Goal: Information Seeking & Learning: Learn about a topic

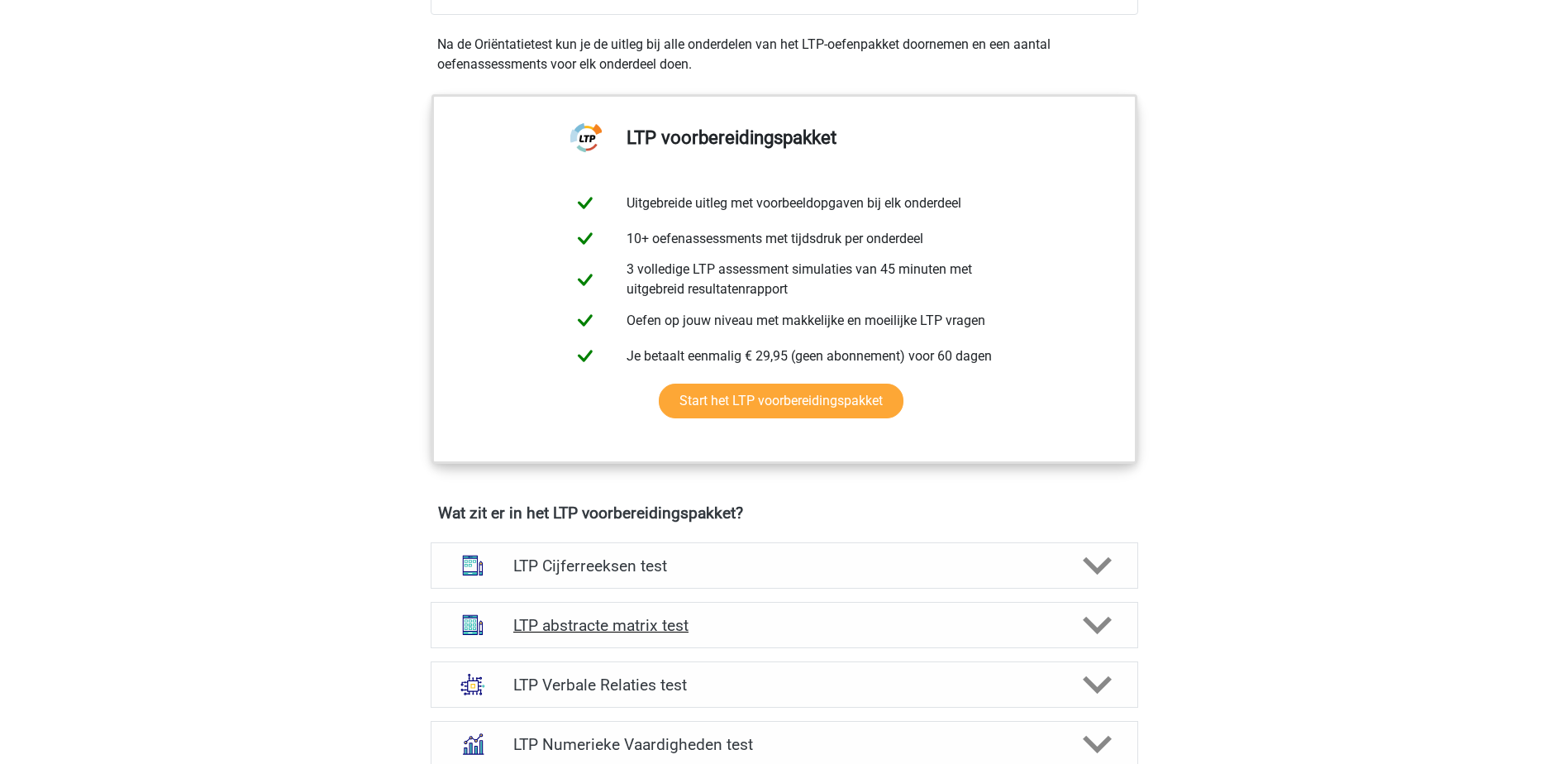
scroll to position [827, 0]
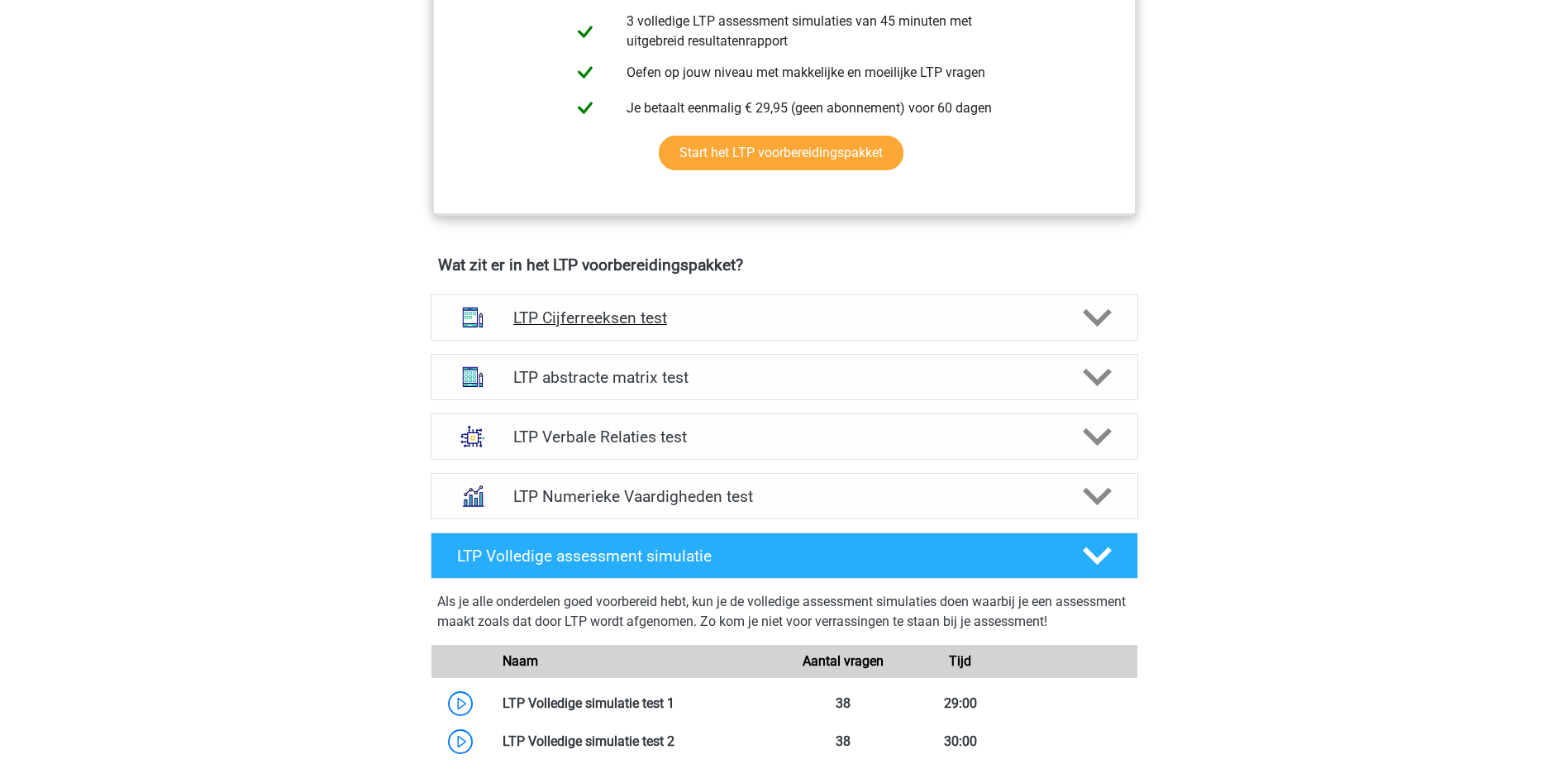
click at [1102, 314] on icon at bounding box center [1097, 318] width 29 height 29
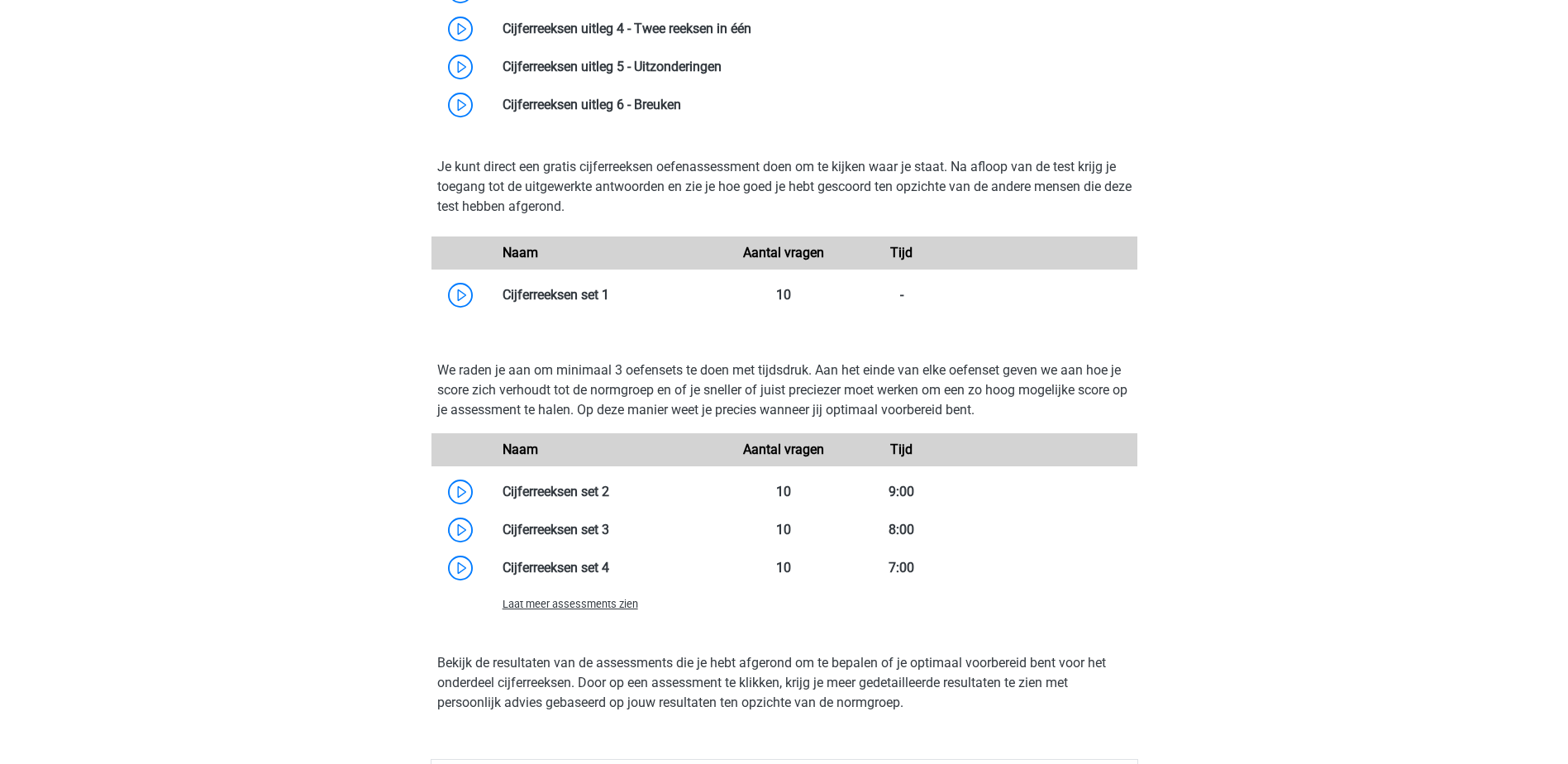
scroll to position [1405, 0]
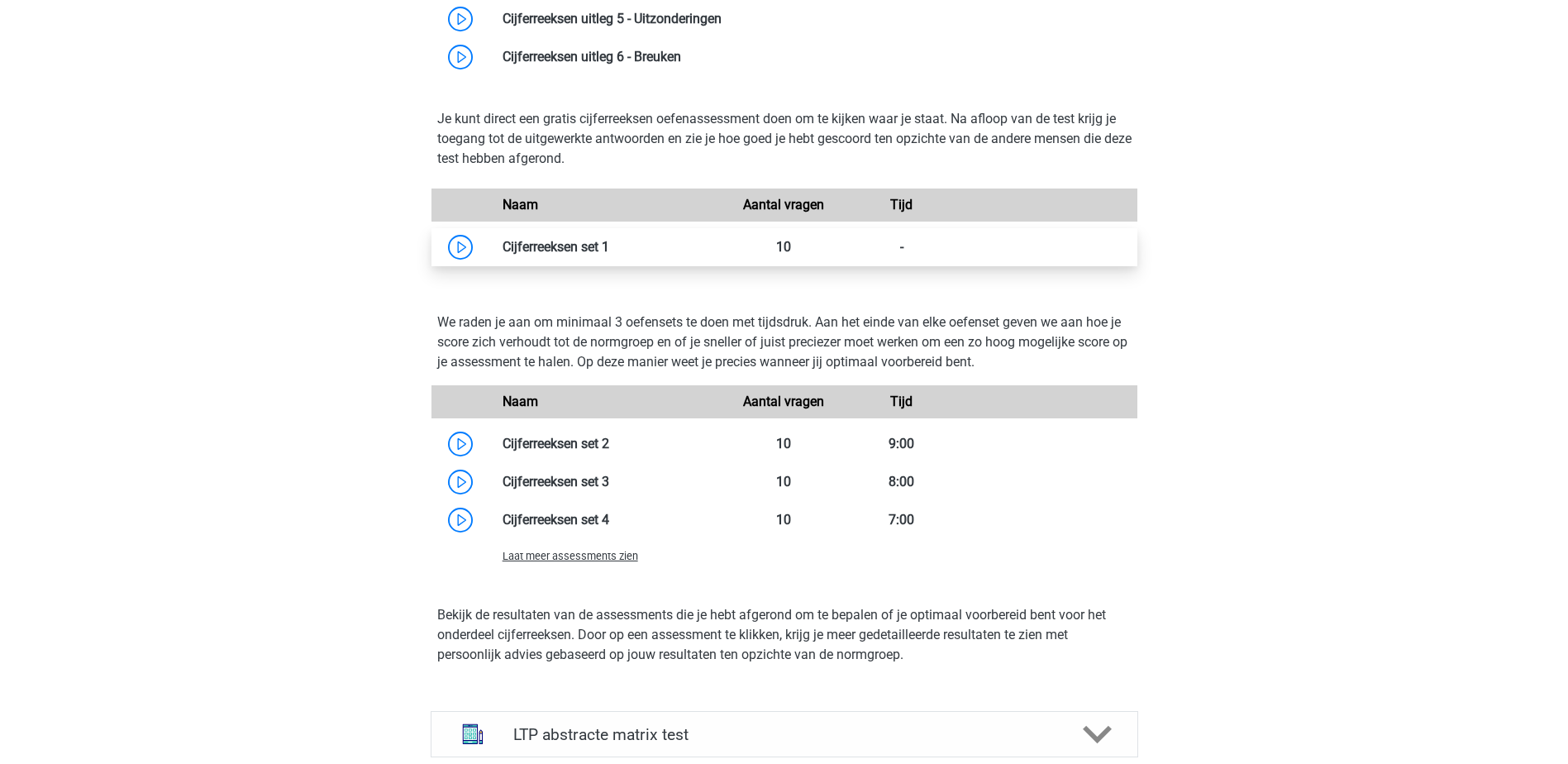
click at [610, 242] on link at bounding box center [610, 246] width 0 height 16
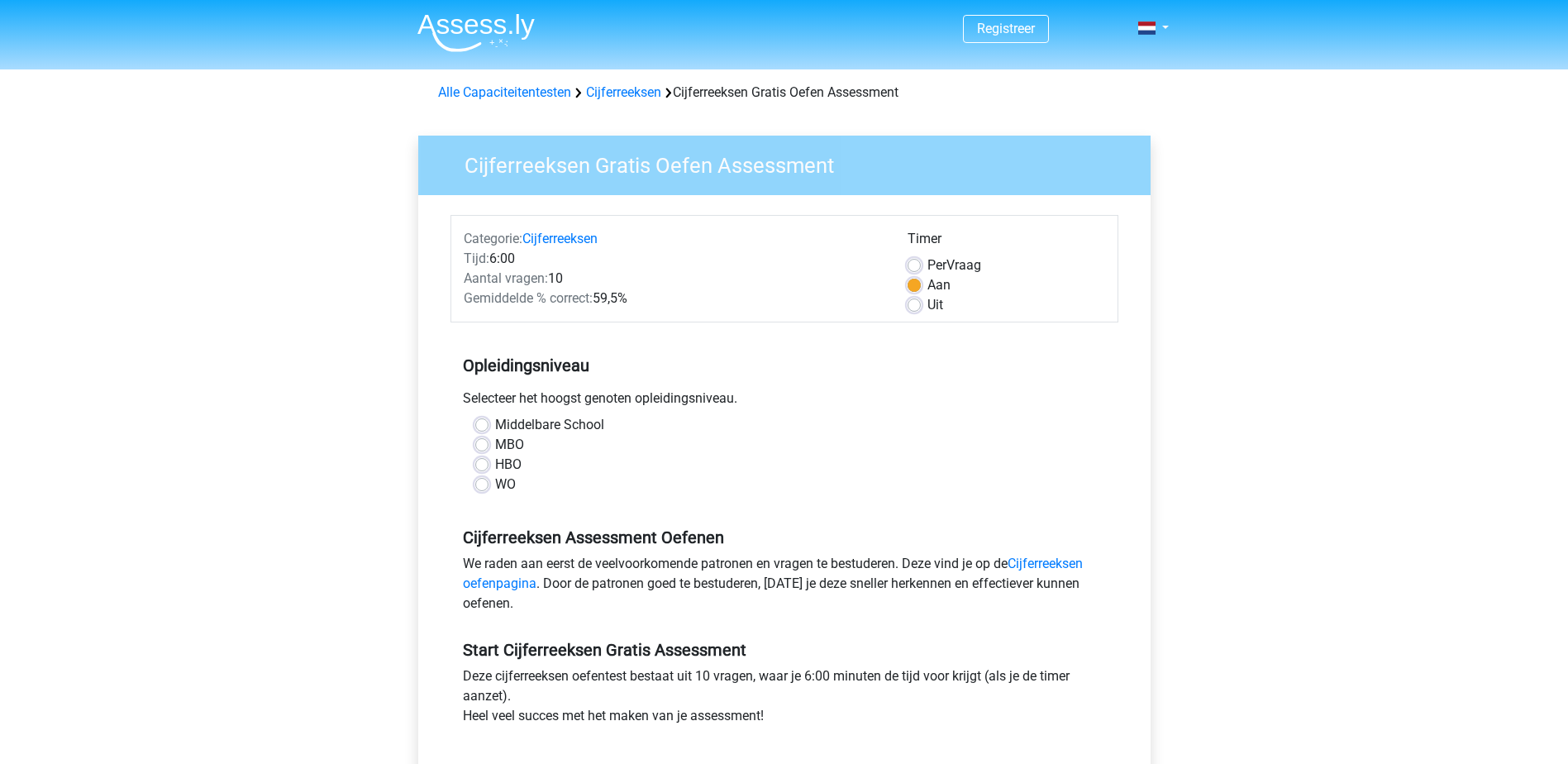
click at [495, 441] on label "MBO" at bounding box center [509, 445] width 29 height 20
click at [480, 441] on input "MBO" at bounding box center [482, 443] width 13 height 16
radio input "true"
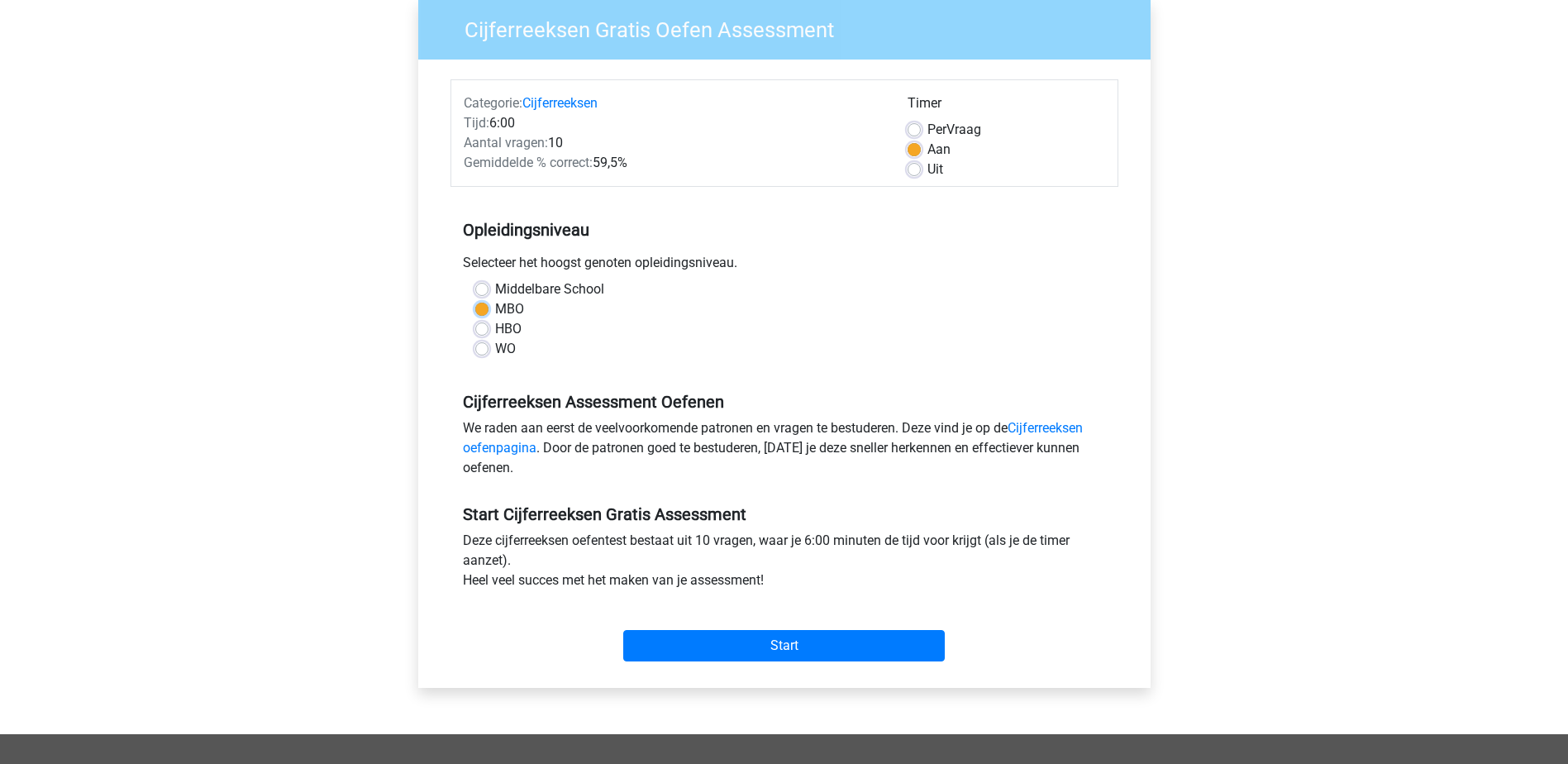
scroll to position [165, 0]
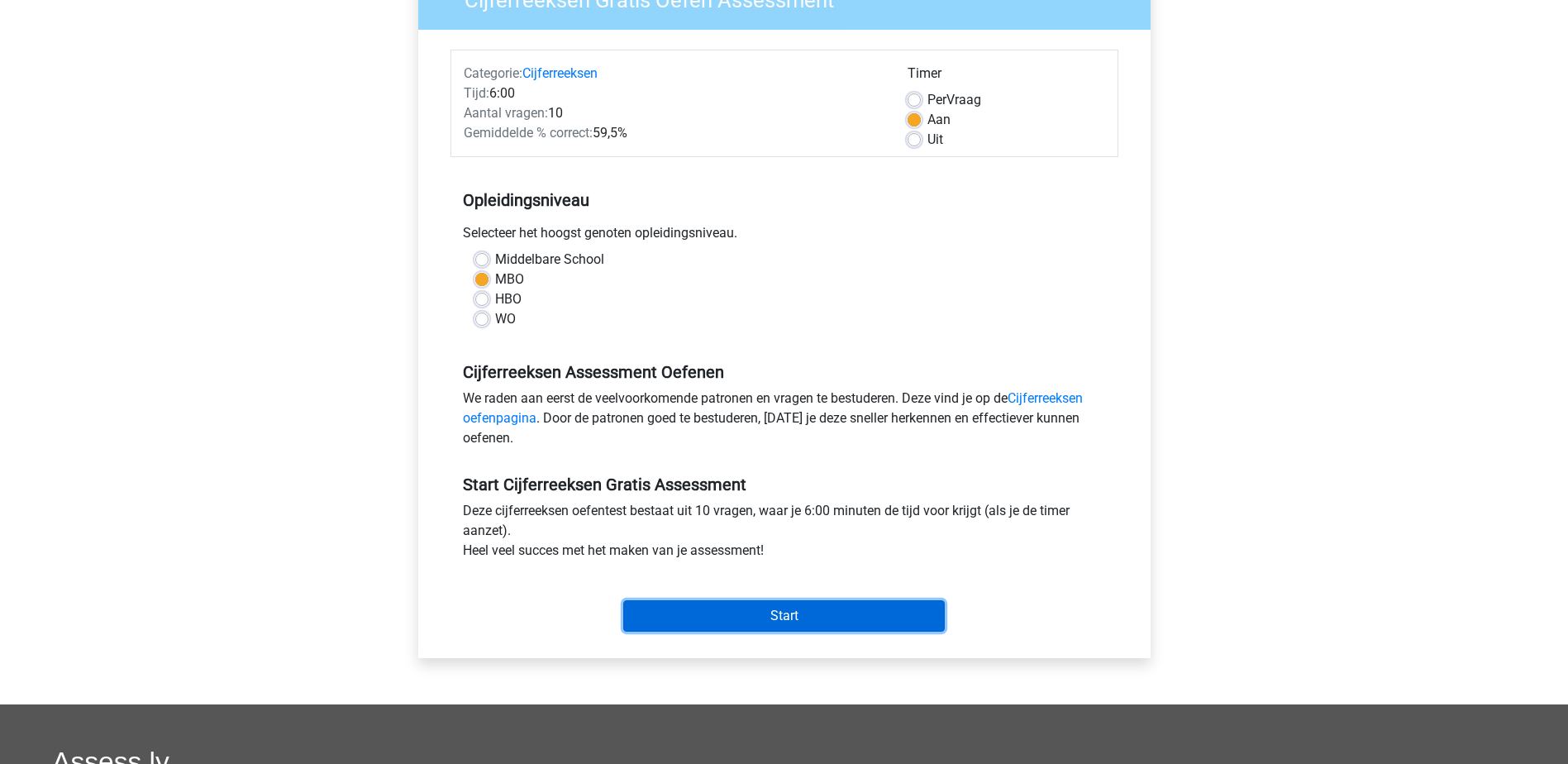
click at [798, 623] on input "Start" at bounding box center [783, 615] width 321 height 31
click at [784, 609] on input "Start" at bounding box center [783, 615] width 321 height 31
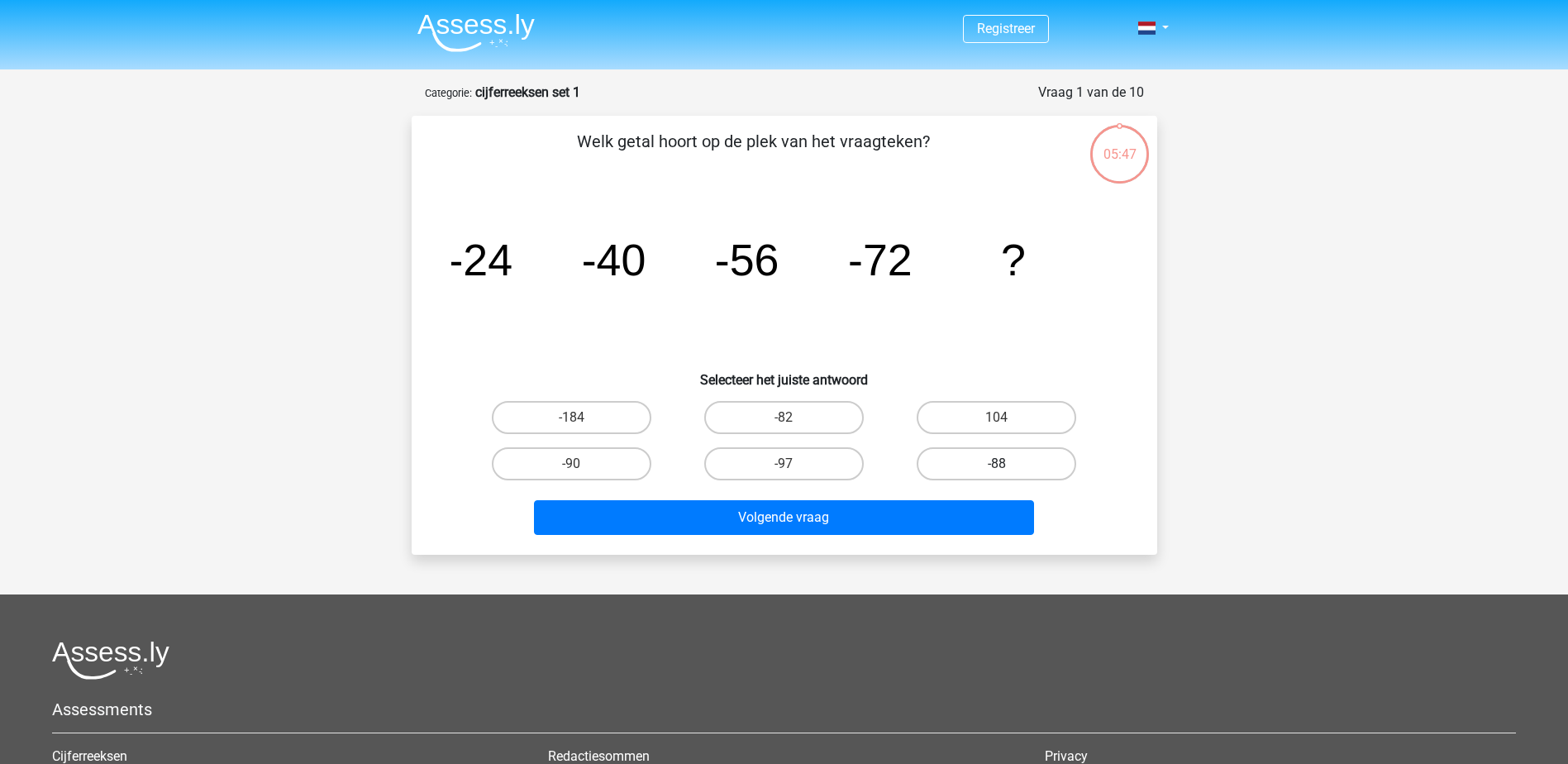
click at [1005, 462] on label "-88" at bounding box center [996, 464] width 159 height 33
click at [1005, 464] on input "-88" at bounding box center [1002, 468] width 10 height 10
radio input "true"
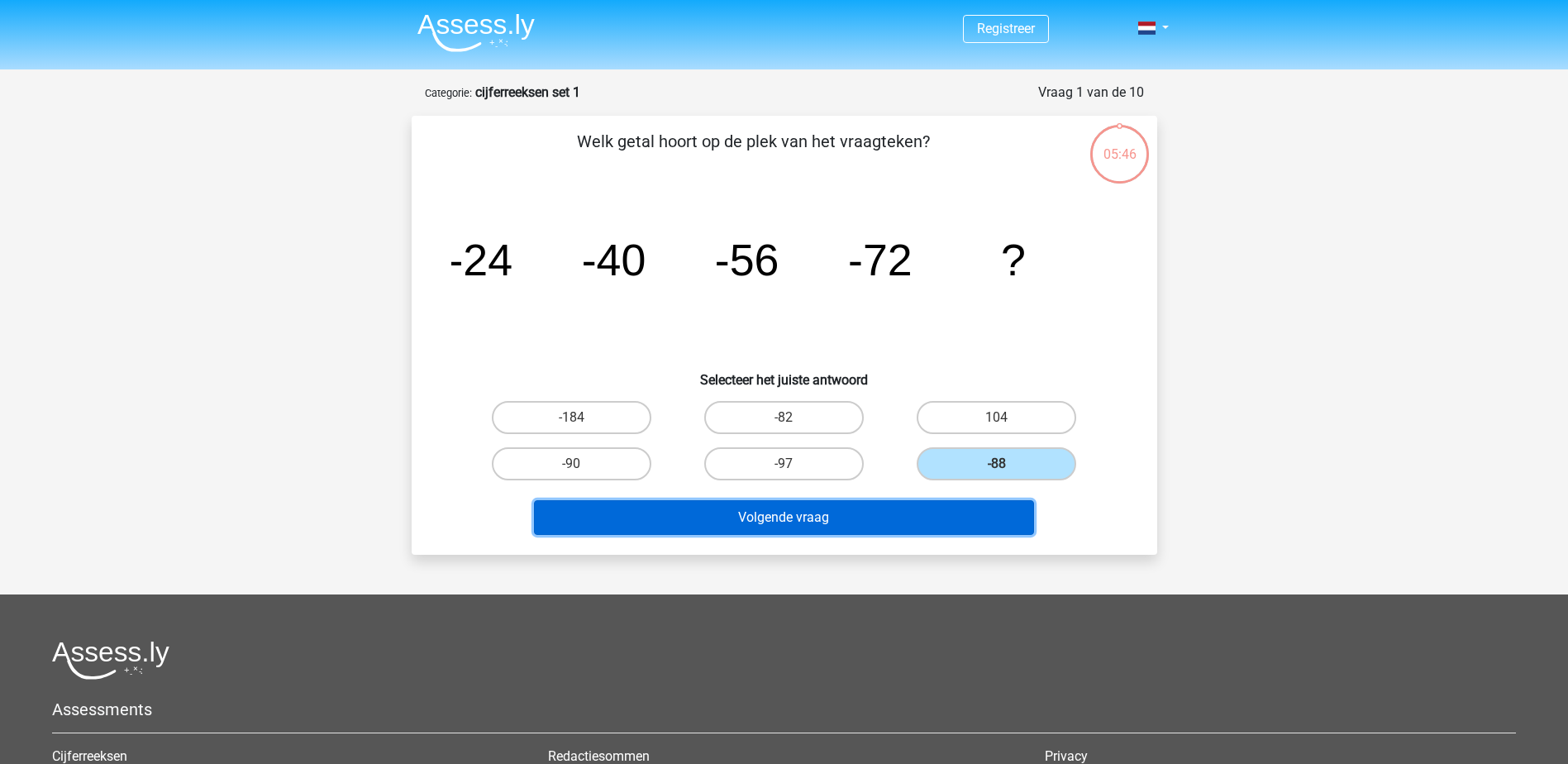
click at [844, 509] on button "Volgende vraag" at bounding box center [784, 518] width 501 height 35
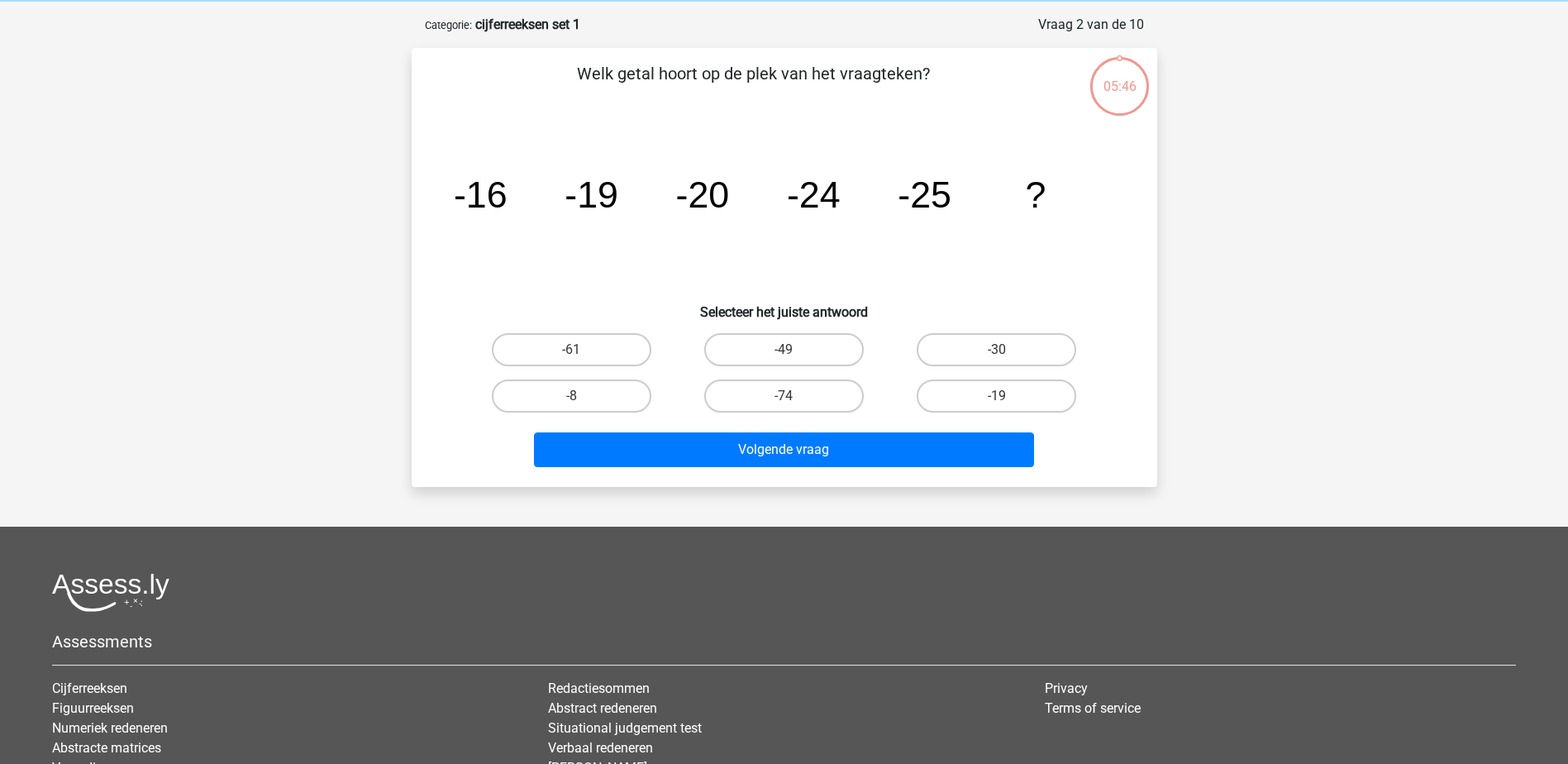
scroll to position [82, 0]
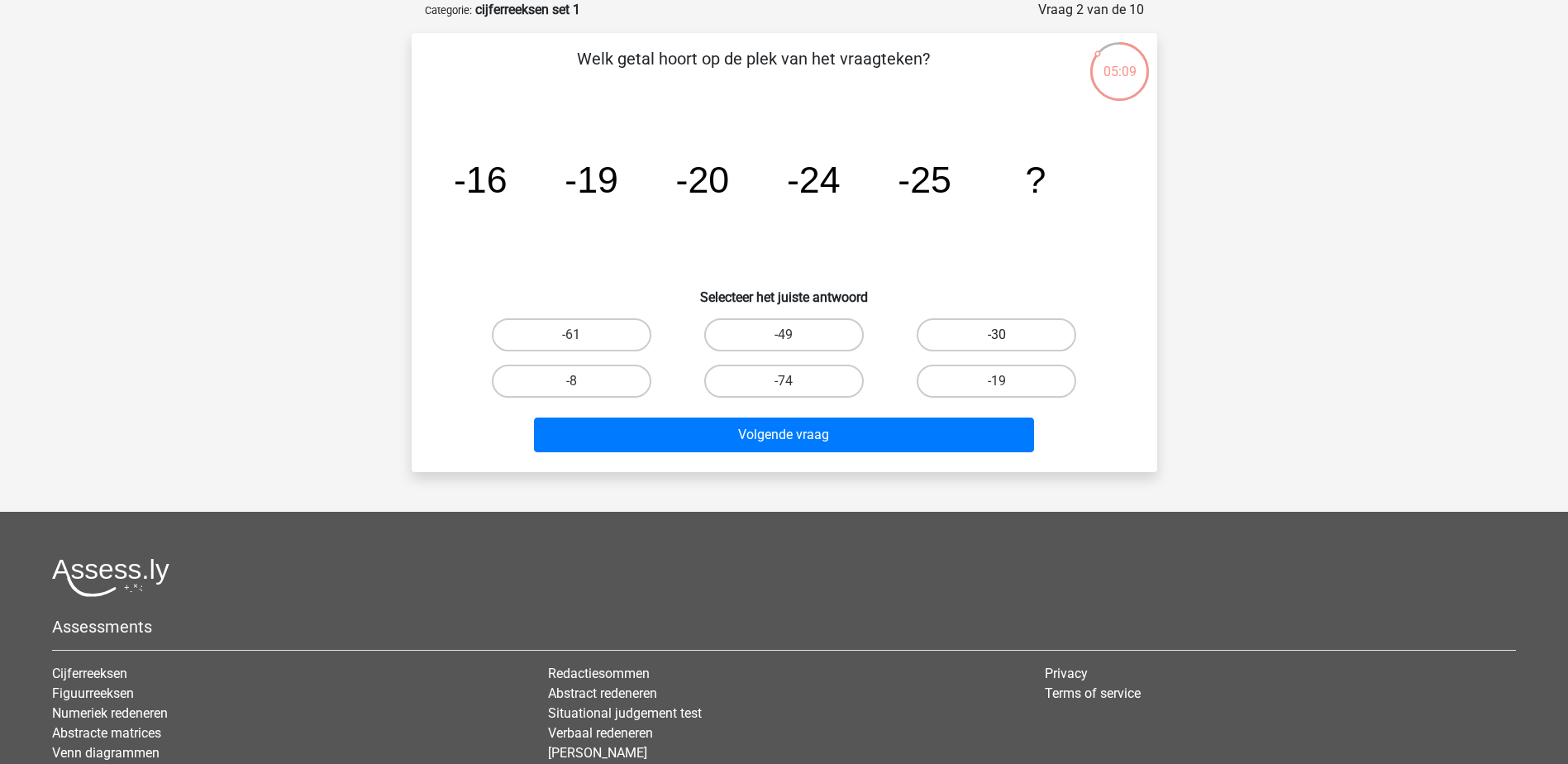
click at [1001, 330] on label "-30" at bounding box center [996, 335] width 159 height 33
click at [1001, 335] on input "-30" at bounding box center [1002, 339] width 10 height 10
radio input "true"
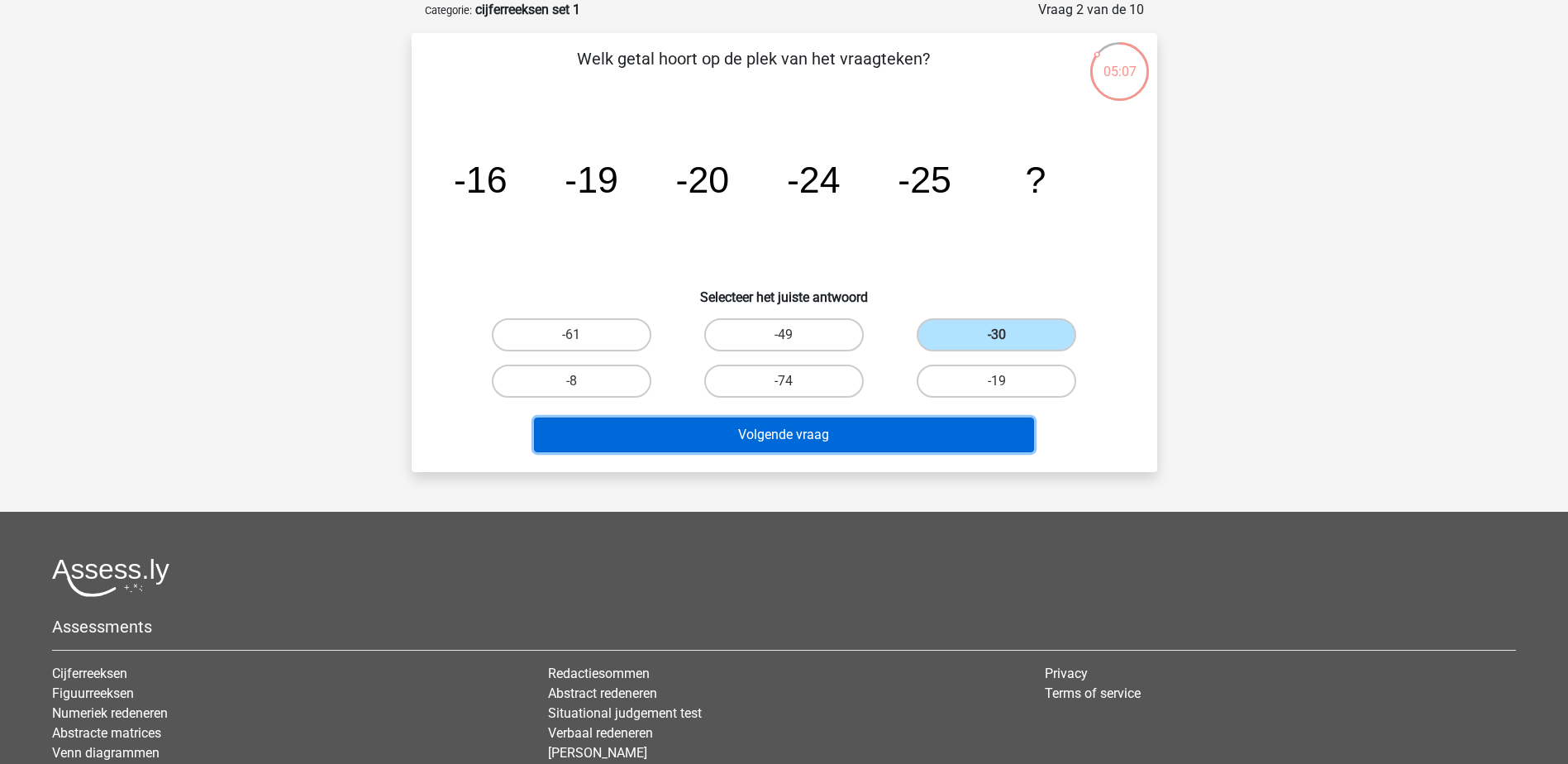
click at [786, 432] on button "Volgende vraag" at bounding box center [784, 434] width 501 height 35
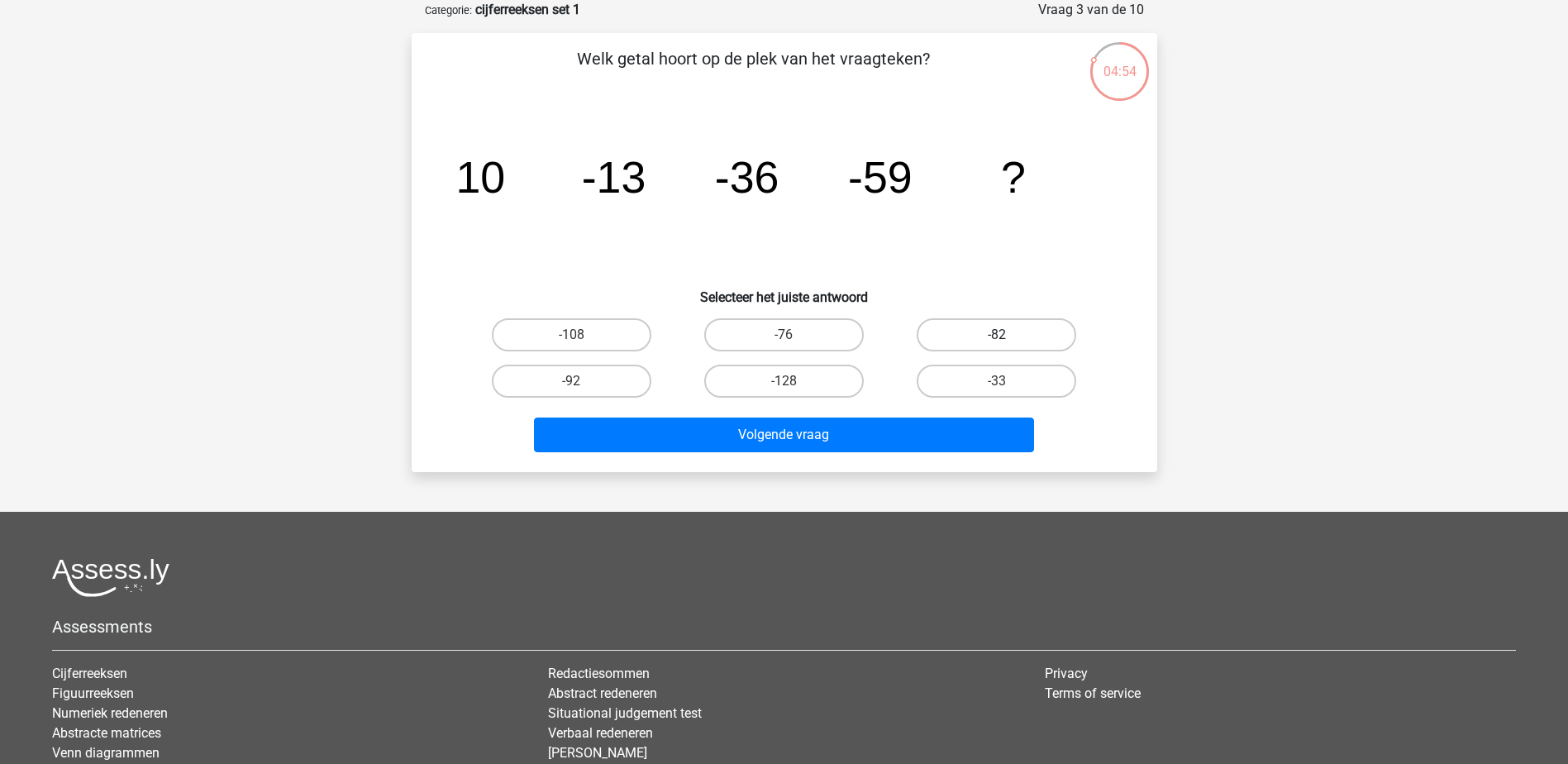
click at [979, 335] on label "-82" at bounding box center [996, 335] width 159 height 33
click at [997, 335] on input "-82" at bounding box center [1002, 339] width 10 height 10
radio input "true"
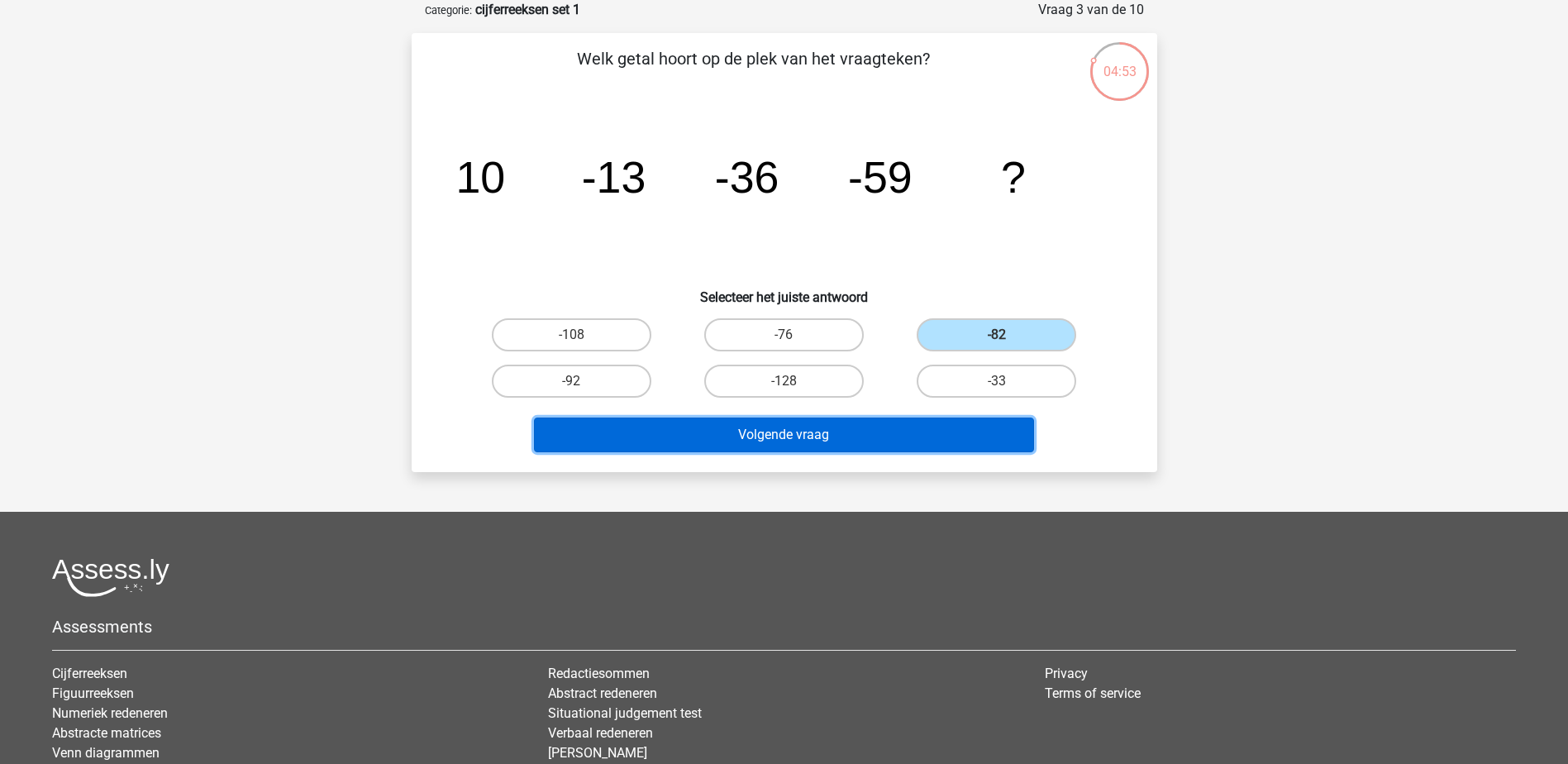
click at [802, 438] on button "Volgende vraag" at bounding box center [784, 434] width 501 height 35
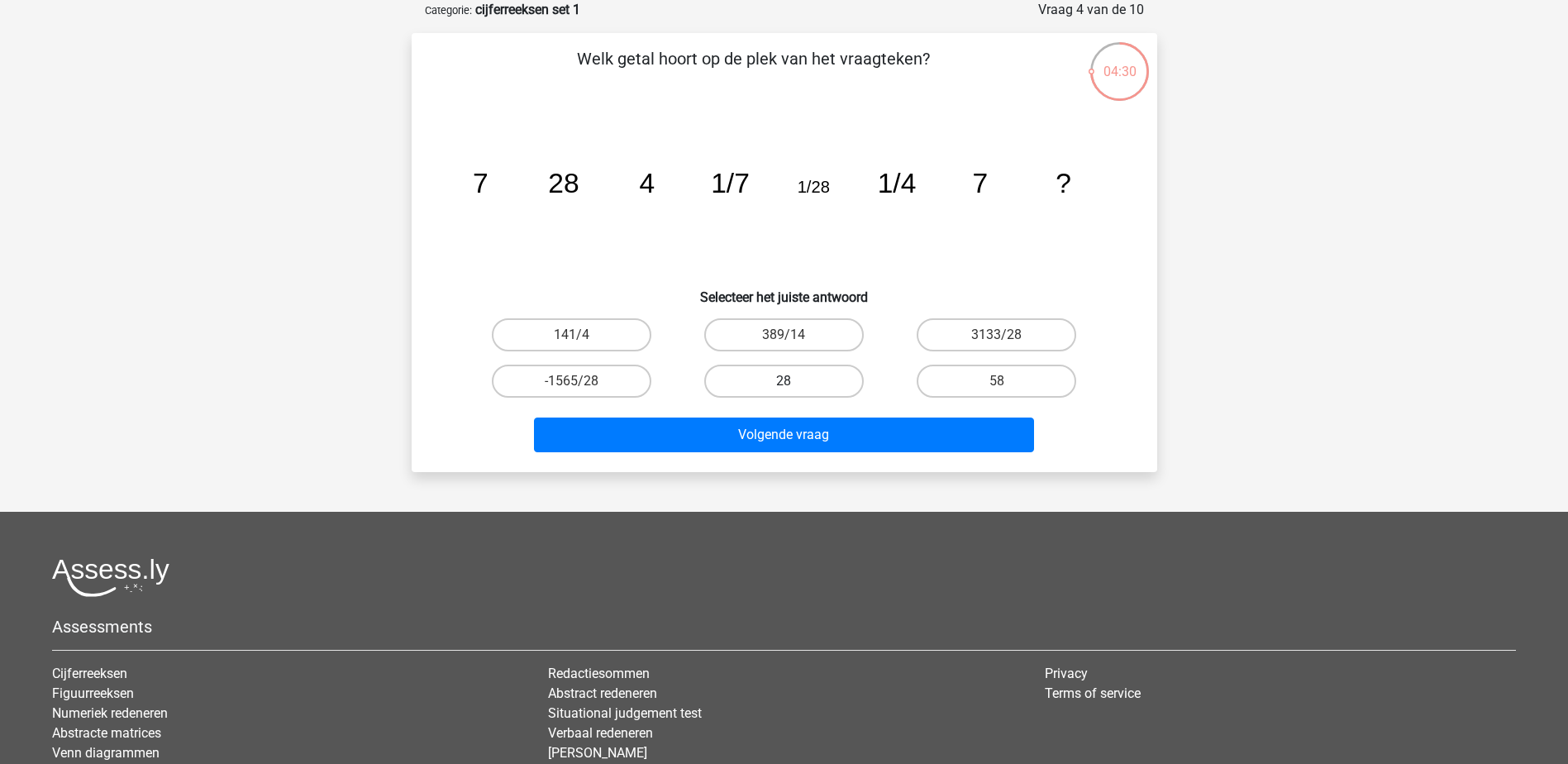
click at [797, 371] on label "28" at bounding box center [784, 381] width 159 height 33
click at [794, 381] on input "28" at bounding box center [789, 386] width 10 height 10
radio input "true"
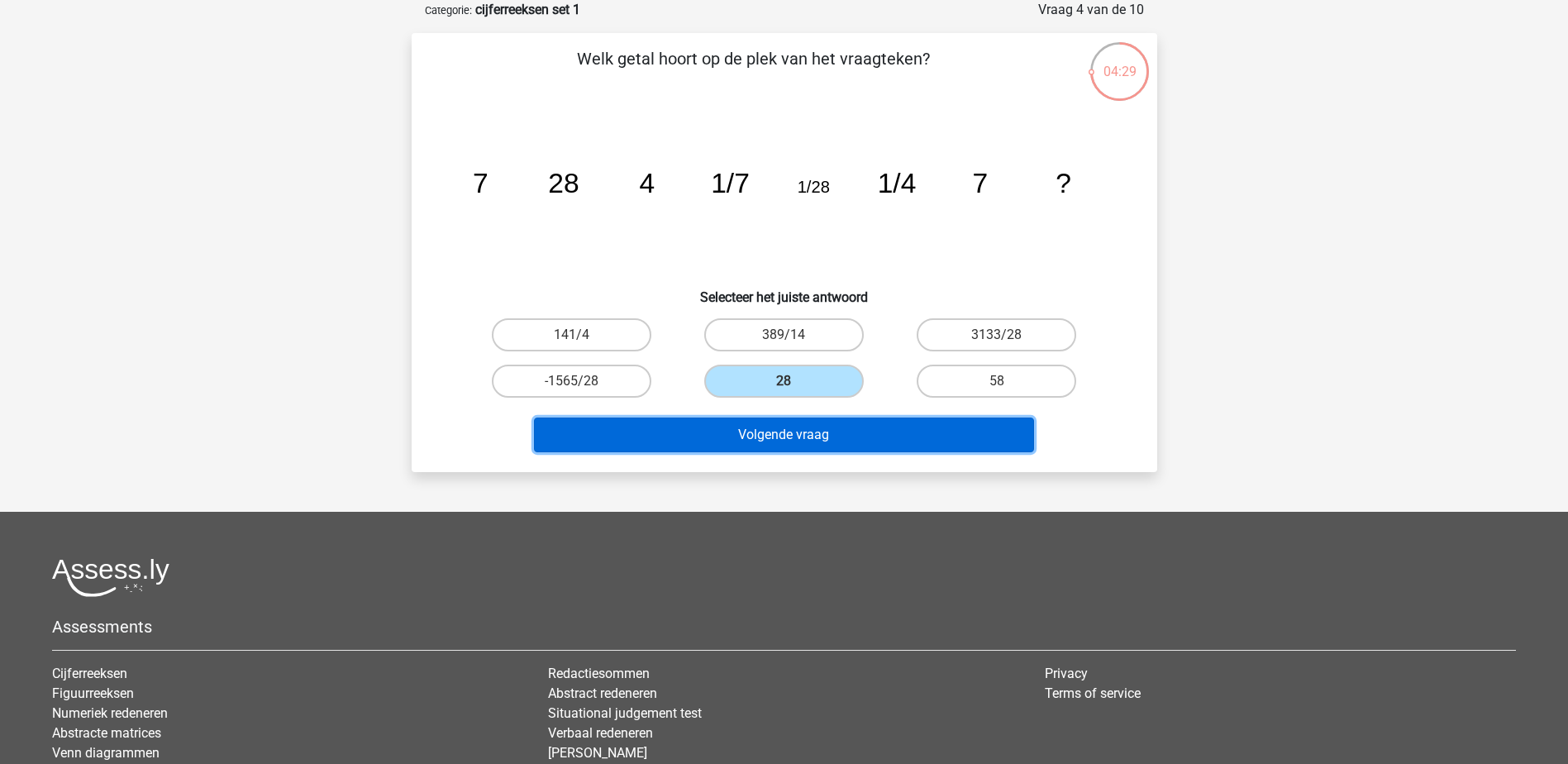
click at [813, 441] on button "Volgende vraag" at bounding box center [784, 434] width 501 height 35
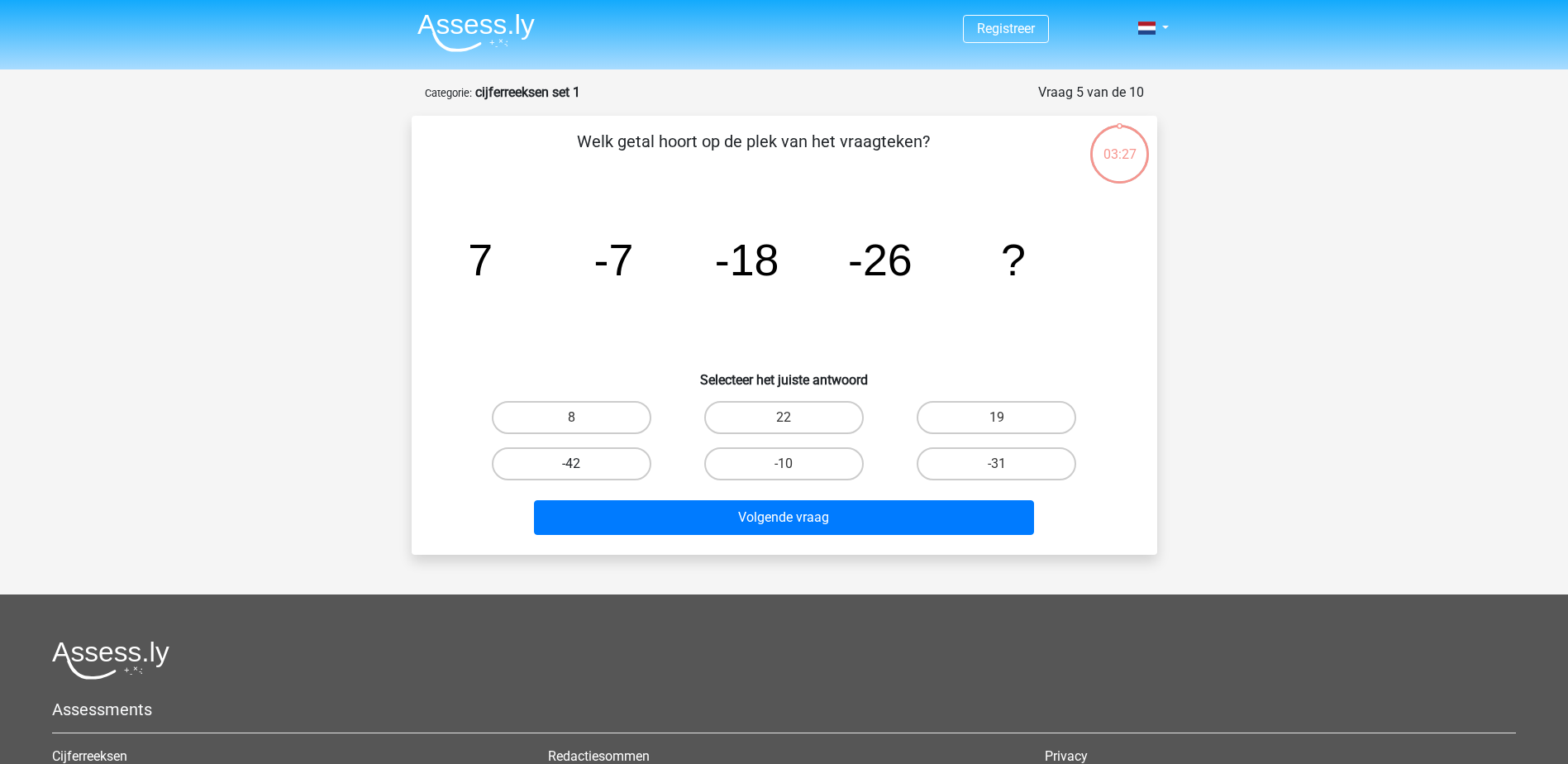
click at [568, 464] on label "-42" at bounding box center [572, 464] width 159 height 33
click at [572, 464] on input "-42" at bounding box center [576, 468] width 10 height 10
radio input "true"
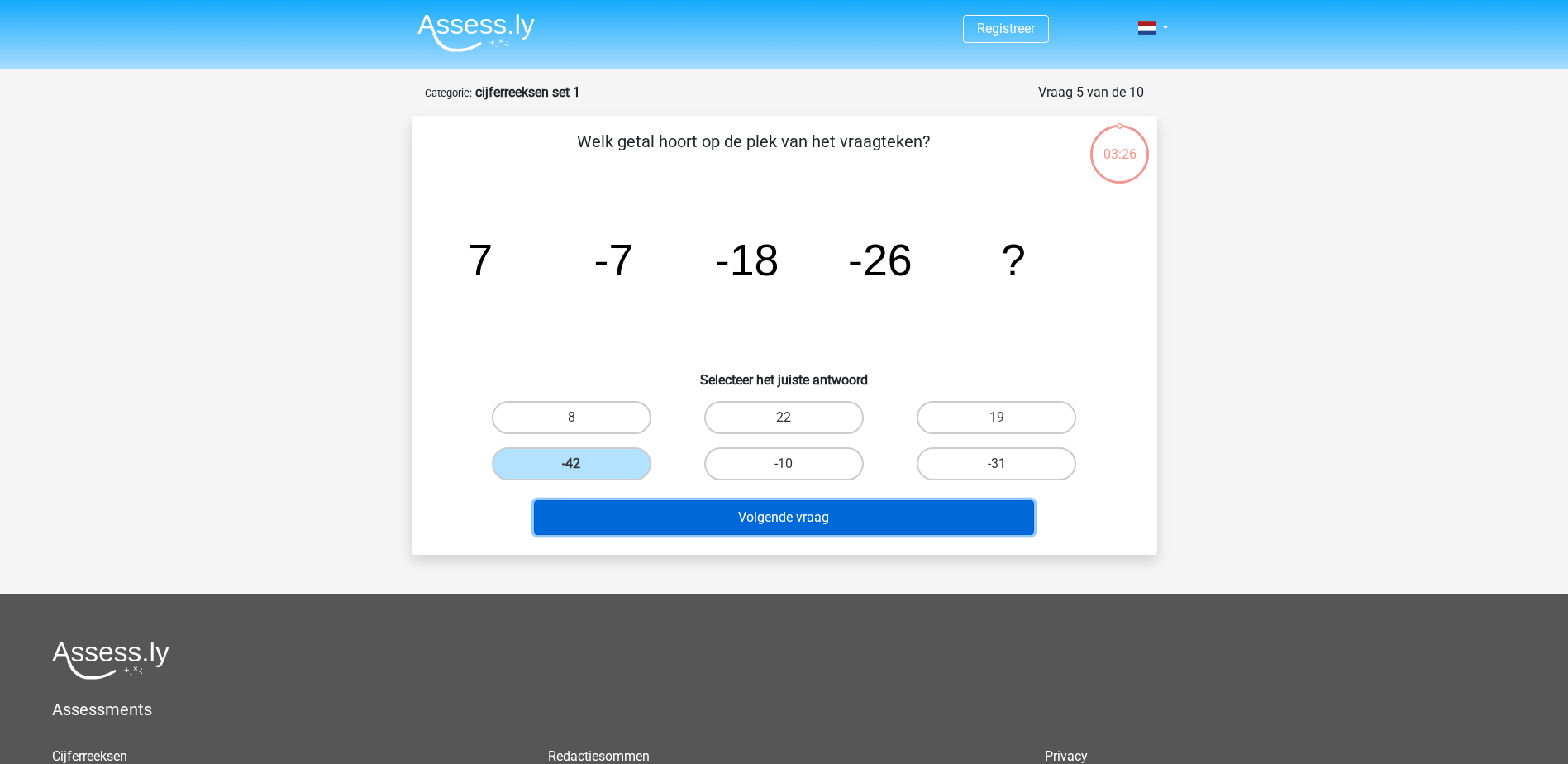
click at [814, 505] on button "Volgende vraag" at bounding box center [784, 518] width 501 height 35
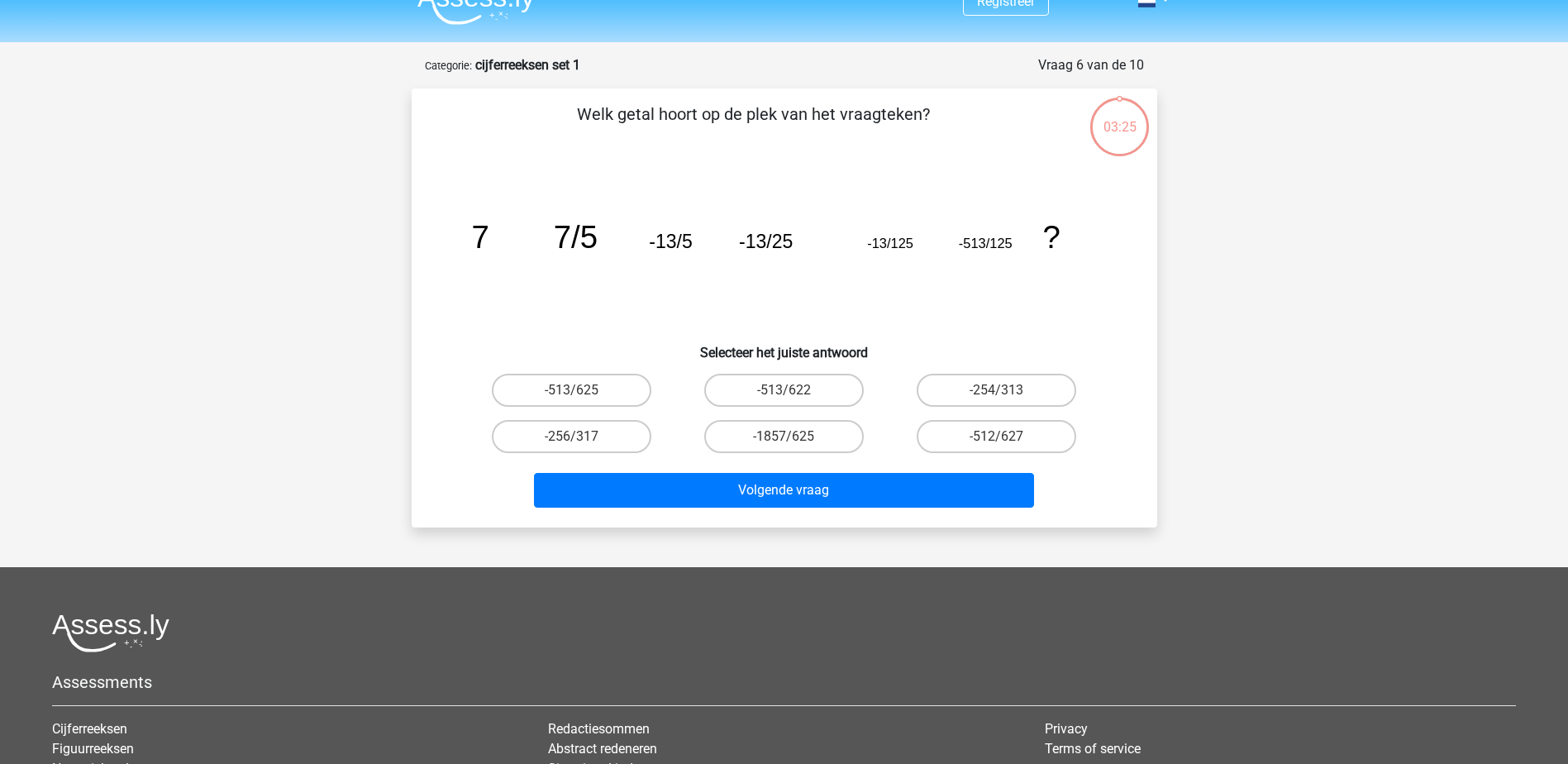
scroll to position [82, 0]
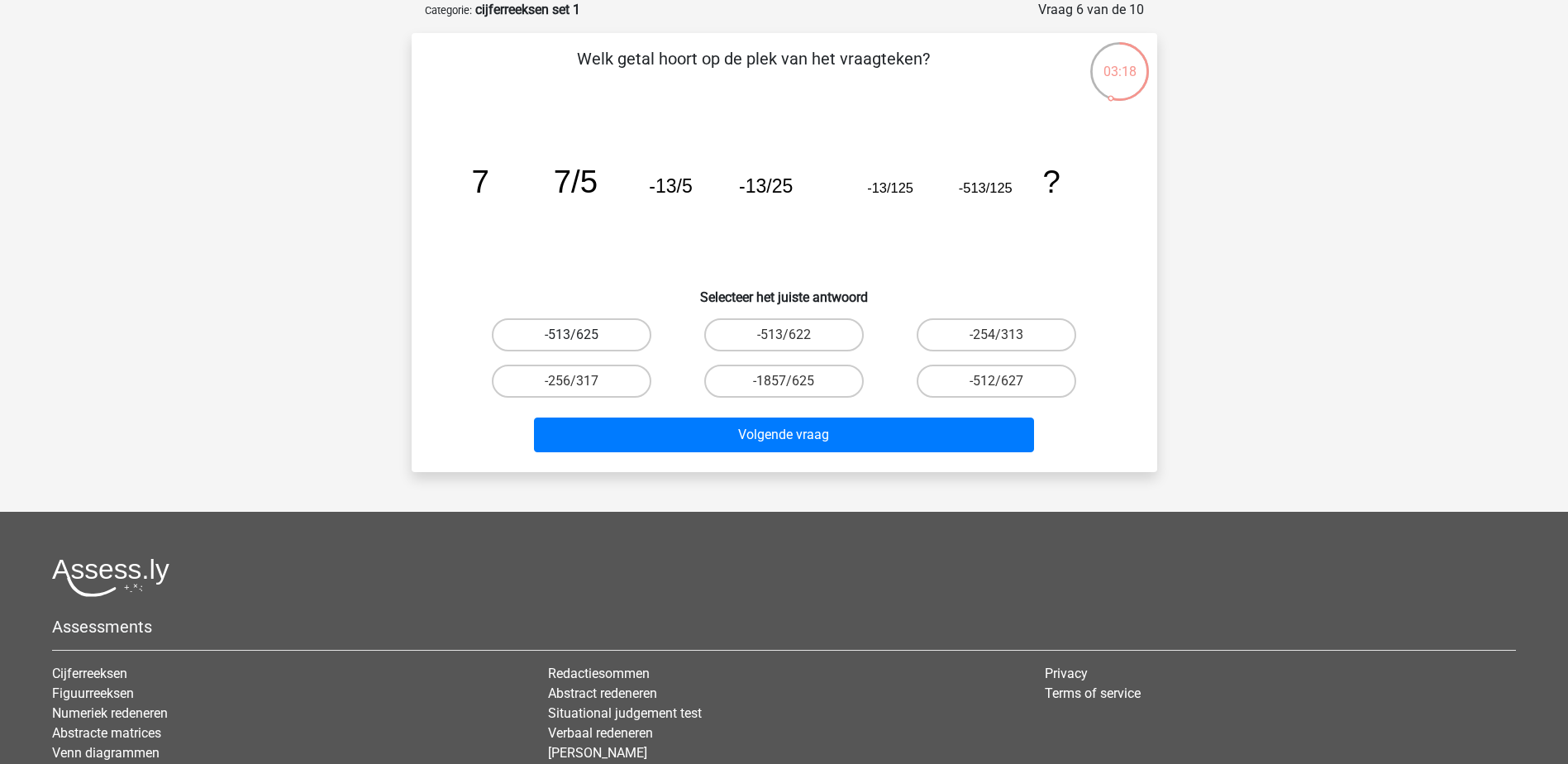
click at [595, 324] on label "-513/625" at bounding box center [572, 335] width 159 height 33
click at [582, 335] on input "-513/625" at bounding box center [576, 339] width 10 height 10
radio input "true"
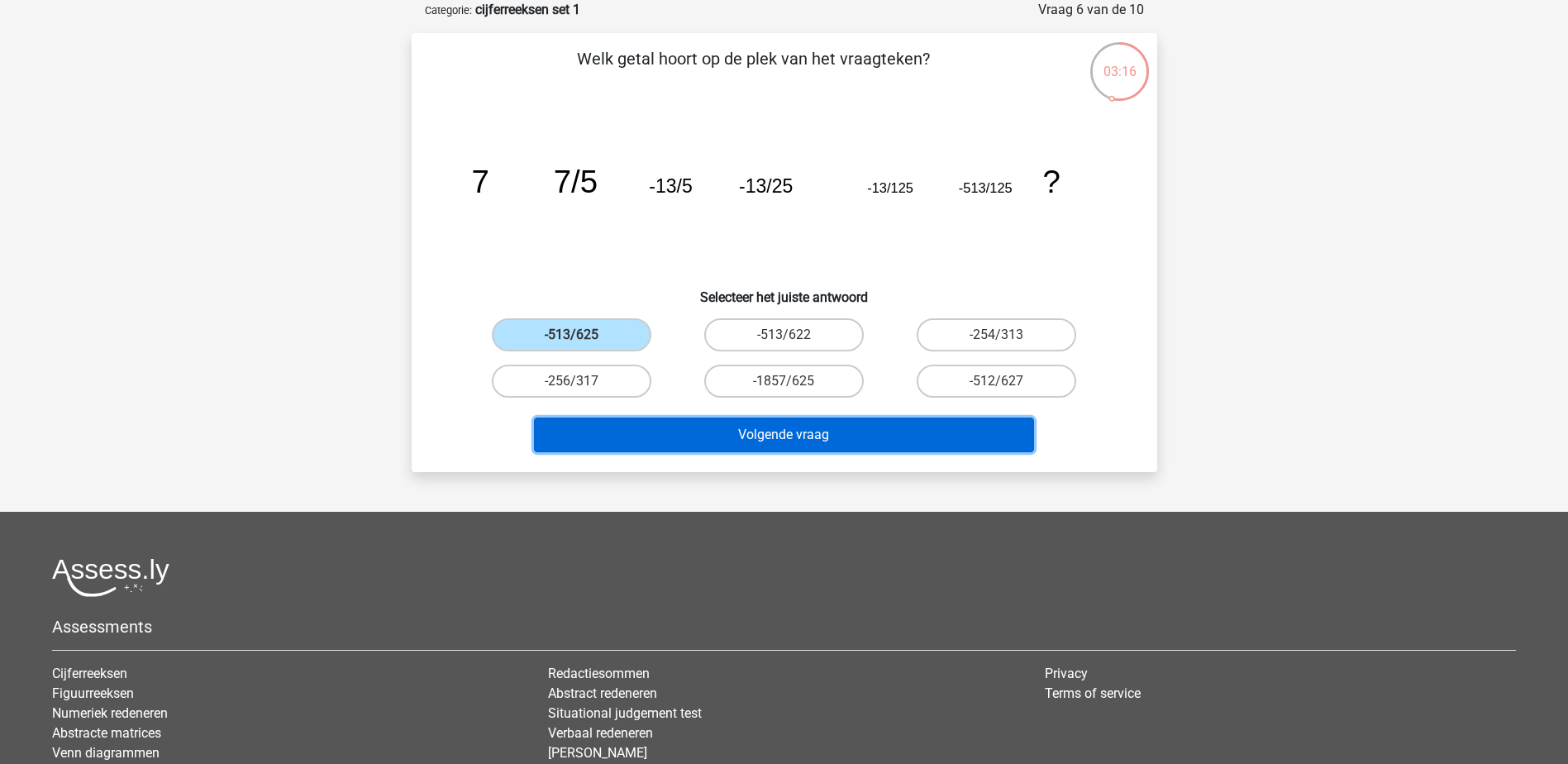
click at [784, 421] on button "Volgende vraag" at bounding box center [784, 434] width 501 height 35
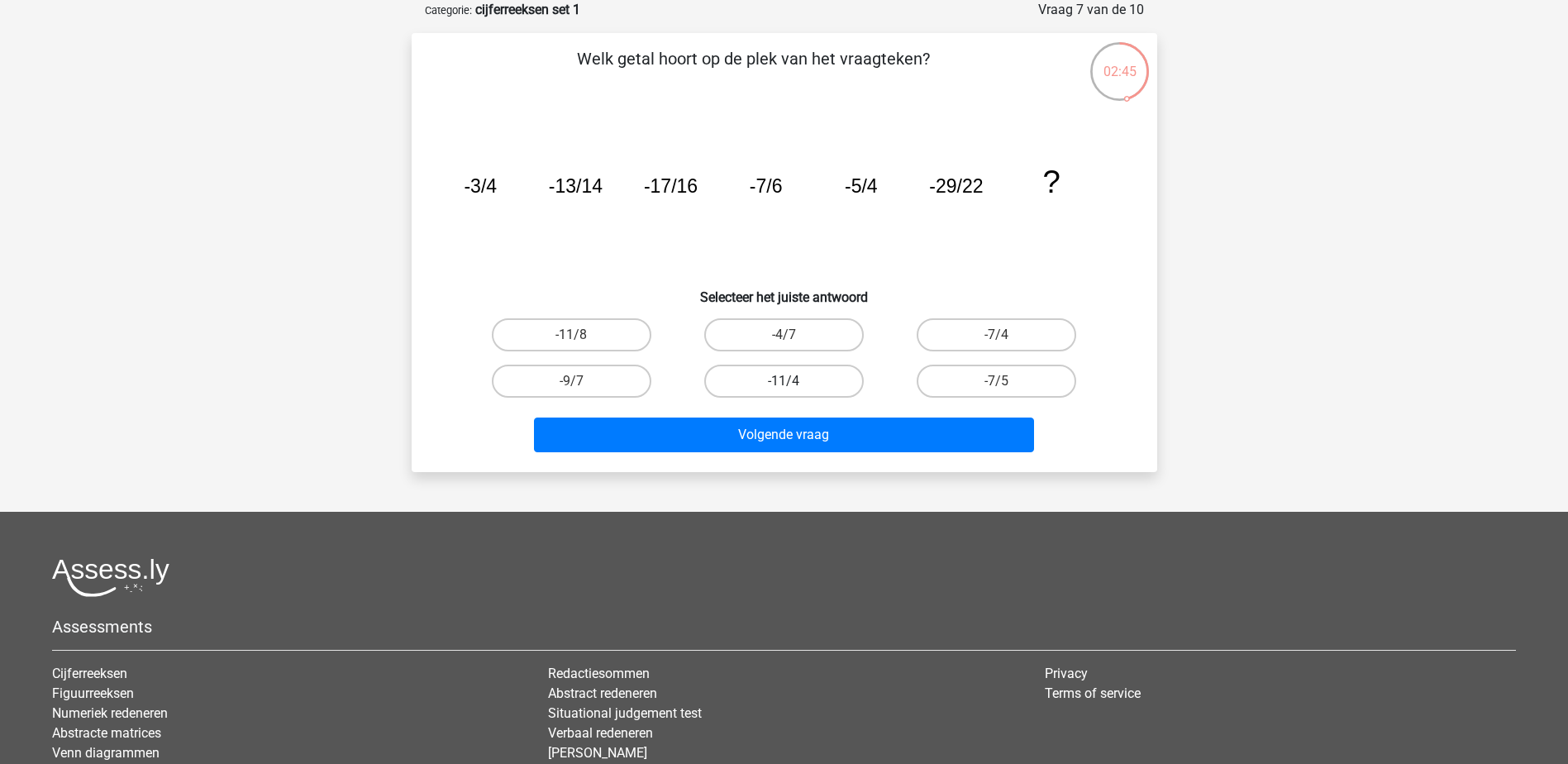
click at [777, 382] on label "-11/4" at bounding box center [784, 381] width 159 height 33
click at [784, 382] on input "-11/4" at bounding box center [789, 386] width 10 height 10
radio input "true"
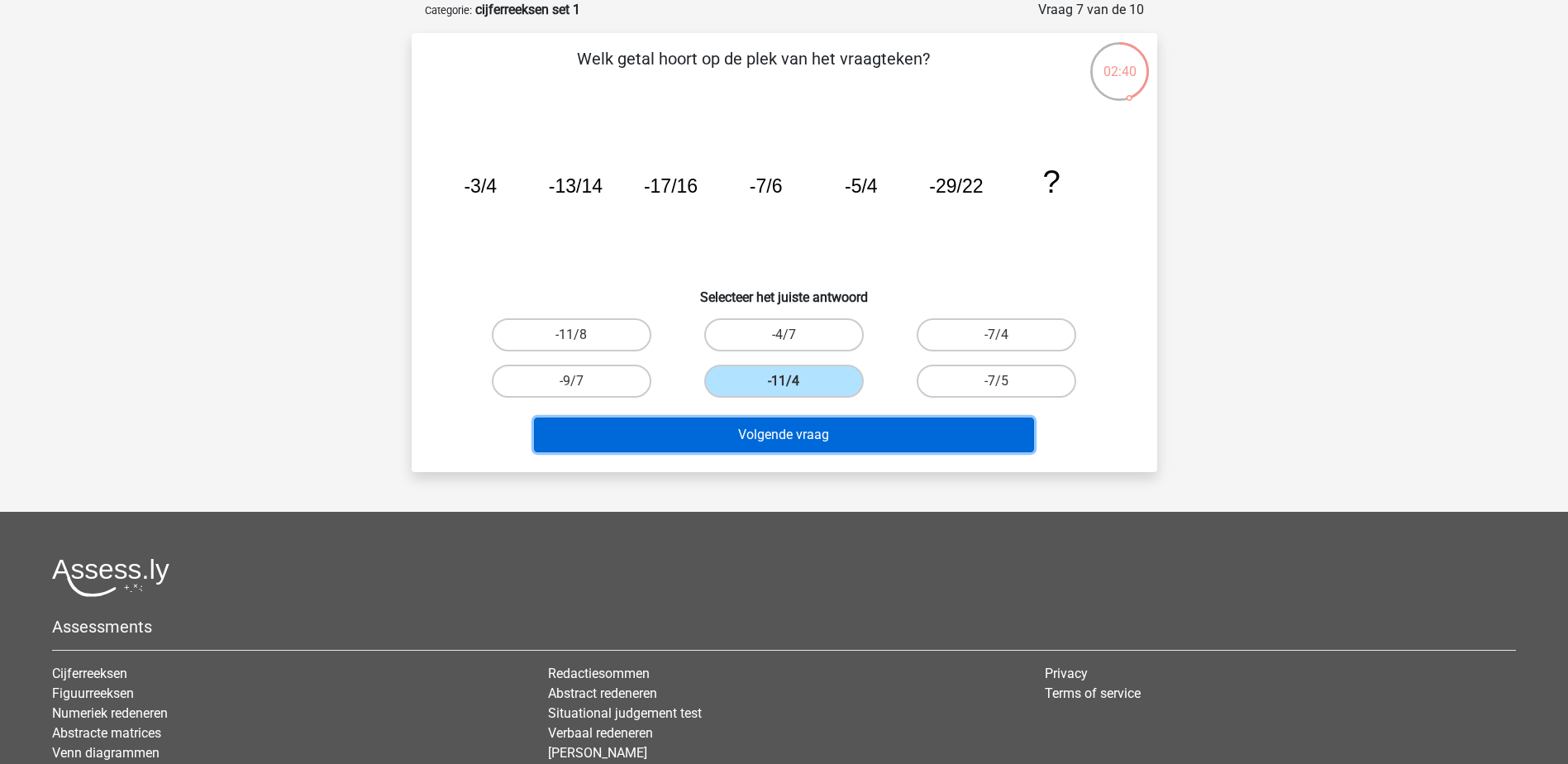
click at [793, 432] on button "Volgende vraag" at bounding box center [784, 434] width 501 height 35
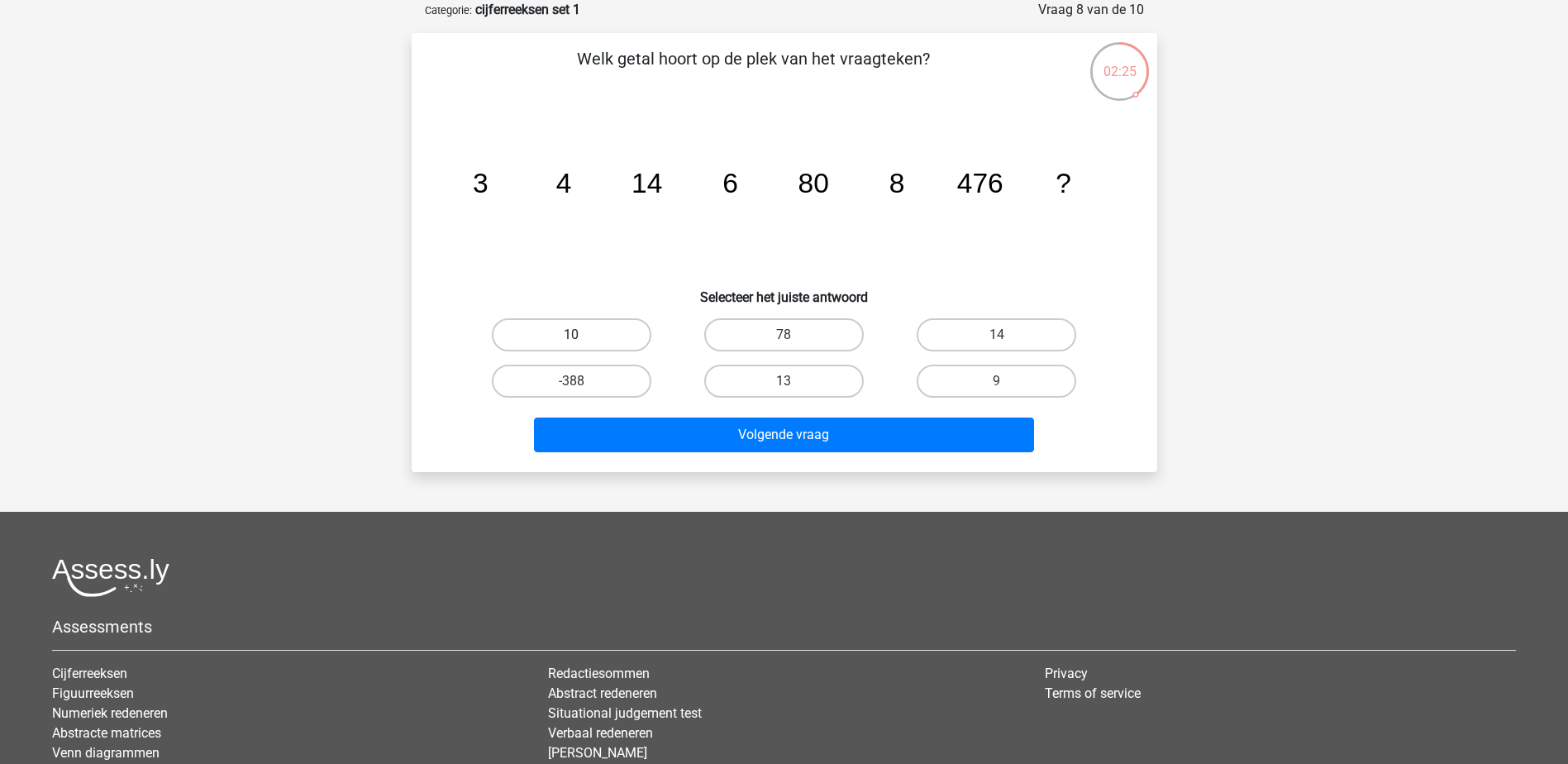
click at [617, 341] on label "10" at bounding box center [572, 335] width 159 height 33
click at [582, 341] on input "10" at bounding box center [576, 339] width 10 height 10
radio input "true"
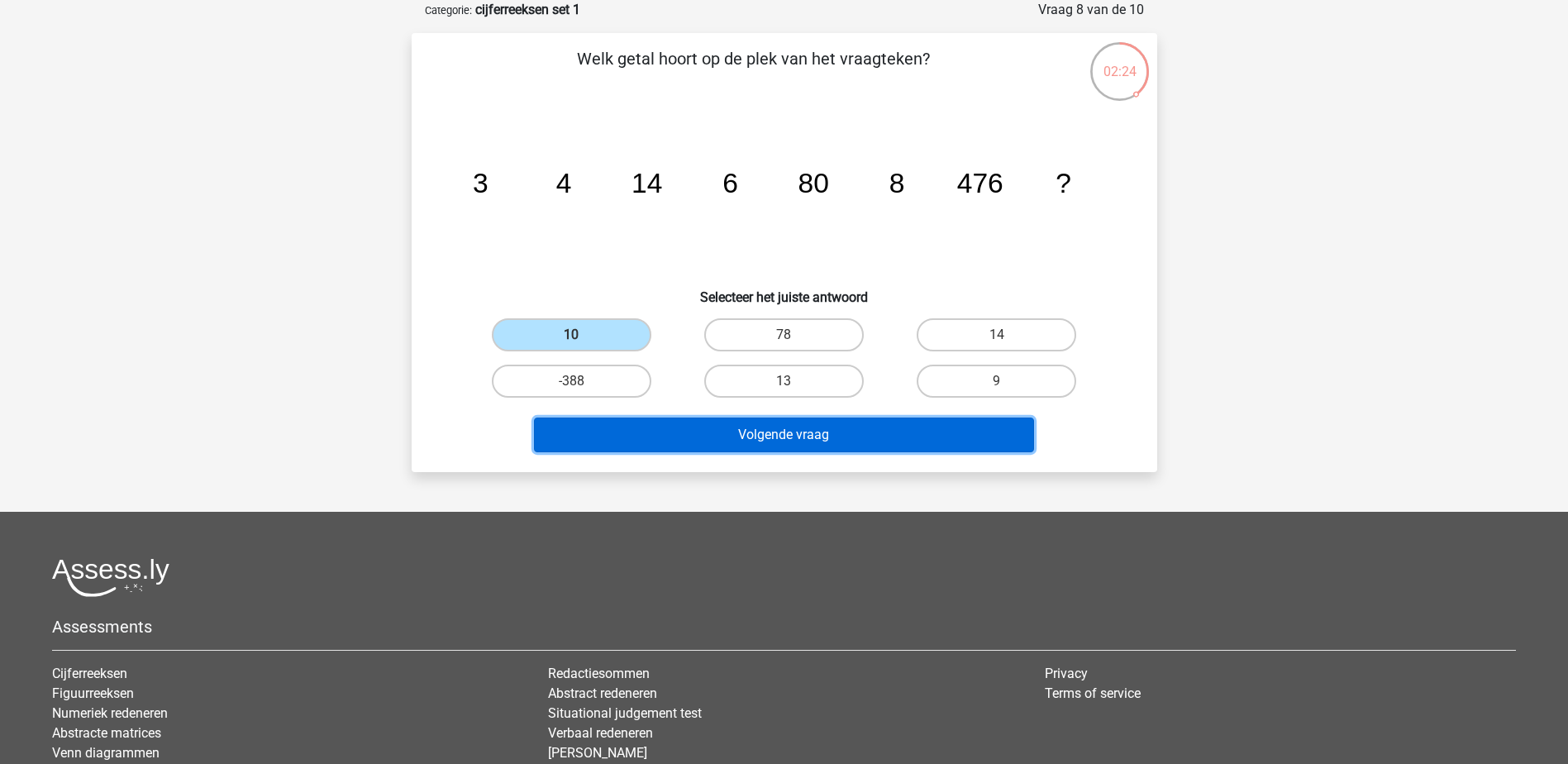
click at [768, 433] on button "Volgende vraag" at bounding box center [784, 434] width 501 height 35
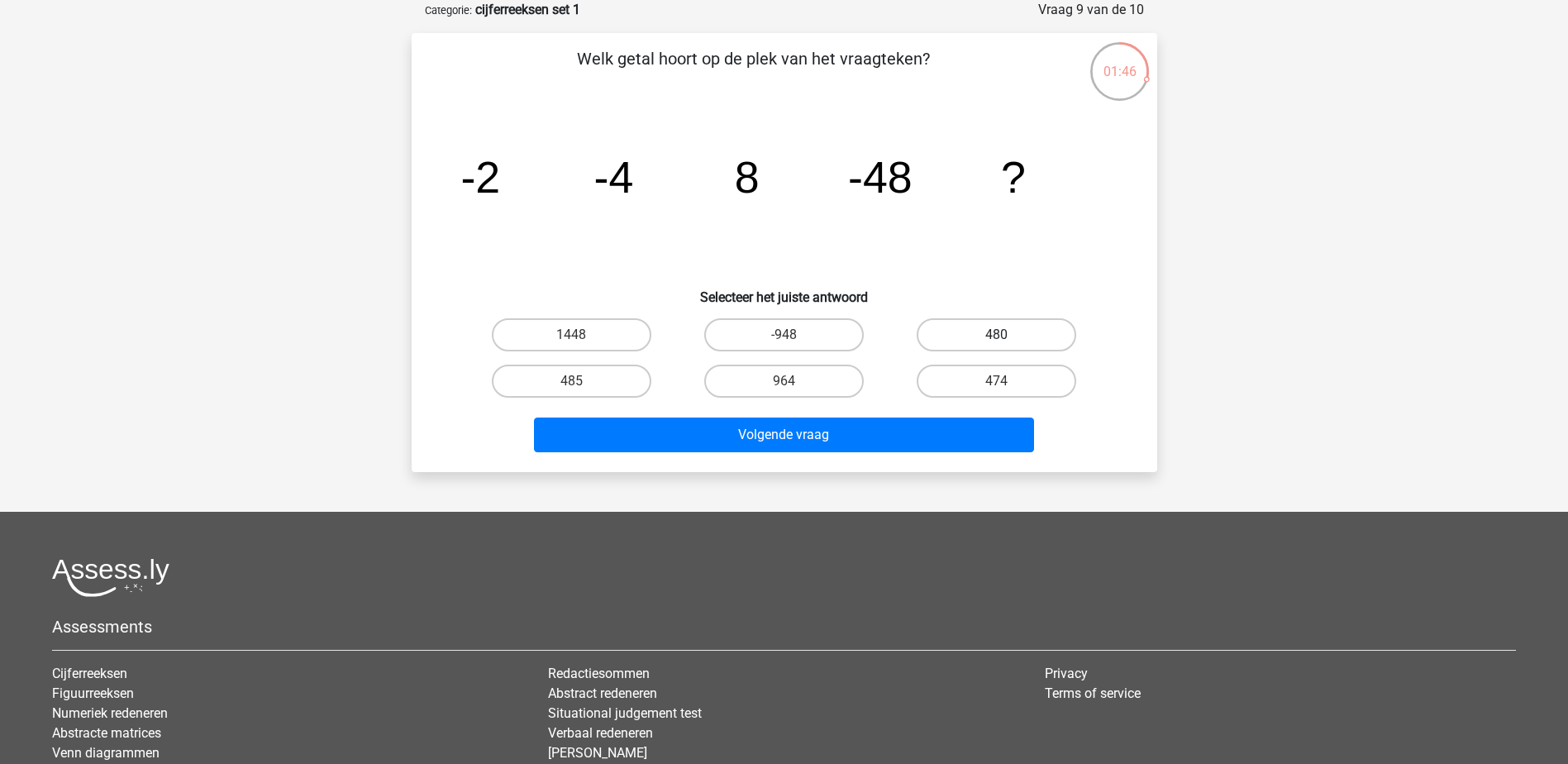
click at [980, 322] on label "480" at bounding box center [996, 335] width 159 height 33
click at [997, 335] on input "480" at bounding box center [1002, 339] width 10 height 10
radio input "true"
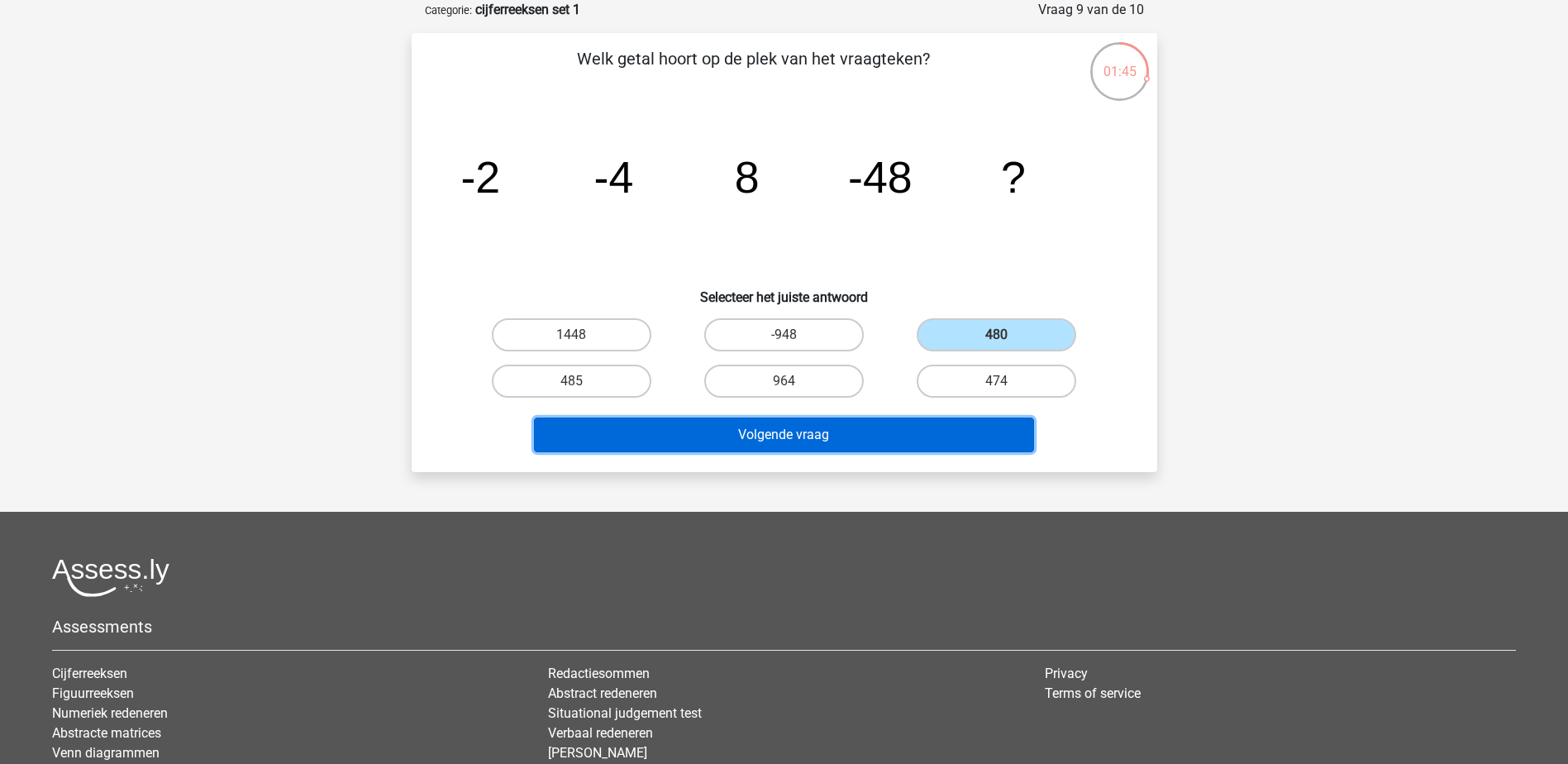
click at [811, 431] on button "Volgende vraag" at bounding box center [784, 434] width 501 height 35
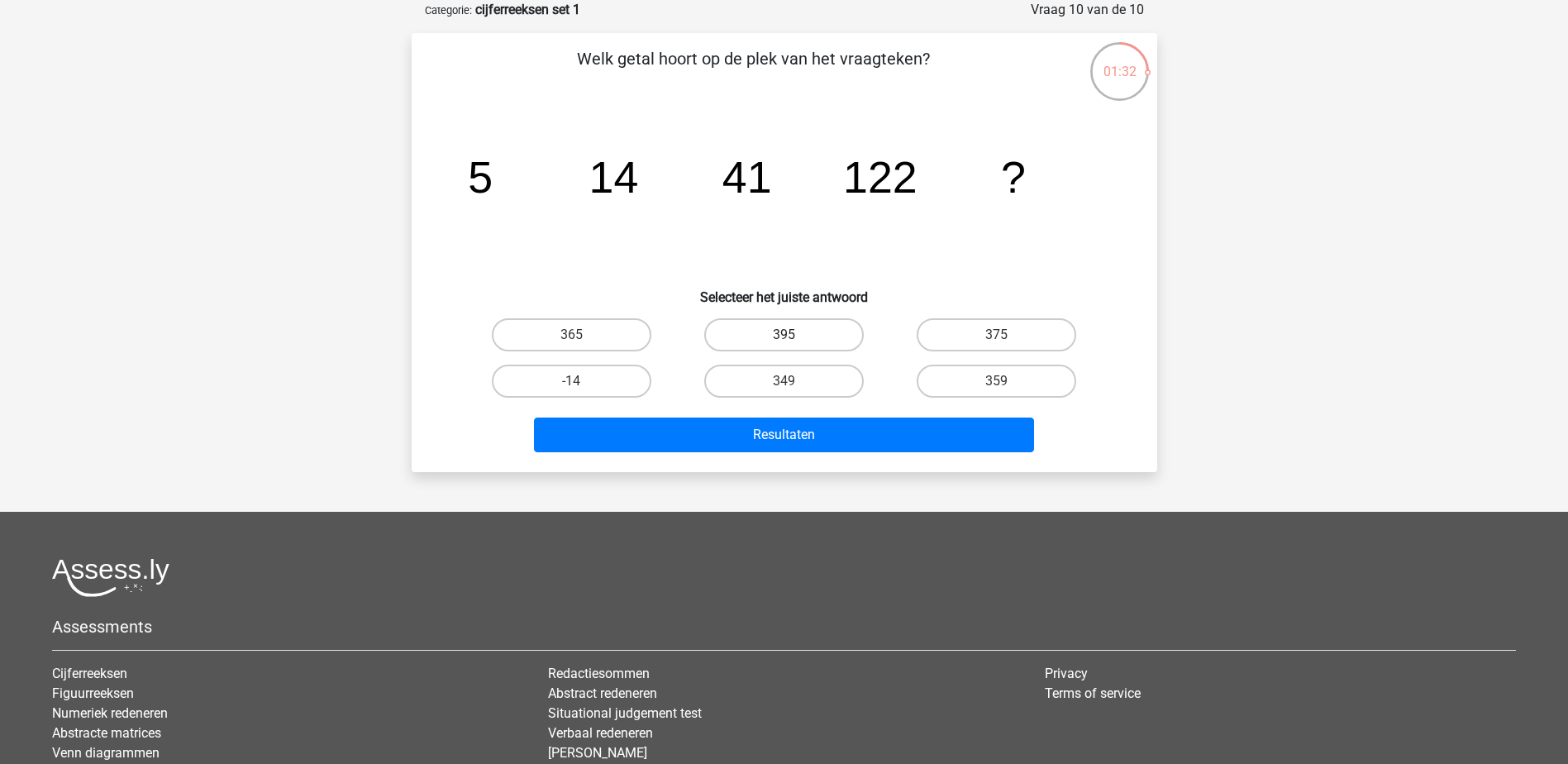
click at [797, 321] on label "395" at bounding box center [784, 335] width 159 height 33
click at [794, 335] on input "395" at bounding box center [789, 339] width 10 height 10
radio input "true"
click at [874, 457] on div "Resultaten" at bounding box center [784, 438] width 638 height 42
click at [563, 331] on label "365" at bounding box center [572, 335] width 159 height 33
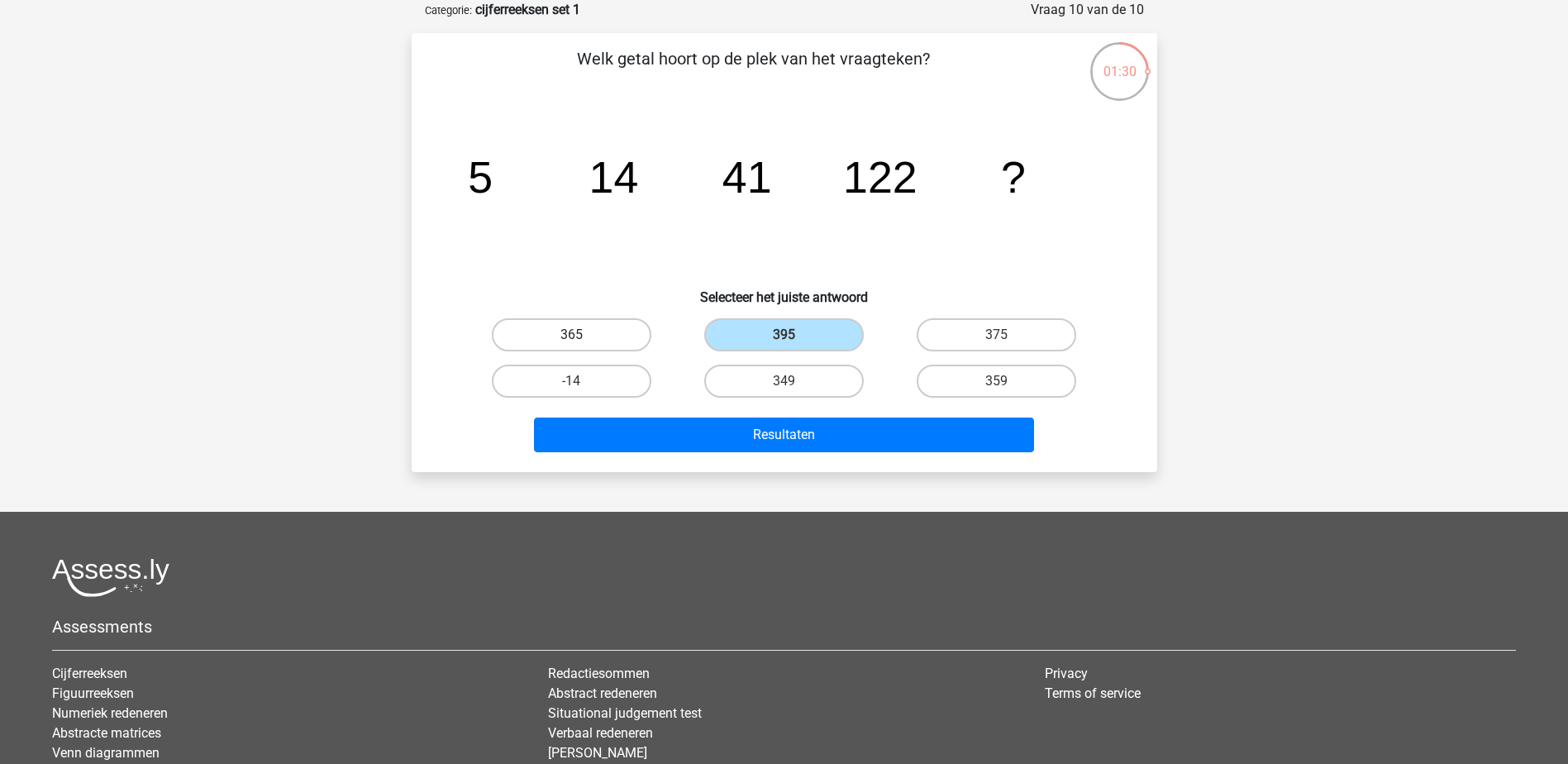
click at [572, 335] on input "365" at bounding box center [576, 339] width 10 height 10
radio input "true"
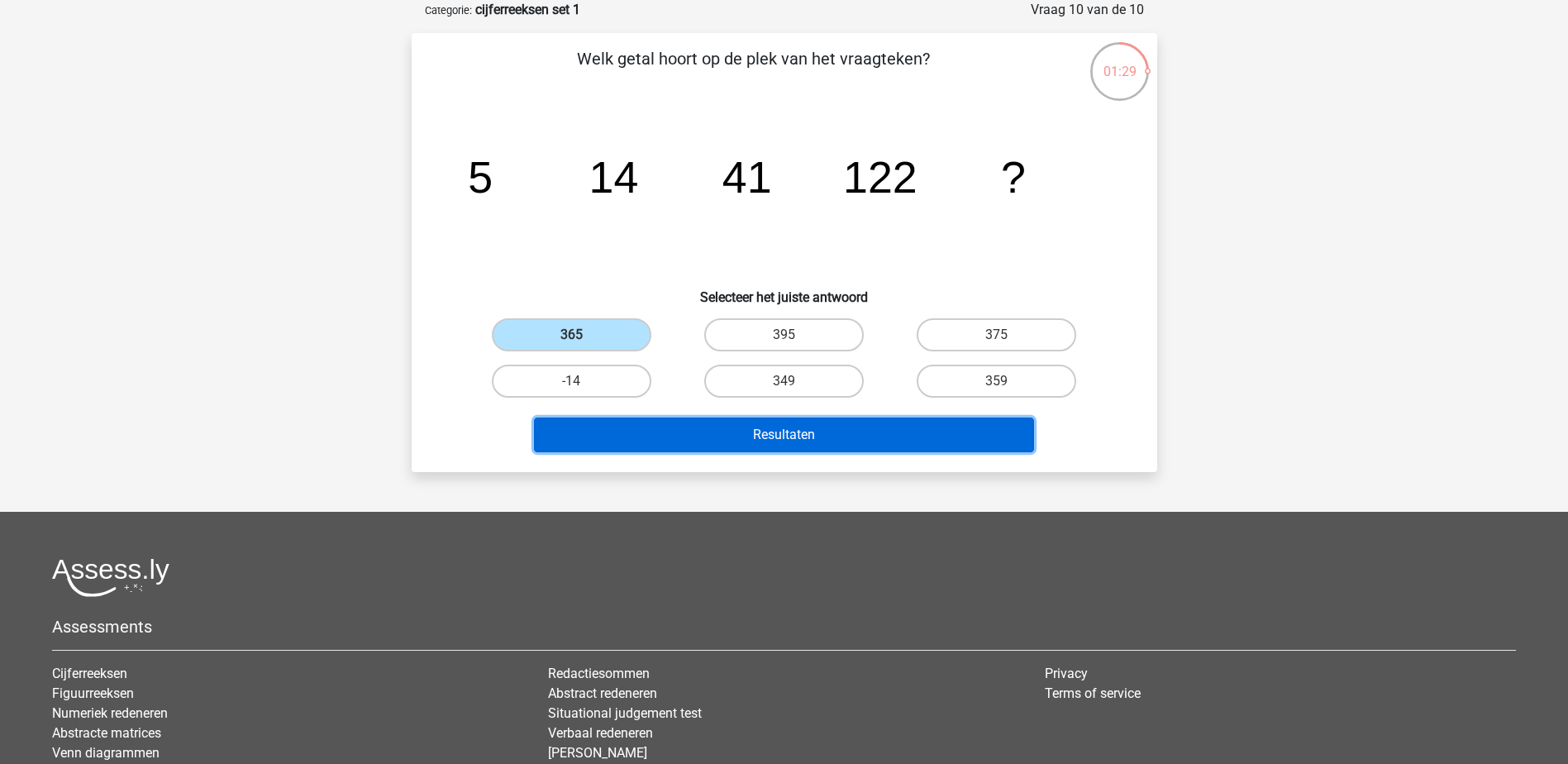
click at [823, 424] on button "Resultaten" at bounding box center [784, 434] width 501 height 35
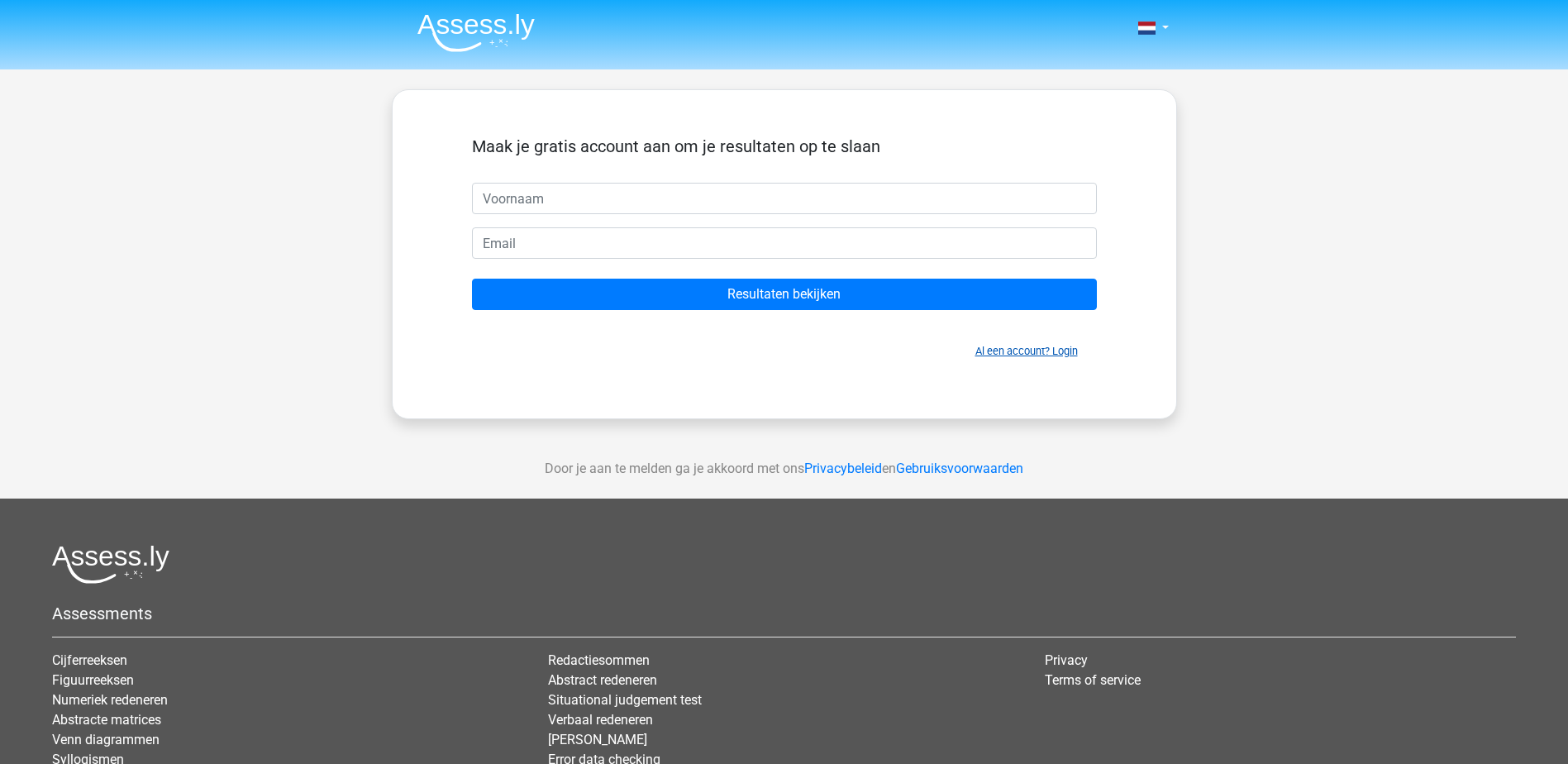
click at [1013, 350] on link "Al een account? Login" at bounding box center [1027, 351] width 102 height 12
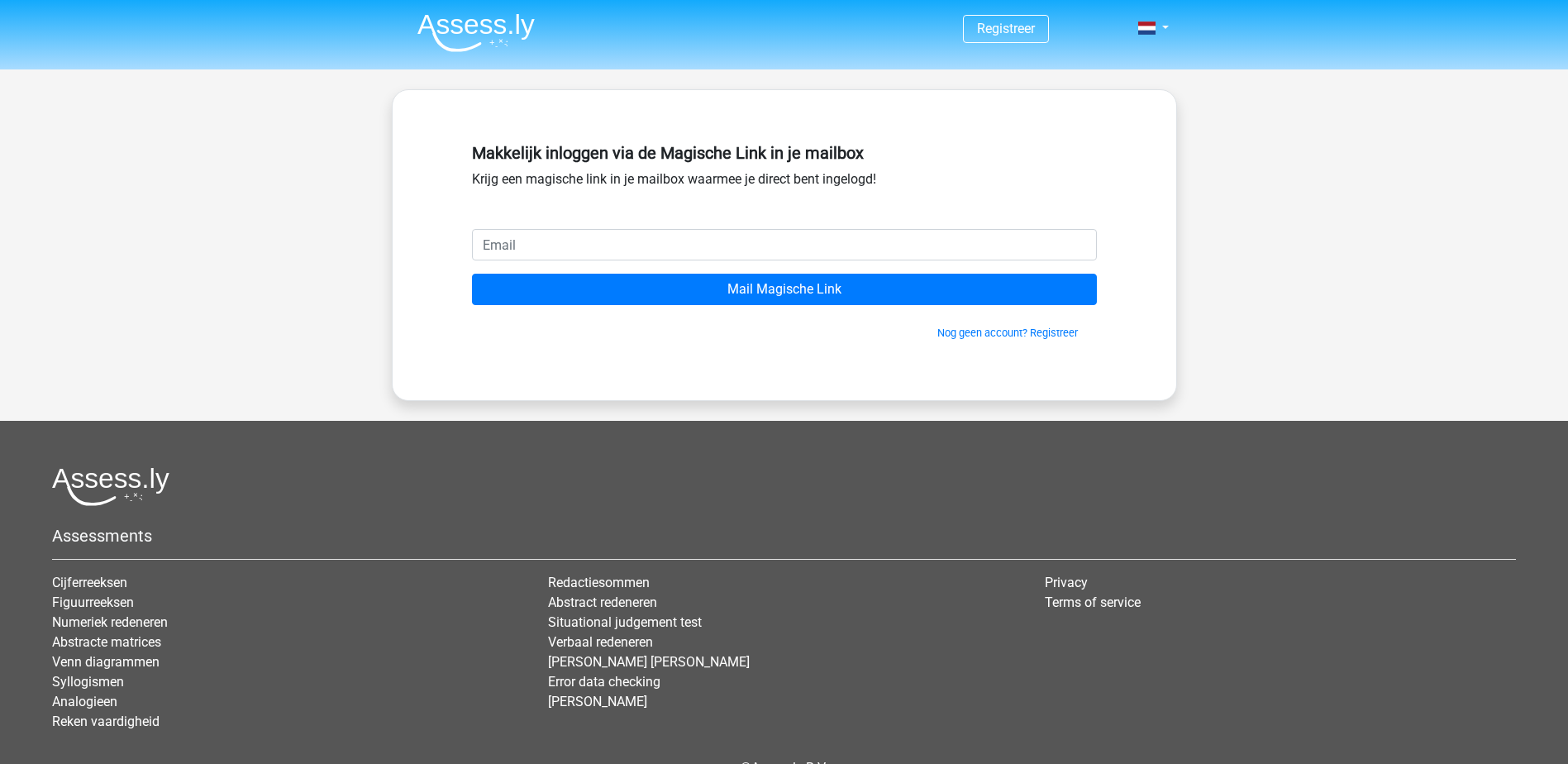
click at [520, 238] on input "email" at bounding box center [784, 245] width 625 height 31
type input "dana19848@hotmail.com"
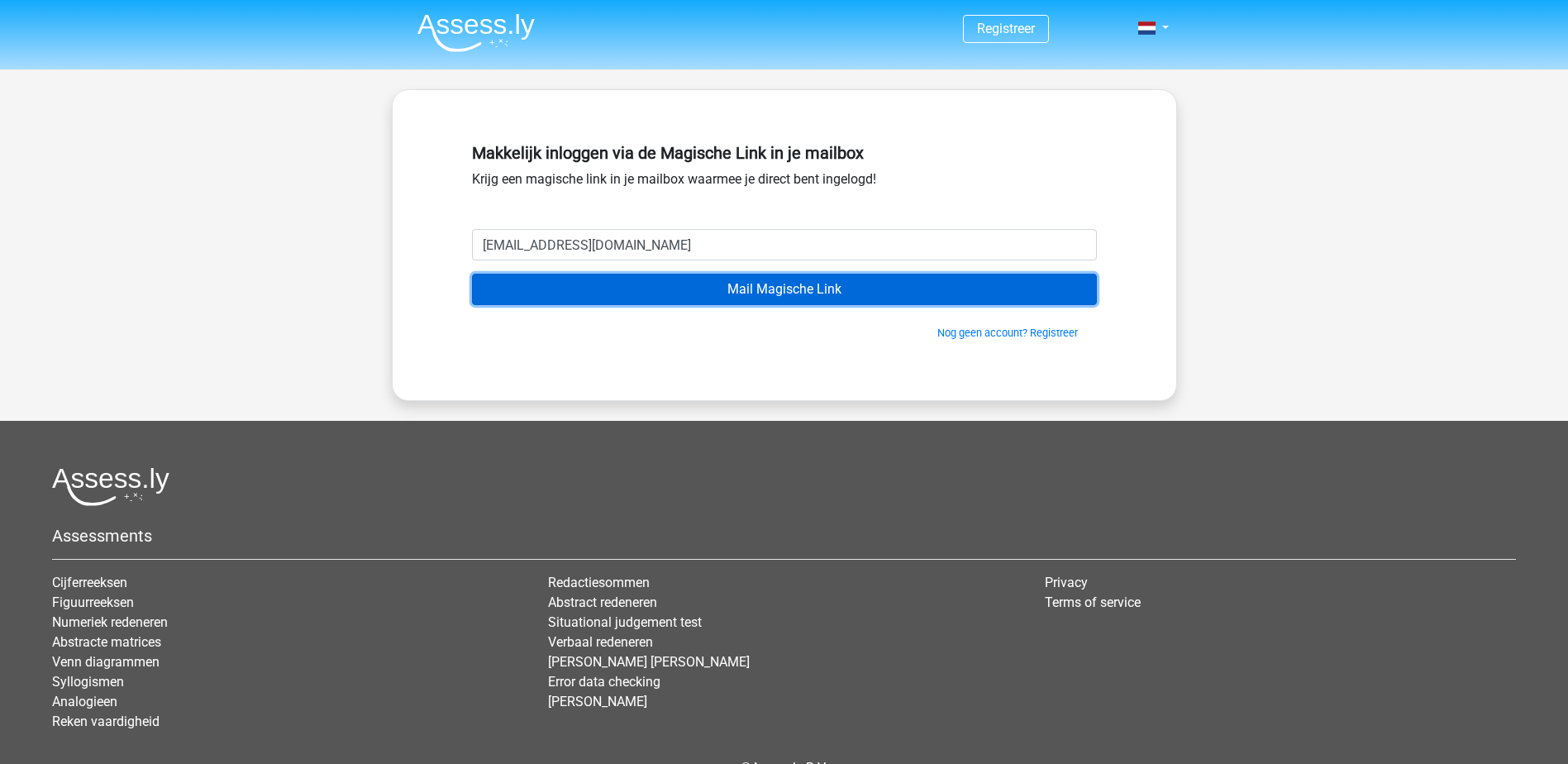
click at [767, 288] on input "Mail Magische Link" at bounding box center [784, 289] width 625 height 31
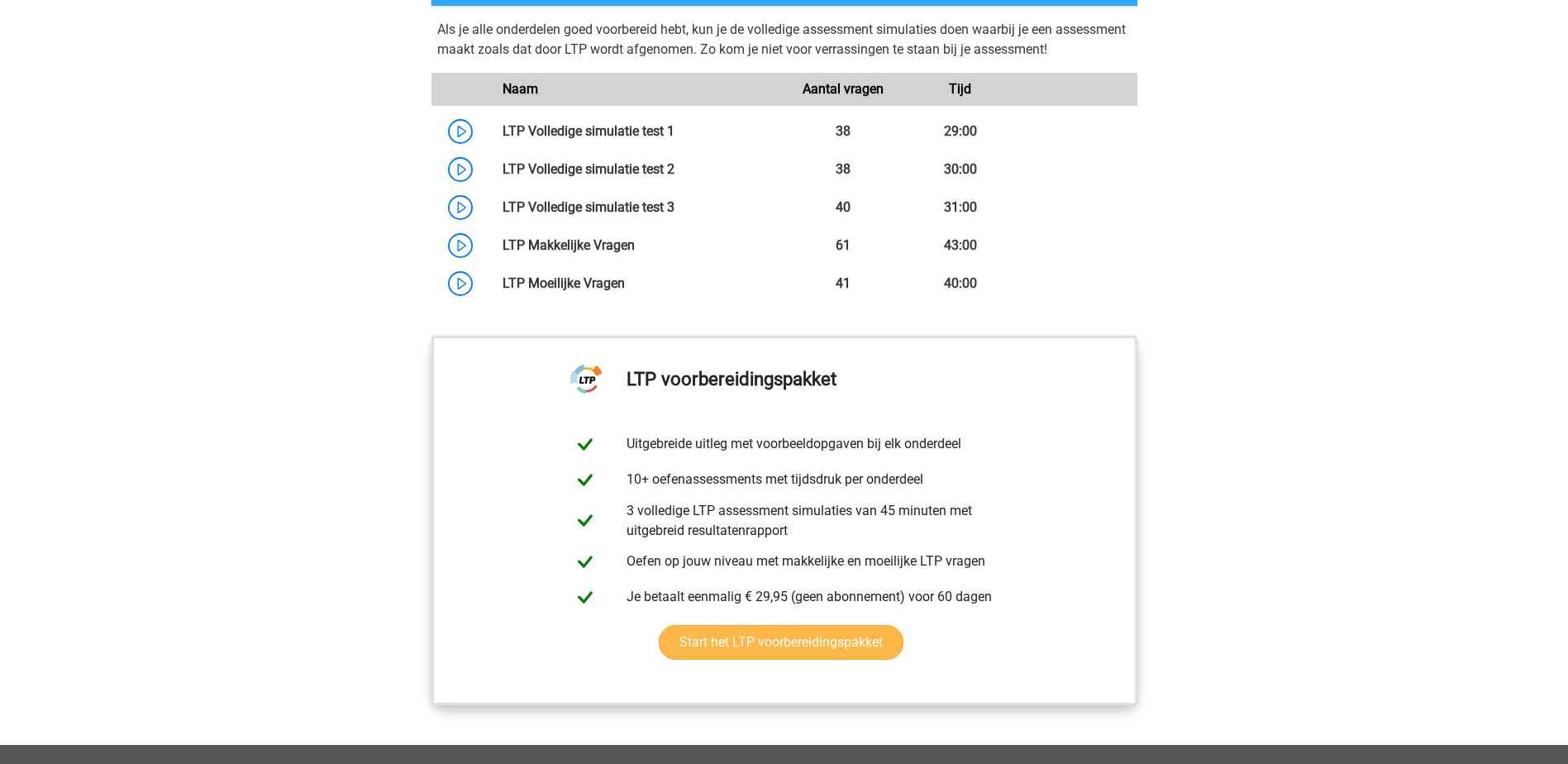
scroll to position [1405, 0]
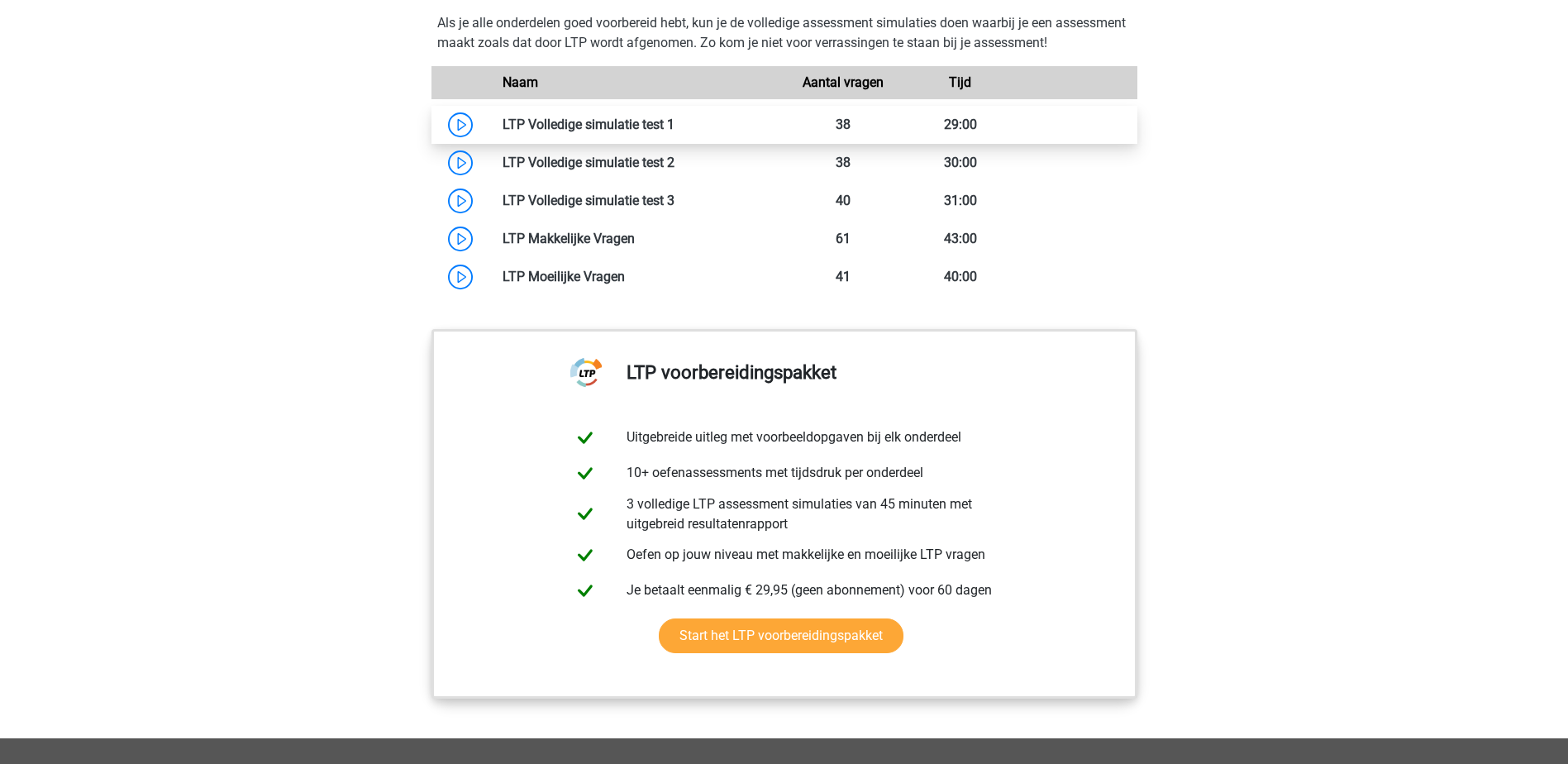
click at [675, 121] on link at bounding box center [675, 124] width 0 height 16
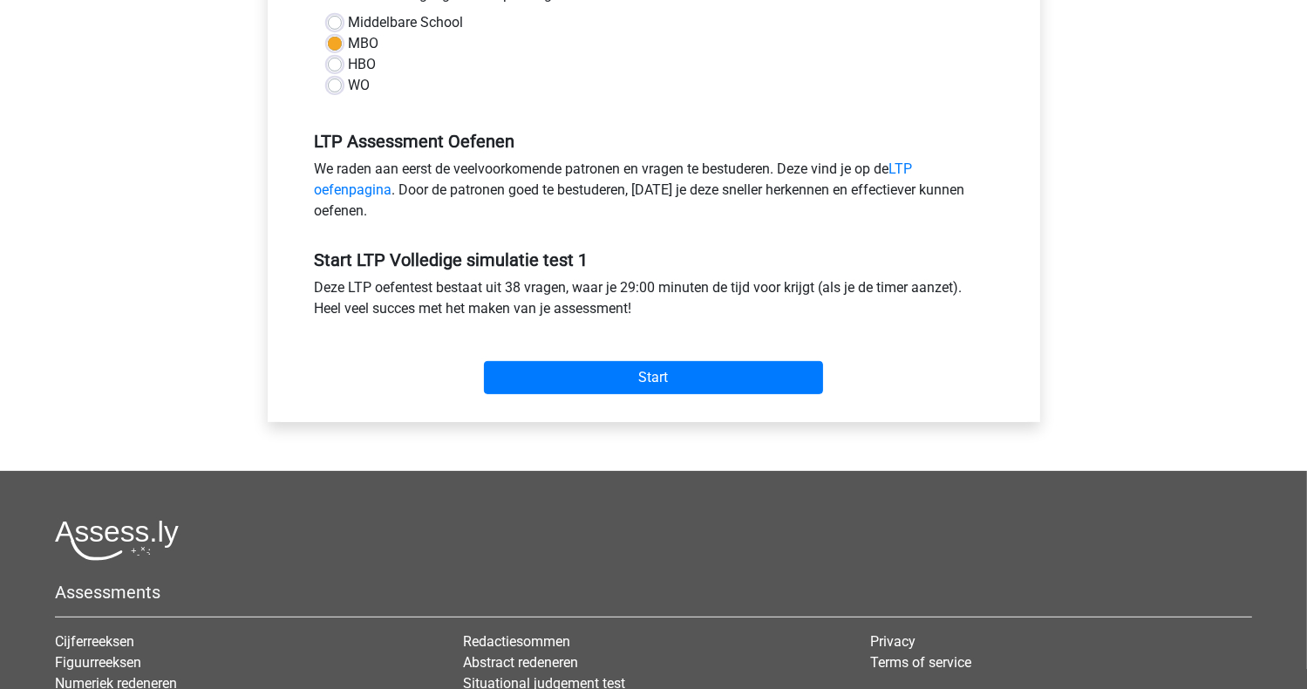
scroll to position [349, 0]
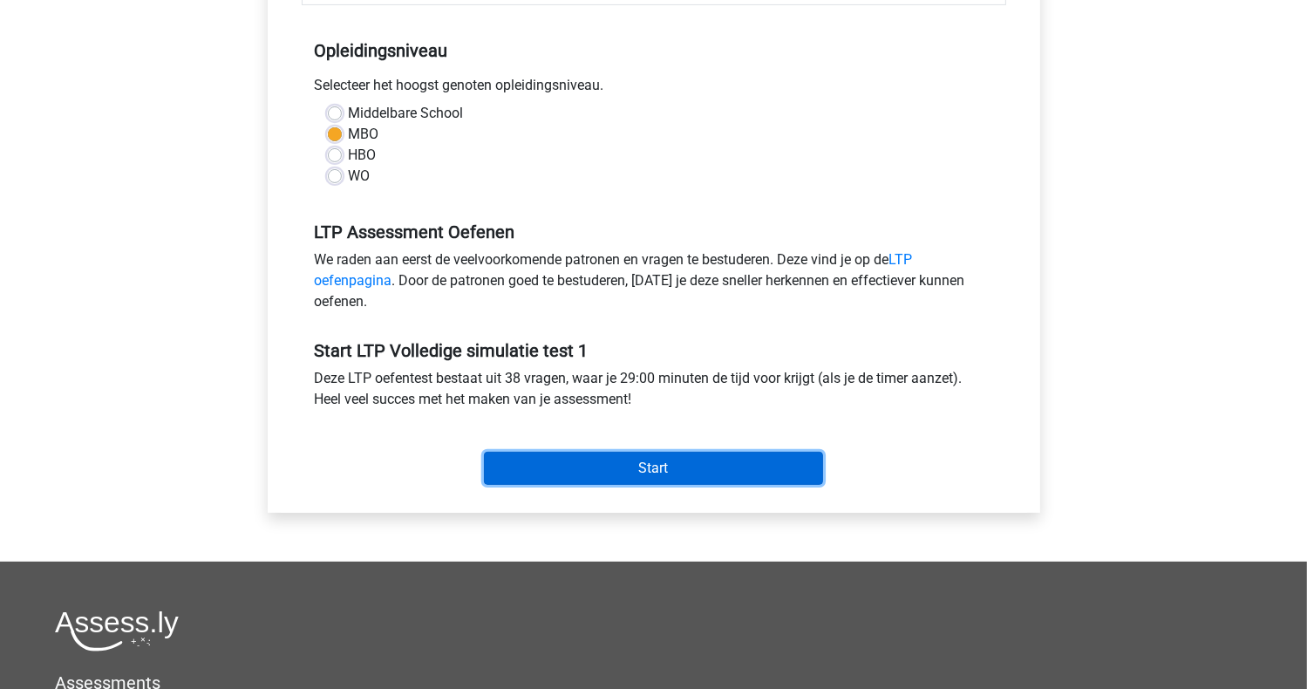
click at [650, 466] on input "Start" at bounding box center [653, 468] width 339 height 33
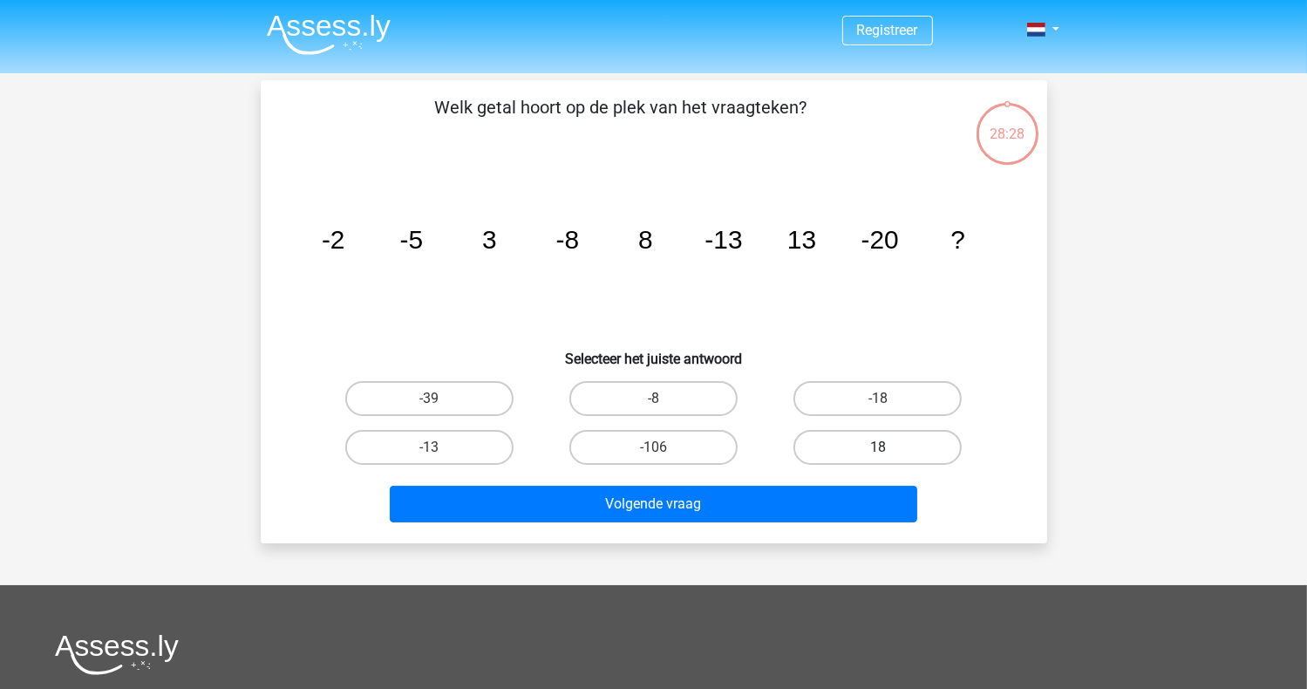
click at [859, 439] on label "18" at bounding box center [877, 447] width 168 height 35
click at [878, 447] on input "18" at bounding box center [883, 452] width 11 height 11
radio input "true"
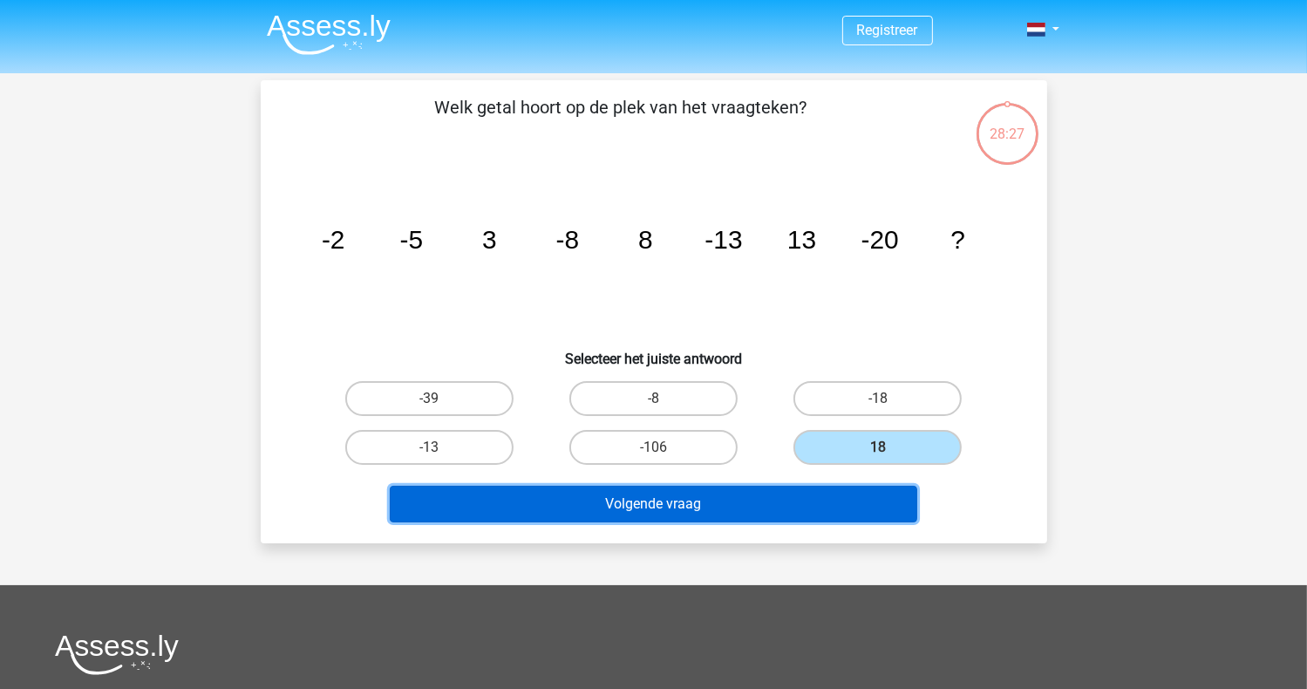
click at [733, 493] on button "Volgende vraag" at bounding box center [654, 504] width 528 height 37
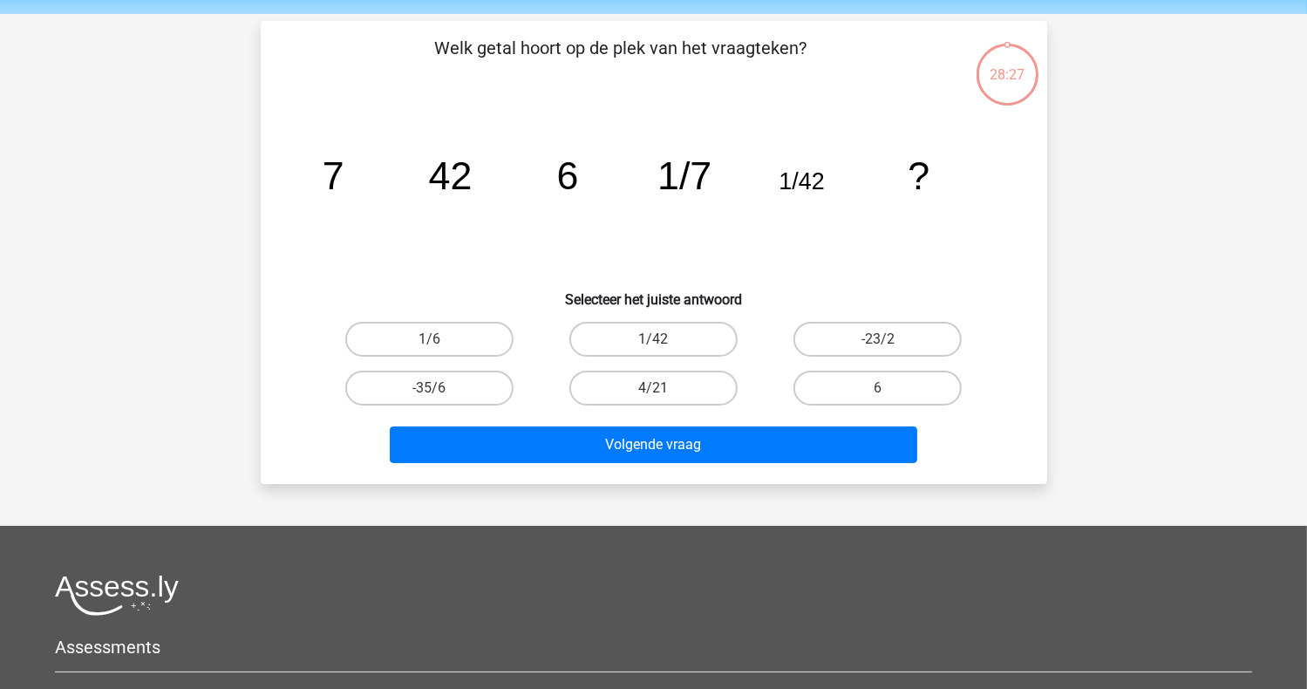
scroll to position [80, 0]
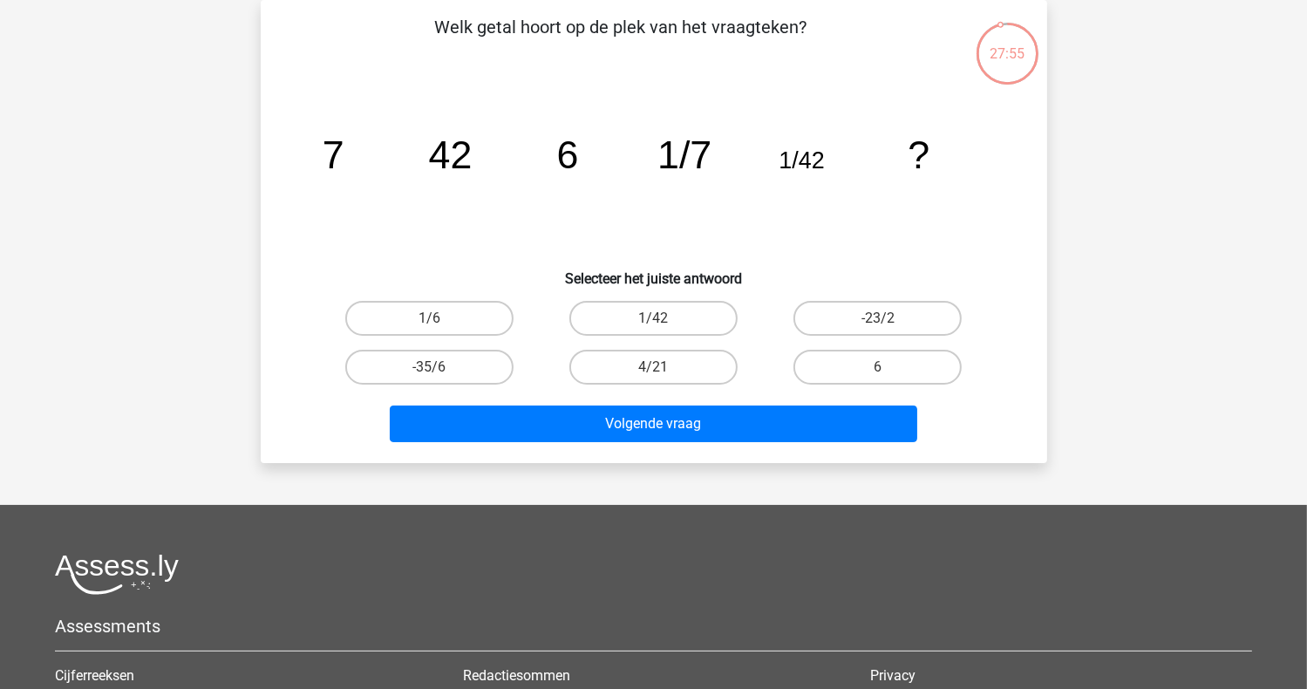
click at [664, 318] on input "1/42" at bounding box center [658, 323] width 11 height 11
radio input "true"
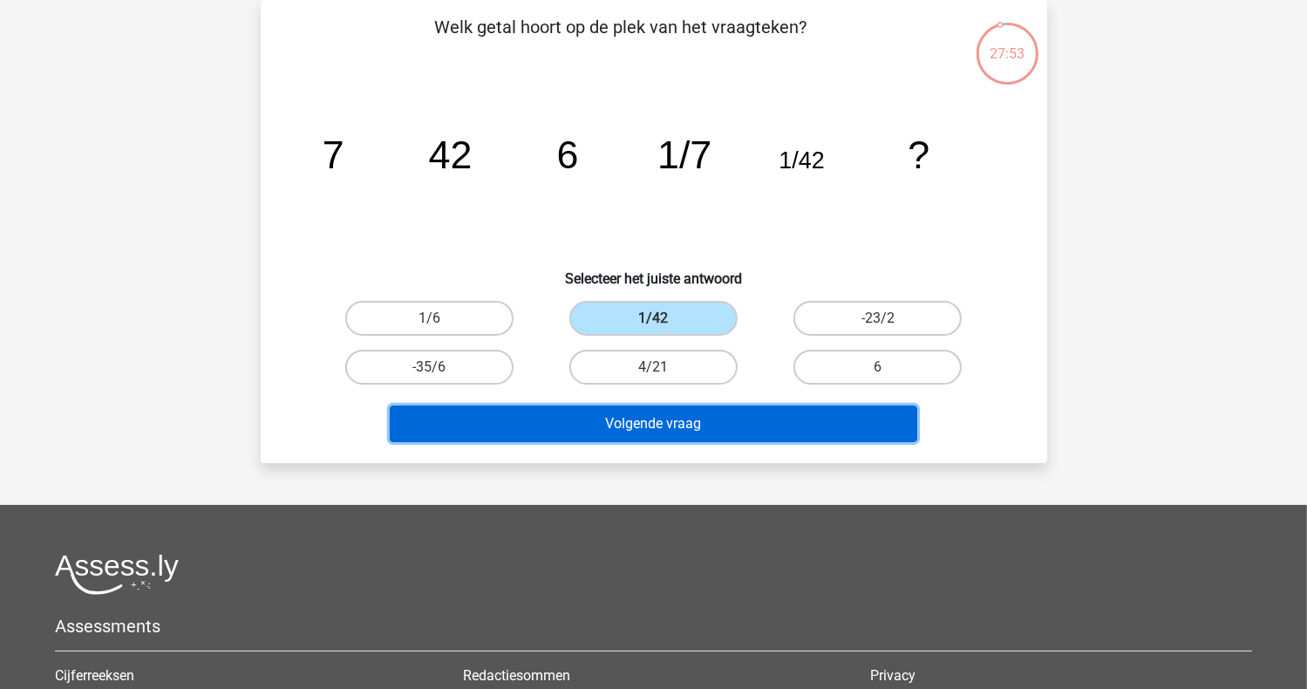
click at [688, 419] on button "Volgende vraag" at bounding box center [654, 423] width 528 height 37
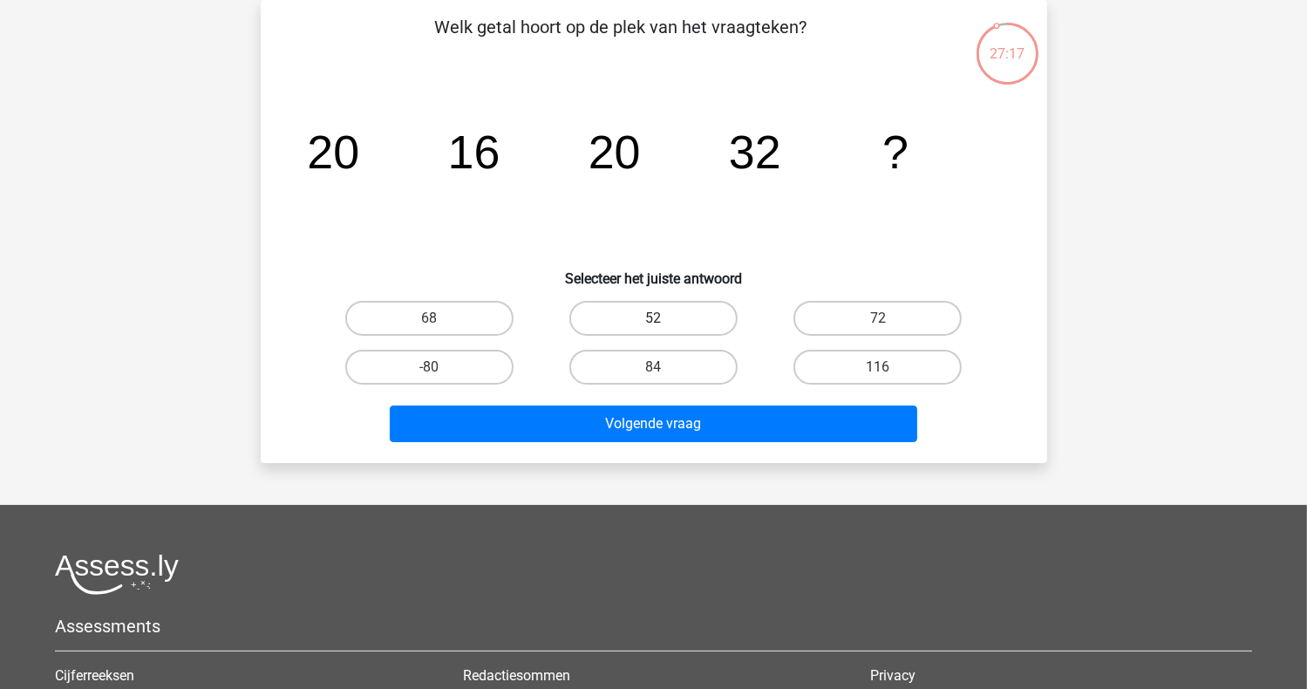
click at [644, 316] on label "52" at bounding box center [653, 318] width 168 height 35
click at [653, 318] on input "52" at bounding box center [658, 323] width 11 height 11
radio input "true"
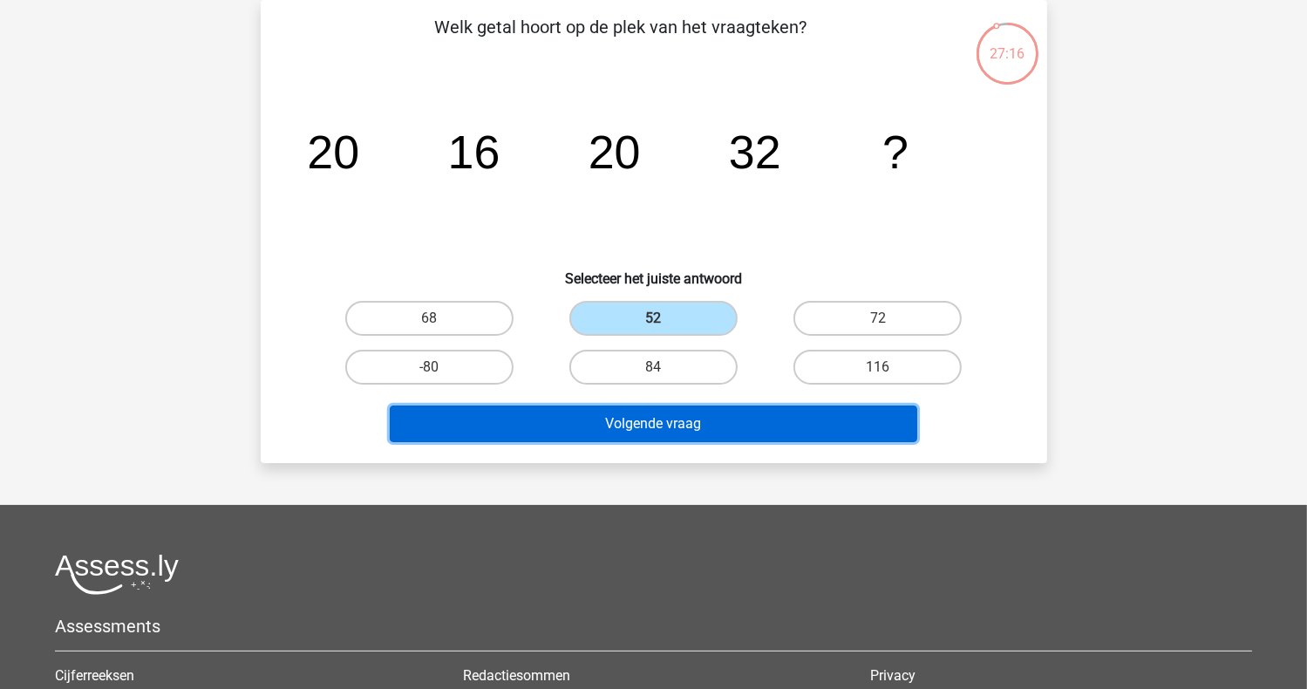
click at [640, 421] on button "Volgende vraag" at bounding box center [654, 423] width 528 height 37
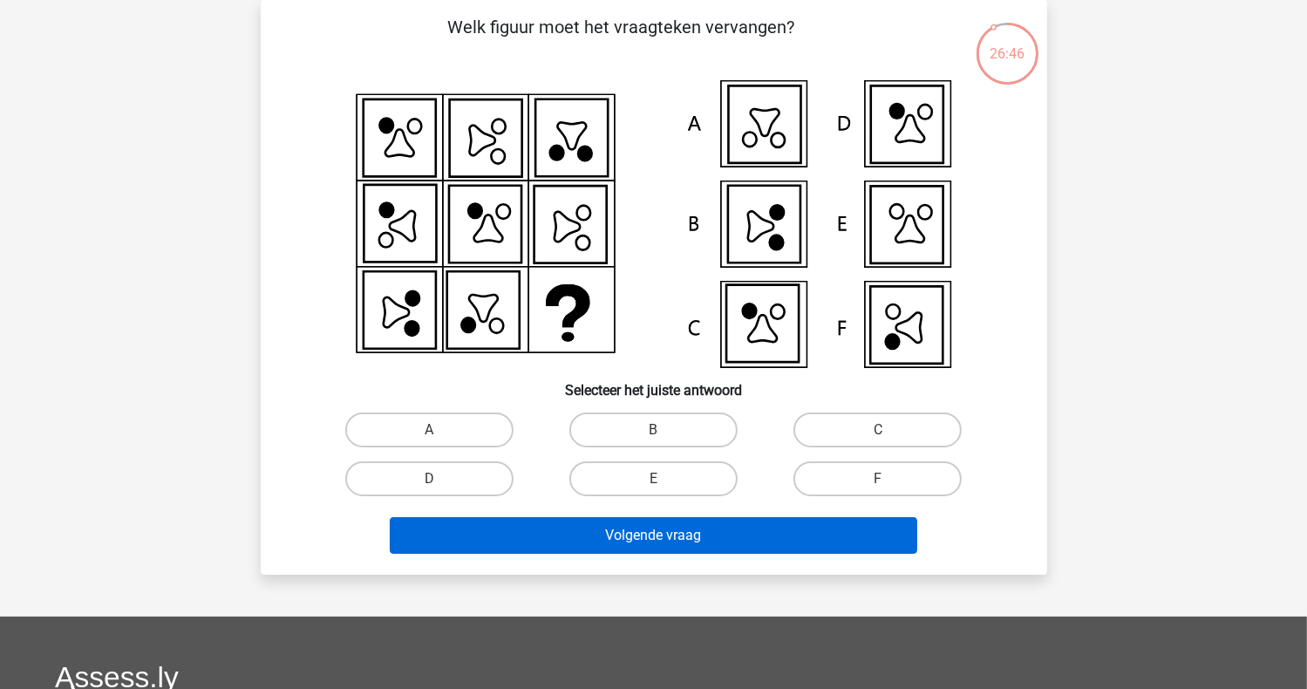
drag, startPoint x: 872, startPoint y: 475, endPoint x: 878, endPoint y: 517, distance: 42.3
click at [874, 475] on label "F" at bounding box center [877, 478] width 168 height 35
click at [878, 479] on input "F" at bounding box center [883, 484] width 11 height 11
radio input "true"
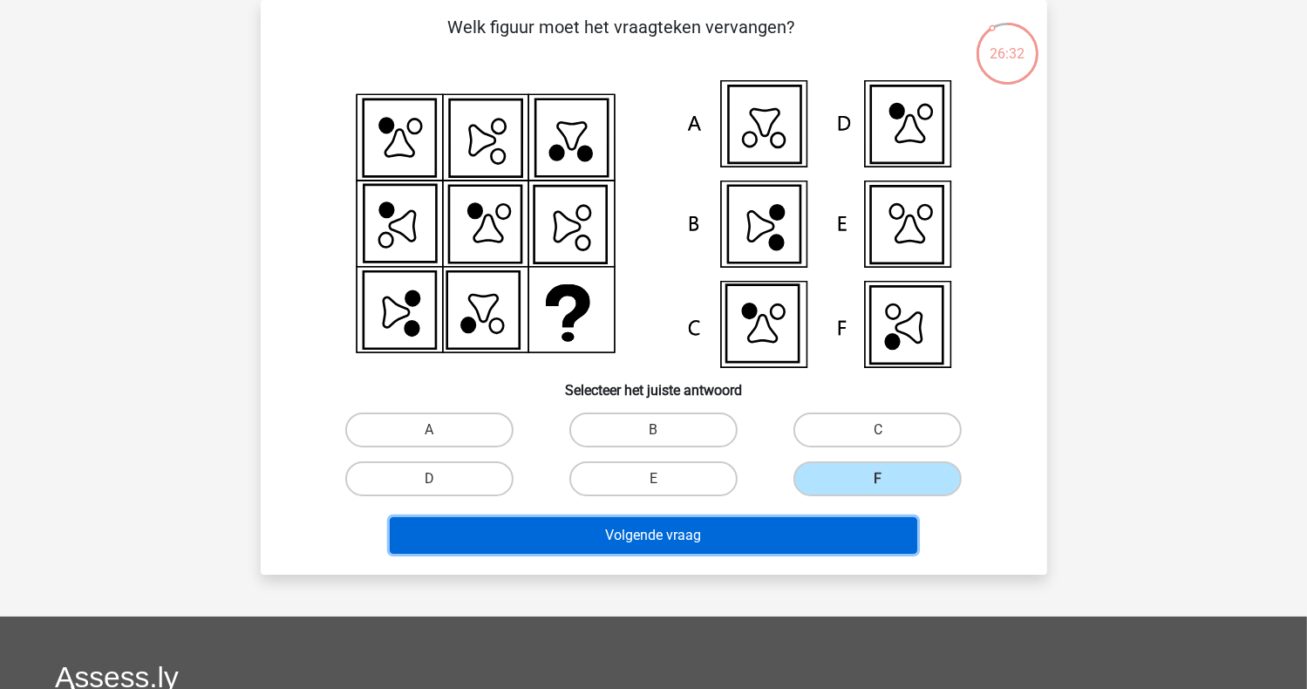
click at [728, 530] on button "Volgende vraag" at bounding box center [654, 535] width 528 height 37
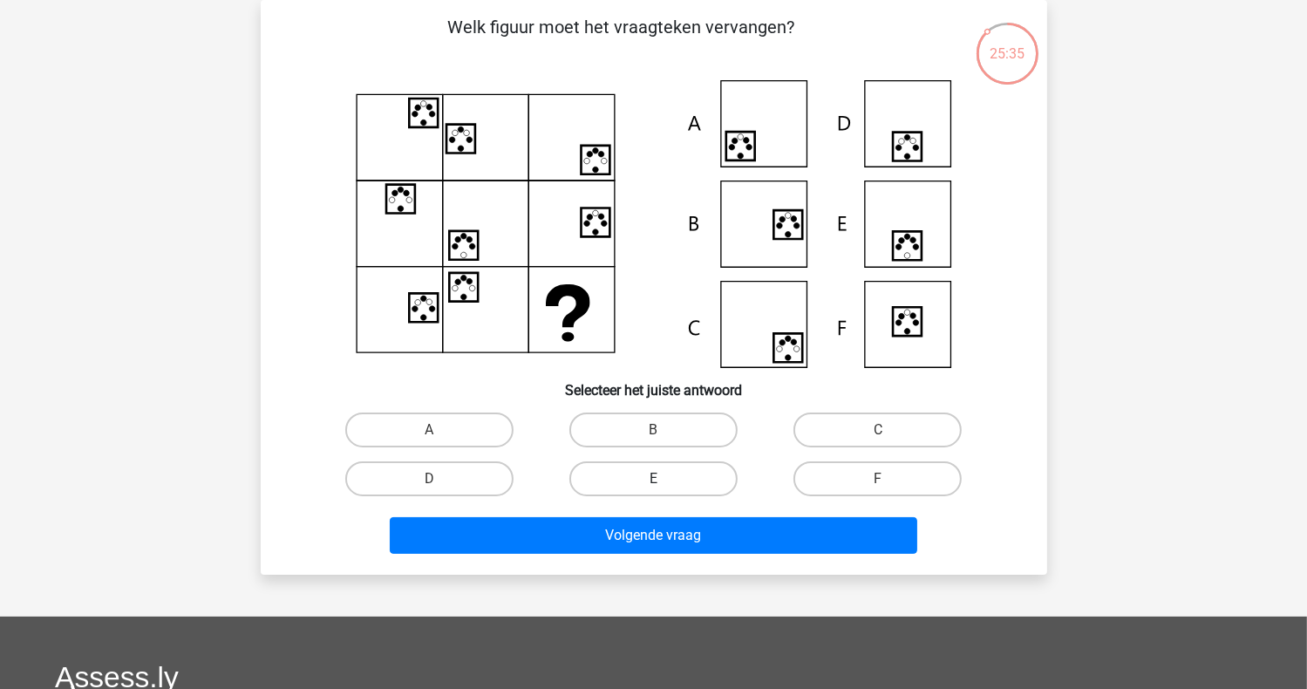
click at [686, 475] on label "E" at bounding box center [653, 478] width 168 height 35
click at [664, 479] on input "E" at bounding box center [658, 484] width 11 height 11
radio input "true"
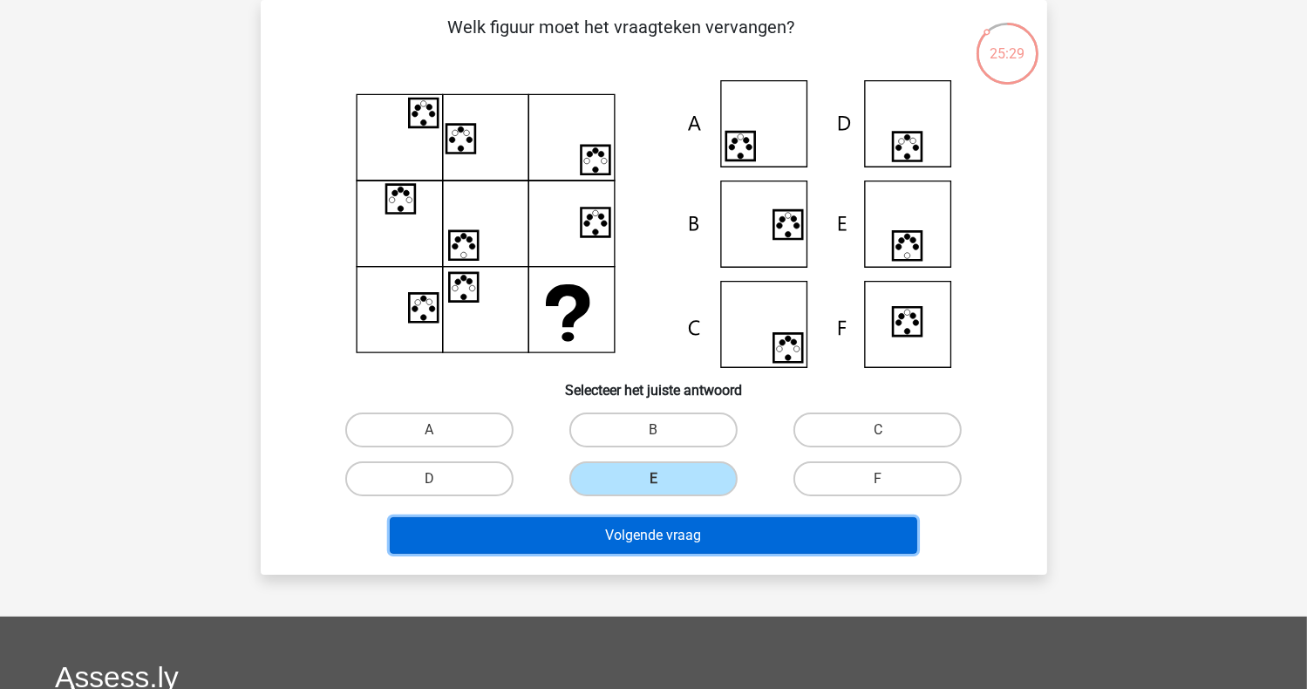
click at [650, 534] on button "Volgende vraag" at bounding box center [654, 535] width 528 height 37
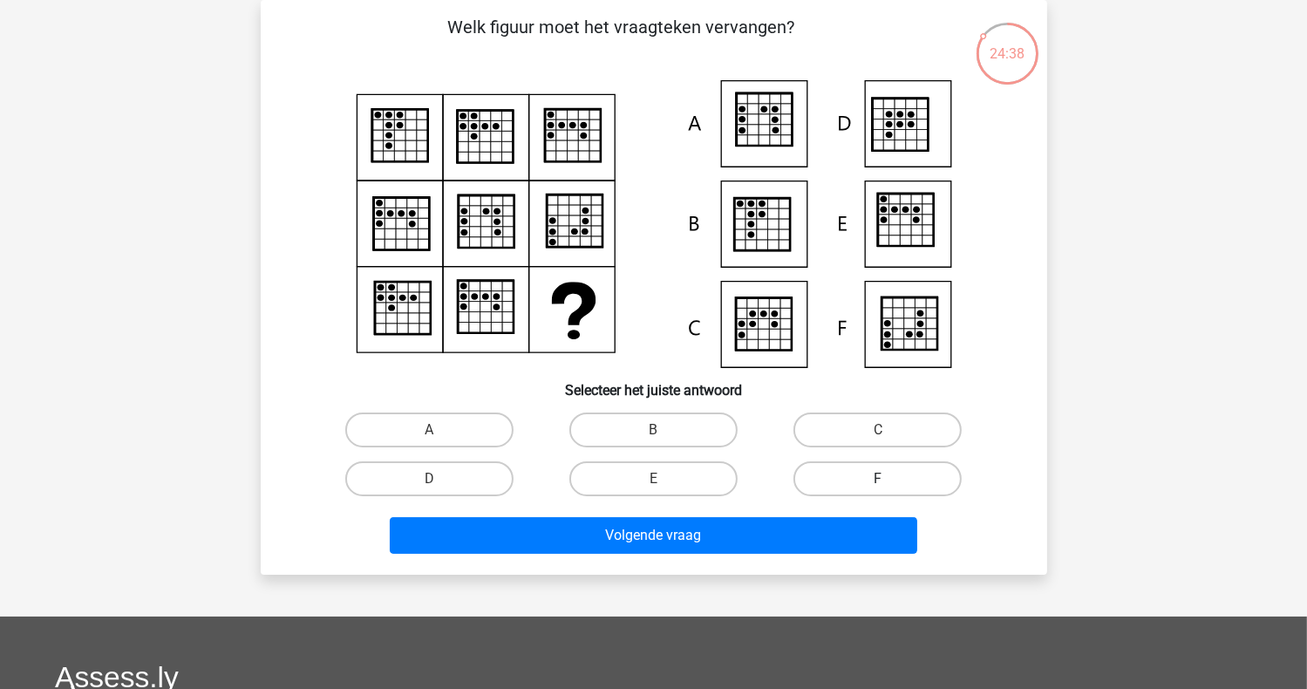
click at [886, 474] on label "F" at bounding box center [877, 478] width 168 height 35
click at [886, 479] on input "F" at bounding box center [883, 484] width 11 height 11
radio input "true"
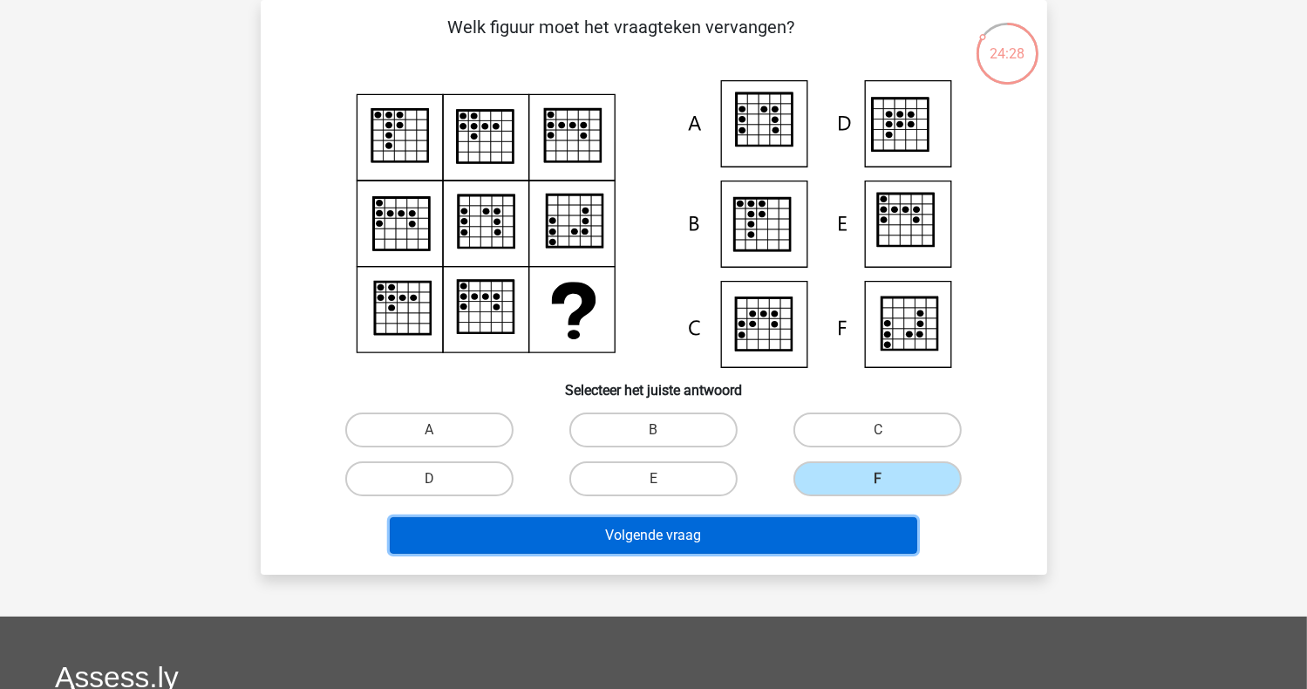
click at [693, 536] on button "Volgende vraag" at bounding box center [654, 535] width 528 height 37
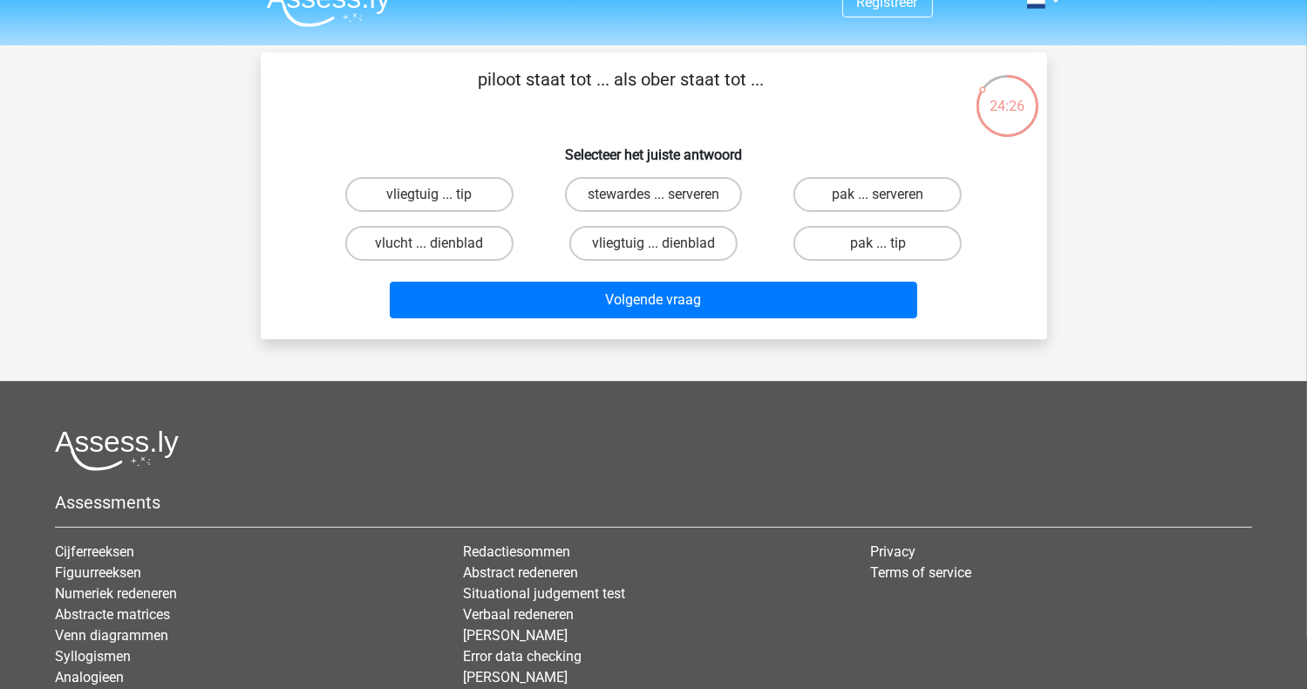
scroll to position [0, 0]
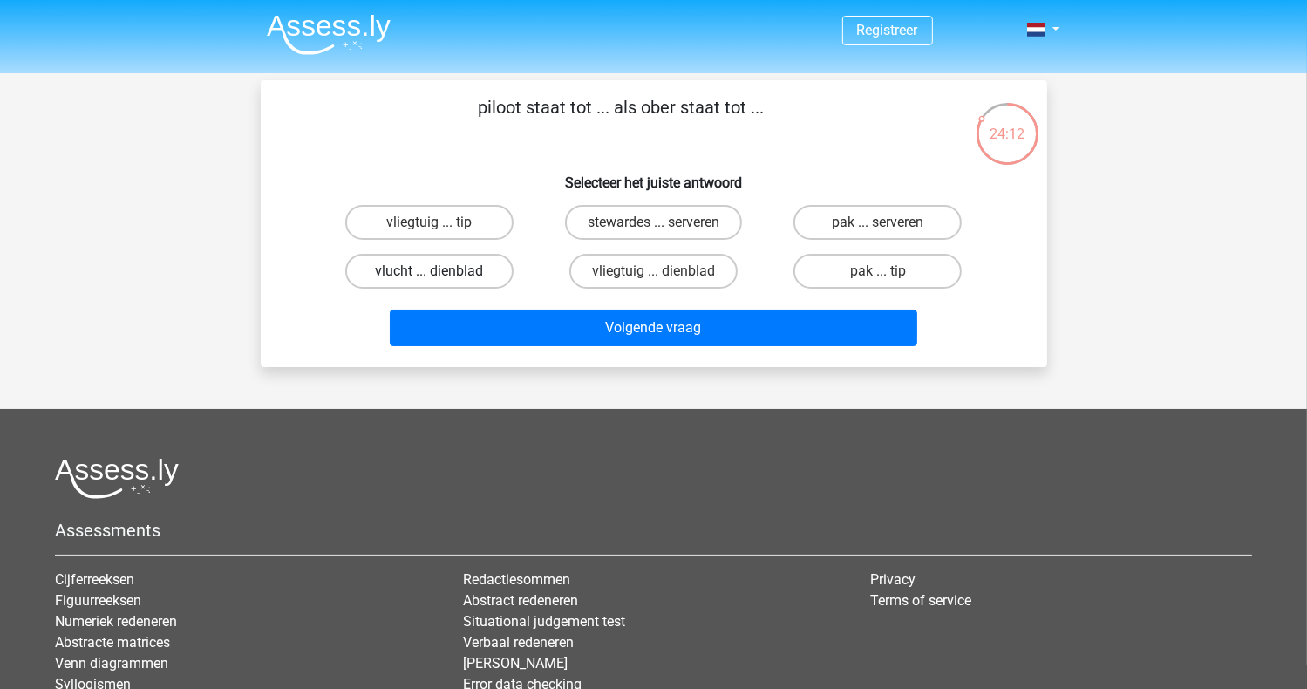
click at [436, 266] on label "vlucht ... dienblad" at bounding box center [429, 271] width 168 height 35
click at [436, 271] on input "vlucht ... dienblad" at bounding box center [434, 276] width 11 height 11
radio input "true"
click at [638, 262] on label "vliegtuig ... dienblad" at bounding box center [653, 271] width 168 height 35
click at [653, 271] on input "vliegtuig ... dienblad" at bounding box center [658, 276] width 11 height 11
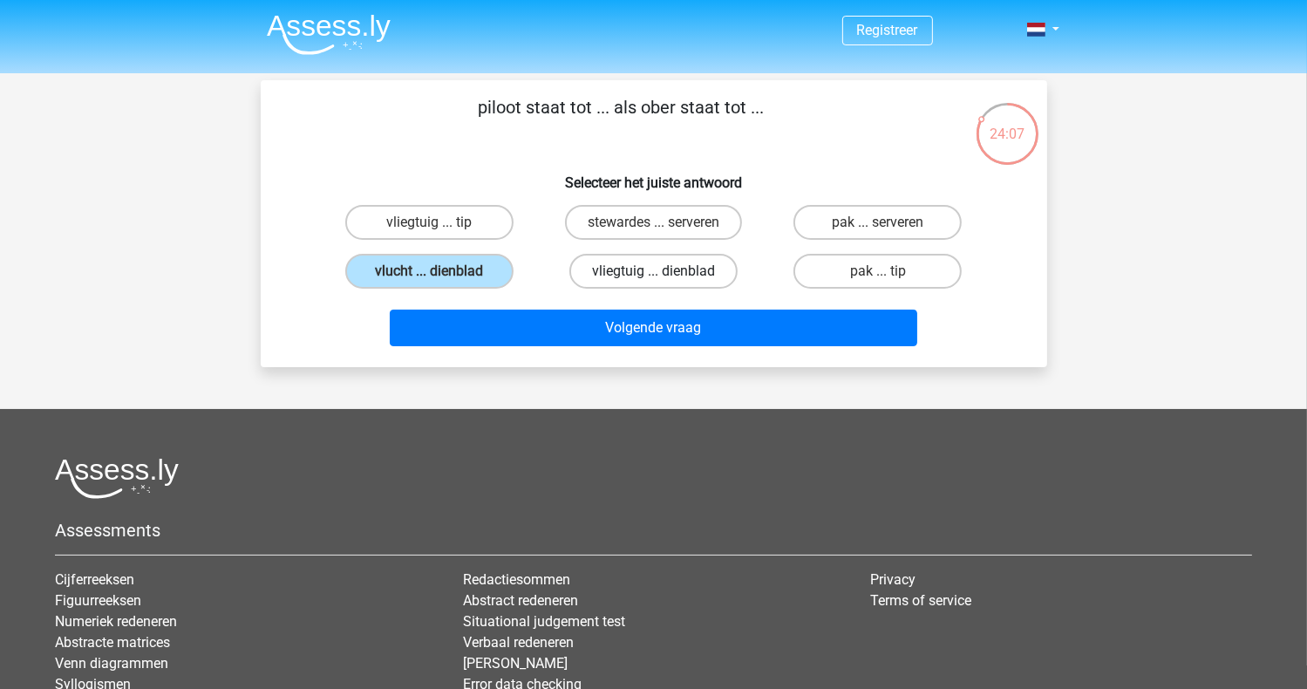
radio input "true"
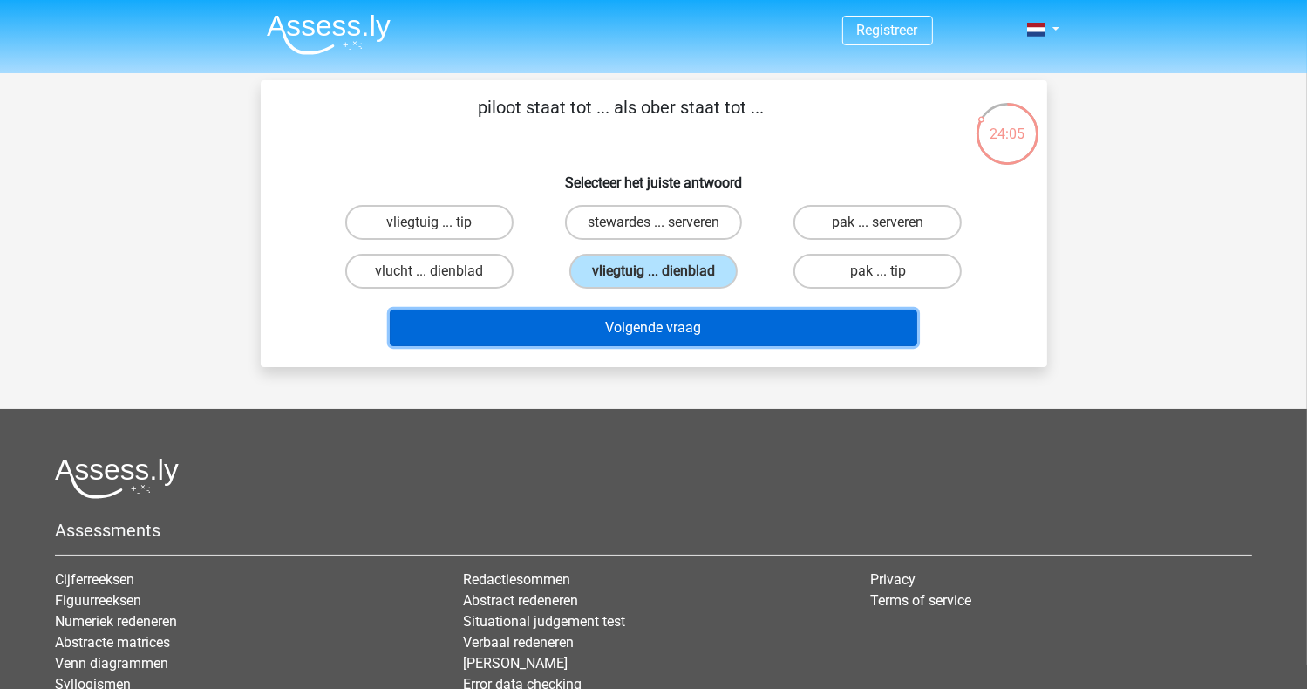
click at [646, 329] on button "Volgende vraag" at bounding box center [654, 328] width 528 height 37
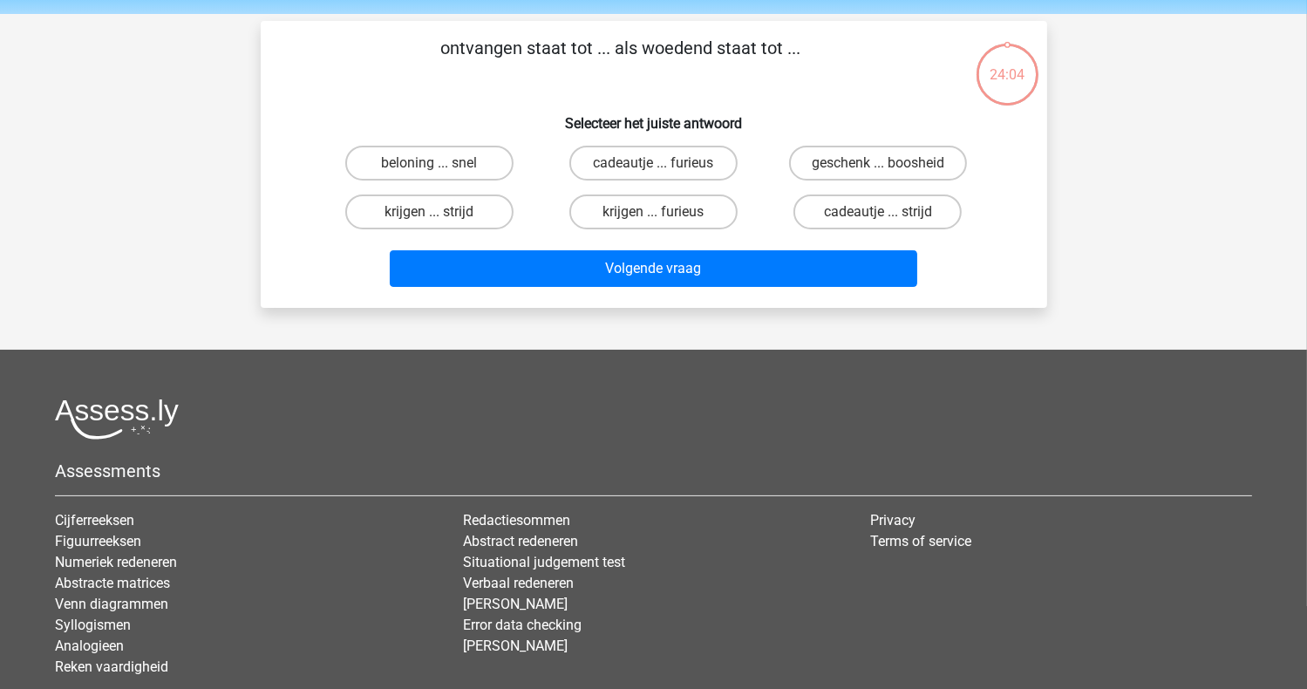
scroll to position [80, 0]
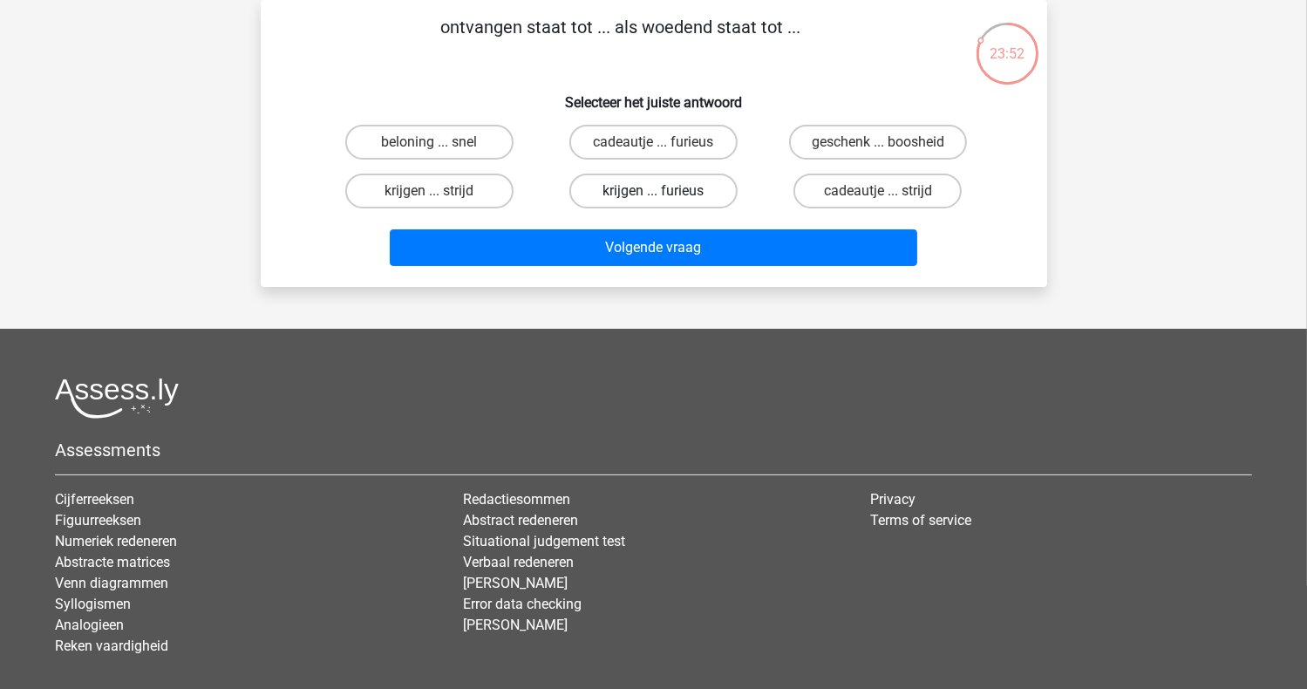
click at [652, 188] on label "krijgen ... furieus" at bounding box center [653, 191] width 168 height 35
click at [653, 191] on input "krijgen ... furieus" at bounding box center [658, 196] width 11 height 11
radio input "true"
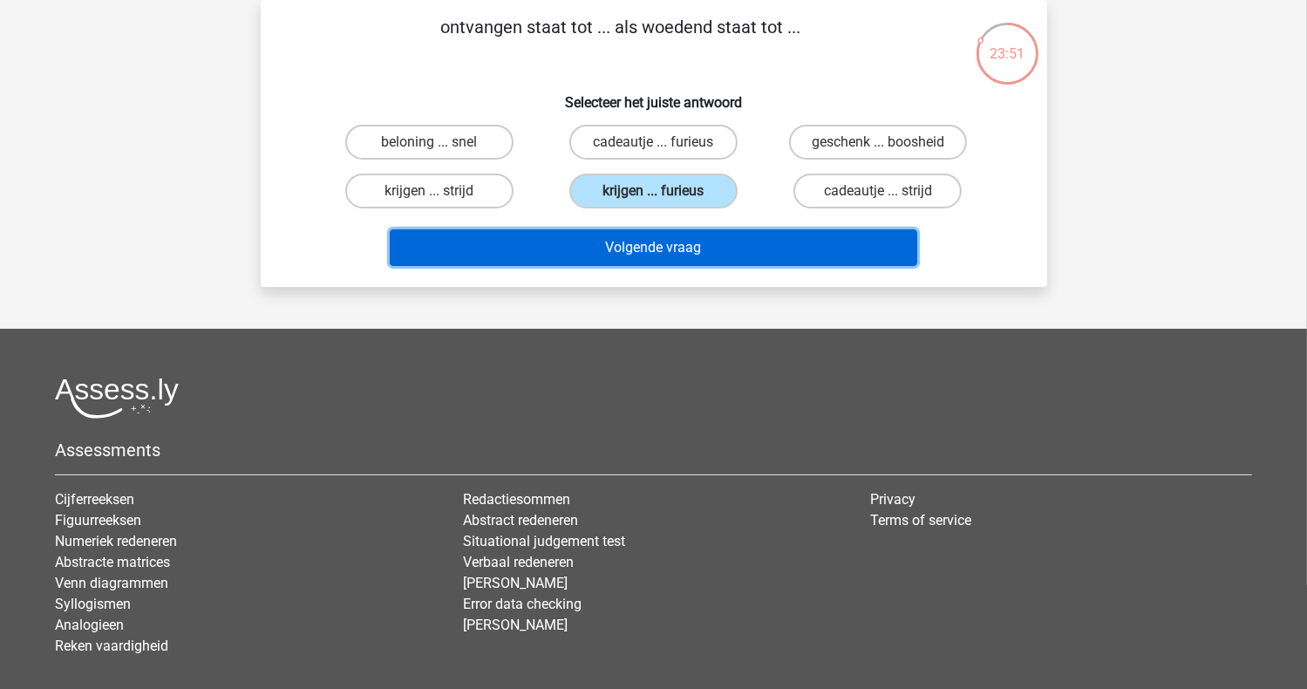
click at [629, 242] on button "Volgende vraag" at bounding box center [654, 247] width 528 height 37
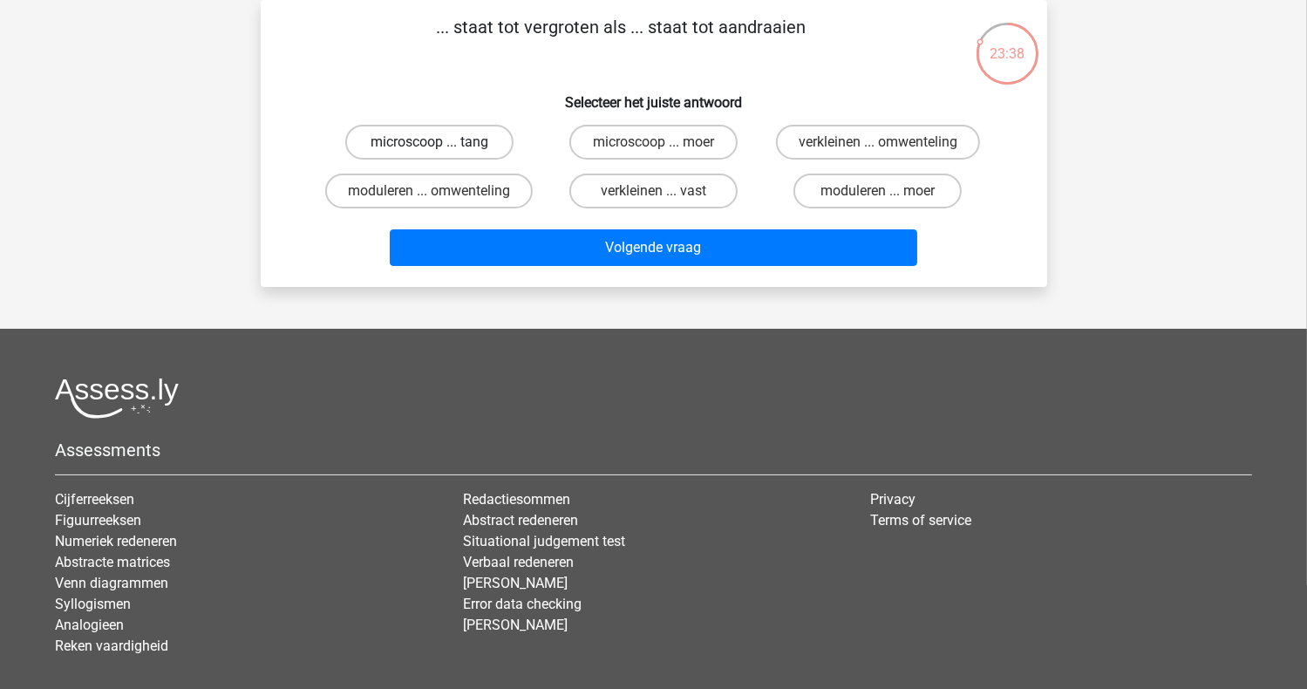
click at [436, 141] on label "microscoop ... tang" at bounding box center [429, 142] width 168 height 35
click at [436, 142] on input "microscoop ... tang" at bounding box center [434, 147] width 11 height 11
radio input "true"
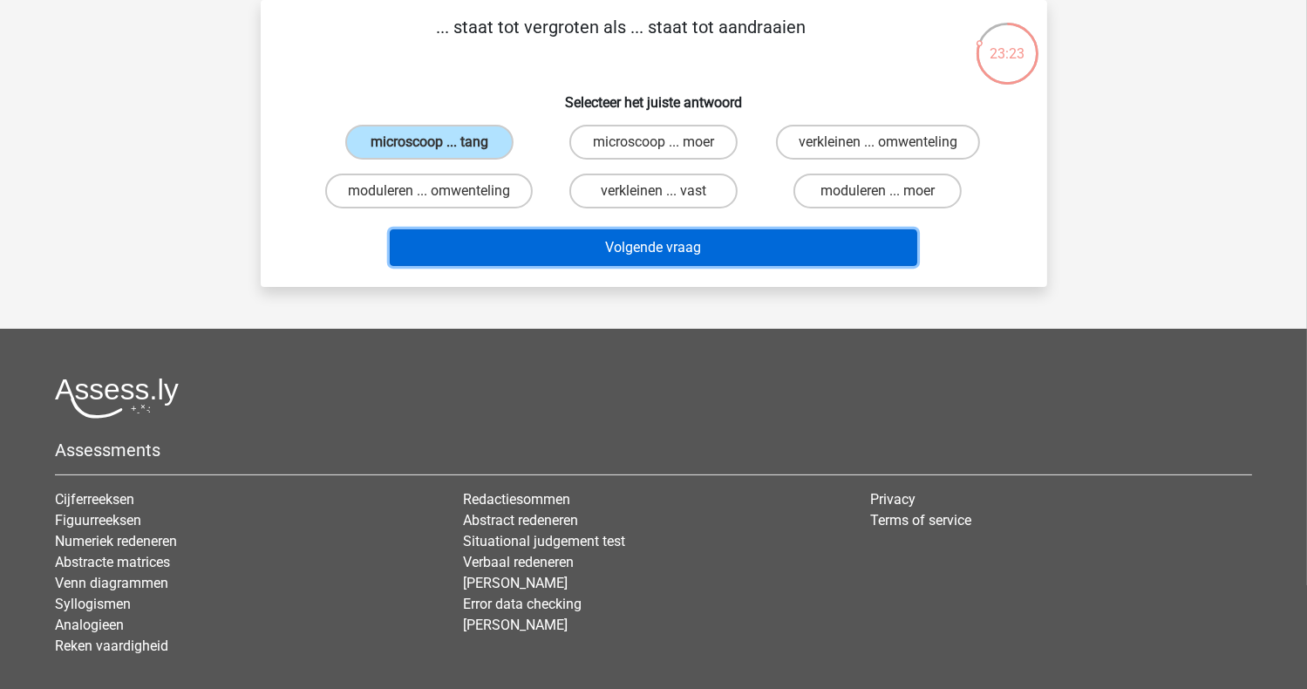
click at [664, 242] on button "Volgende vraag" at bounding box center [654, 247] width 528 height 37
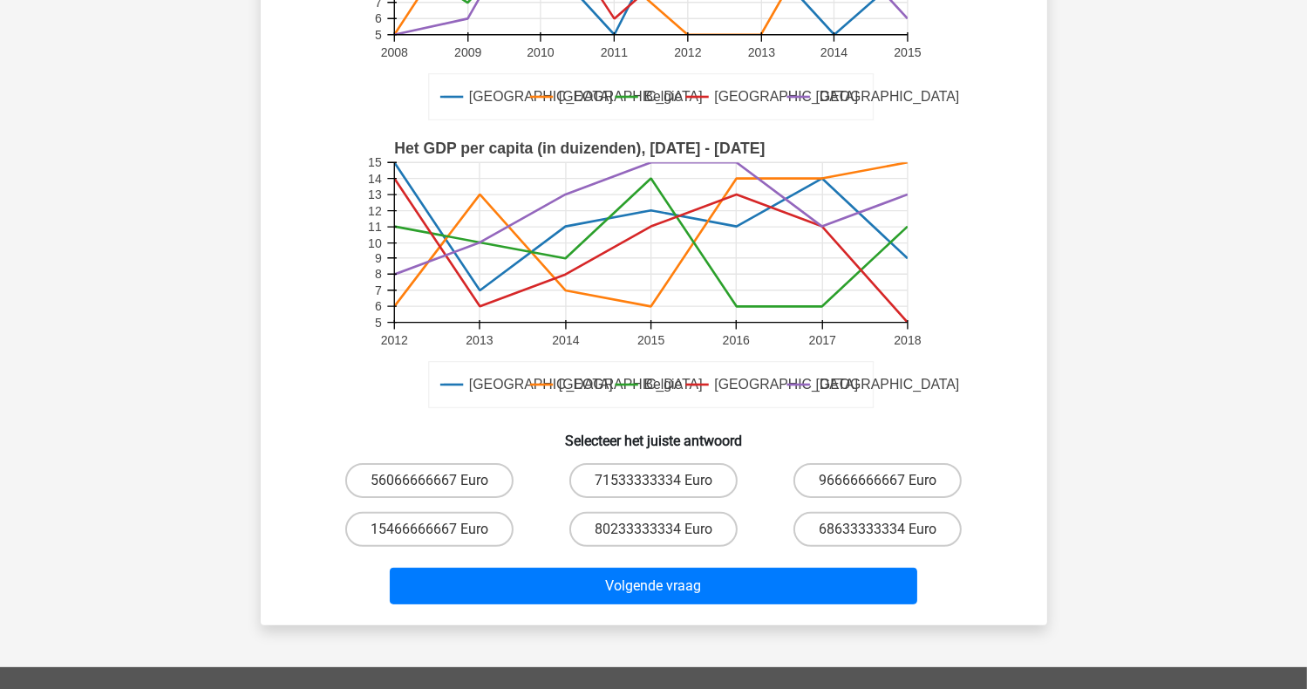
scroll to position [349, 0]
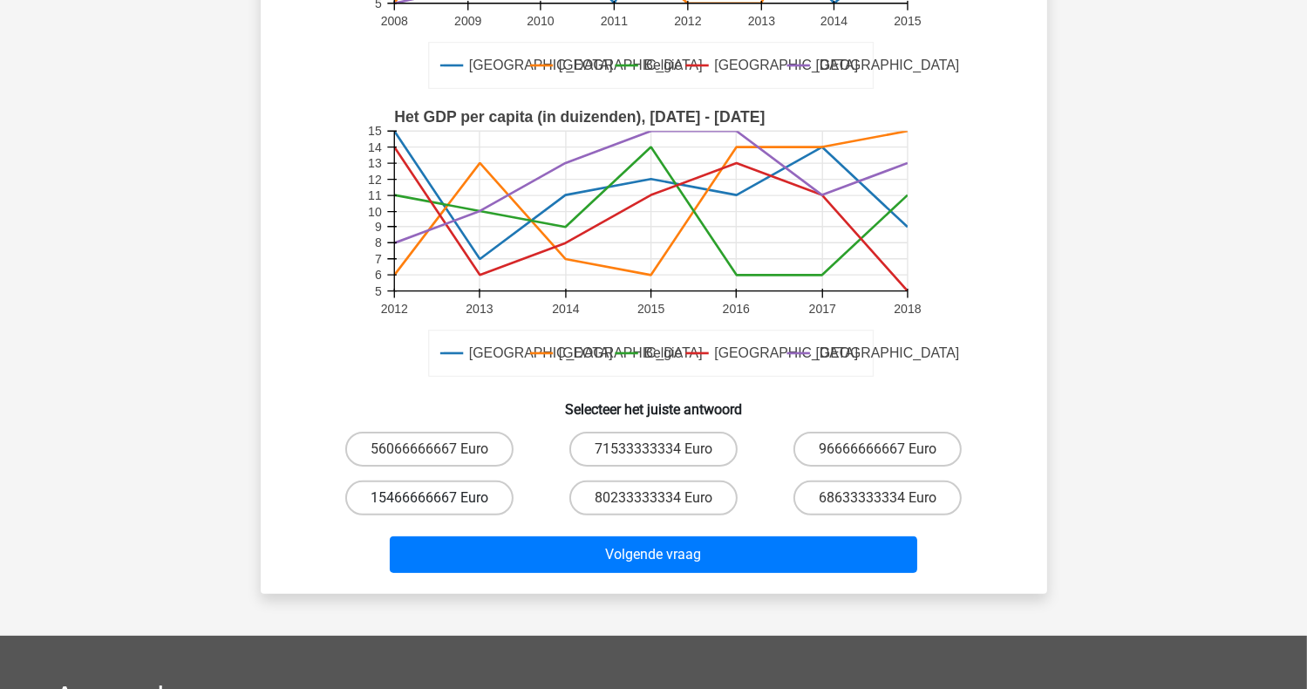
click at [442, 494] on label "15466666667 Euro" at bounding box center [429, 497] width 168 height 35
click at [440, 498] on input "15466666667 Euro" at bounding box center [434, 503] width 11 height 11
radio input "true"
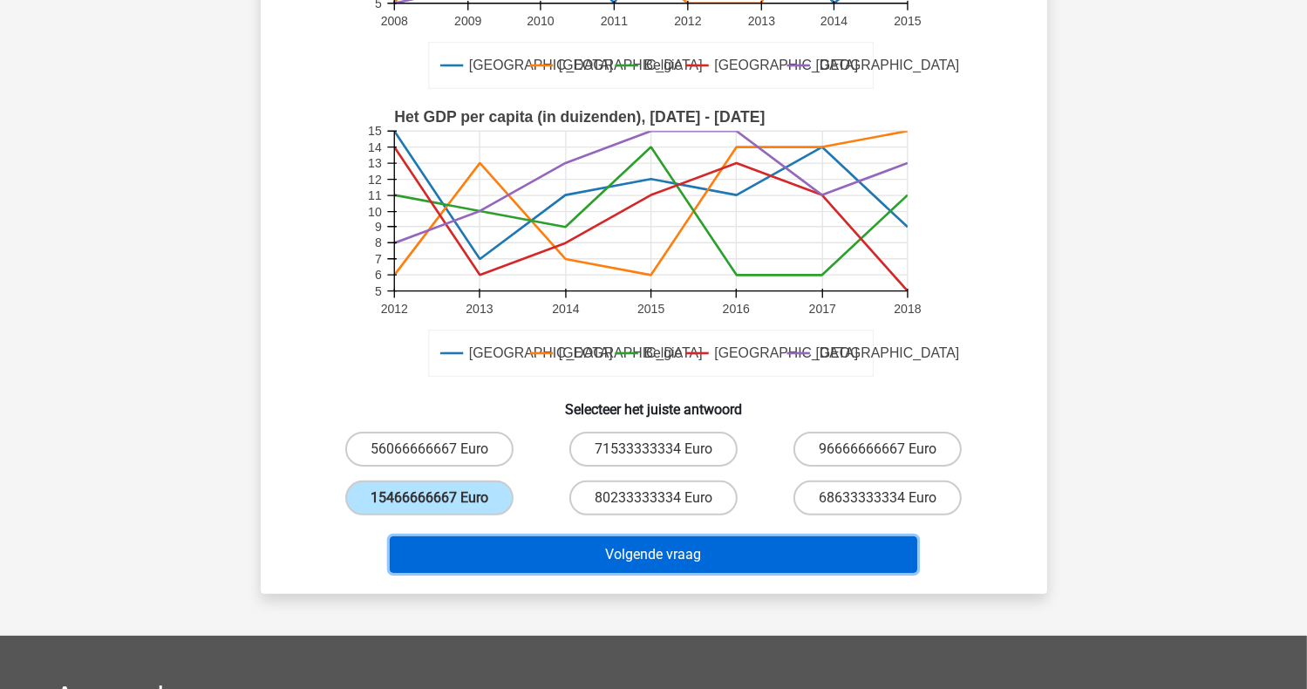
click at [693, 548] on button "Volgende vraag" at bounding box center [654, 554] width 528 height 37
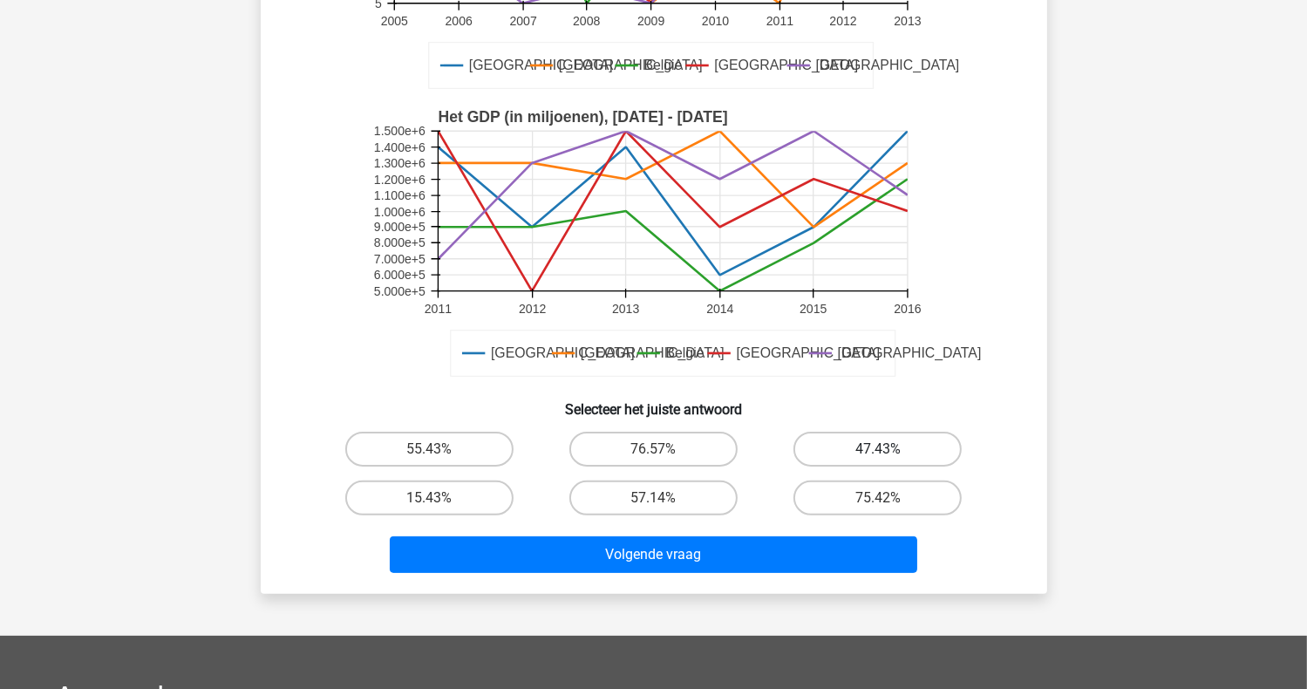
click at [894, 446] on label "47.43%" at bounding box center [877, 449] width 168 height 35
click at [889, 449] on input "47.43%" at bounding box center [883, 454] width 11 height 11
radio input "true"
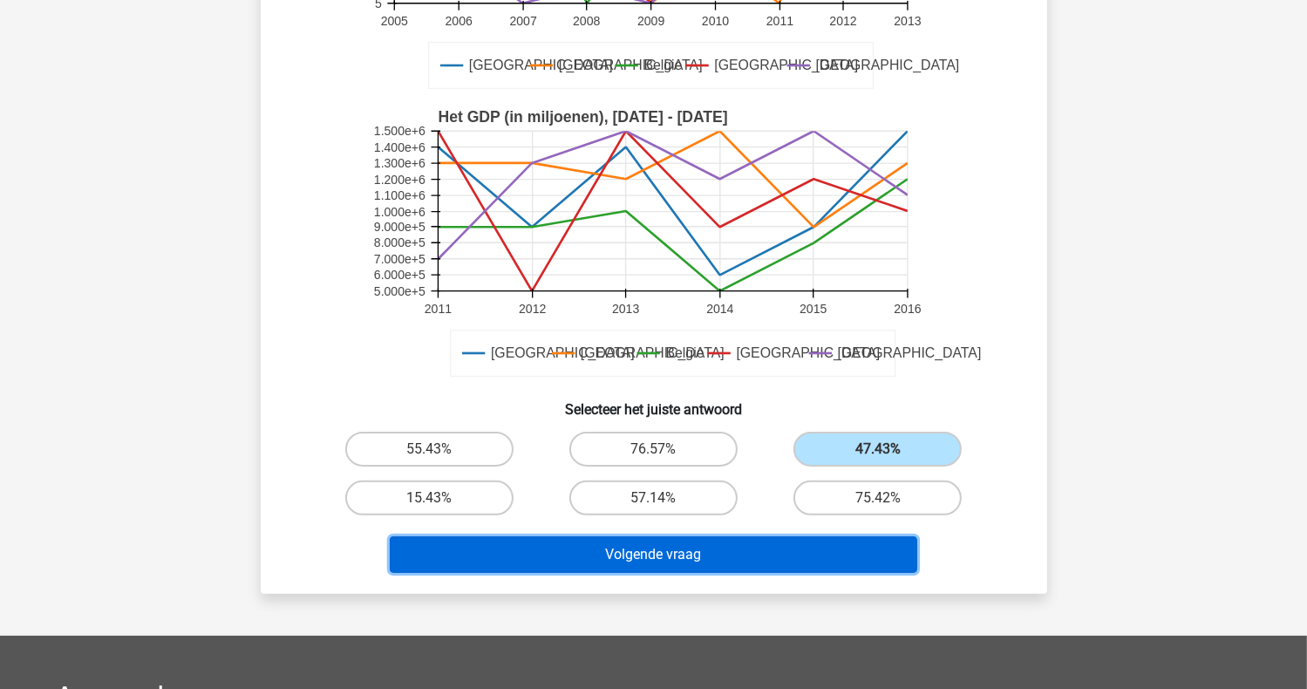
click at [646, 545] on button "Volgende vraag" at bounding box center [654, 554] width 528 height 37
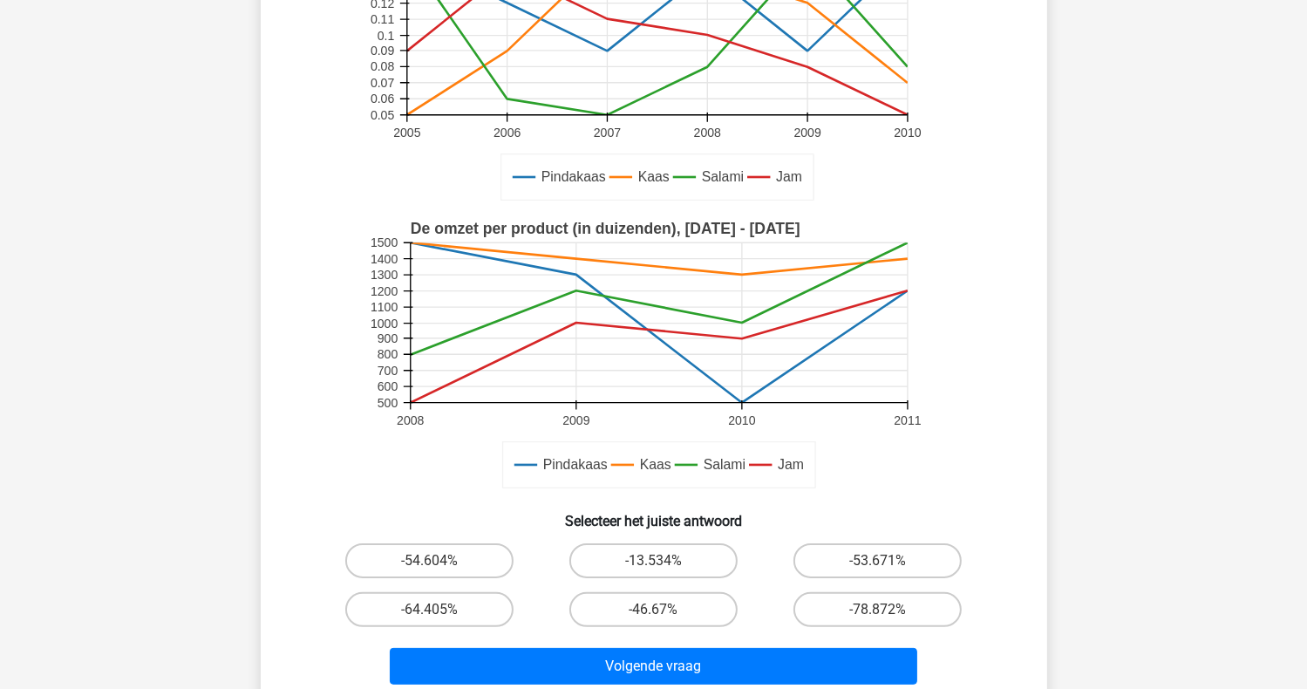
scroll to position [342, 0]
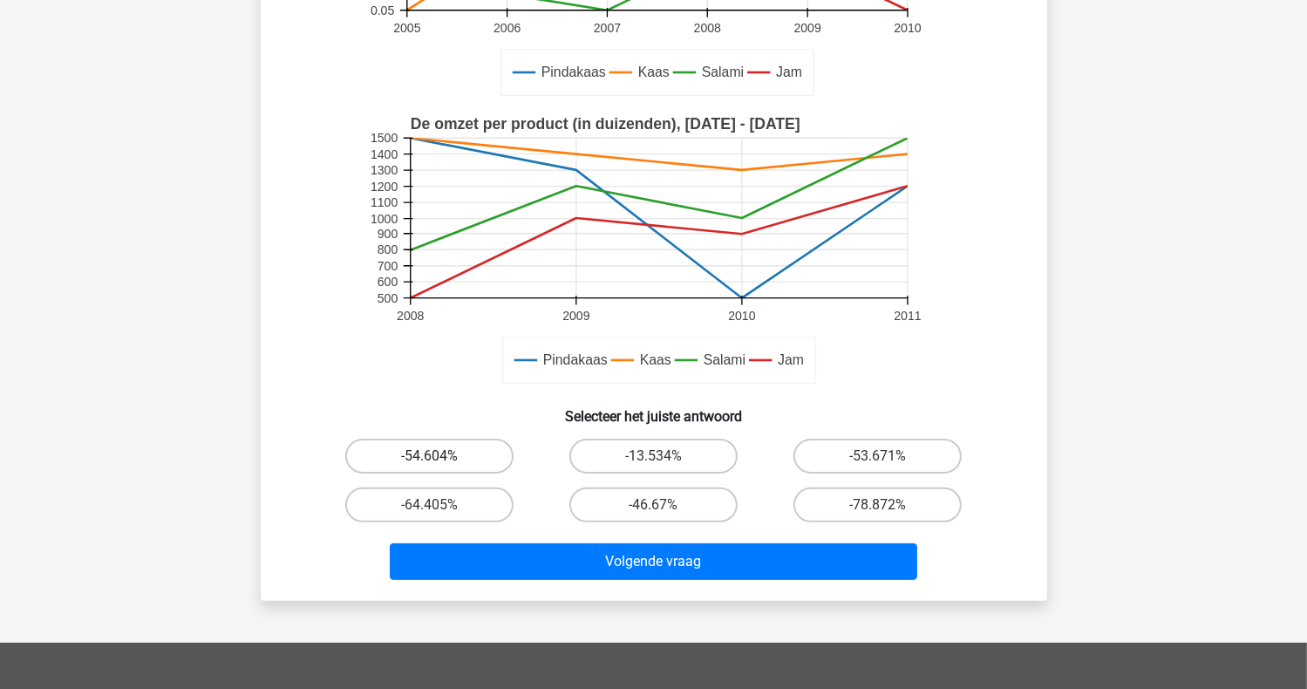
click at [433, 449] on label "-54.604%" at bounding box center [429, 456] width 168 height 35
click at [433, 456] on input "-54.604%" at bounding box center [434, 461] width 11 height 11
radio input "true"
click at [889, 454] on label "-53.671%" at bounding box center [877, 456] width 168 height 35
click at [889, 456] on input "-53.671%" at bounding box center [883, 461] width 11 height 11
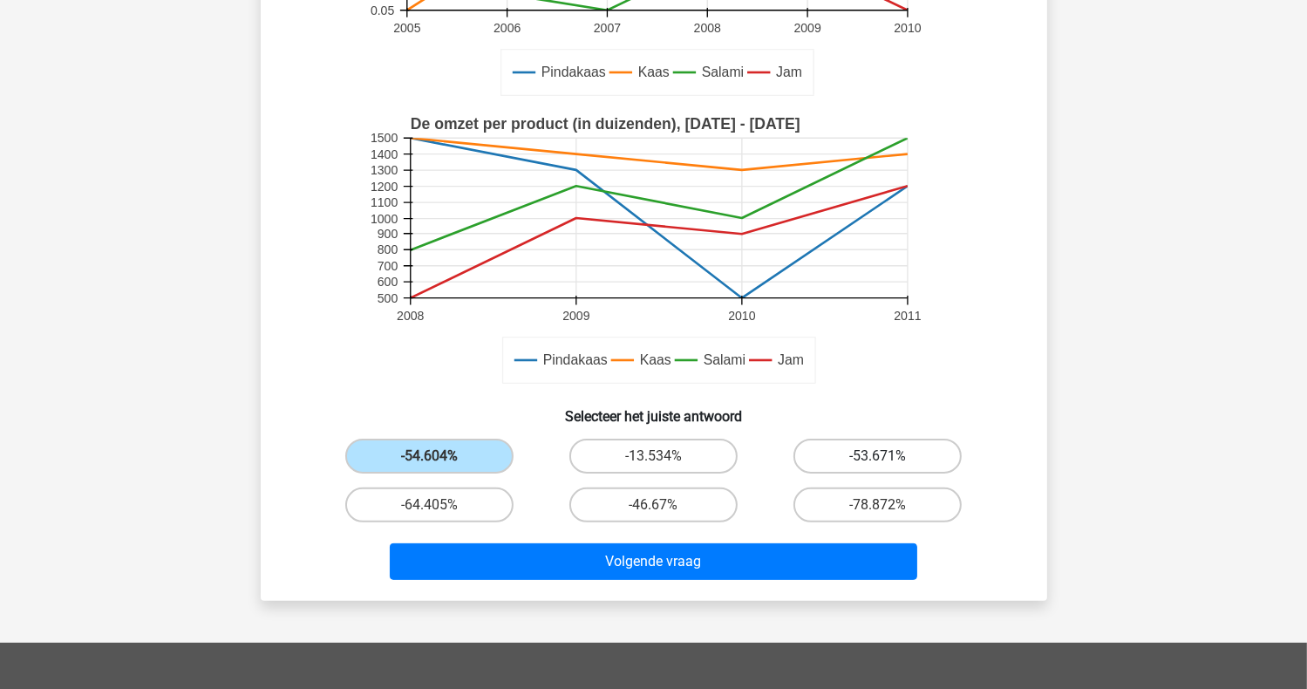
radio input "true"
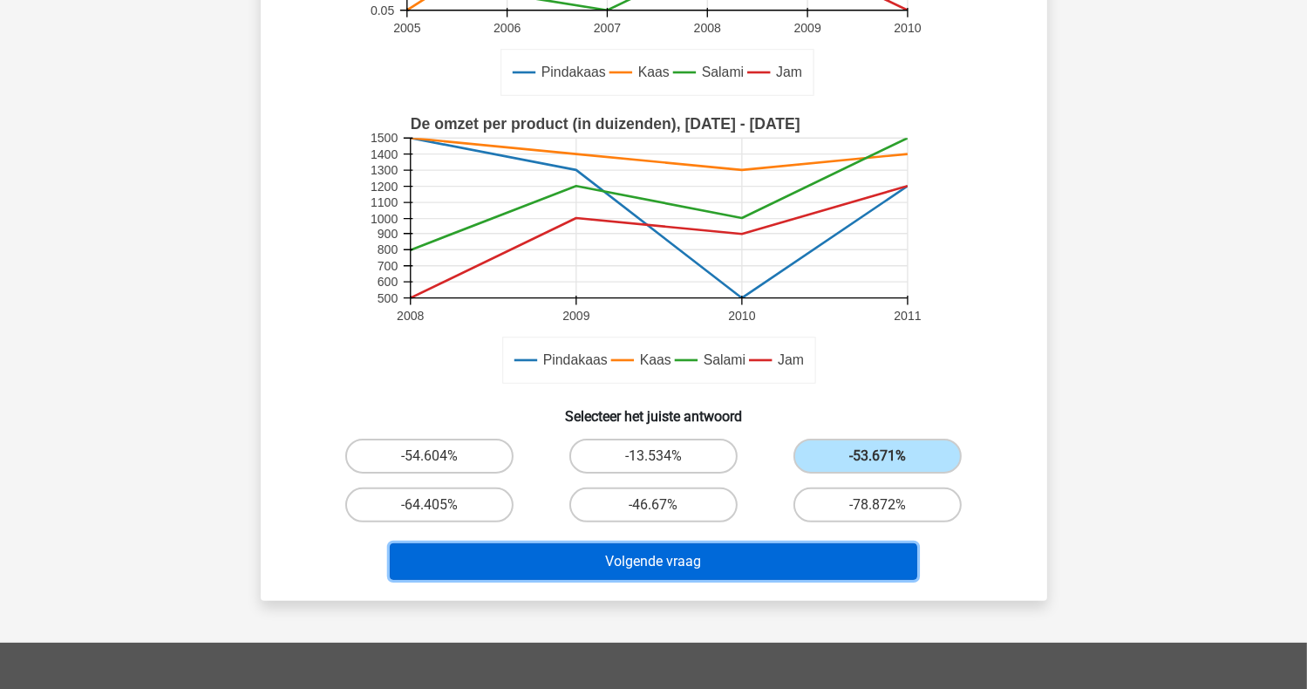
click at [607, 566] on button "Volgende vraag" at bounding box center [654, 561] width 528 height 37
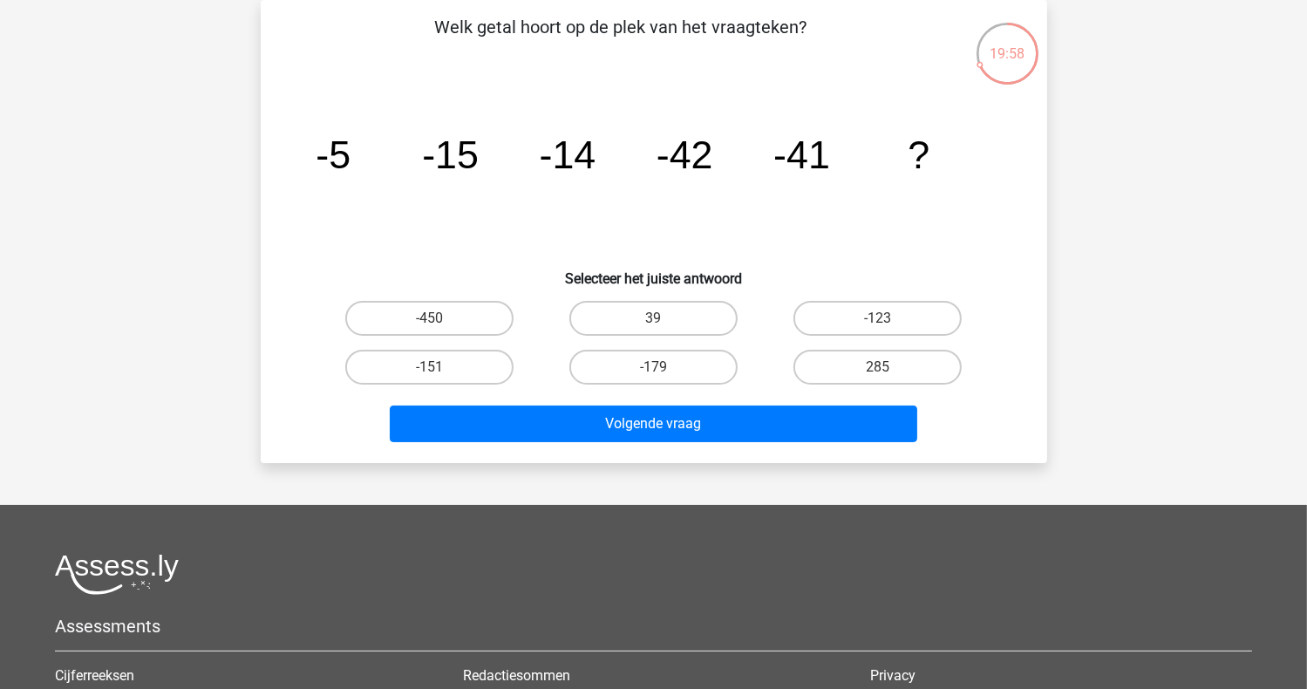
scroll to position [0, 0]
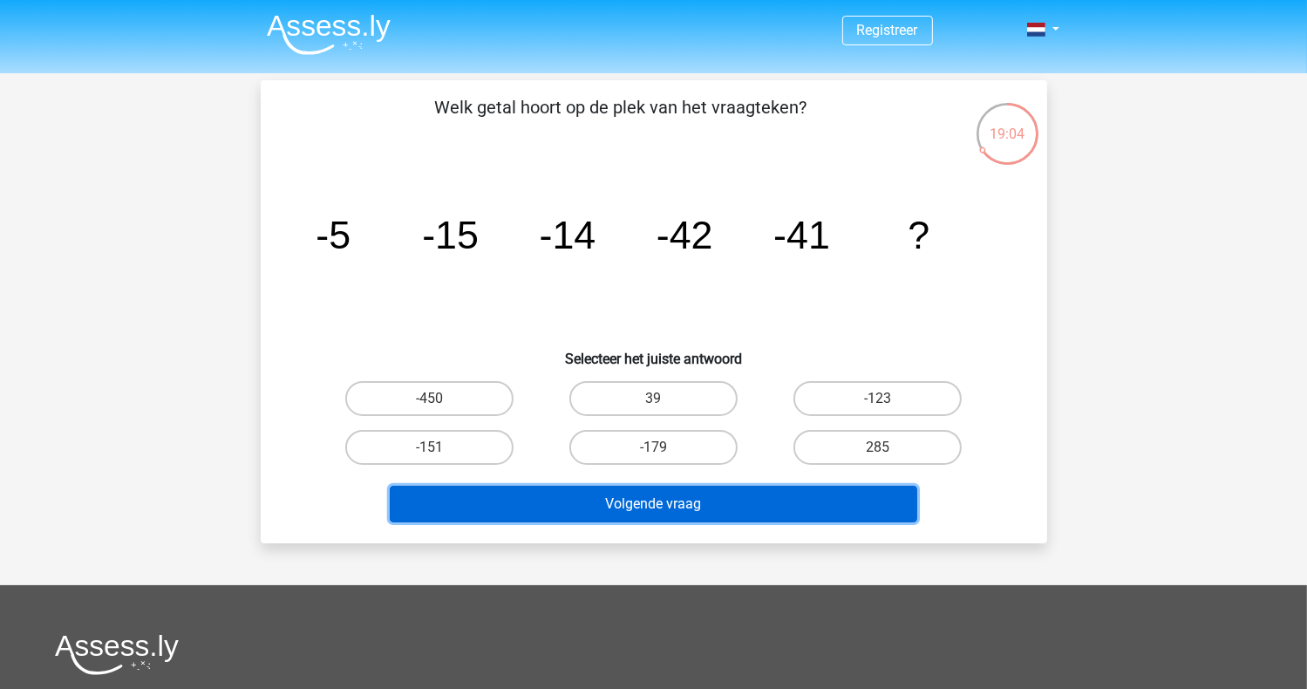
click at [675, 507] on button "Volgende vraag" at bounding box center [654, 504] width 528 height 37
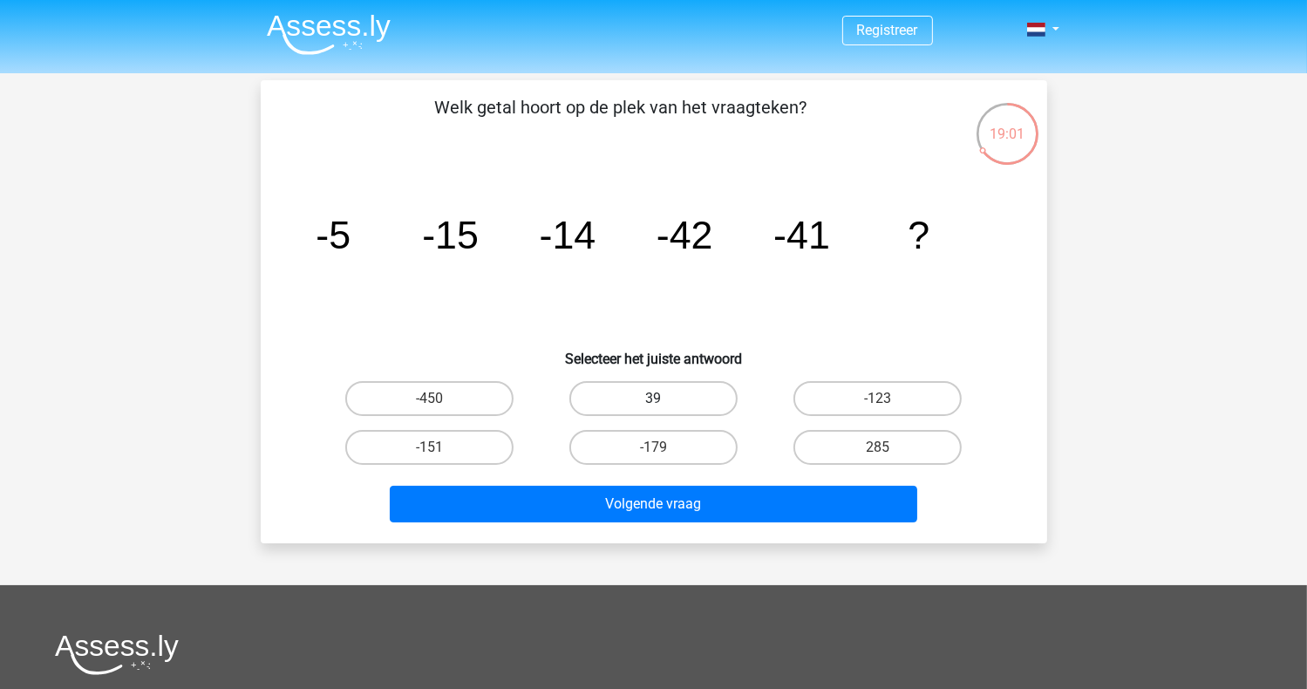
click at [632, 398] on label "39" at bounding box center [653, 398] width 168 height 35
click at [653, 398] on input "39" at bounding box center [658, 403] width 11 height 11
radio input "true"
click at [858, 390] on label "-123" at bounding box center [877, 398] width 168 height 35
click at [878, 398] on input "-123" at bounding box center [883, 403] width 11 height 11
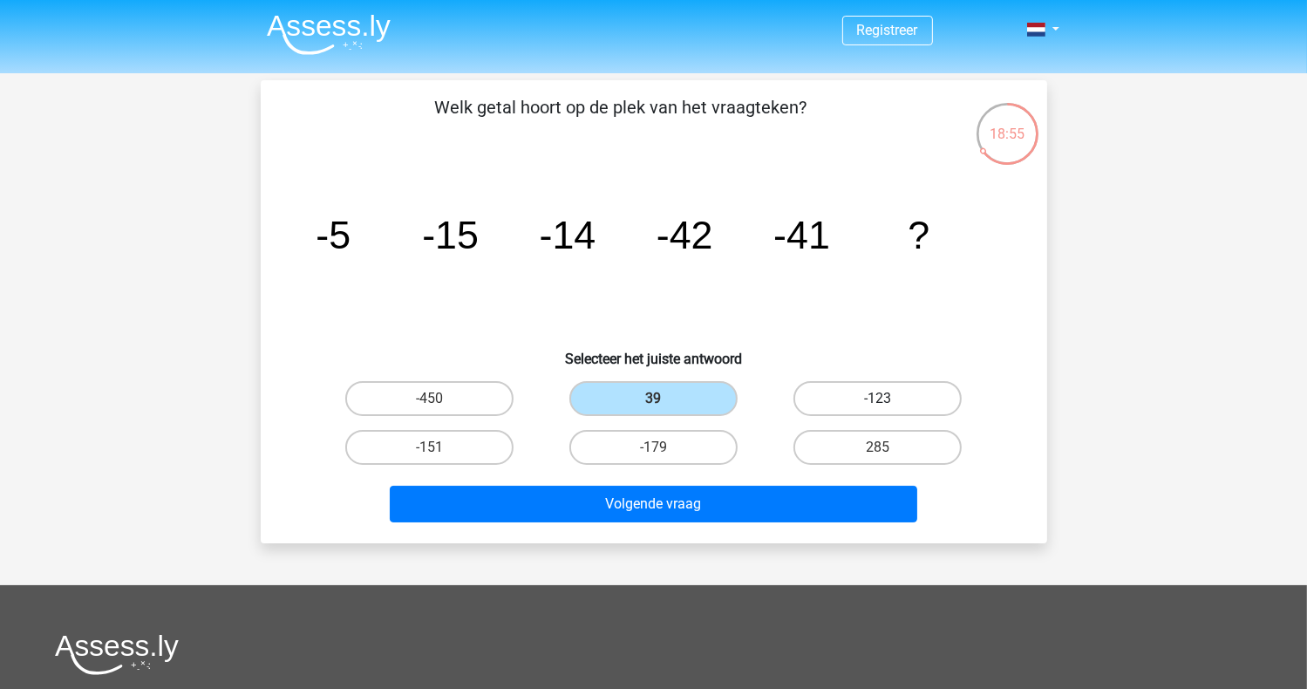
radio input "true"
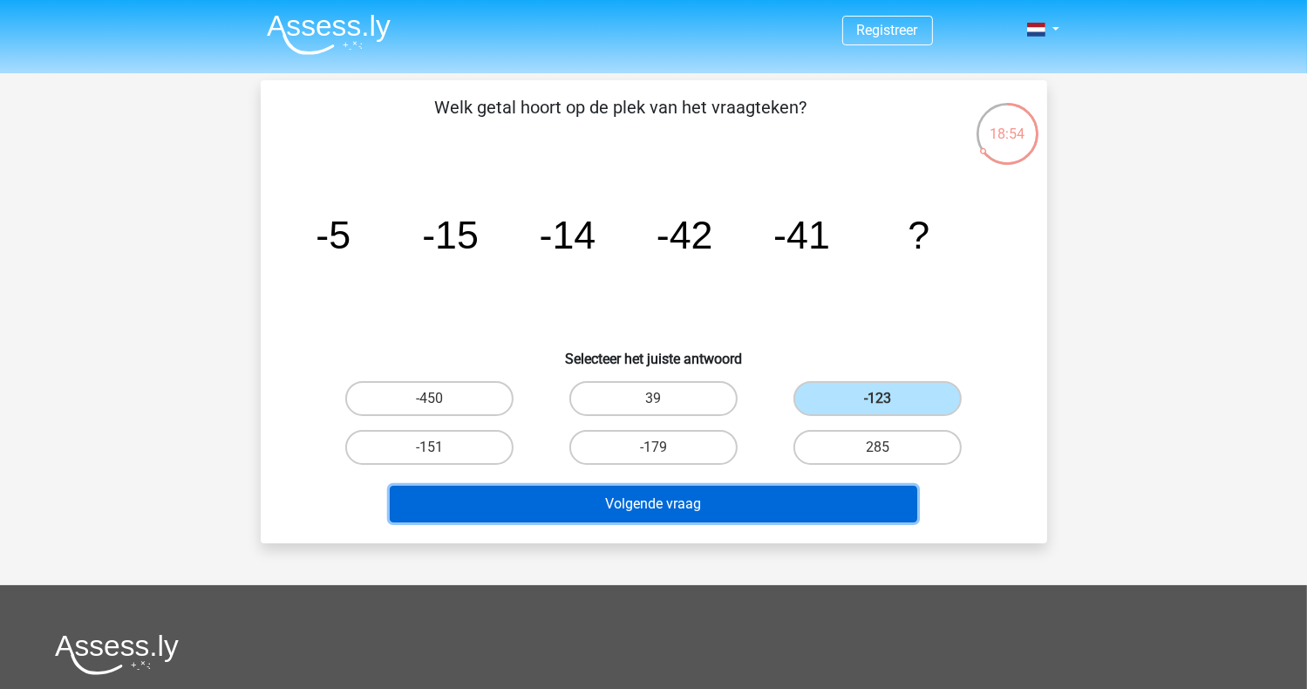
click at [709, 495] on button "Volgende vraag" at bounding box center [654, 504] width 528 height 37
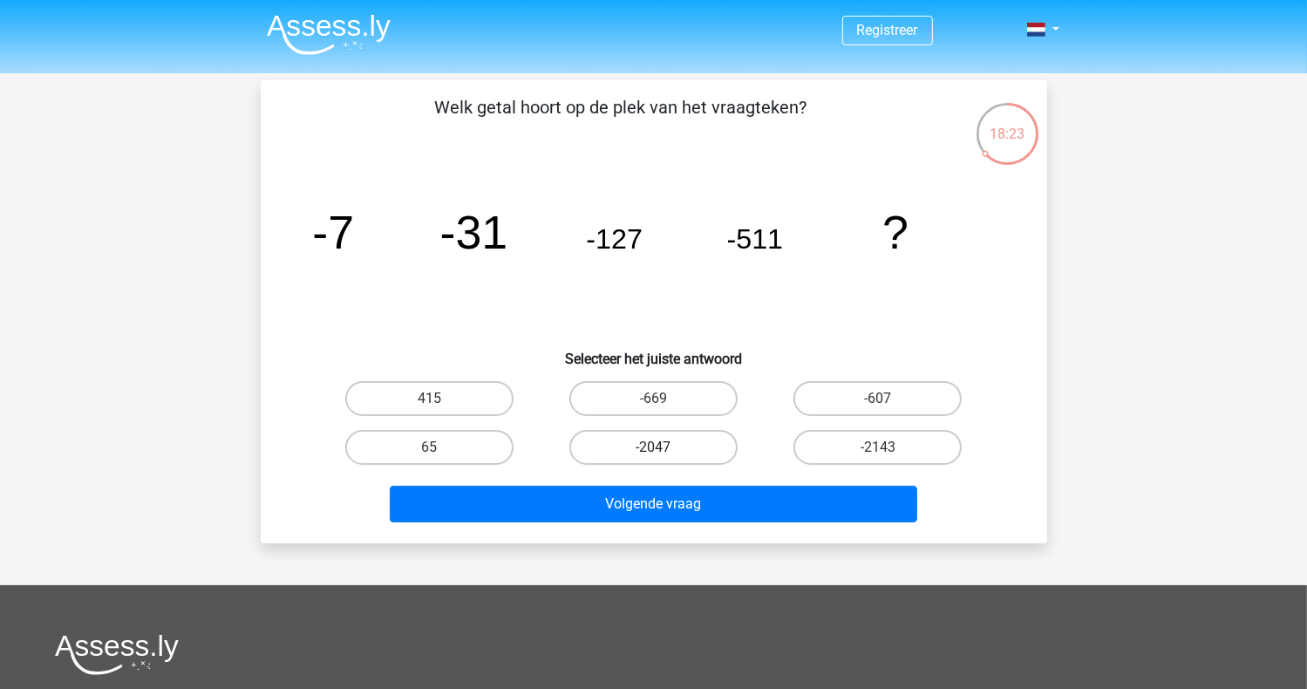
click at [632, 444] on label "-2047" at bounding box center [653, 447] width 168 height 35
click at [653, 447] on input "-2047" at bounding box center [658, 452] width 11 height 11
radio input "true"
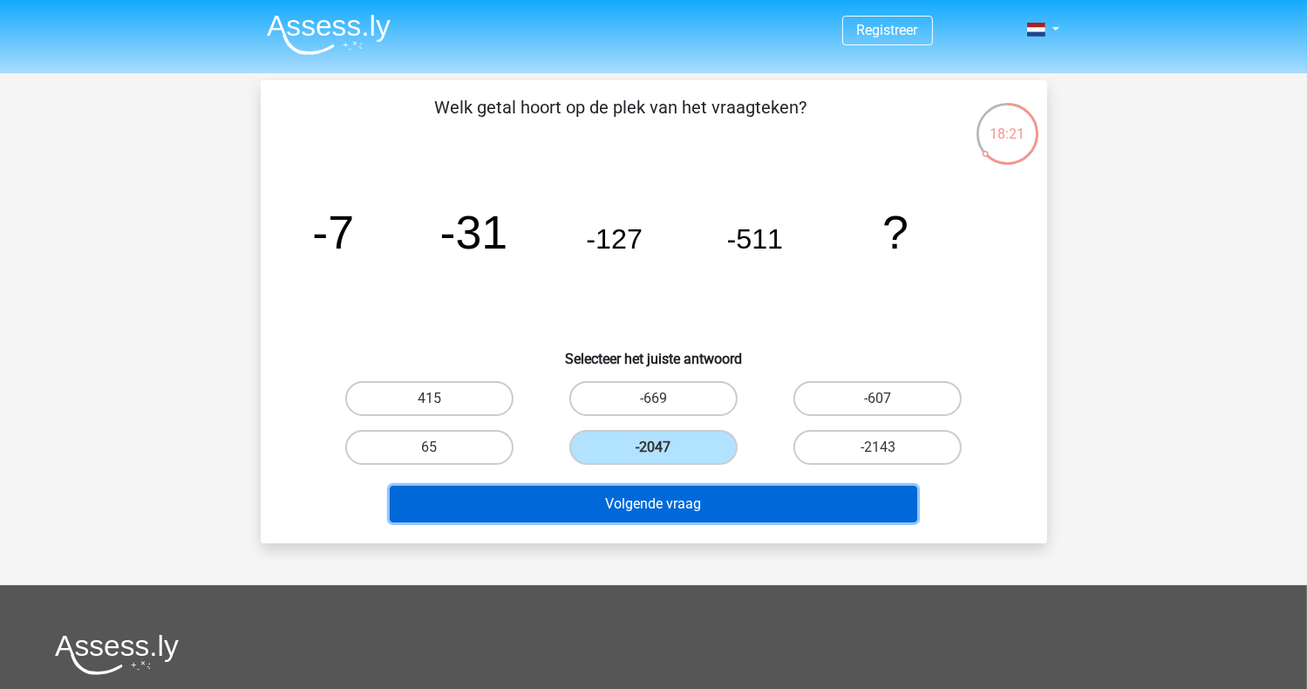
click at [680, 500] on button "Volgende vraag" at bounding box center [654, 504] width 528 height 37
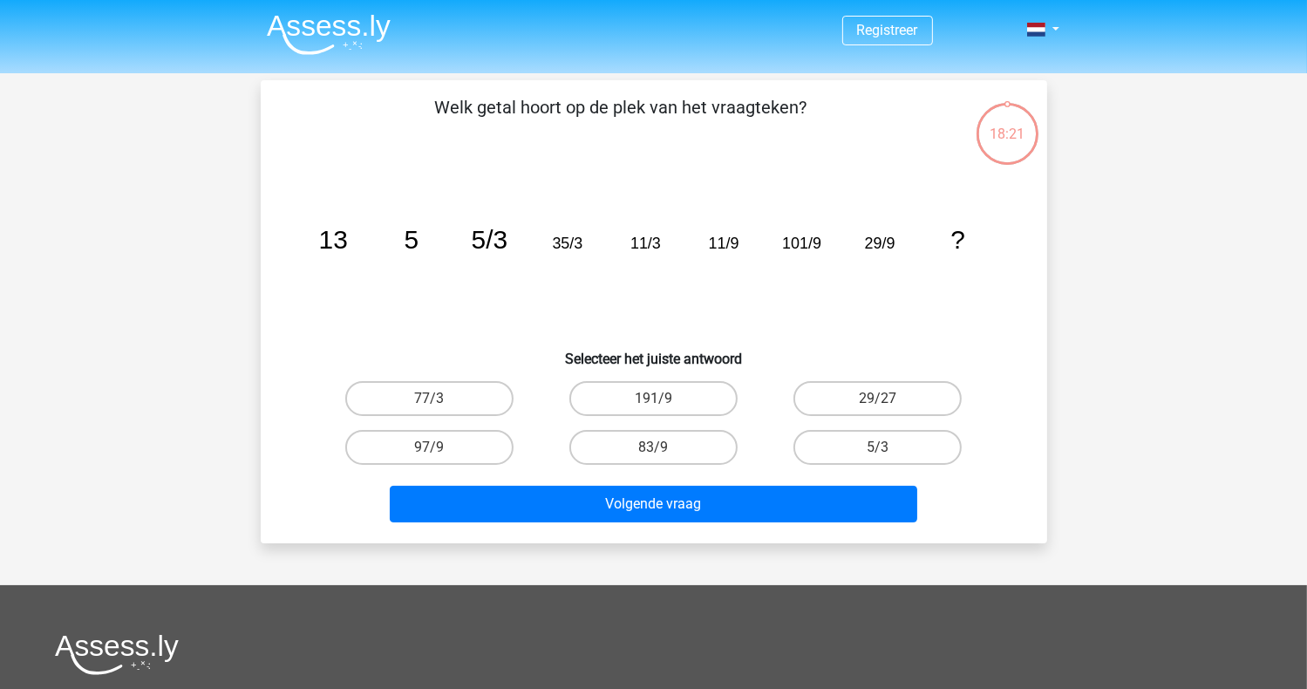
scroll to position [80, 0]
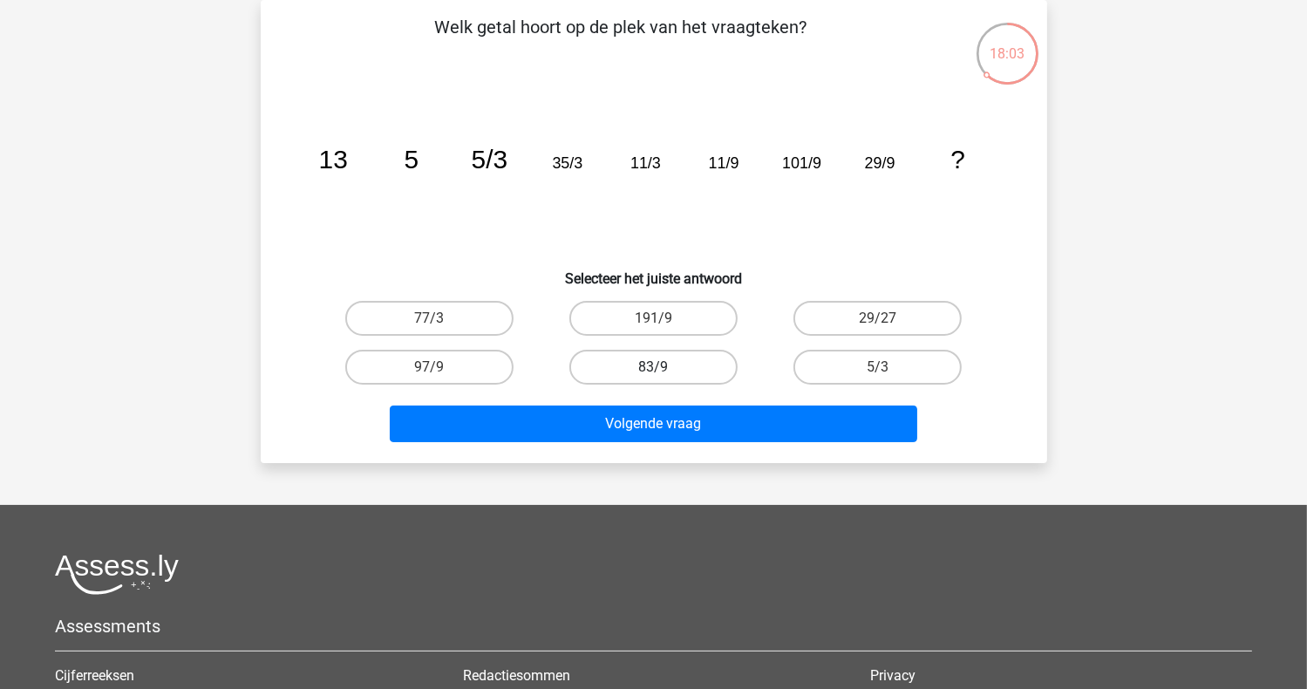
click at [649, 361] on label "83/9" at bounding box center [653, 367] width 168 height 35
click at [653, 367] on input "83/9" at bounding box center [658, 372] width 11 height 11
radio input "true"
click at [446, 311] on label "77/3" at bounding box center [429, 318] width 168 height 35
click at [440, 318] on input "77/3" at bounding box center [434, 323] width 11 height 11
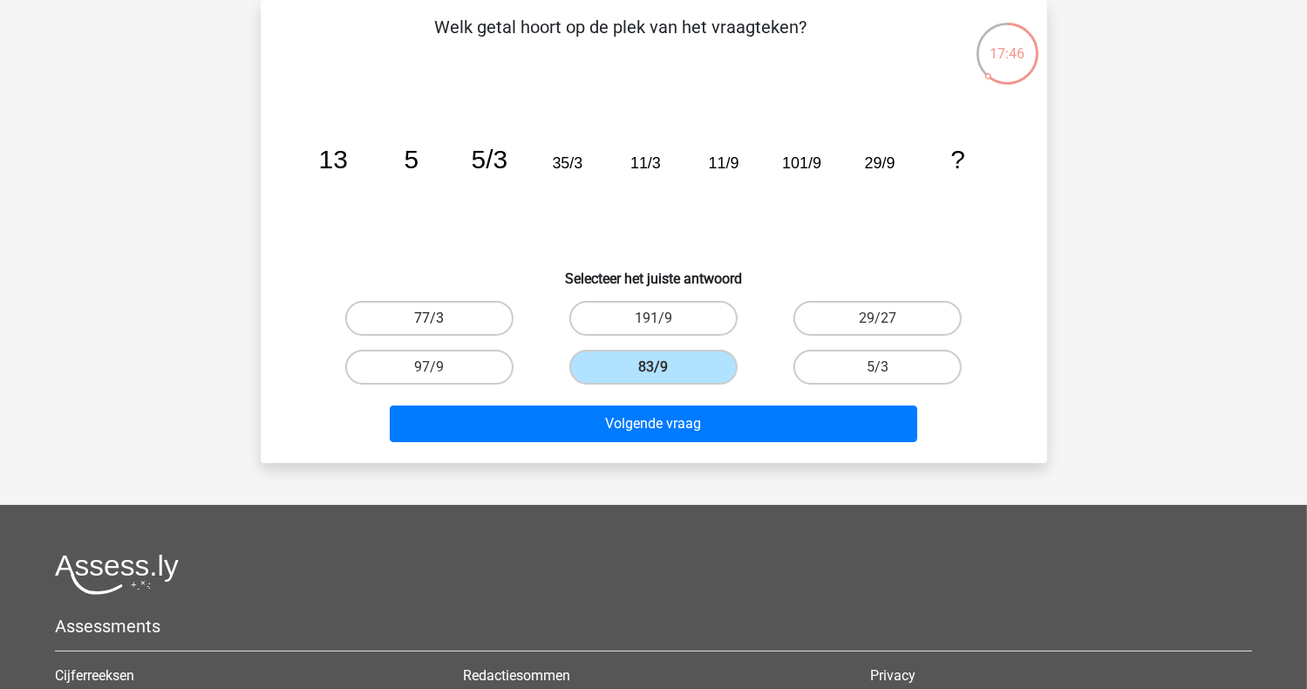
radio input "true"
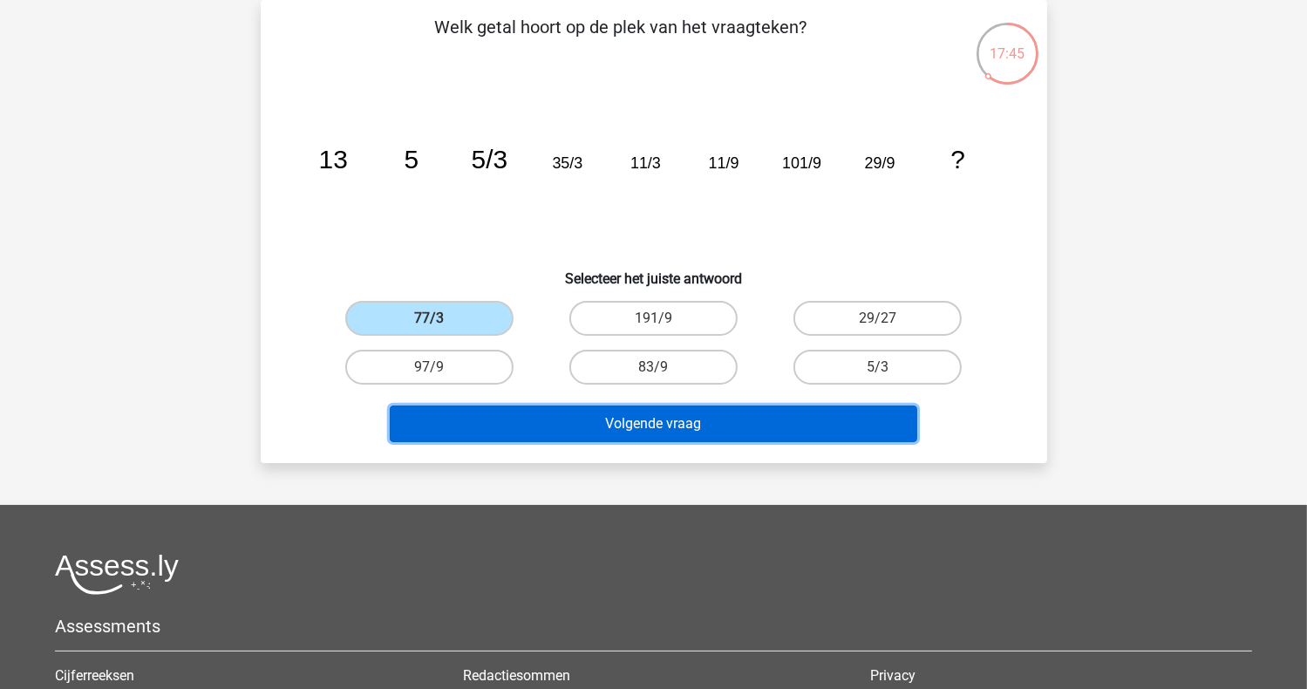
click at [690, 422] on button "Volgende vraag" at bounding box center [654, 423] width 528 height 37
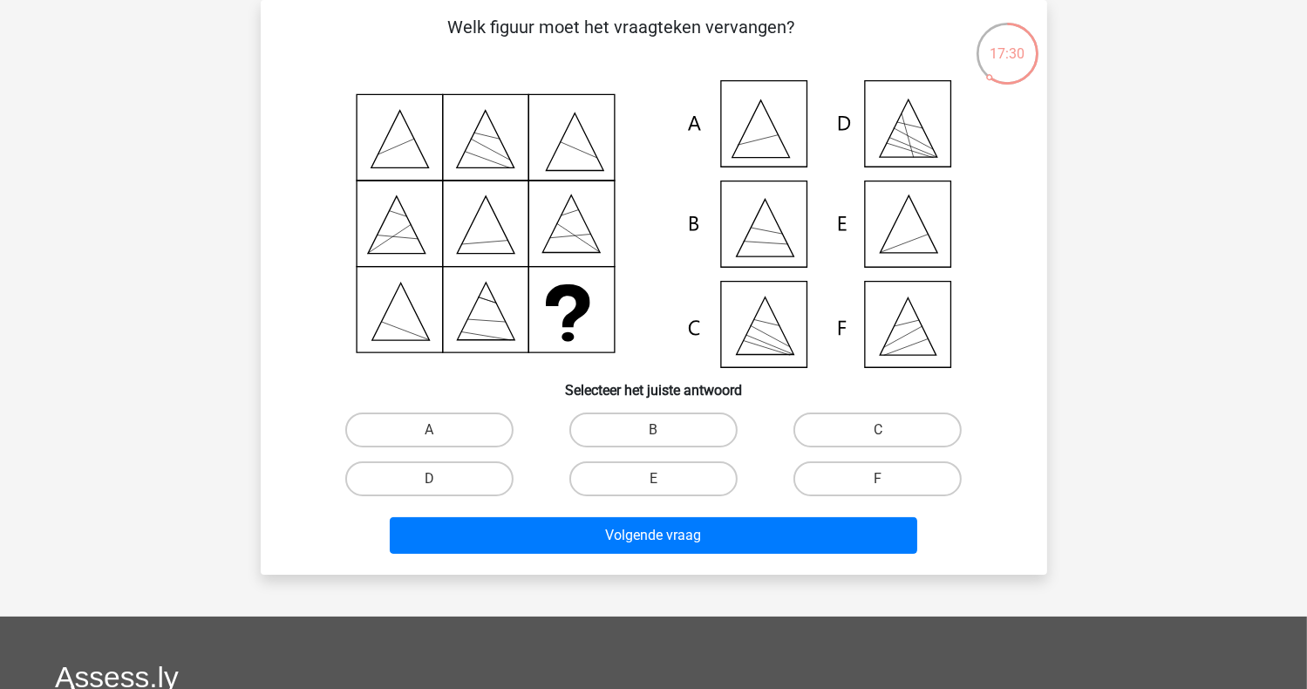
click at [659, 479] on input "E" at bounding box center [658, 484] width 11 height 11
radio input "true"
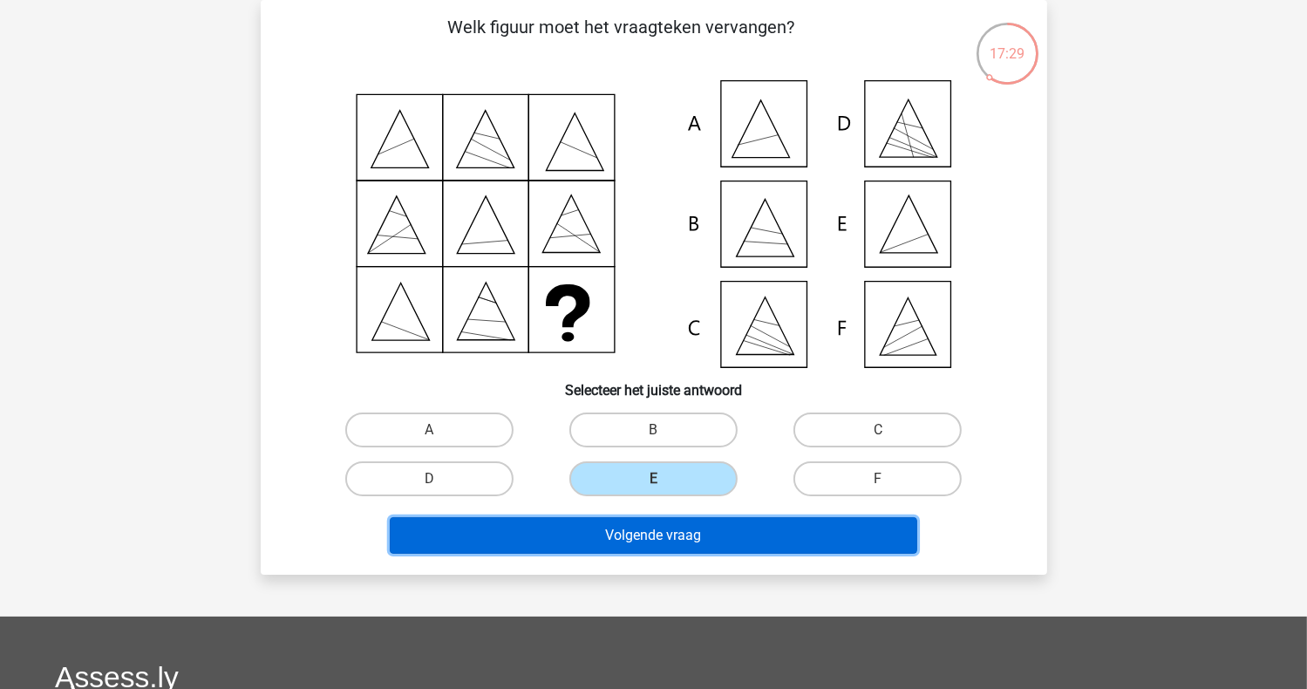
click at [675, 541] on button "Volgende vraag" at bounding box center [654, 535] width 528 height 37
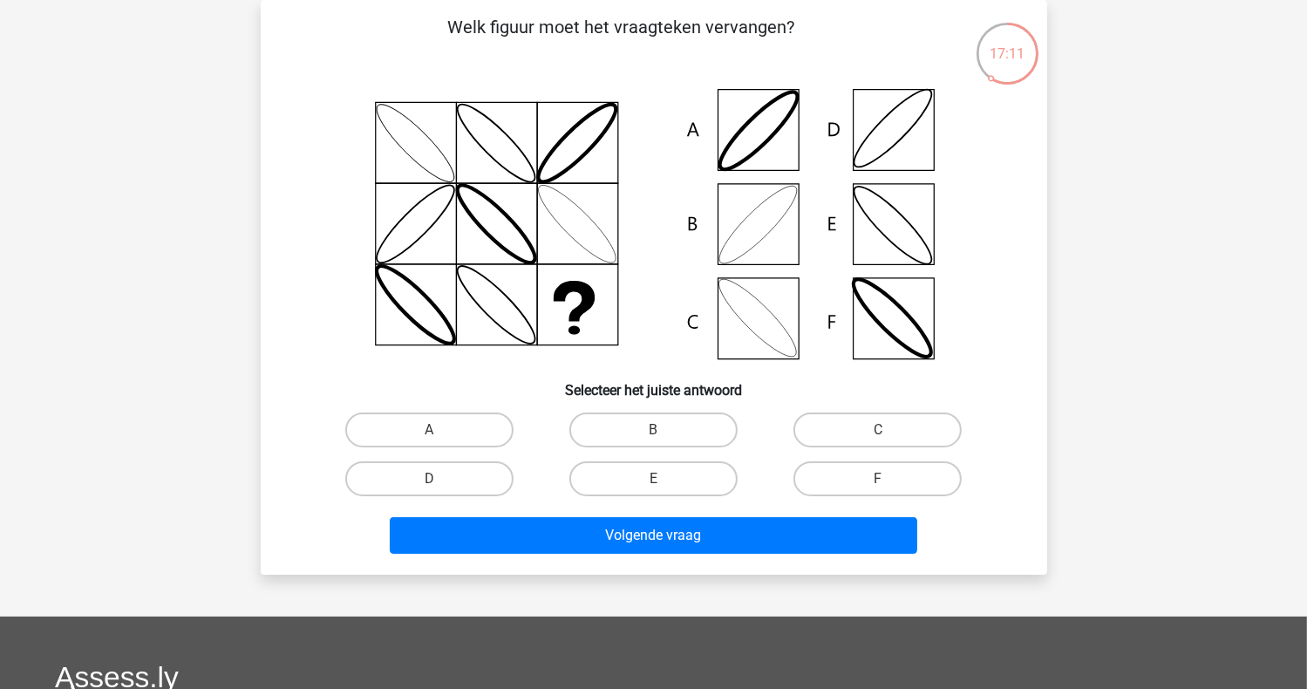
click at [653, 430] on input "B" at bounding box center [658, 435] width 11 height 11
radio input "true"
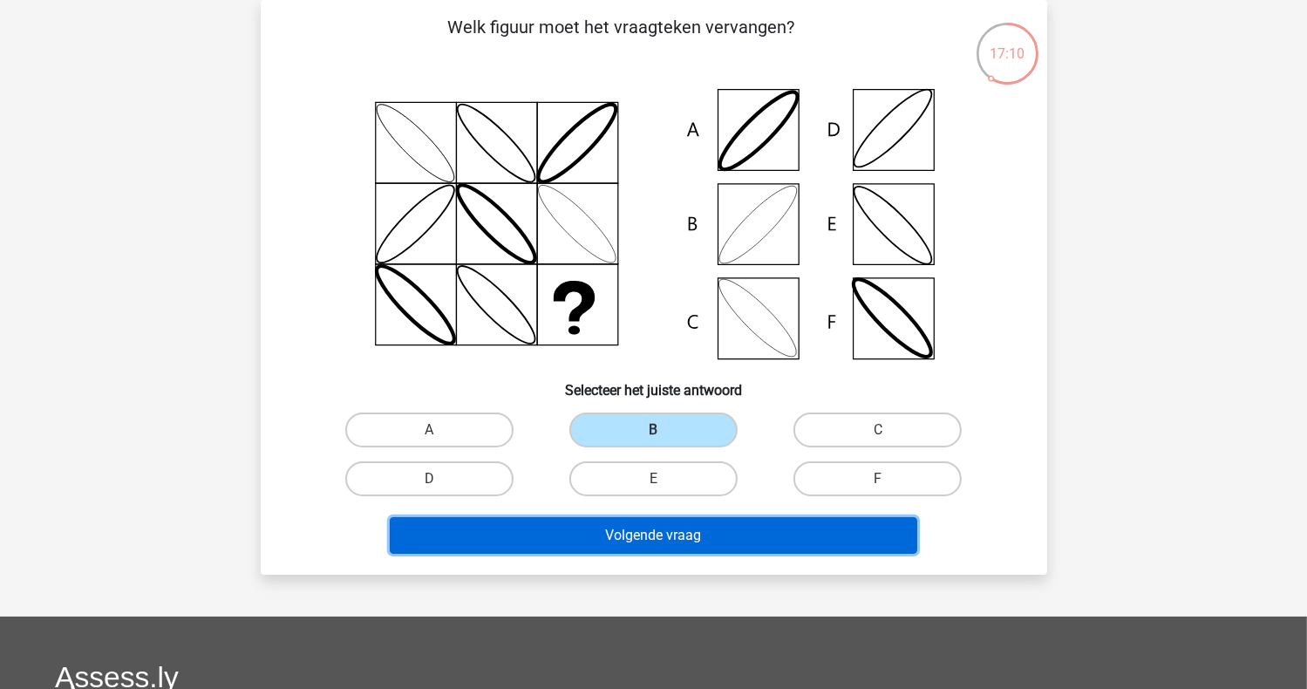
click at [641, 526] on button "Volgende vraag" at bounding box center [654, 535] width 528 height 37
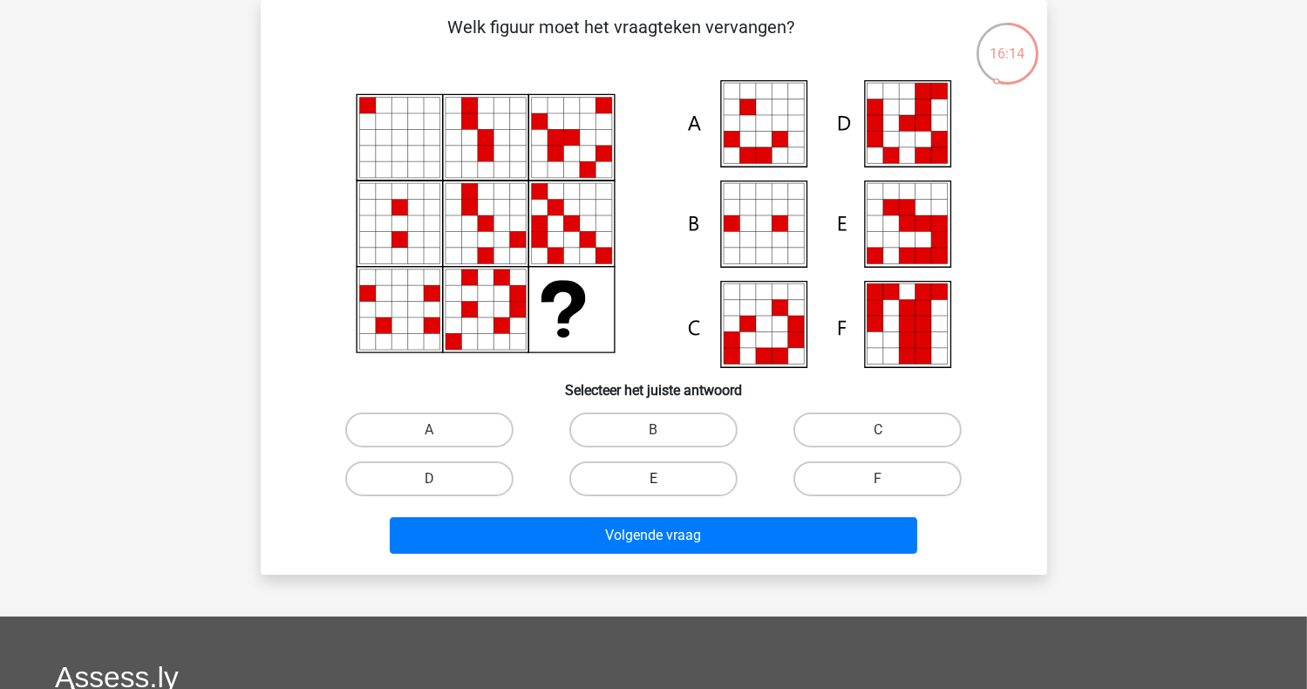
click at [693, 472] on label "E" at bounding box center [653, 478] width 168 height 35
click at [664, 479] on input "E" at bounding box center [658, 484] width 11 height 11
radio input "true"
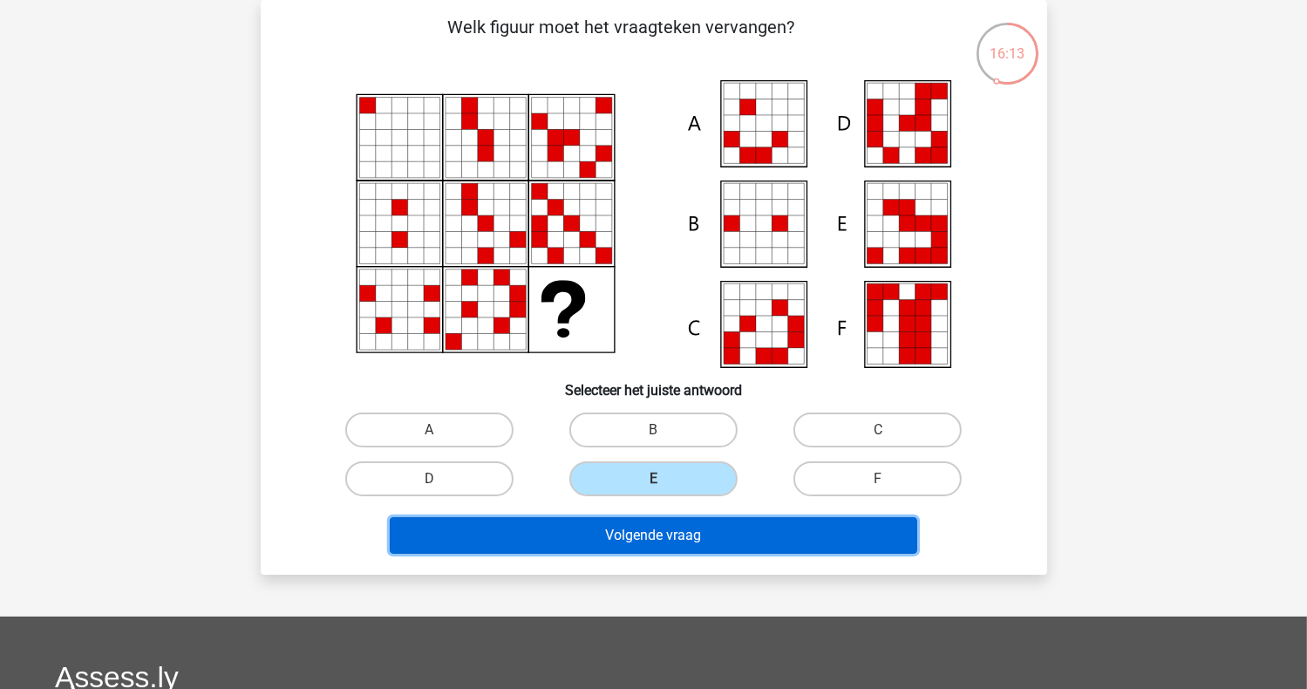
click at [670, 540] on button "Volgende vraag" at bounding box center [654, 535] width 528 height 37
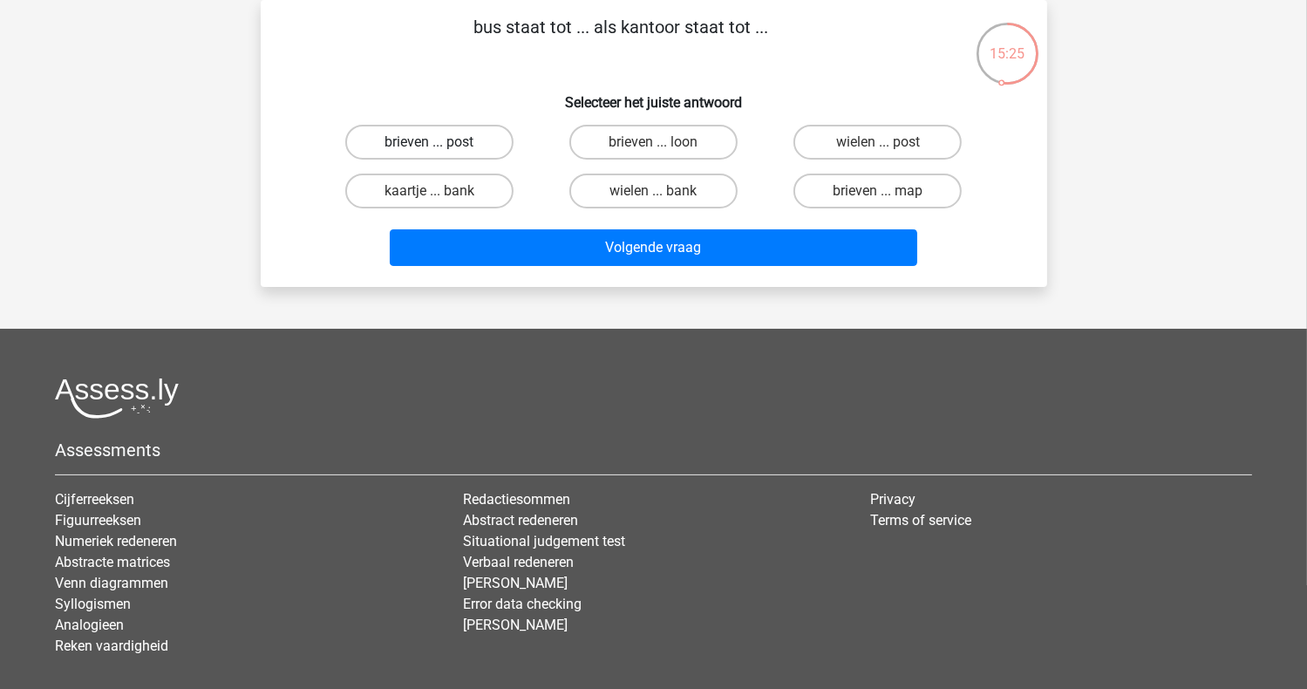
click at [467, 141] on label "brieven ... post" at bounding box center [429, 142] width 168 height 35
click at [440, 142] on input "brieven ... post" at bounding box center [434, 147] width 11 height 11
radio input "true"
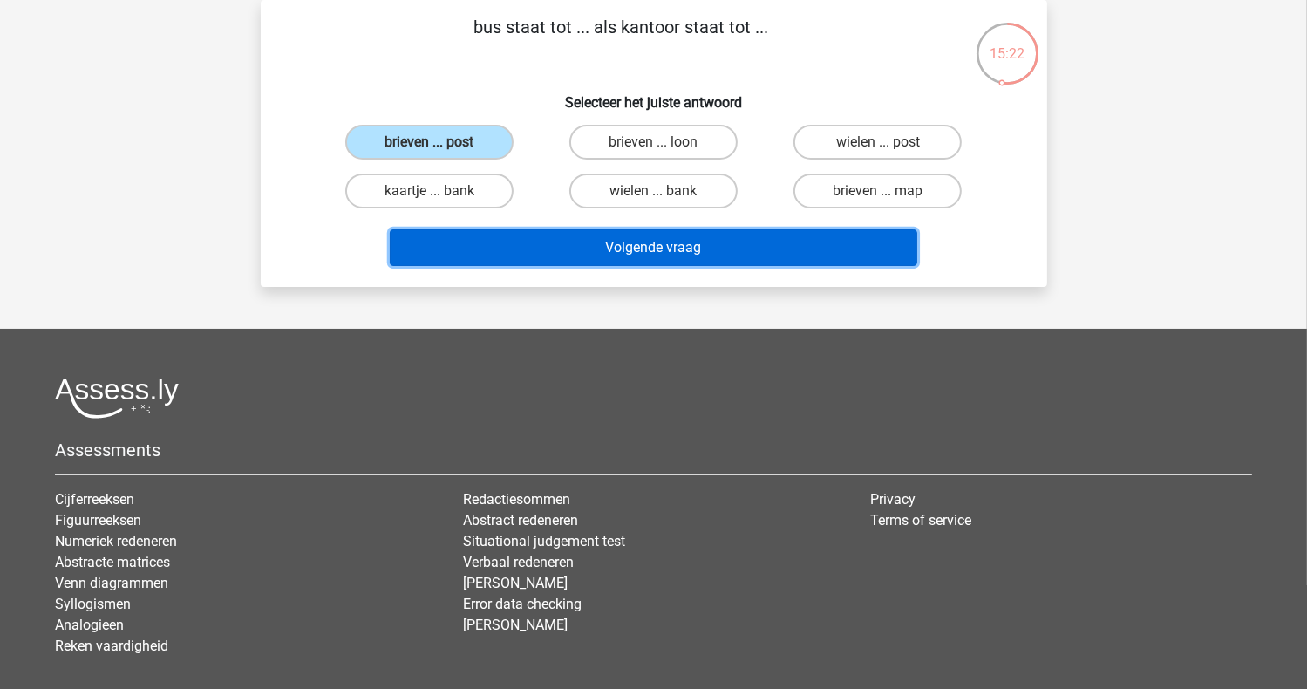
click at [642, 251] on button "Volgende vraag" at bounding box center [654, 247] width 528 height 37
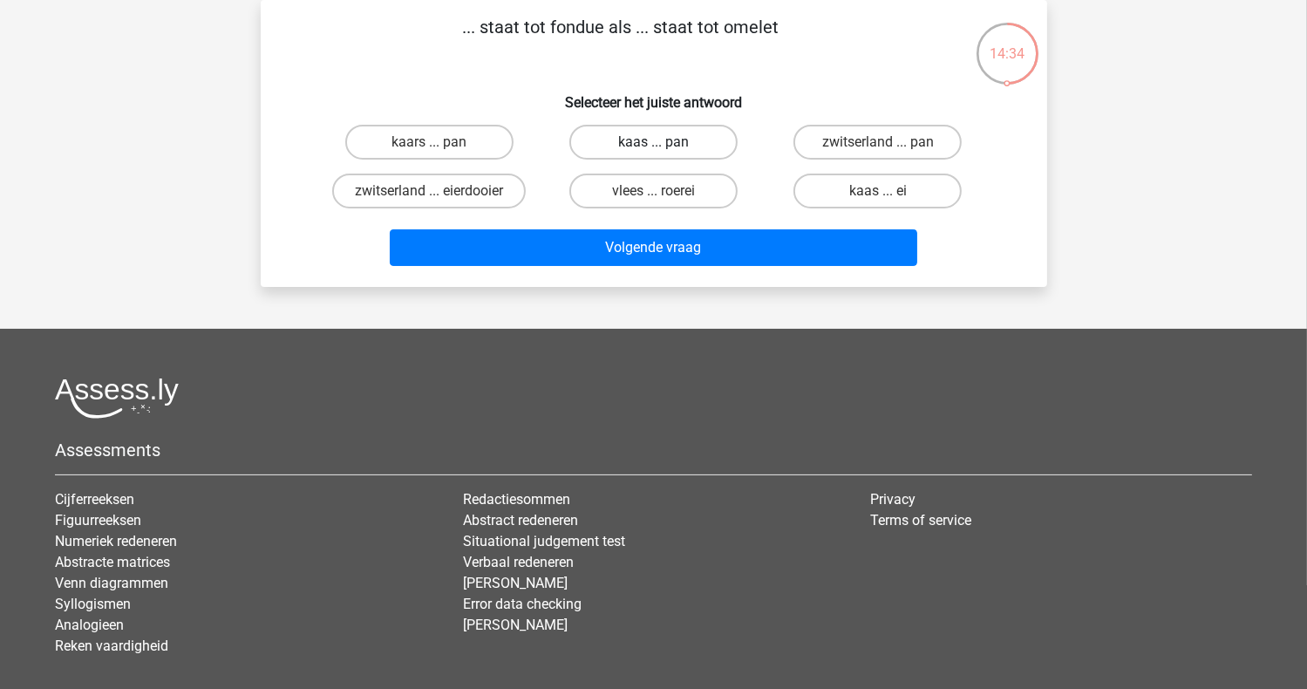
click at [668, 136] on label "kaas ... pan" at bounding box center [653, 142] width 168 height 35
click at [664, 142] on input "kaas ... pan" at bounding box center [658, 147] width 11 height 11
radio input "true"
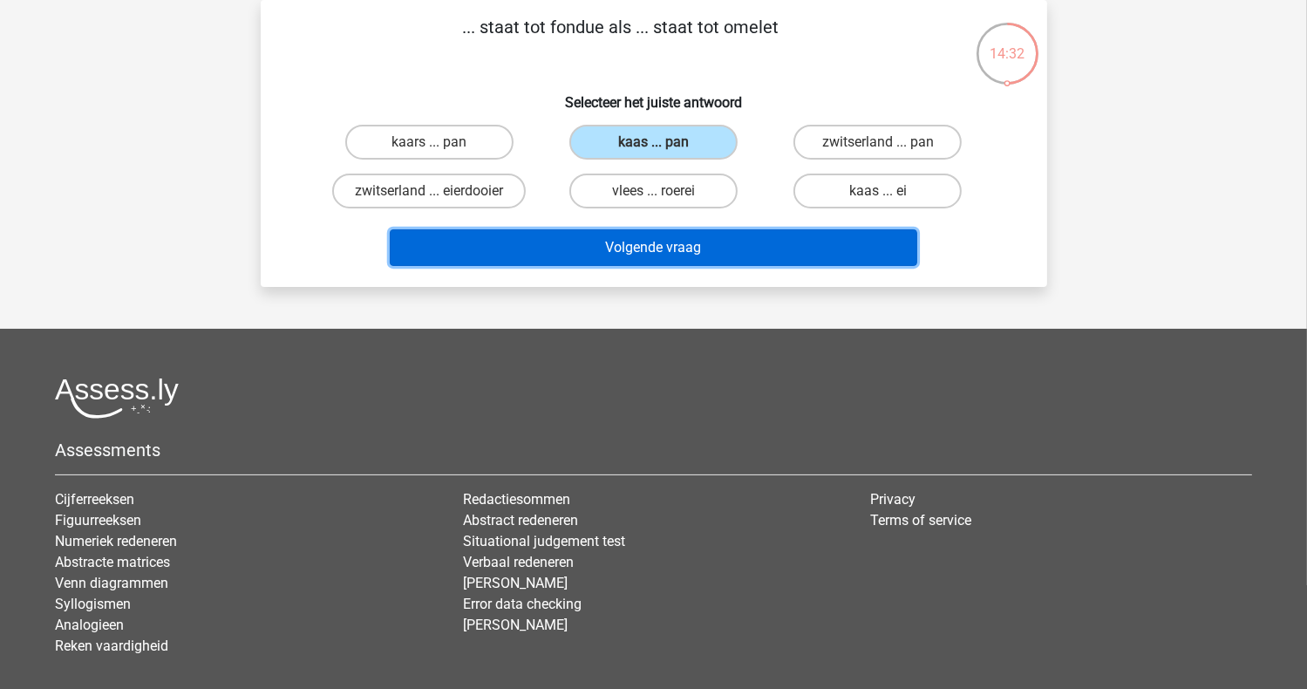
click at [656, 239] on button "Volgende vraag" at bounding box center [654, 247] width 528 height 37
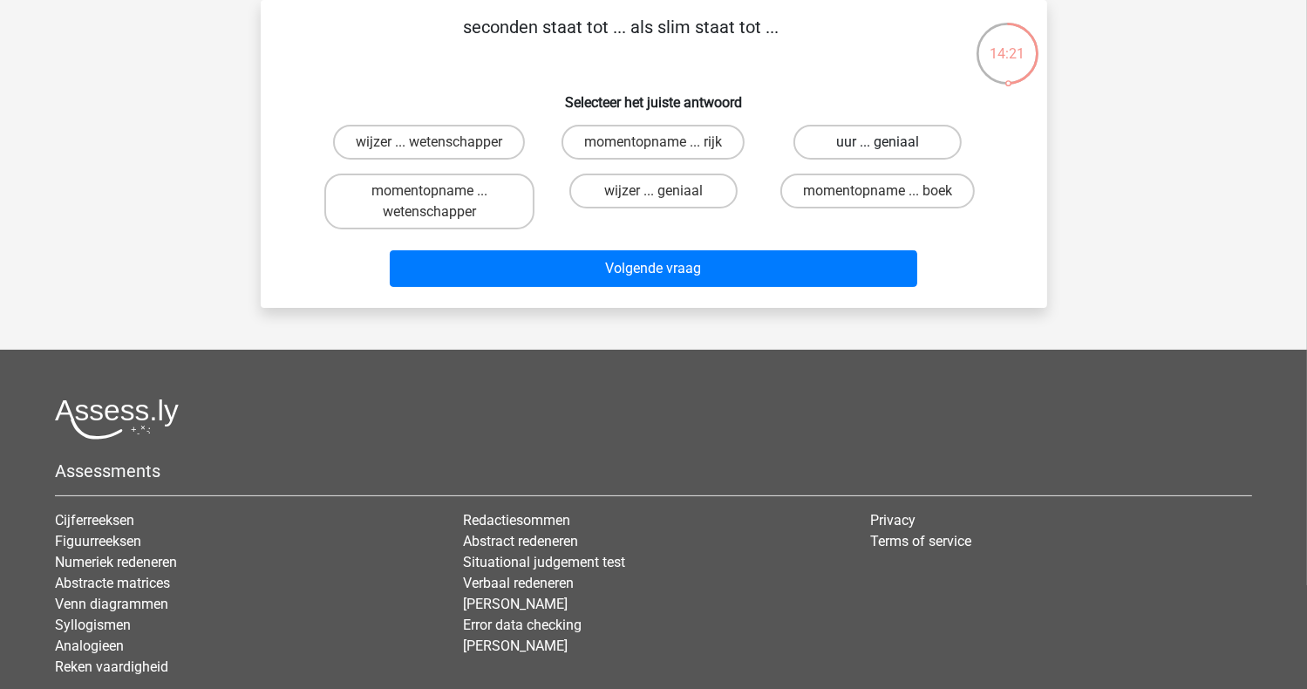
click at [869, 140] on label "uur ... geniaal" at bounding box center [877, 142] width 168 height 35
click at [878, 142] on input "uur ... geniaal" at bounding box center [883, 147] width 11 height 11
radio input "true"
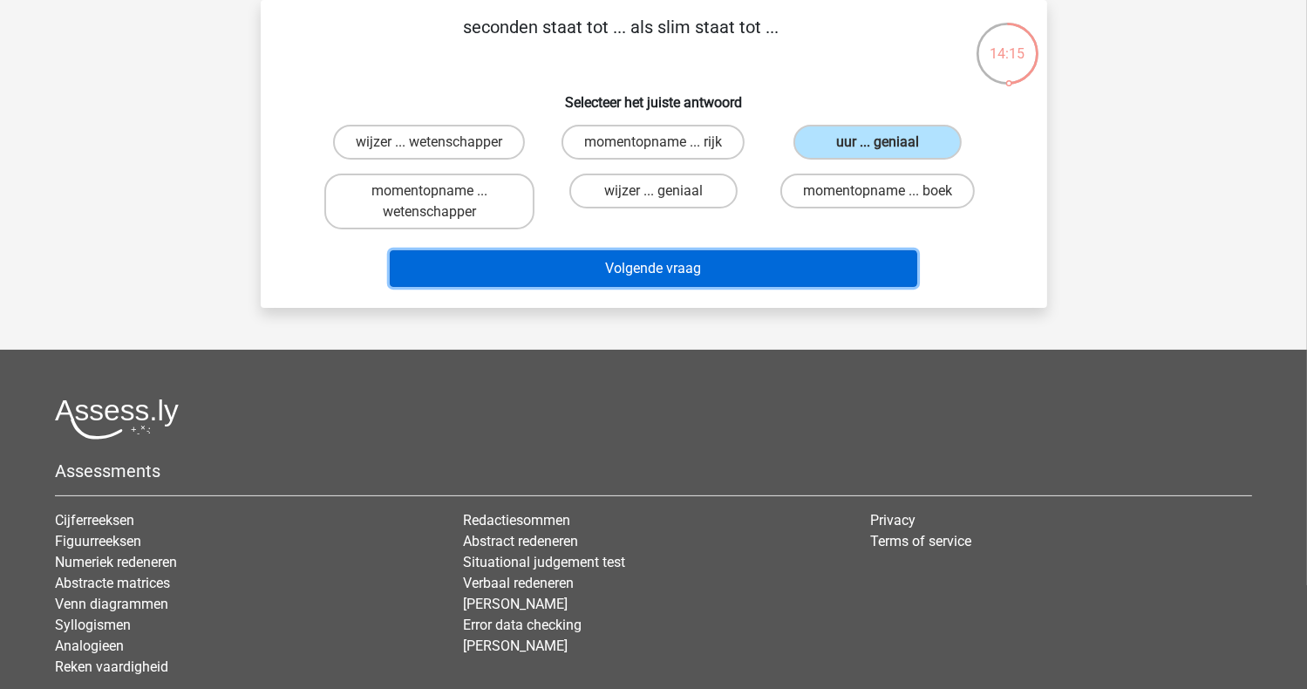
click at [627, 256] on button "Volgende vraag" at bounding box center [654, 268] width 528 height 37
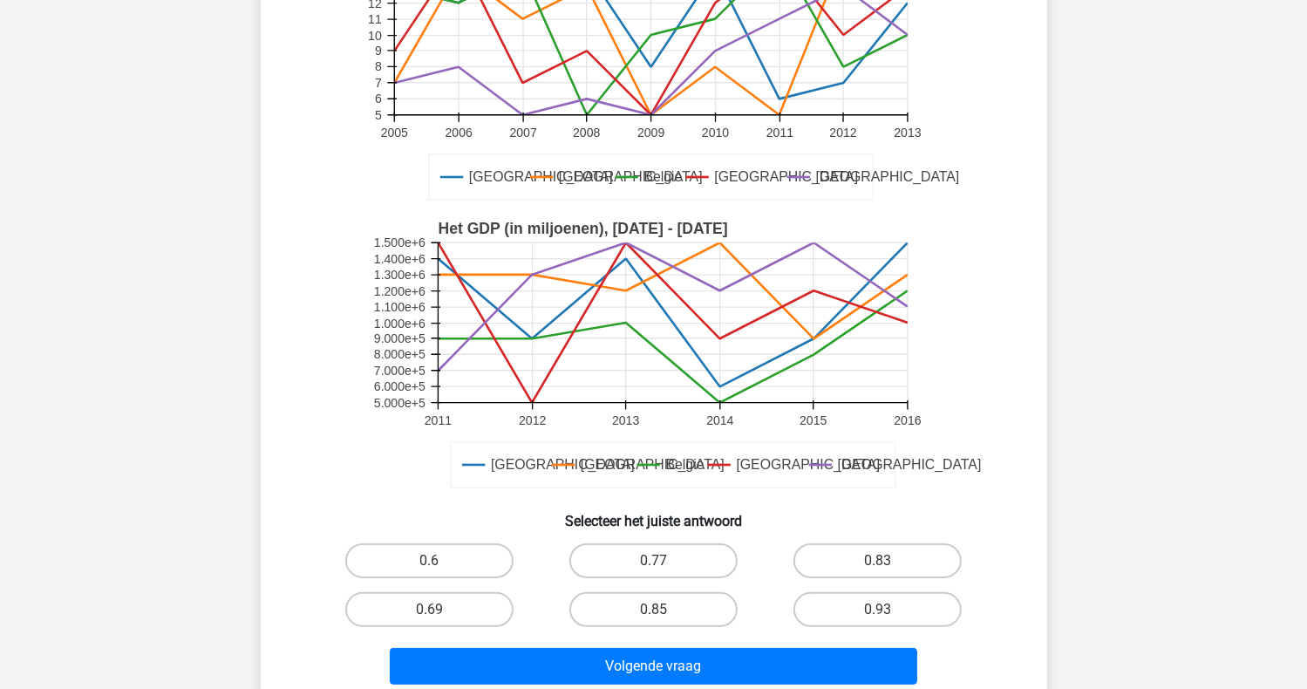
scroll to position [349, 0]
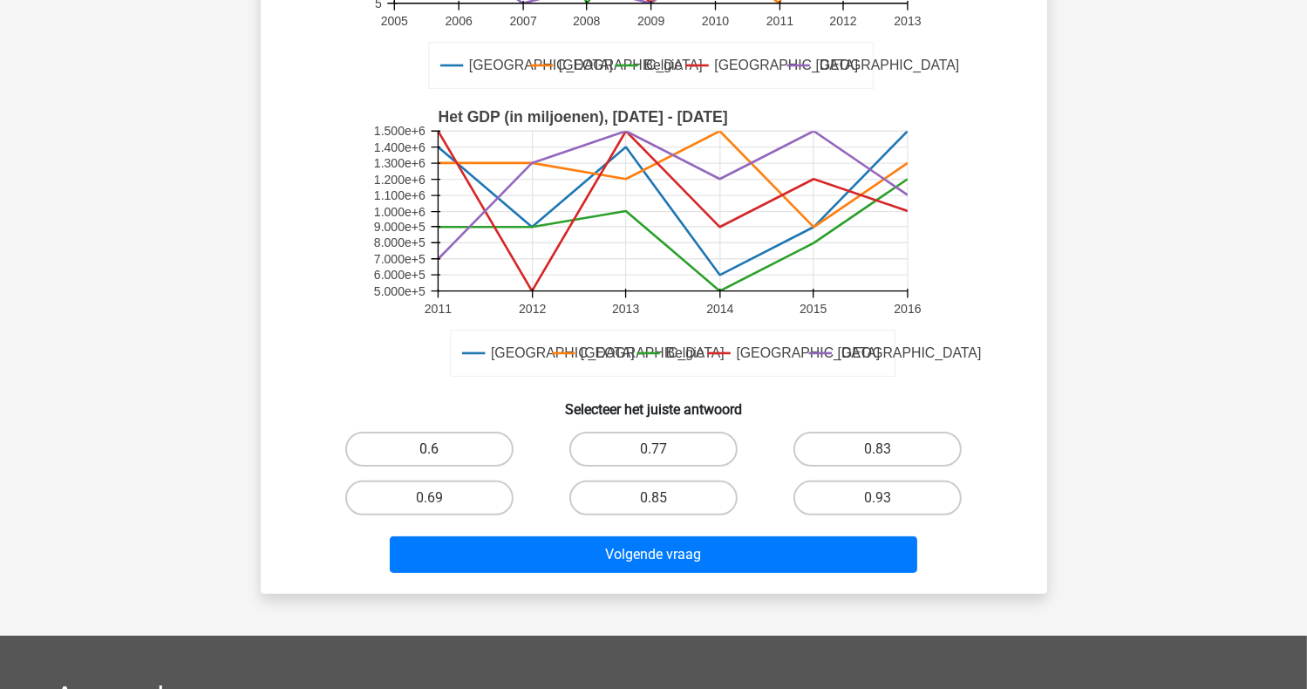
click at [397, 443] on label "0.6" at bounding box center [429, 449] width 168 height 35
click at [429, 449] on input "0.6" at bounding box center [434, 454] width 11 height 11
radio input "true"
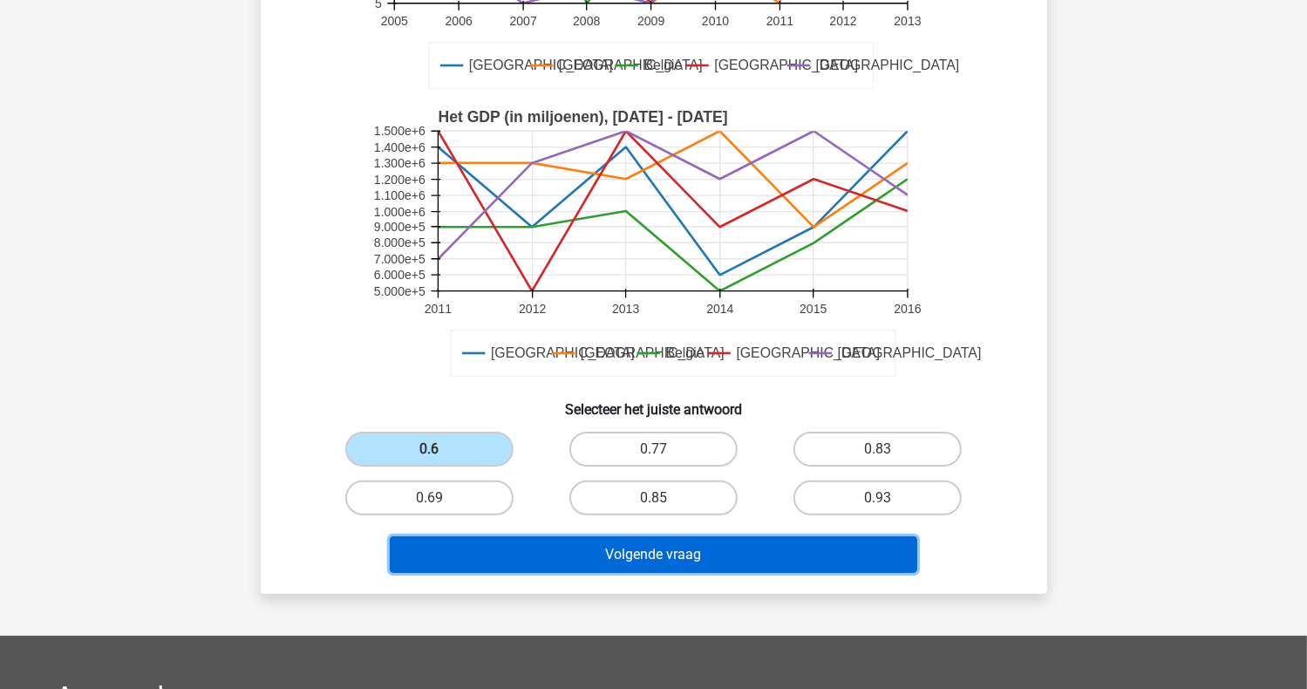
click at [638, 547] on button "Volgende vraag" at bounding box center [654, 554] width 528 height 37
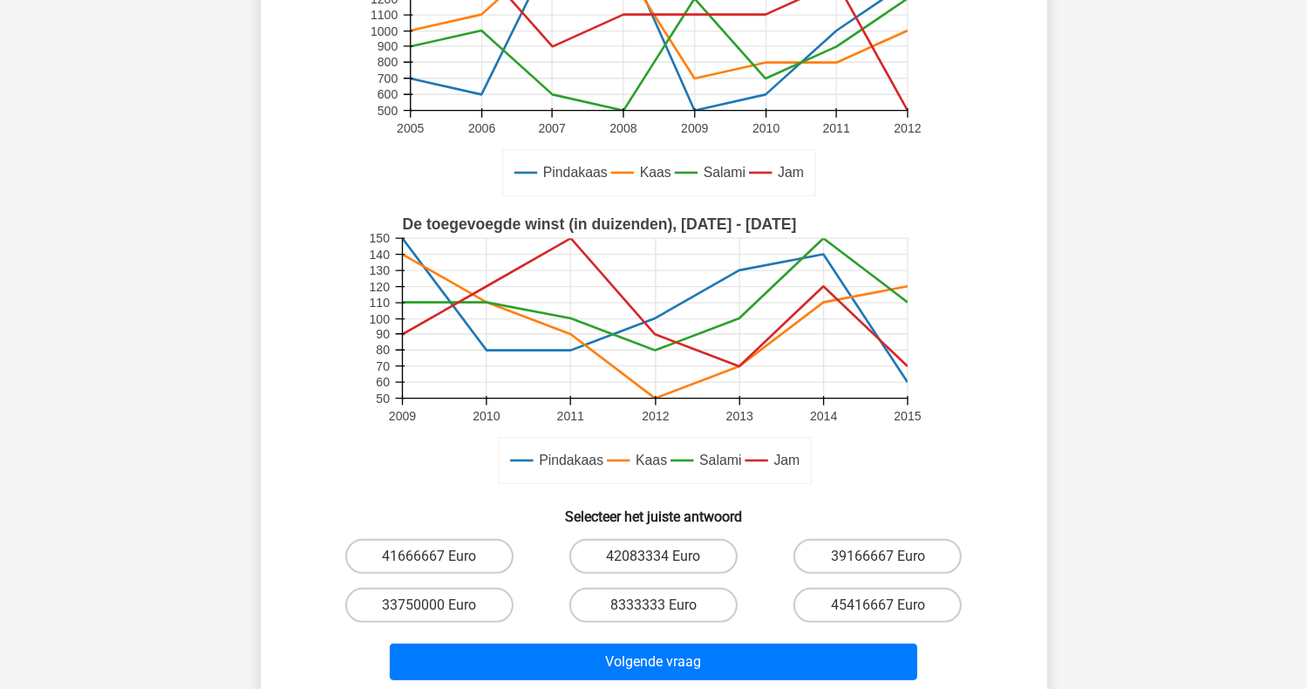
scroll to position [342, 0]
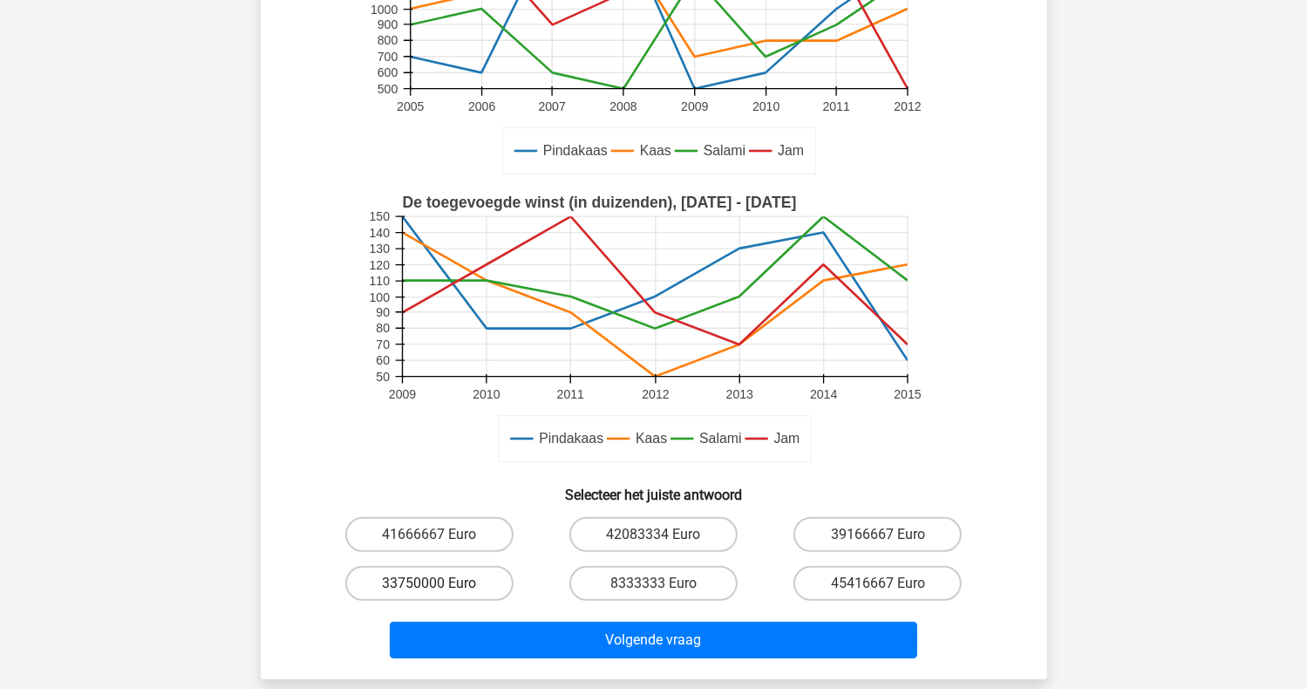
click at [411, 585] on label "33750000 Euro" at bounding box center [429, 583] width 168 height 35
click at [429, 585] on input "33750000 Euro" at bounding box center [434, 588] width 11 height 11
radio input "true"
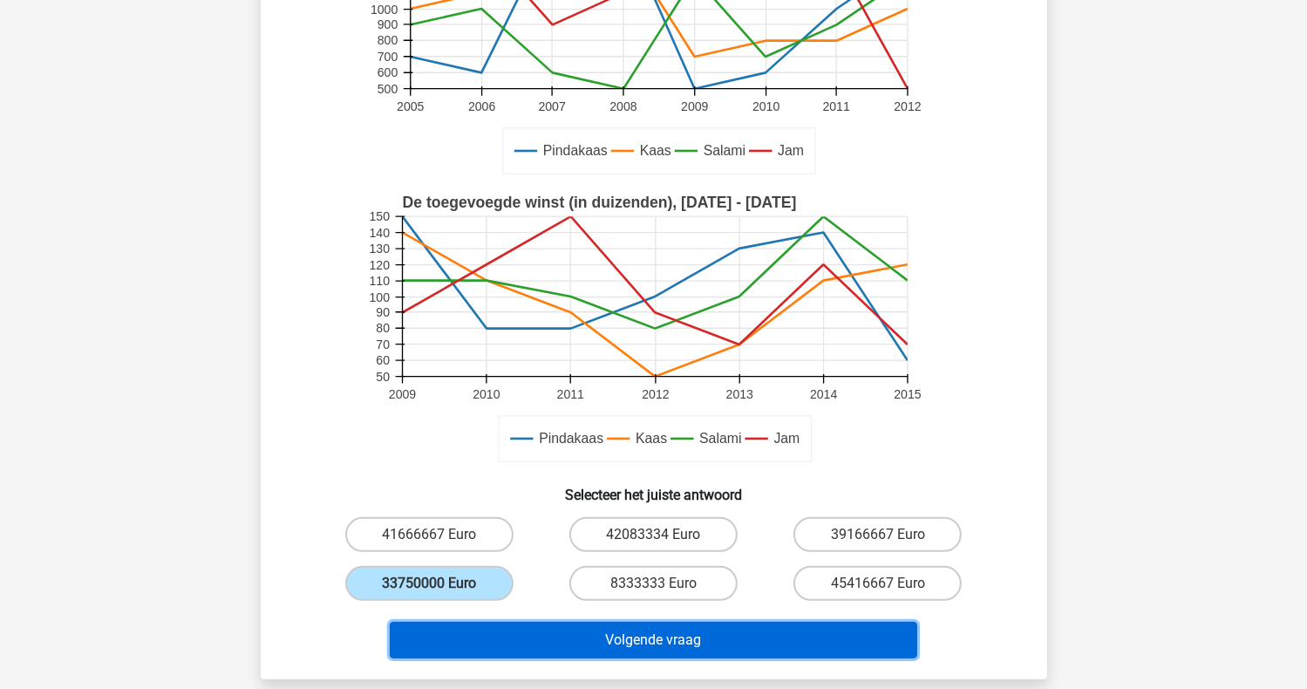
click at [670, 652] on button "Volgende vraag" at bounding box center [654, 640] width 528 height 37
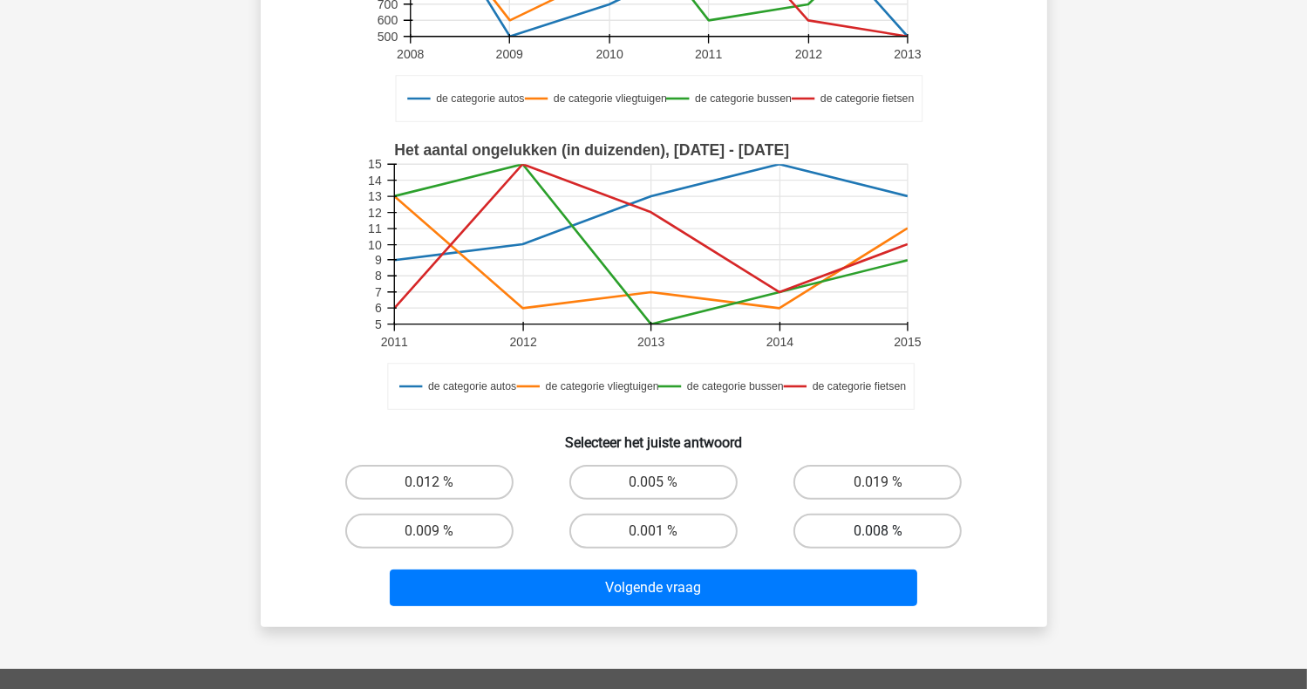
click at [897, 528] on label "0.008 %" at bounding box center [877, 531] width 168 height 35
click at [889, 531] on input "0.008 %" at bounding box center [883, 536] width 11 height 11
radio input "true"
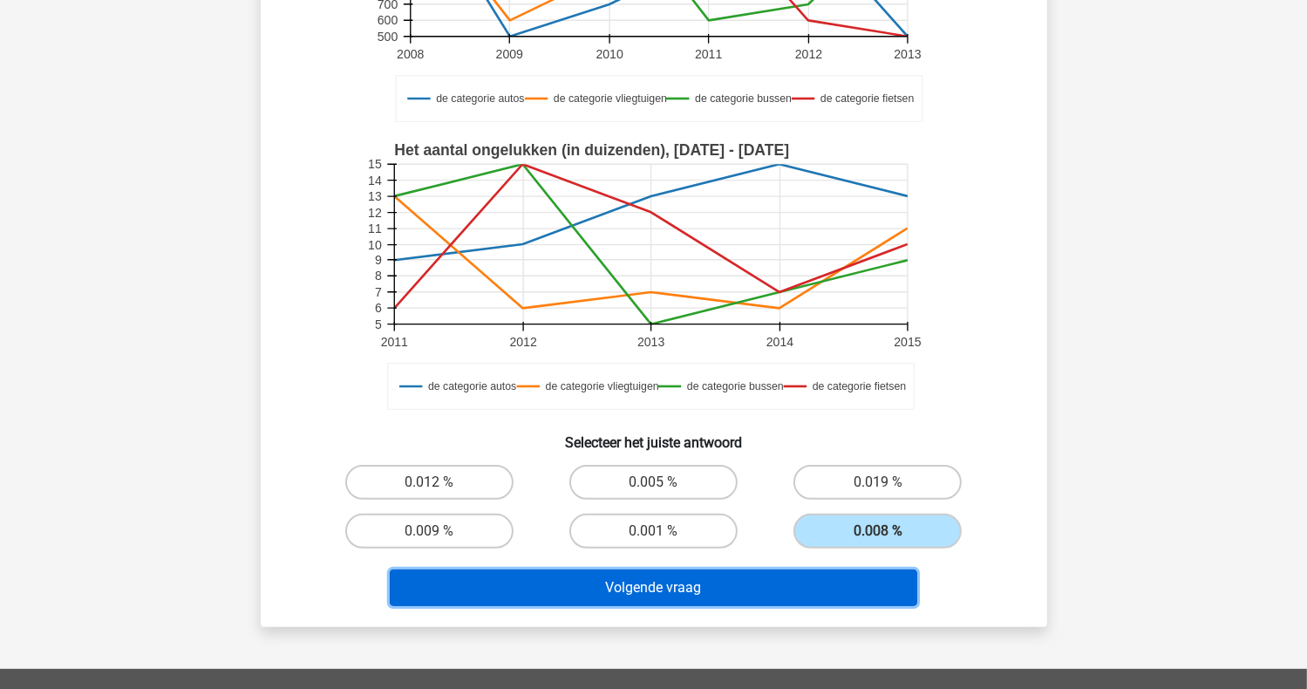
click at [609, 600] on button "Volgende vraag" at bounding box center [654, 587] width 528 height 37
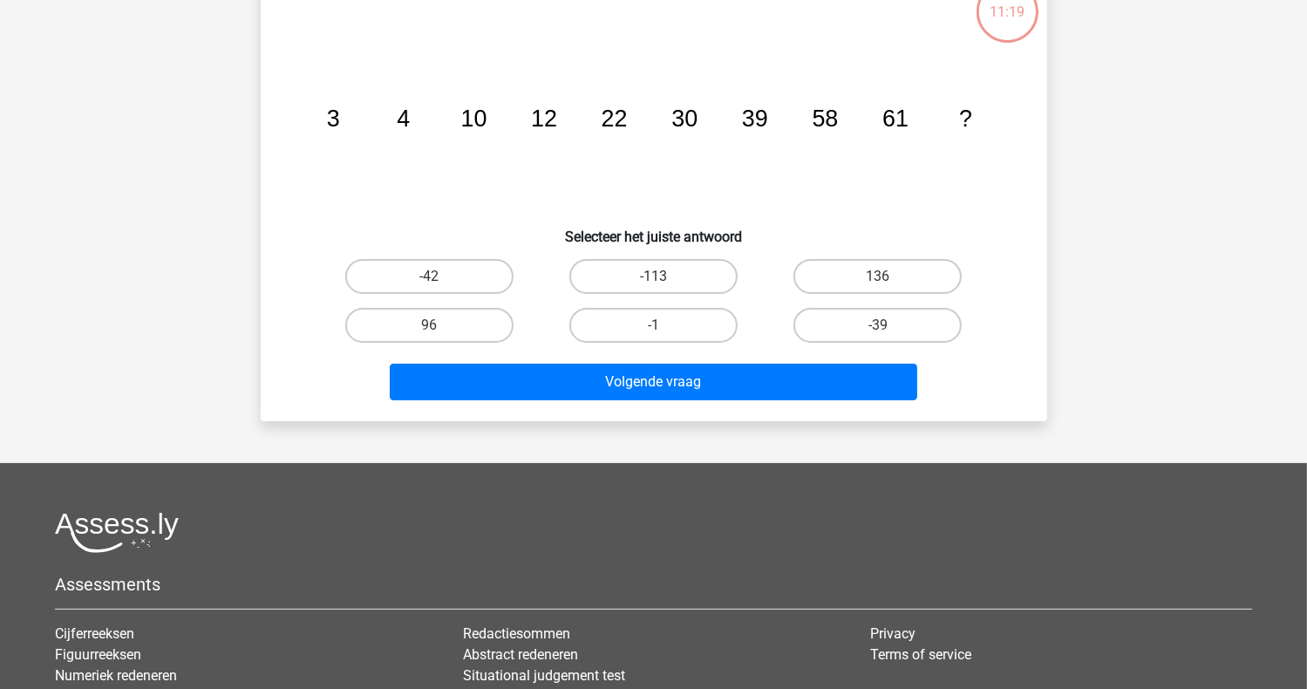
scroll to position [80, 0]
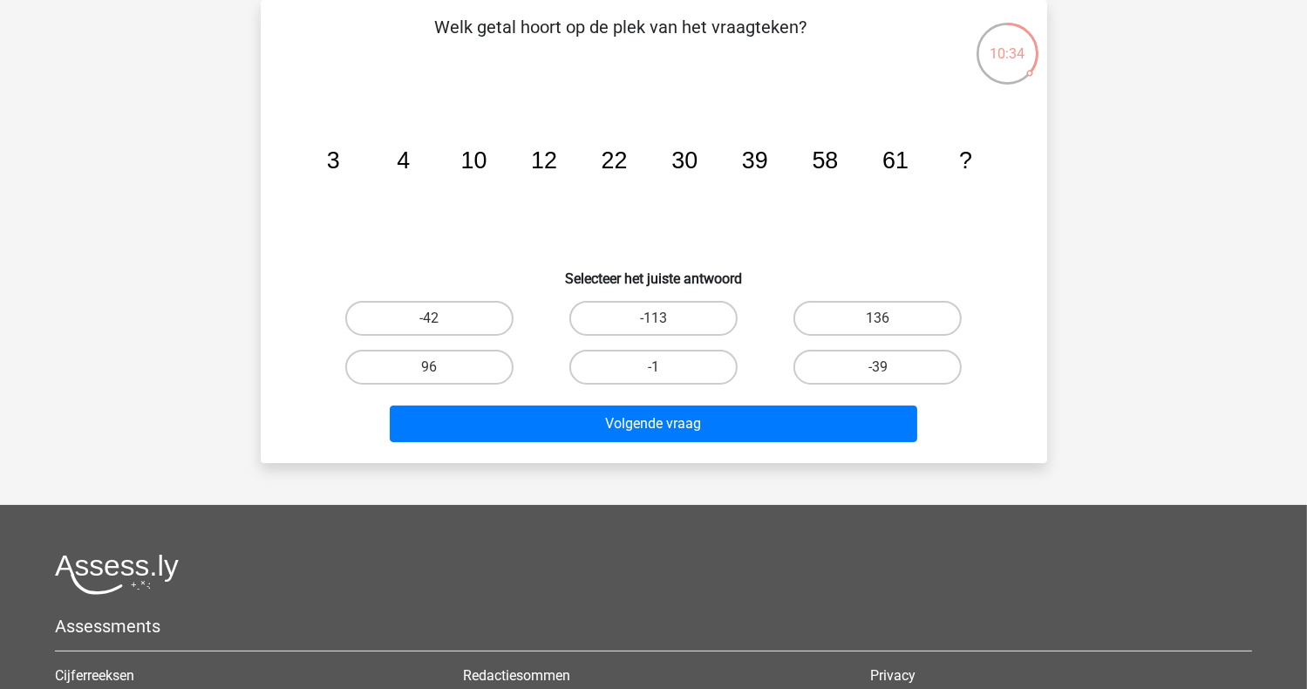
click at [412, 336] on div "-42" at bounding box center [429, 318] width 224 height 49
click at [438, 357] on label "96" at bounding box center [429, 367] width 168 height 35
click at [438, 367] on input "96" at bounding box center [434, 372] width 11 height 11
radio input "true"
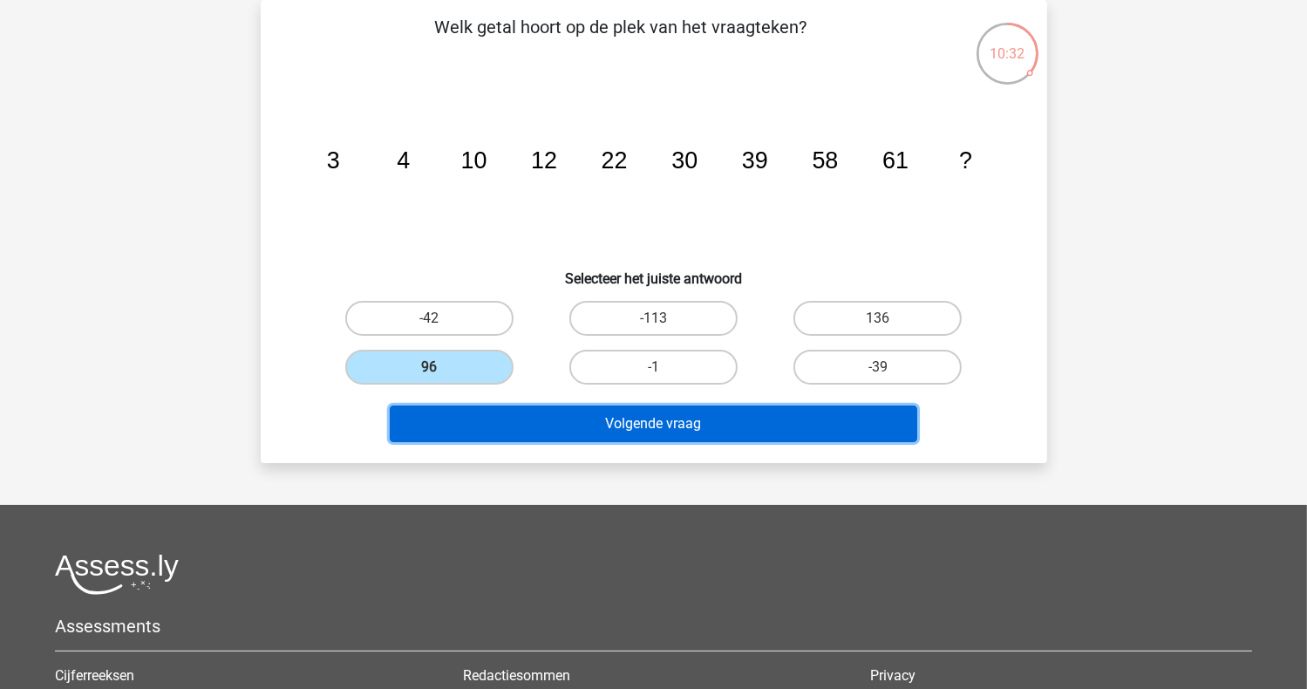
click at [687, 430] on button "Volgende vraag" at bounding box center [654, 423] width 528 height 37
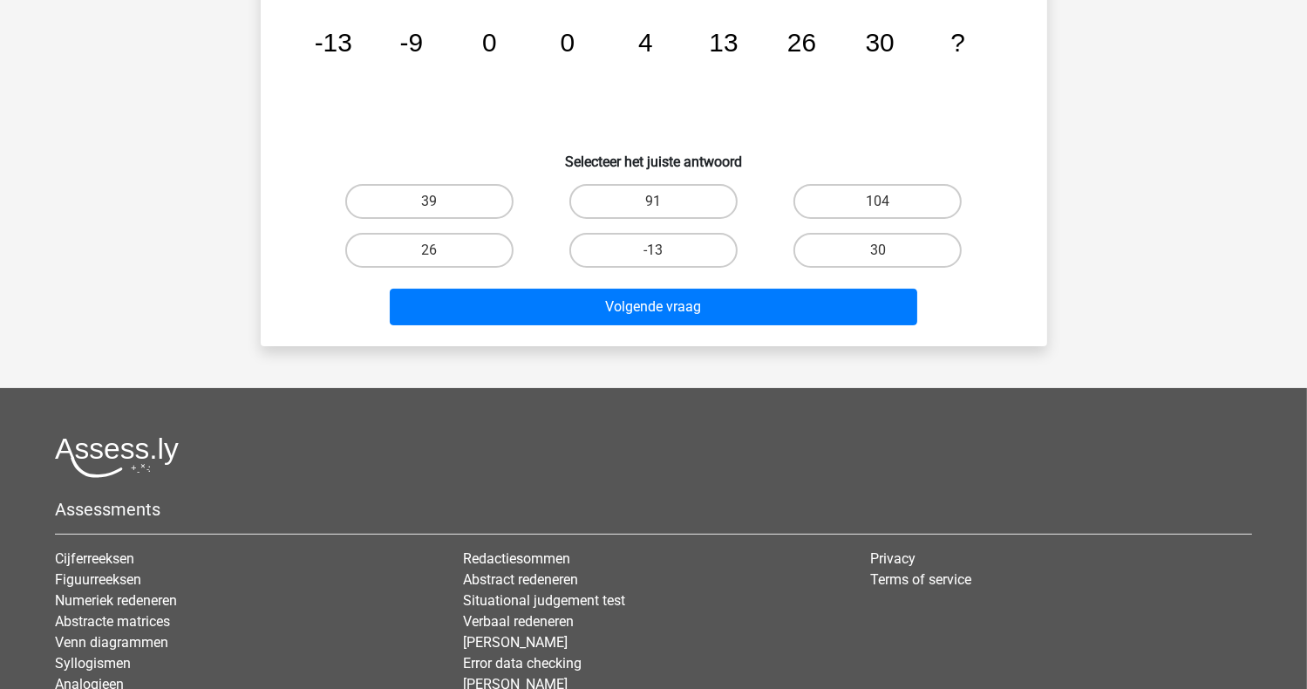
scroll to position [87, 0]
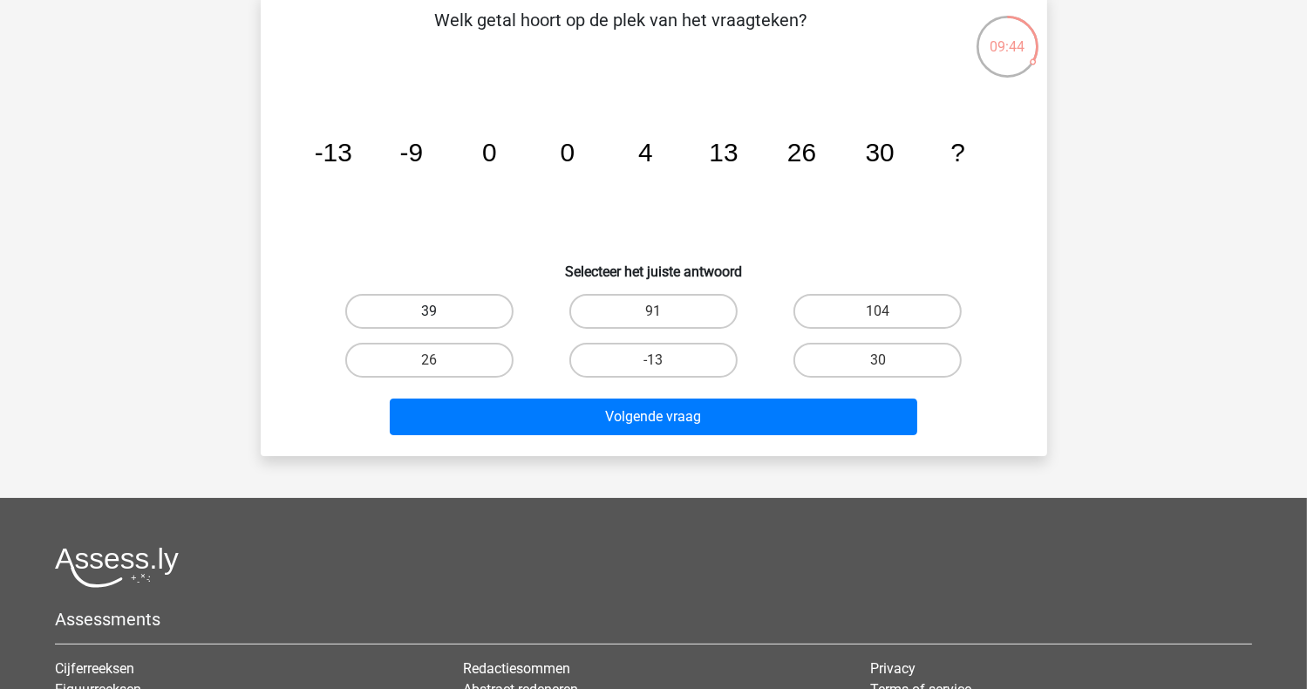
click at [444, 301] on label "39" at bounding box center [429, 311] width 168 height 35
click at [440, 311] on input "39" at bounding box center [434, 316] width 11 height 11
radio input "true"
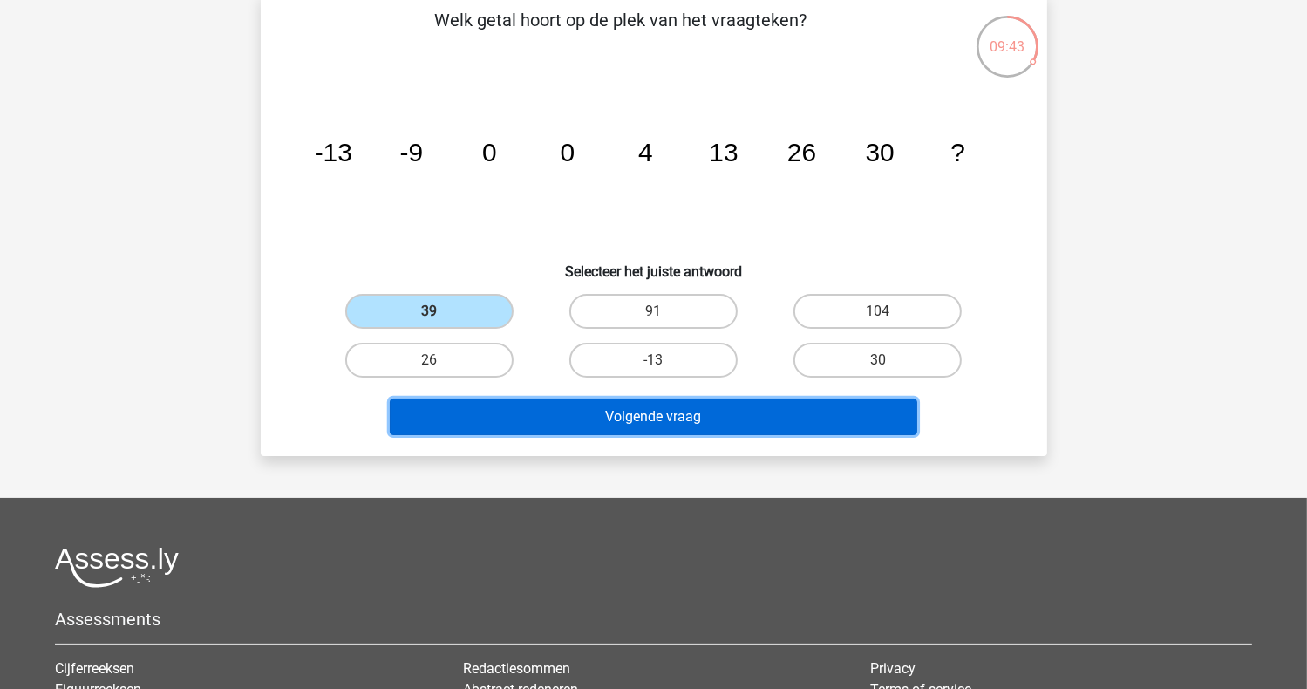
click at [750, 418] on button "Volgende vraag" at bounding box center [654, 416] width 528 height 37
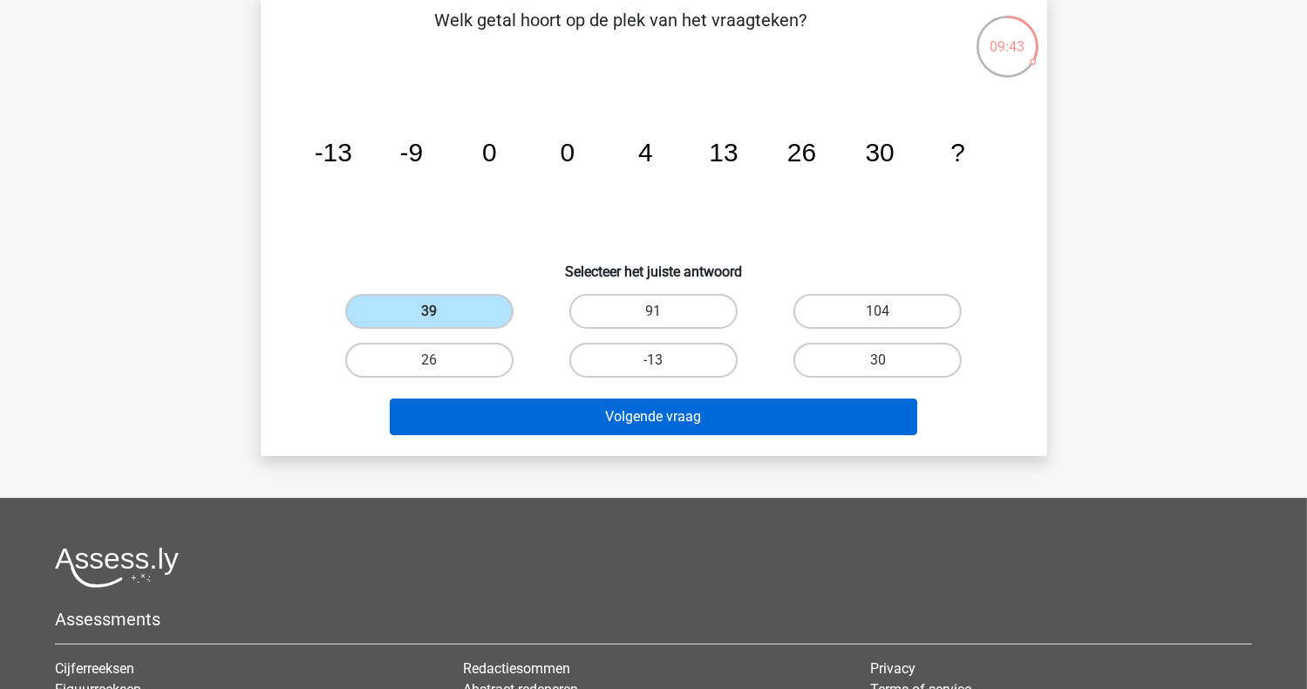
scroll to position [80, 0]
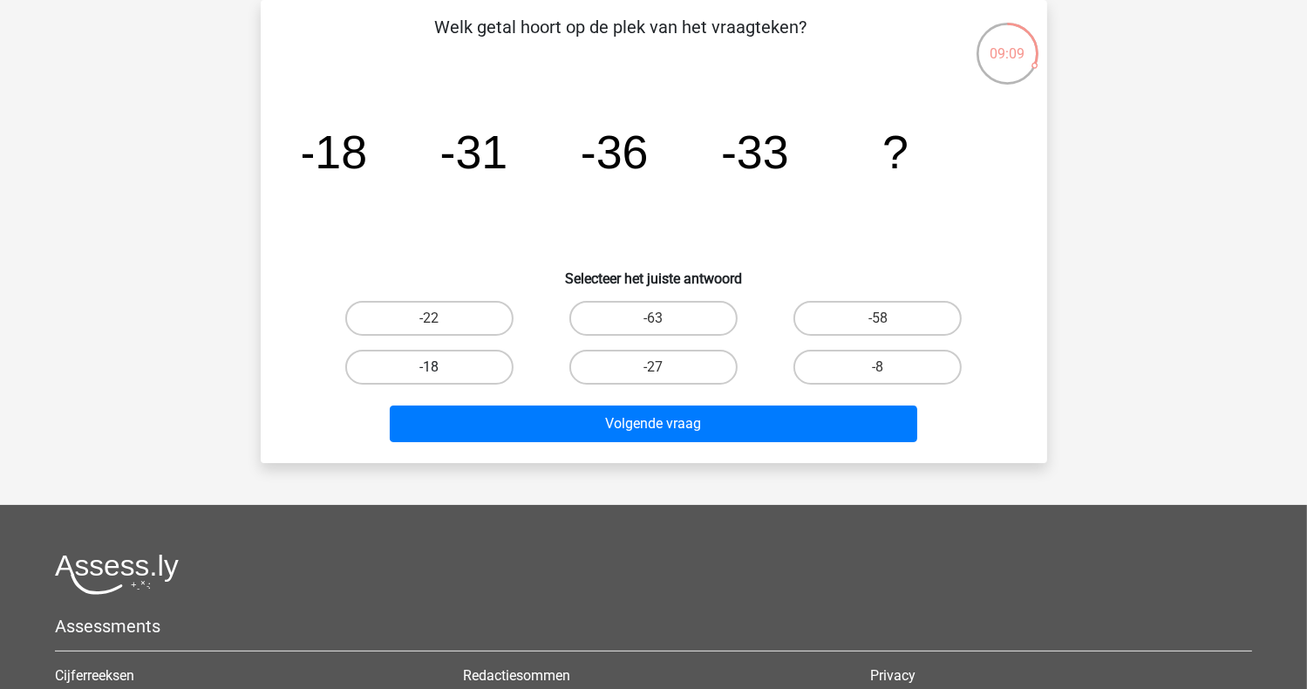
click at [436, 357] on label "-18" at bounding box center [429, 367] width 168 height 35
click at [436, 367] on input "-18" at bounding box center [434, 372] width 11 height 11
radio input "true"
click at [651, 367] on label "-27" at bounding box center [653, 367] width 168 height 35
click at [653, 367] on input "-27" at bounding box center [658, 372] width 11 height 11
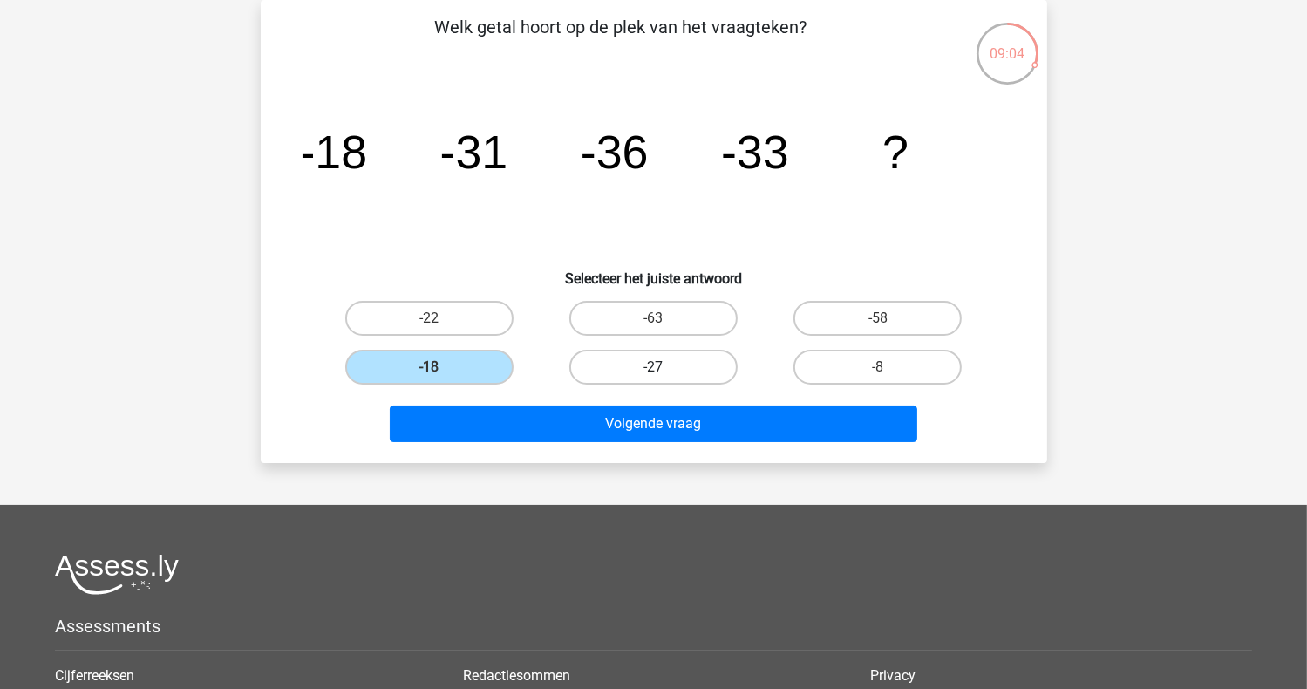
radio input "true"
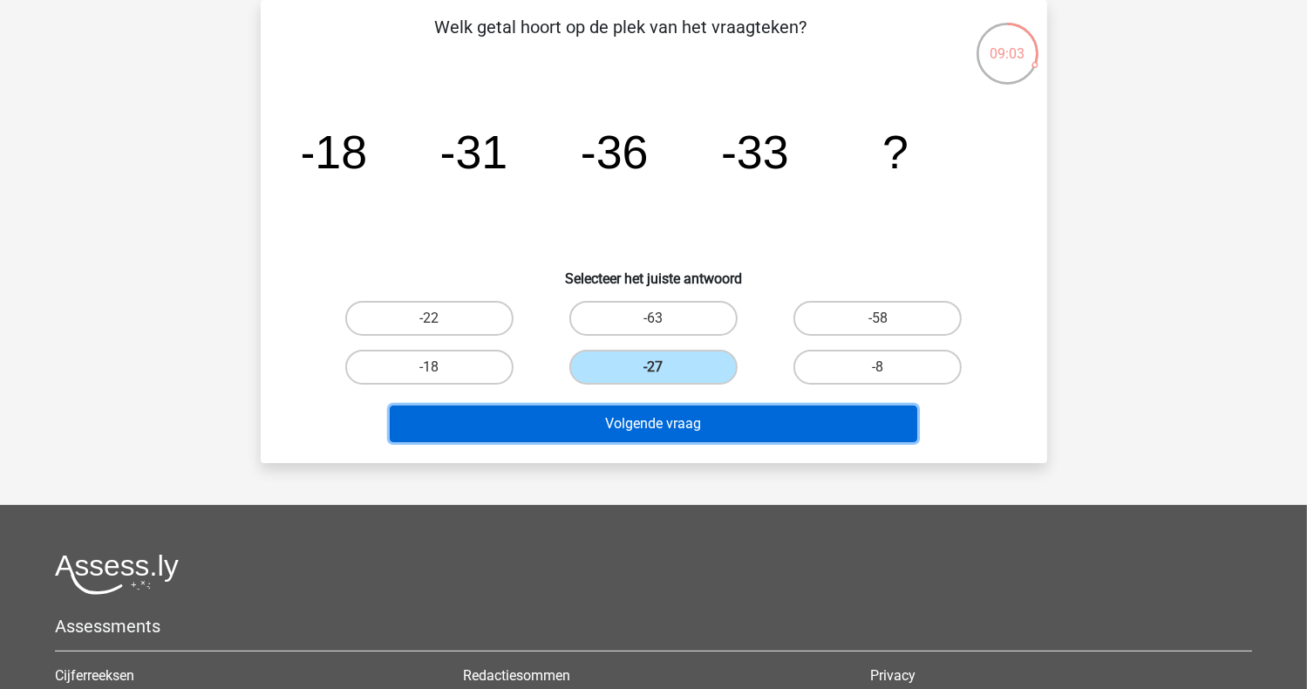
click at [668, 405] on button "Volgende vraag" at bounding box center [654, 423] width 528 height 37
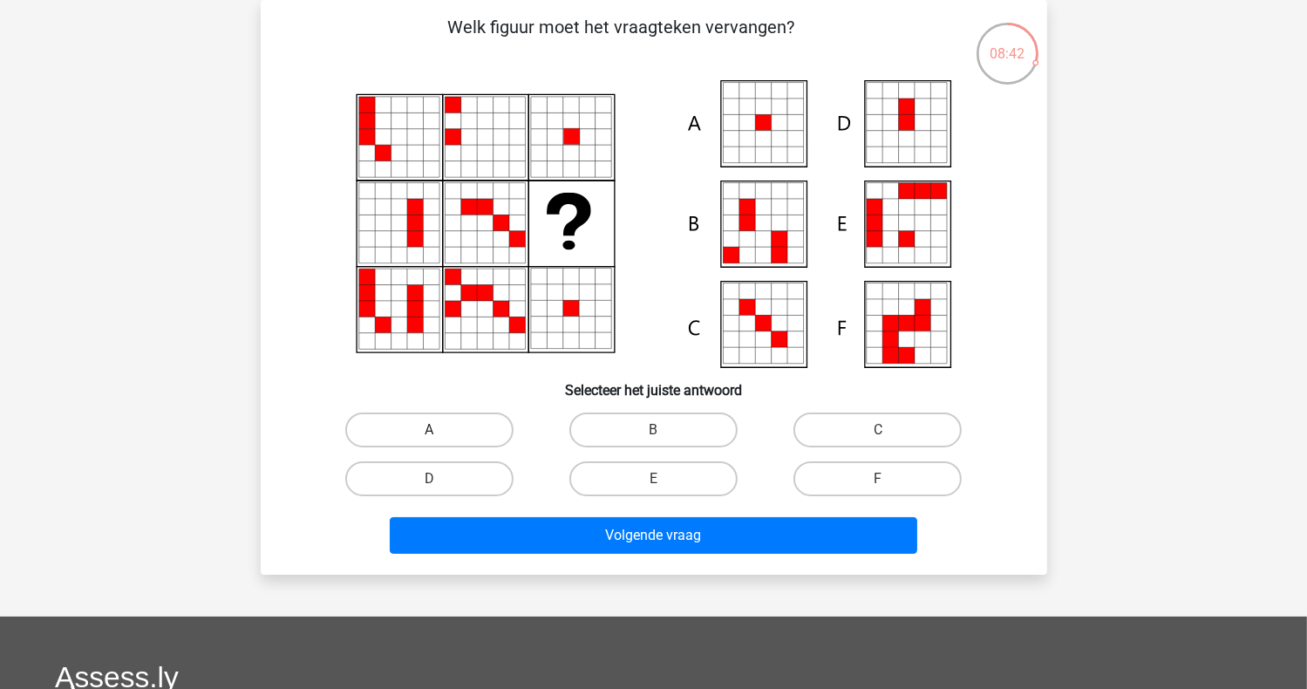
click at [479, 432] on label "A" at bounding box center [429, 429] width 168 height 35
click at [440, 432] on input "A" at bounding box center [434, 435] width 11 height 11
radio input "true"
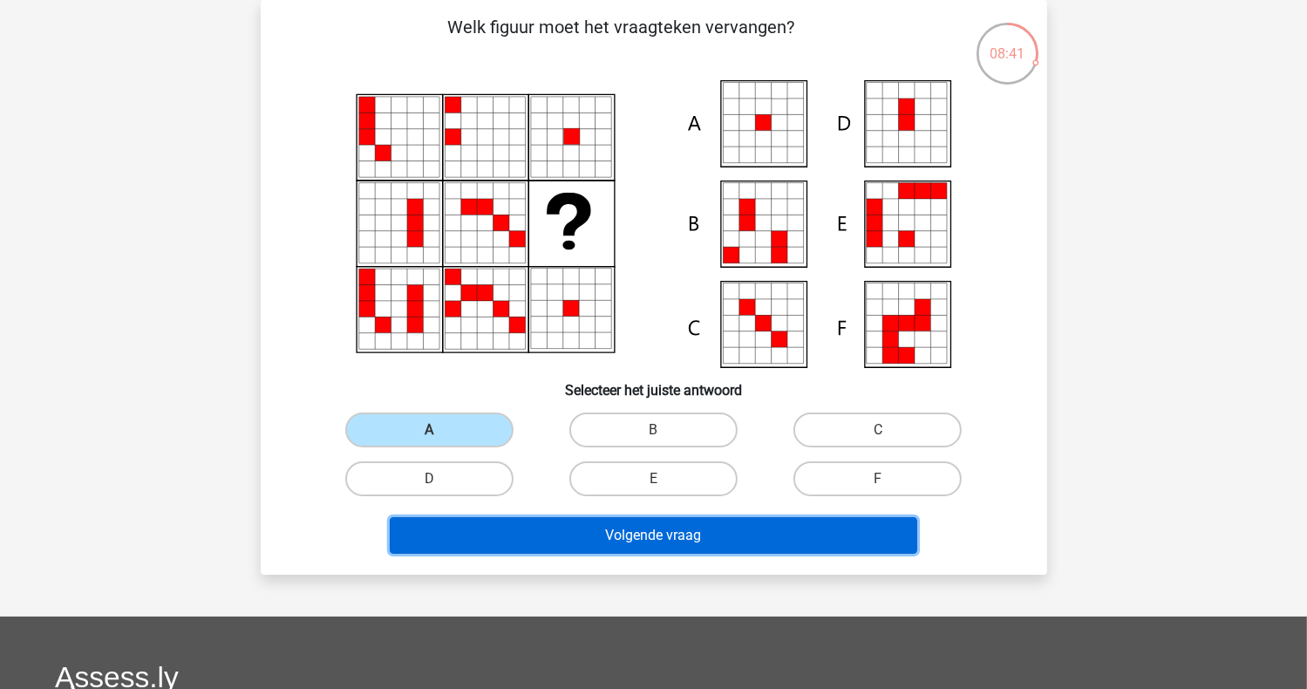
click at [645, 540] on button "Volgende vraag" at bounding box center [654, 535] width 528 height 37
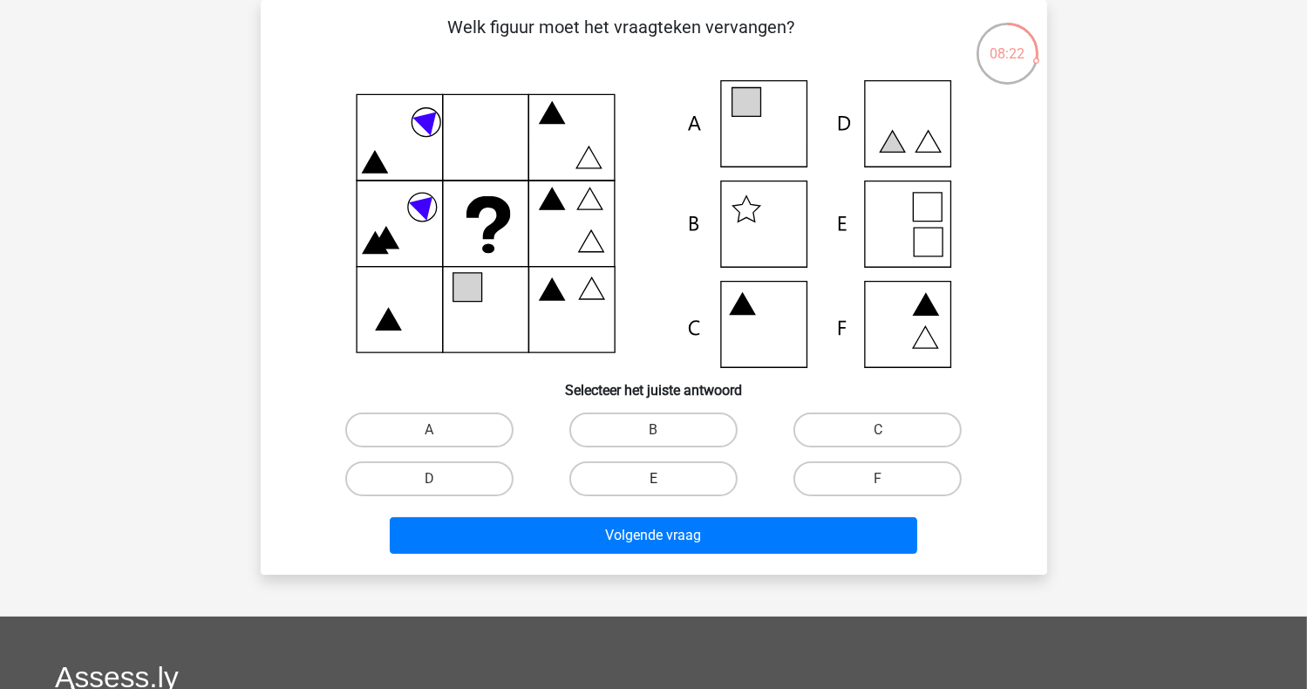
click at [616, 473] on label "E" at bounding box center [653, 478] width 168 height 35
click at [653, 479] on input "E" at bounding box center [658, 484] width 11 height 11
radio input "true"
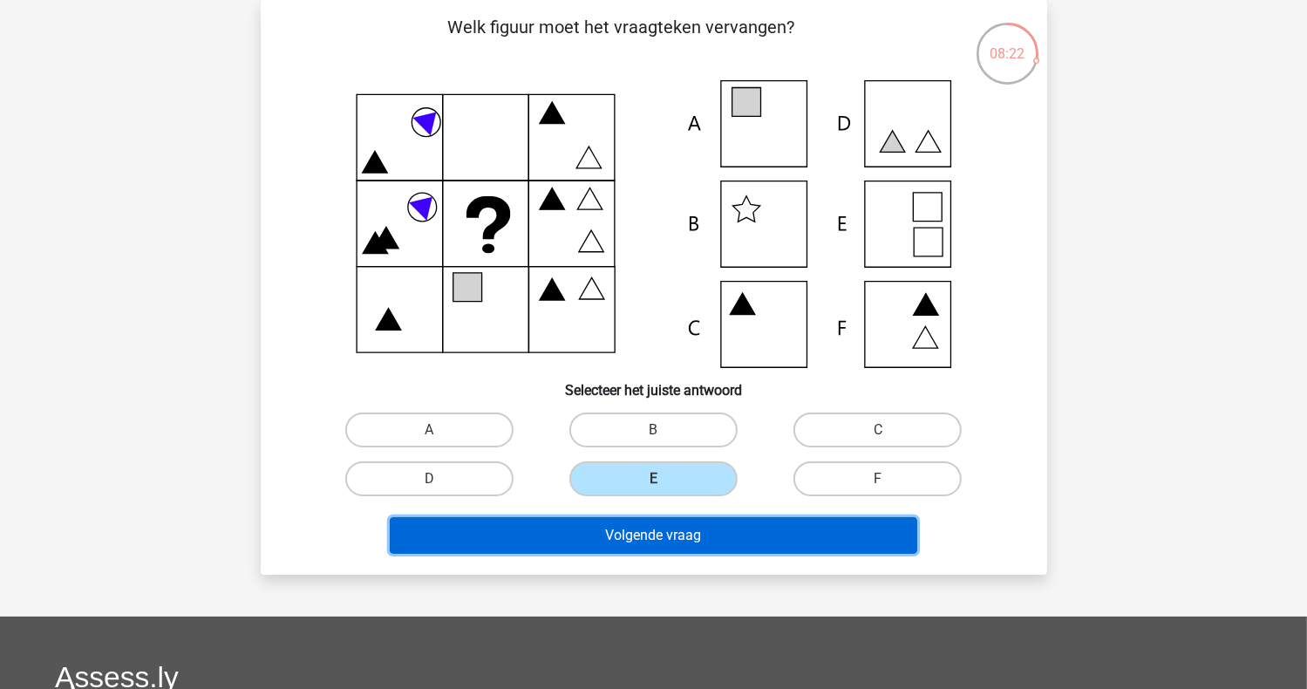
click at [681, 538] on button "Volgende vraag" at bounding box center [654, 535] width 528 height 37
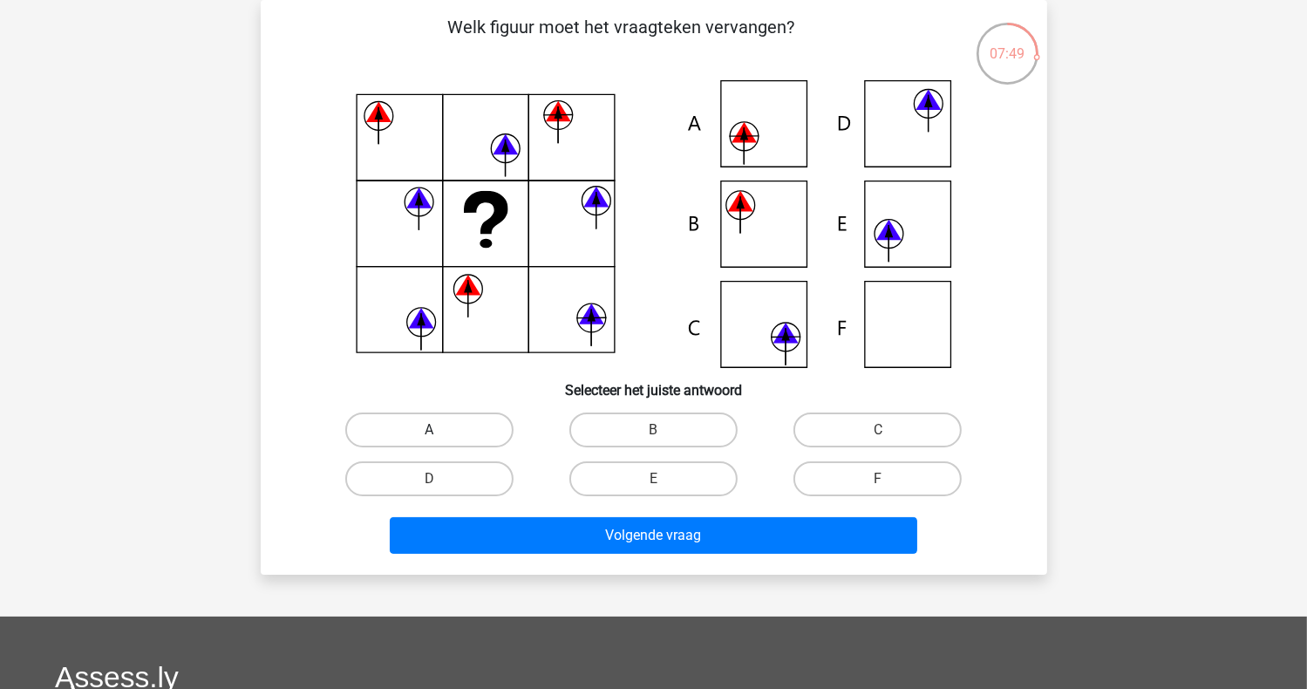
click at [469, 422] on label "A" at bounding box center [429, 429] width 168 height 35
click at [440, 430] on input "A" at bounding box center [434, 435] width 11 height 11
radio input "true"
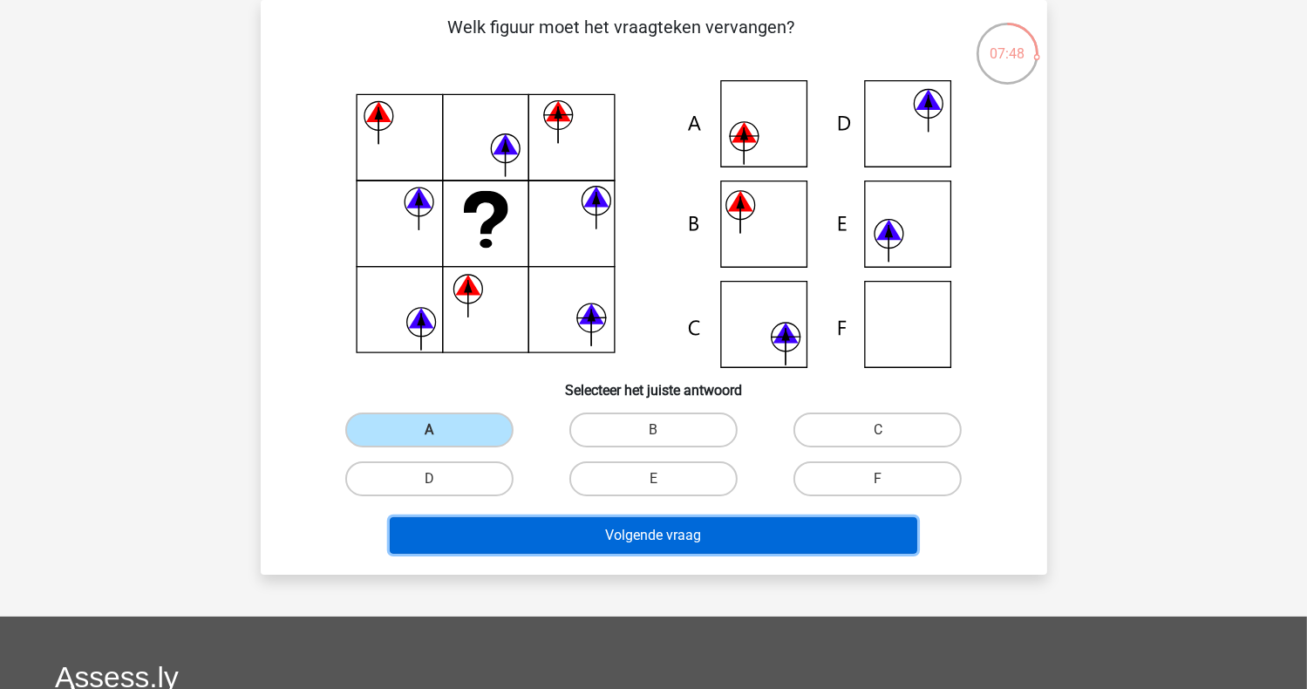
click at [624, 538] on button "Volgende vraag" at bounding box center [654, 535] width 528 height 37
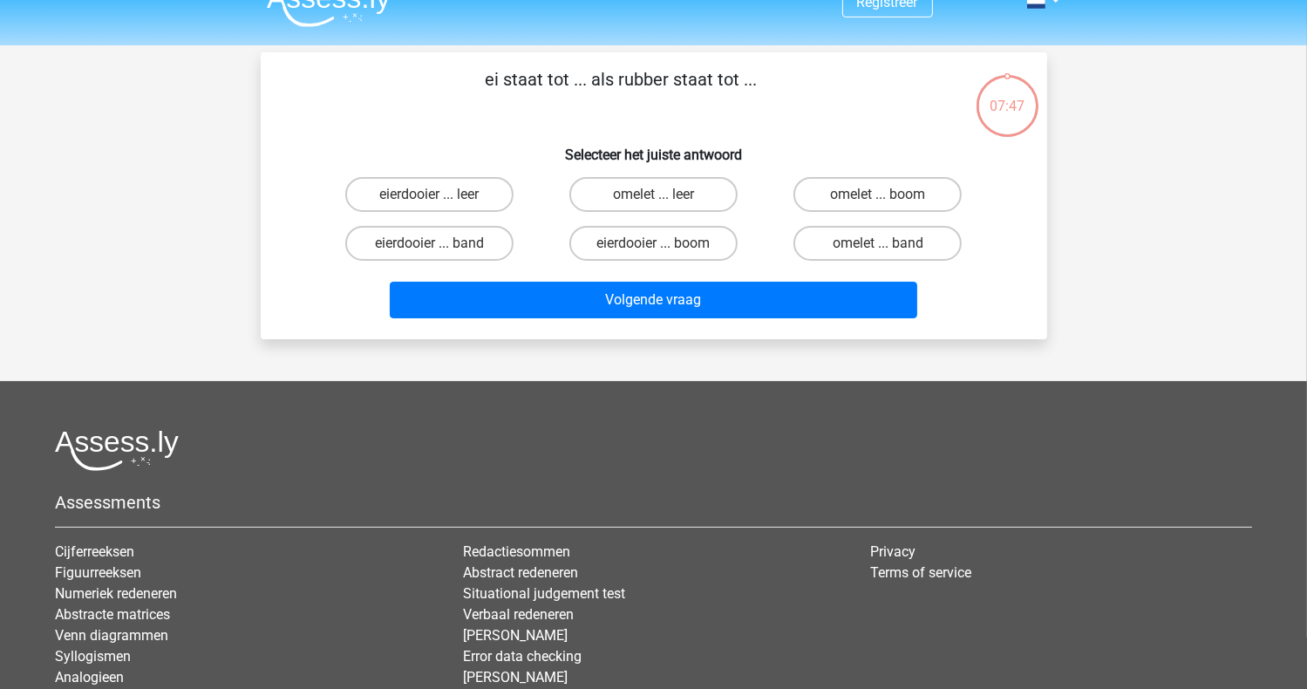
scroll to position [0, 0]
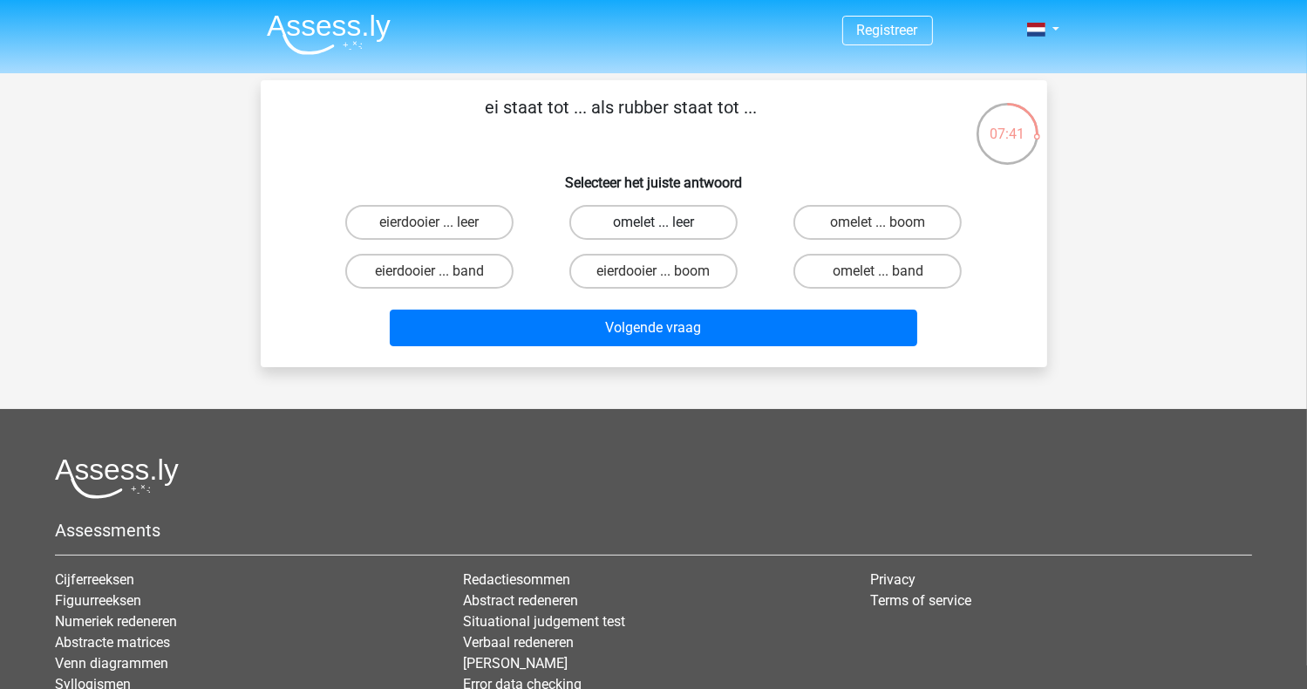
click at [648, 221] on label "omelet ... leer" at bounding box center [653, 222] width 168 height 35
click at [653, 222] on input "omelet ... leer" at bounding box center [658, 227] width 11 height 11
radio input "true"
click at [887, 268] on label "omelet ... band" at bounding box center [877, 271] width 168 height 35
click at [887, 271] on input "omelet ... band" at bounding box center [883, 276] width 11 height 11
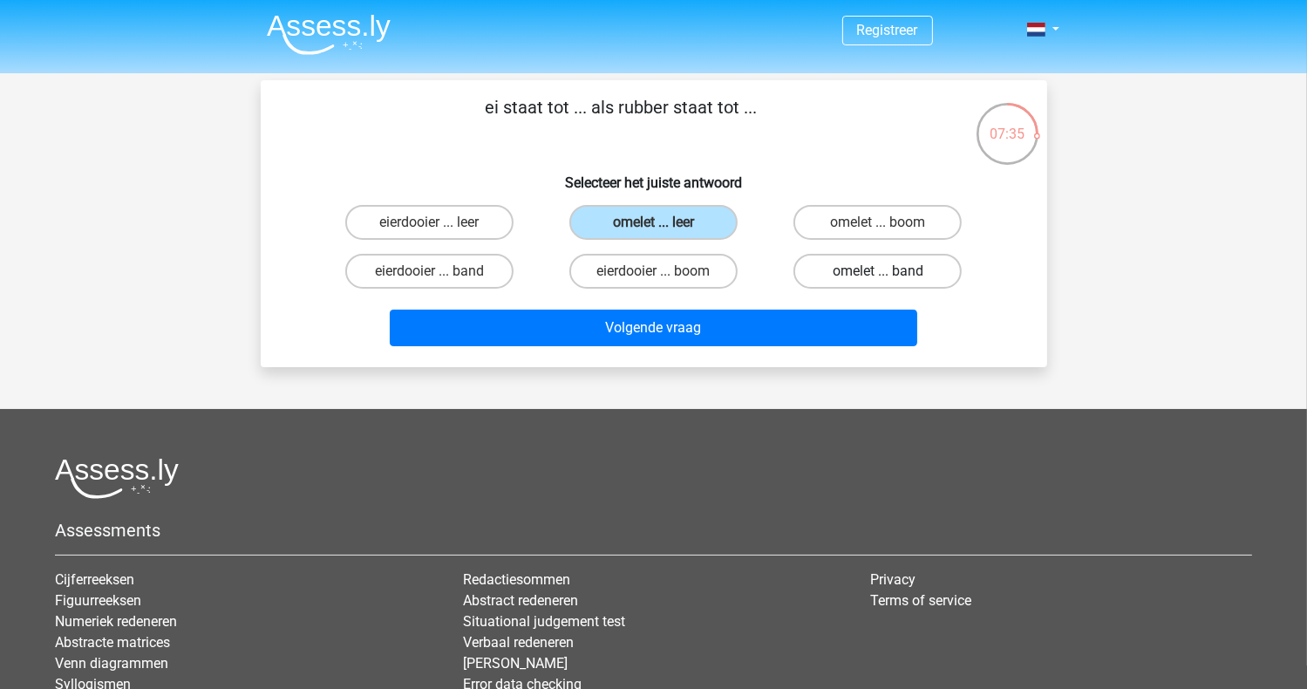
radio input "true"
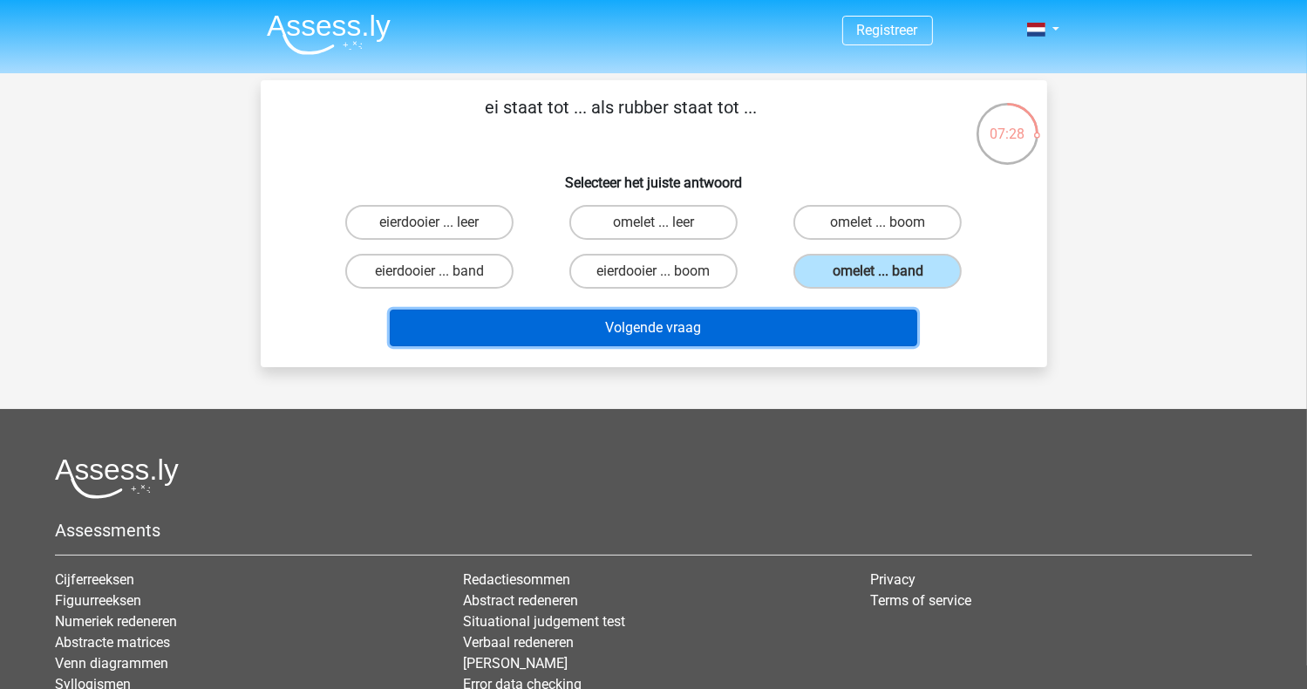
click at [718, 332] on button "Volgende vraag" at bounding box center [654, 328] width 528 height 37
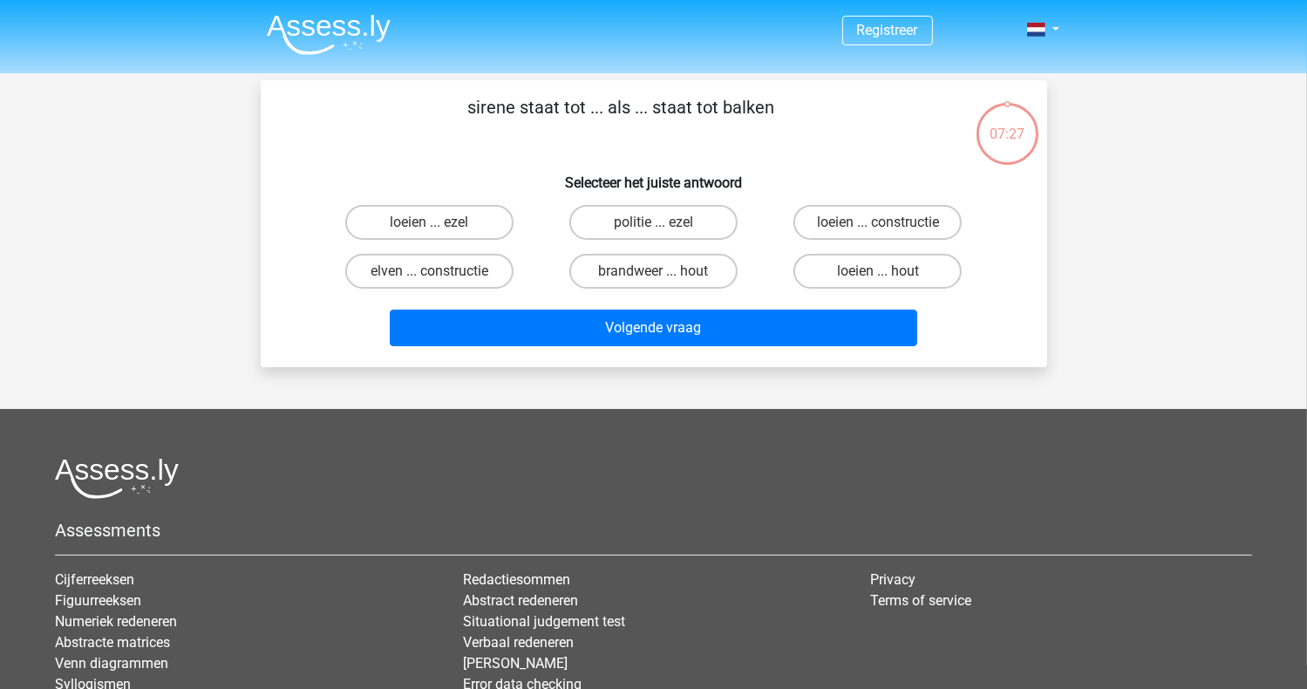
scroll to position [80, 0]
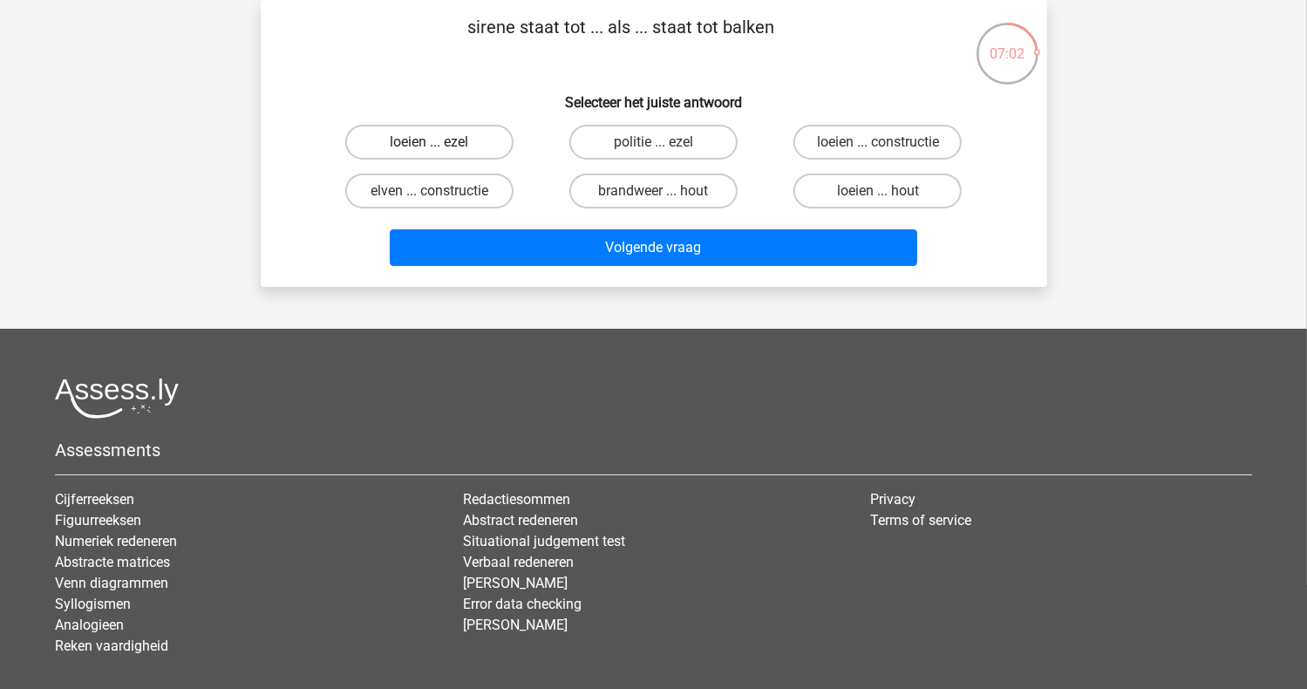
click at [442, 133] on label "loeien ... ezel" at bounding box center [429, 142] width 168 height 35
click at [440, 142] on input "loeien ... ezel" at bounding box center [434, 147] width 11 height 11
radio input "true"
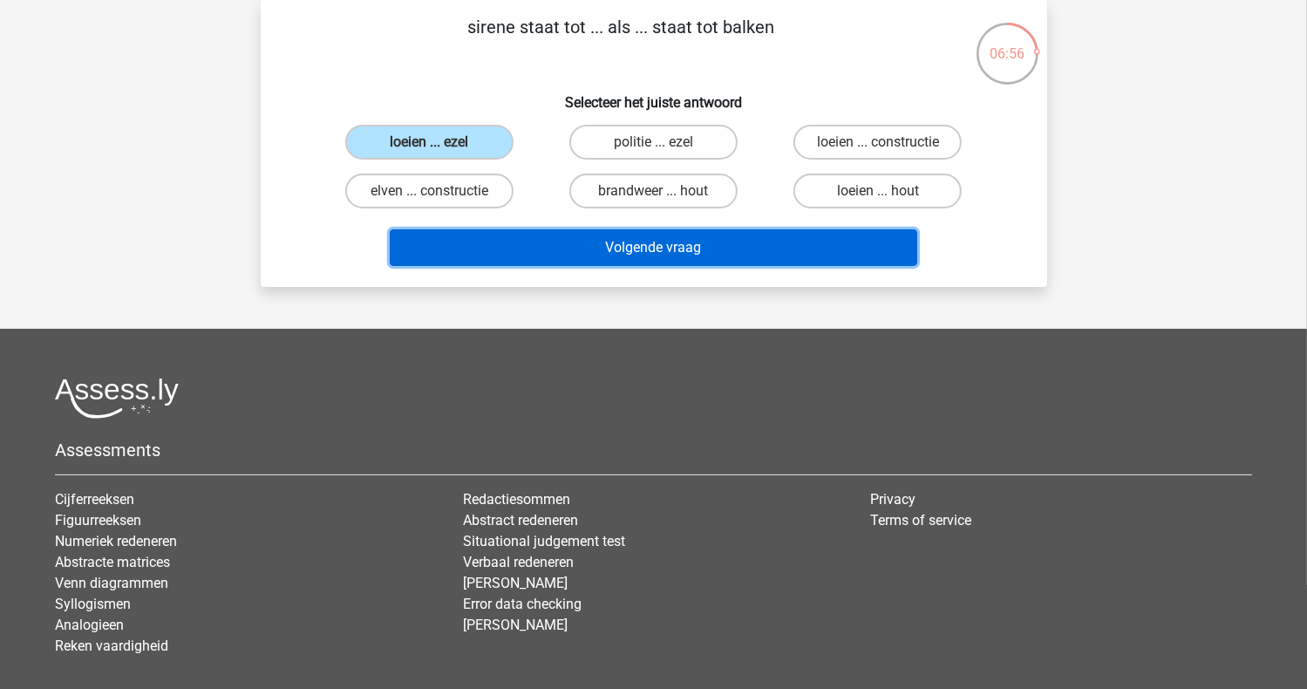
click at [650, 243] on button "Volgende vraag" at bounding box center [654, 247] width 528 height 37
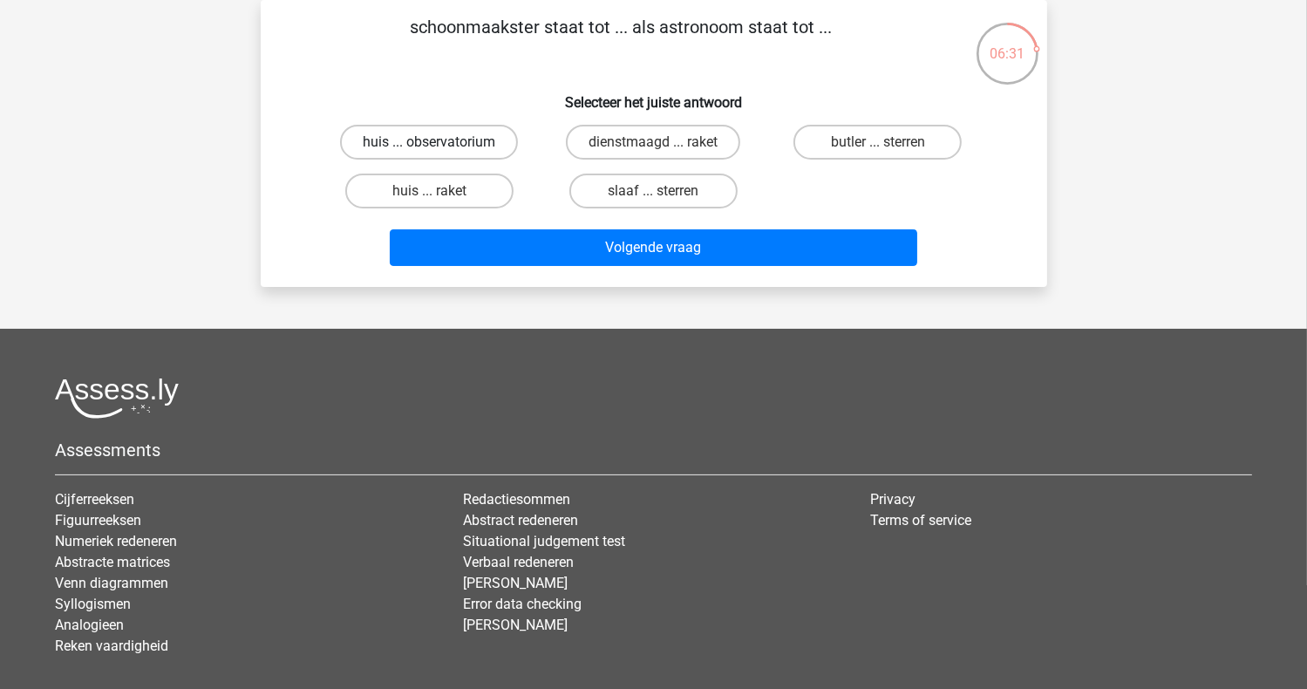
click at [463, 145] on label "huis ... observatorium" at bounding box center [429, 142] width 178 height 35
click at [440, 145] on input "huis ... observatorium" at bounding box center [434, 147] width 11 height 11
radio input "true"
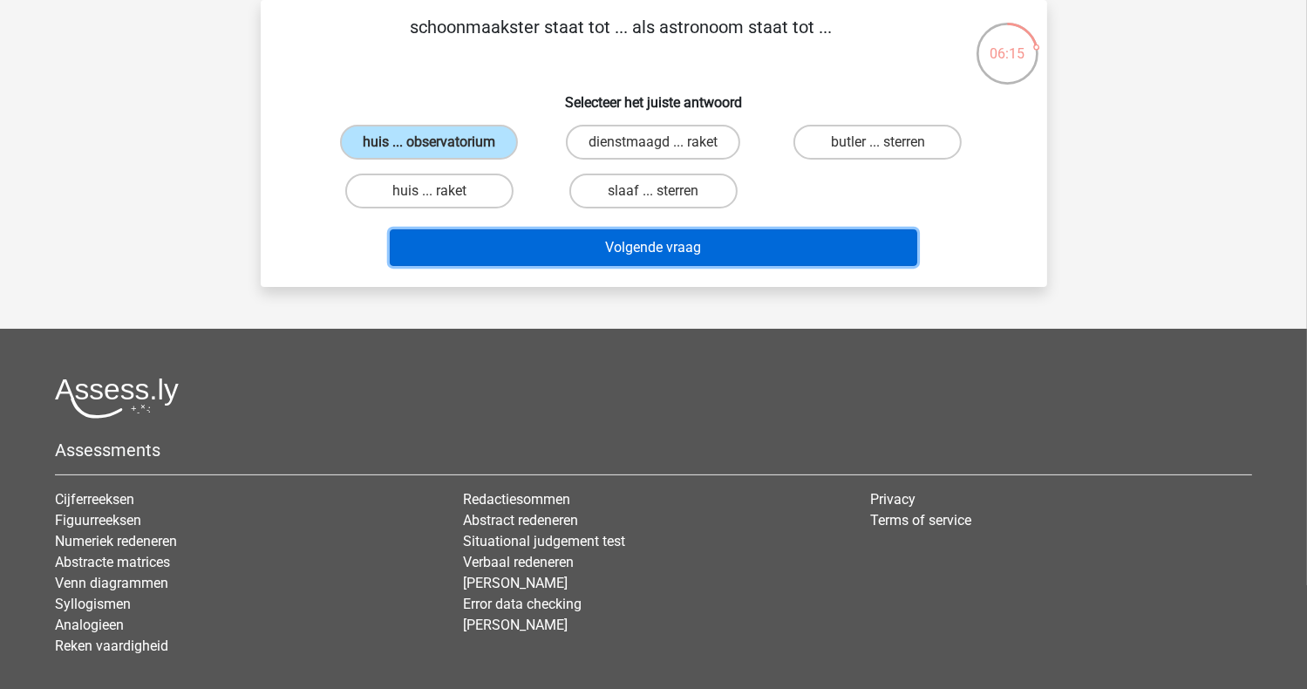
click at [631, 243] on button "Volgende vraag" at bounding box center [654, 247] width 528 height 37
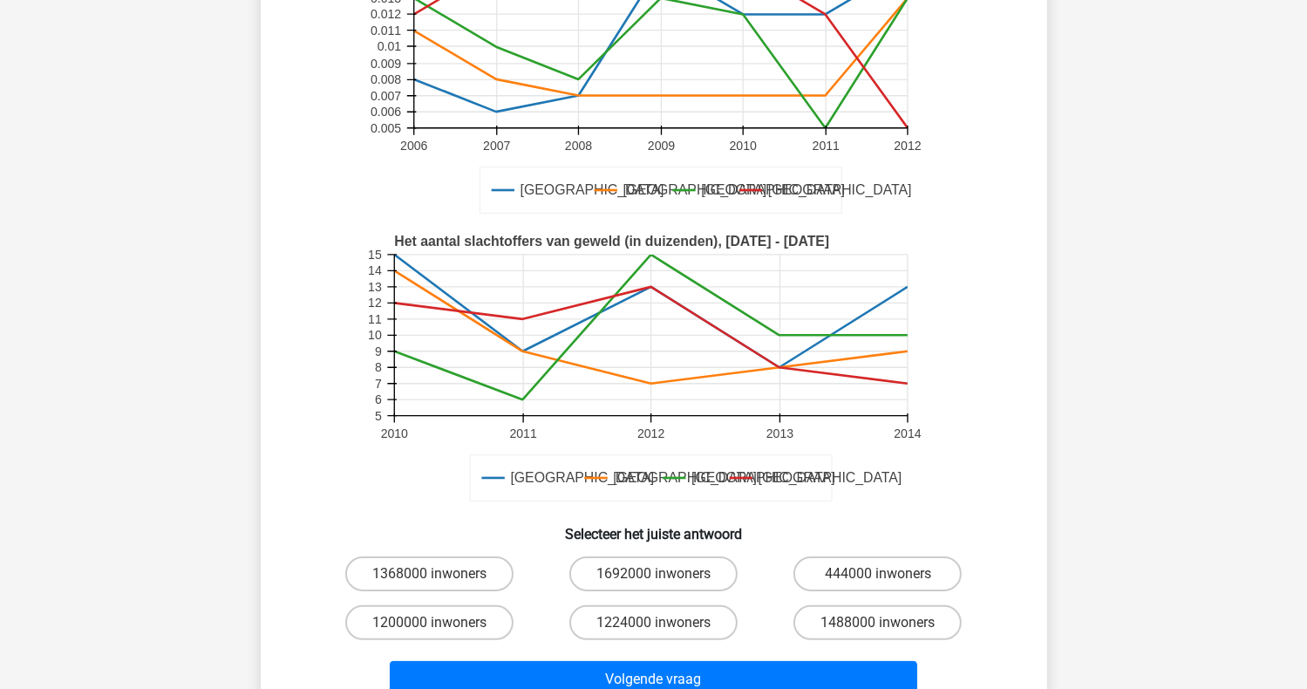
scroll to position [255, 0]
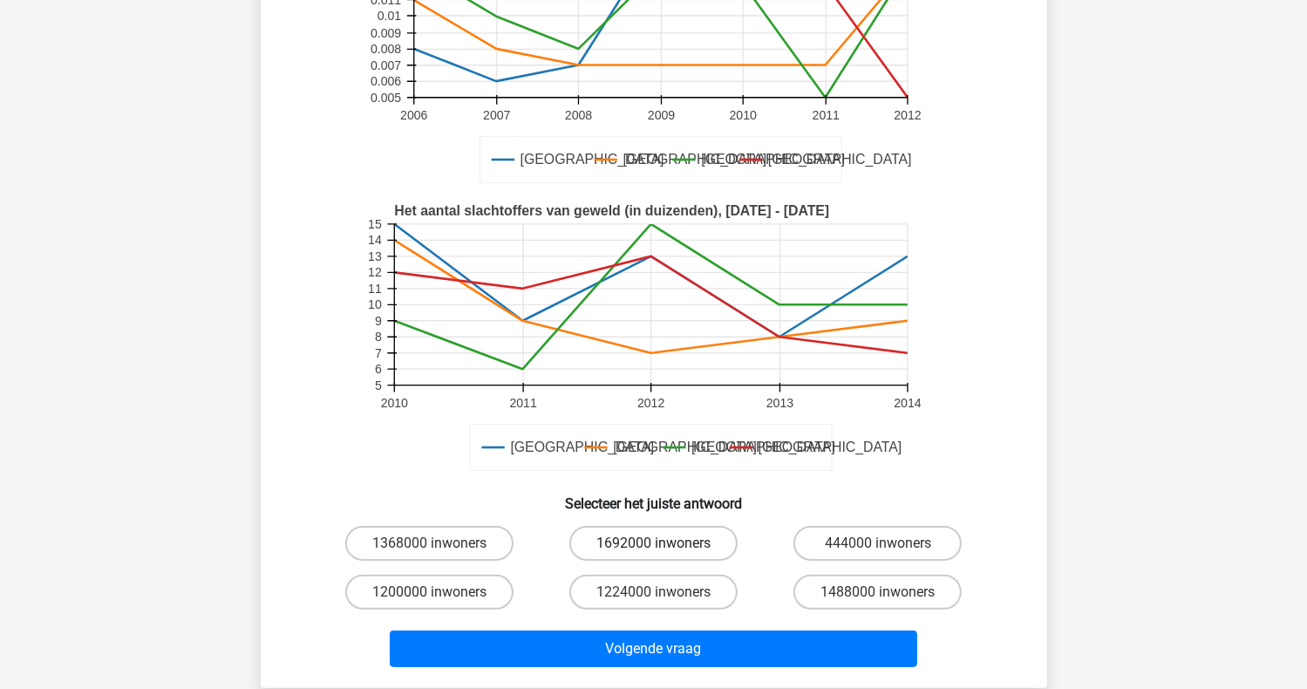
click at [644, 548] on label "1692000 inwoners" at bounding box center [653, 543] width 168 height 35
click at [653, 548] on input "1692000 inwoners" at bounding box center [658, 548] width 11 height 11
radio input "true"
click at [466, 543] on label "1368000 inwoners" at bounding box center [429, 543] width 168 height 35
click at [440, 543] on input "1368000 inwoners" at bounding box center [434, 548] width 11 height 11
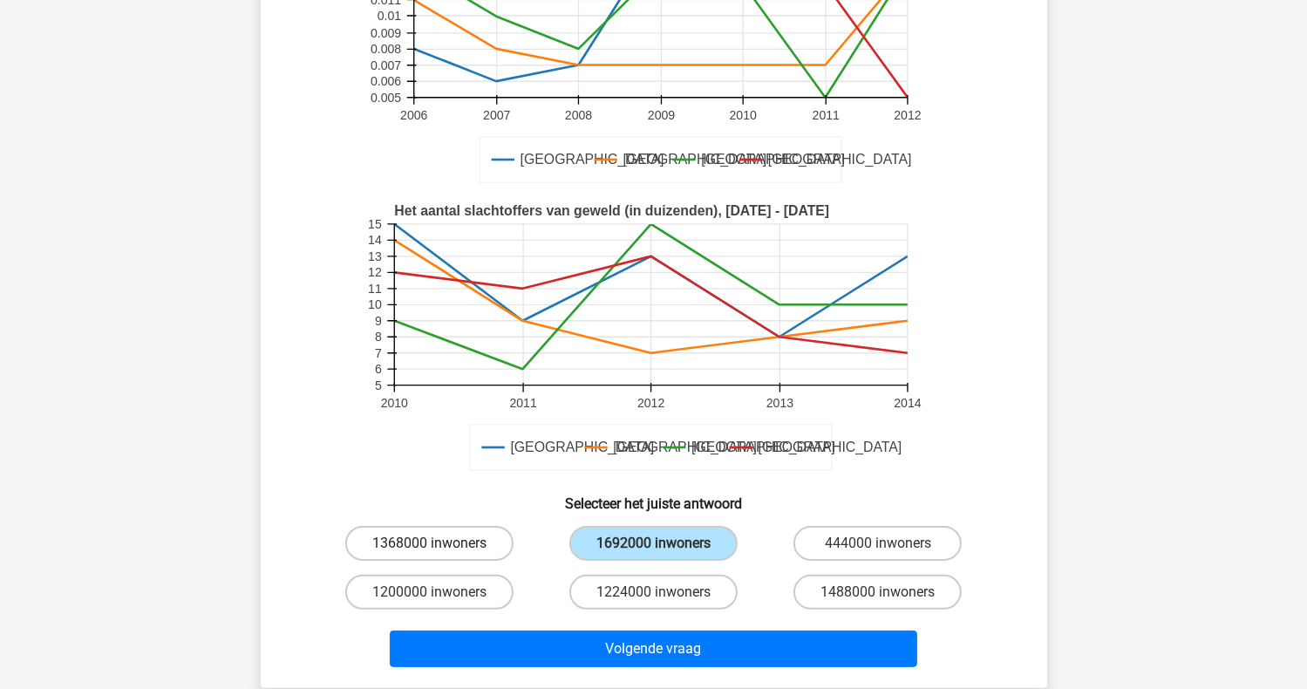
radio input "true"
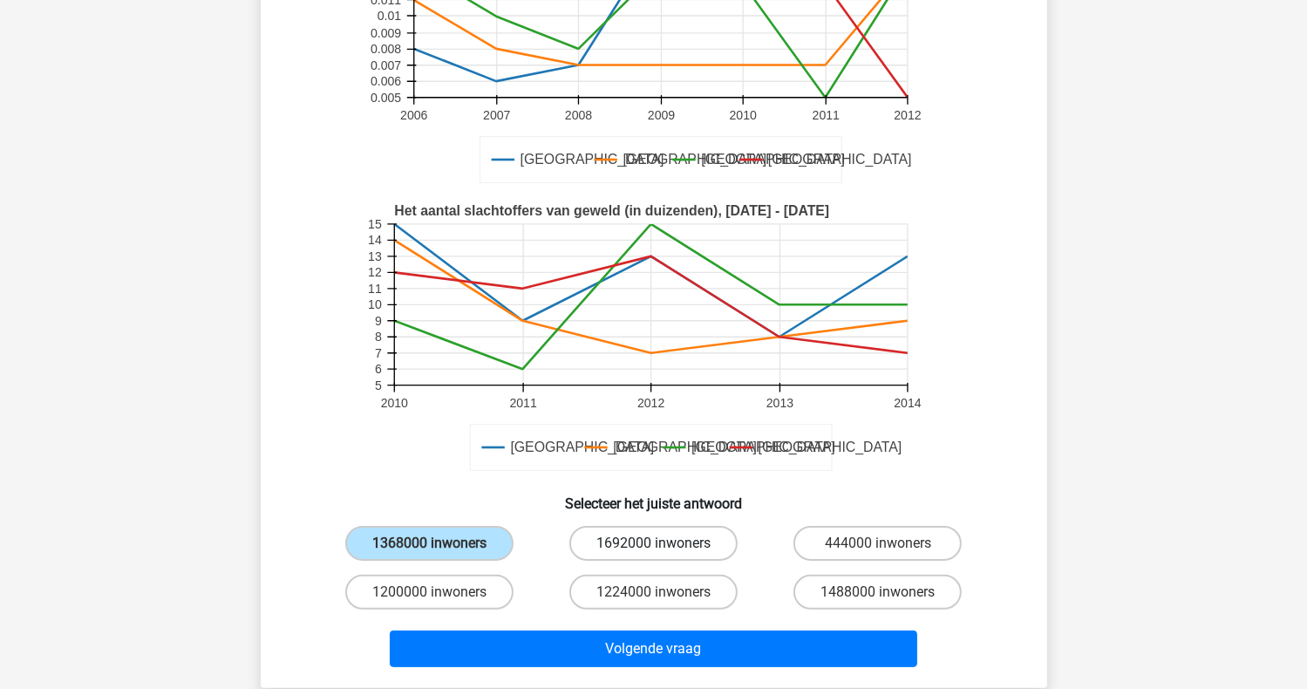
click at [630, 536] on label "1692000 inwoners" at bounding box center [653, 543] width 168 height 35
click at [653, 543] on input "1692000 inwoners" at bounding box center [658, 548] width 11 height 11
radio input "true"
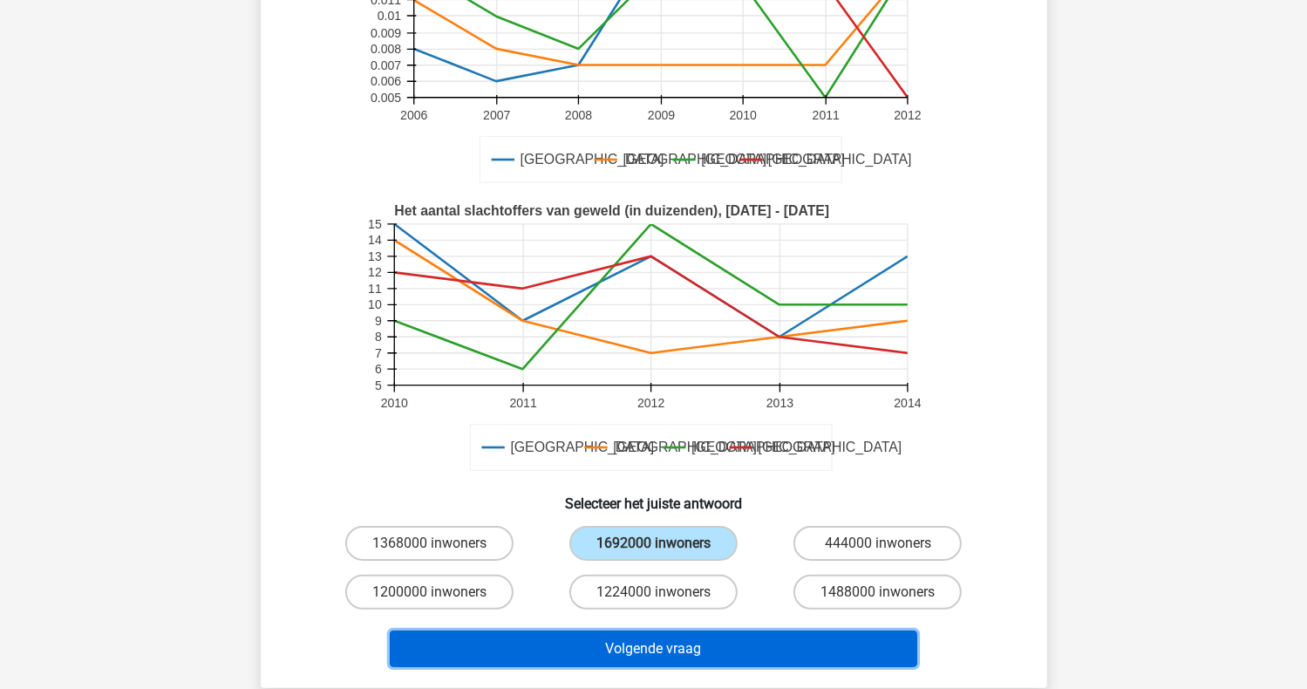
click at [646, 653] on button "Volgende vraag" at bounding box center [654, 648] width 528 height 37
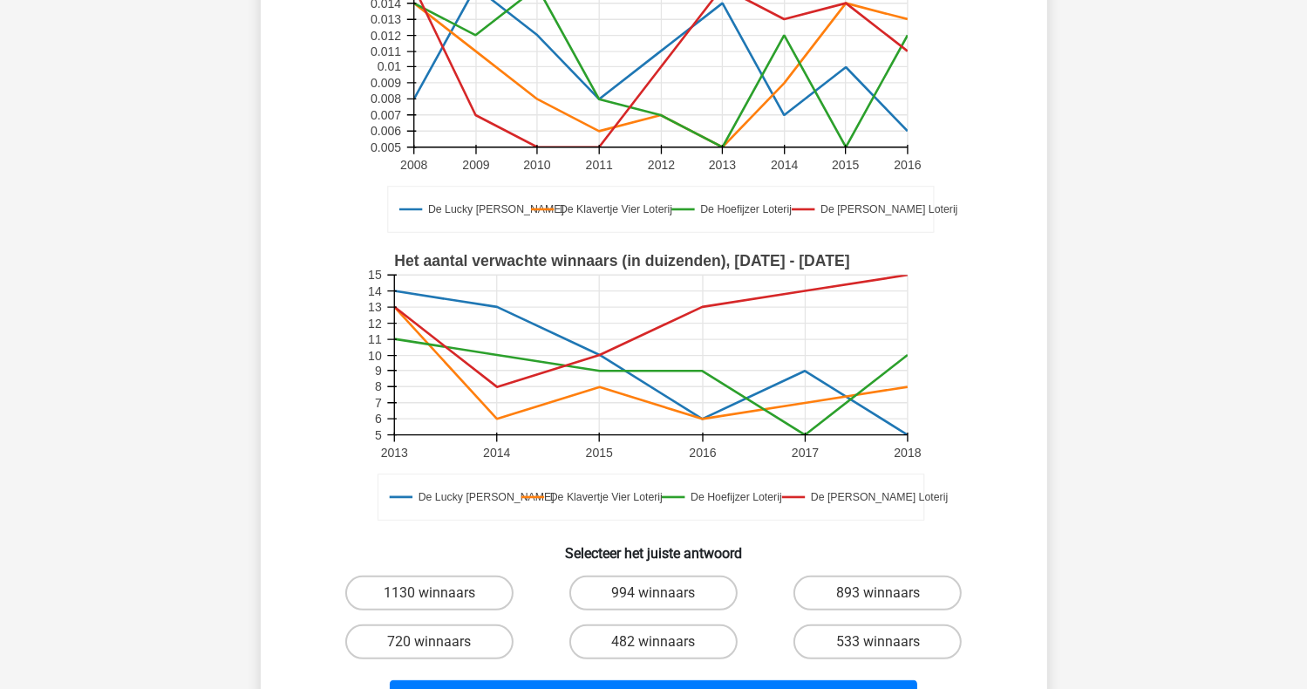
scroll to position [349, 0]
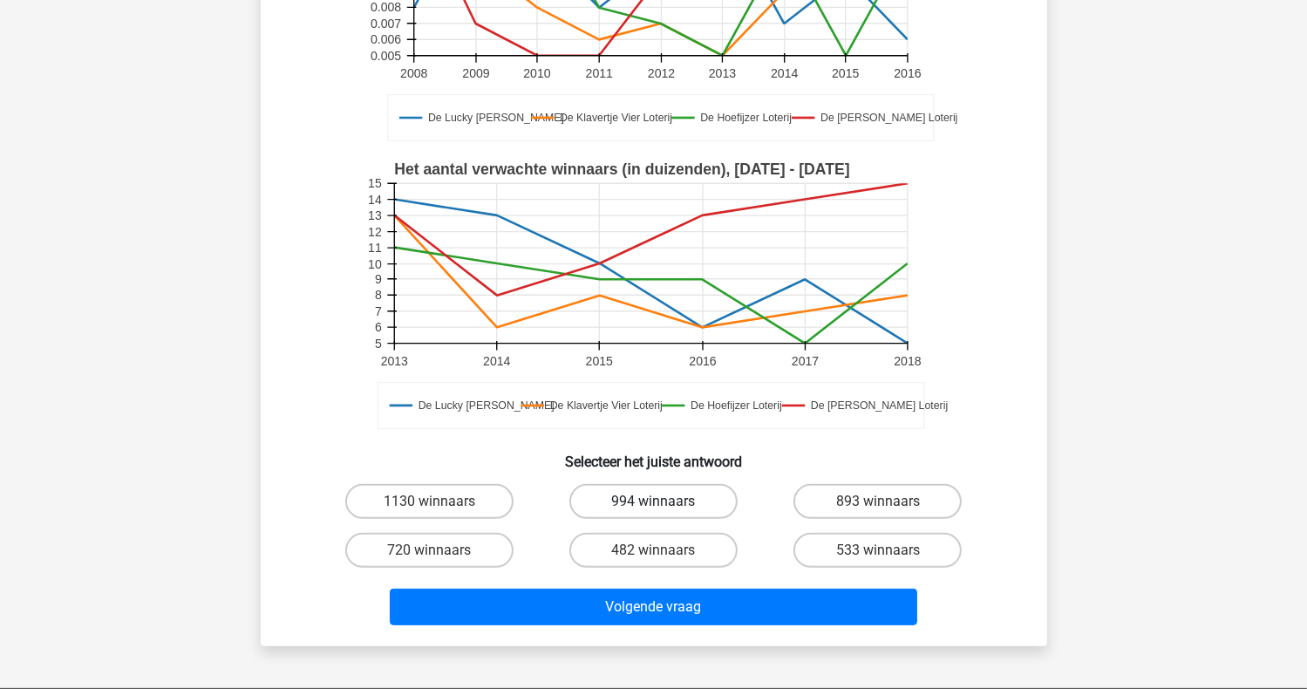
drag, startPoint x: 661, startPoint y: 493, endPoint x: 674, endPoint y: 514, distance: 24.7
click at [662, 493] on label "994 winnaars" at bounding box center [653, 501] width 168 height 35
click at [662, 501] on input "994 winnaars" at bounding box center [658, 506] width 11 height 11
radio input "true"
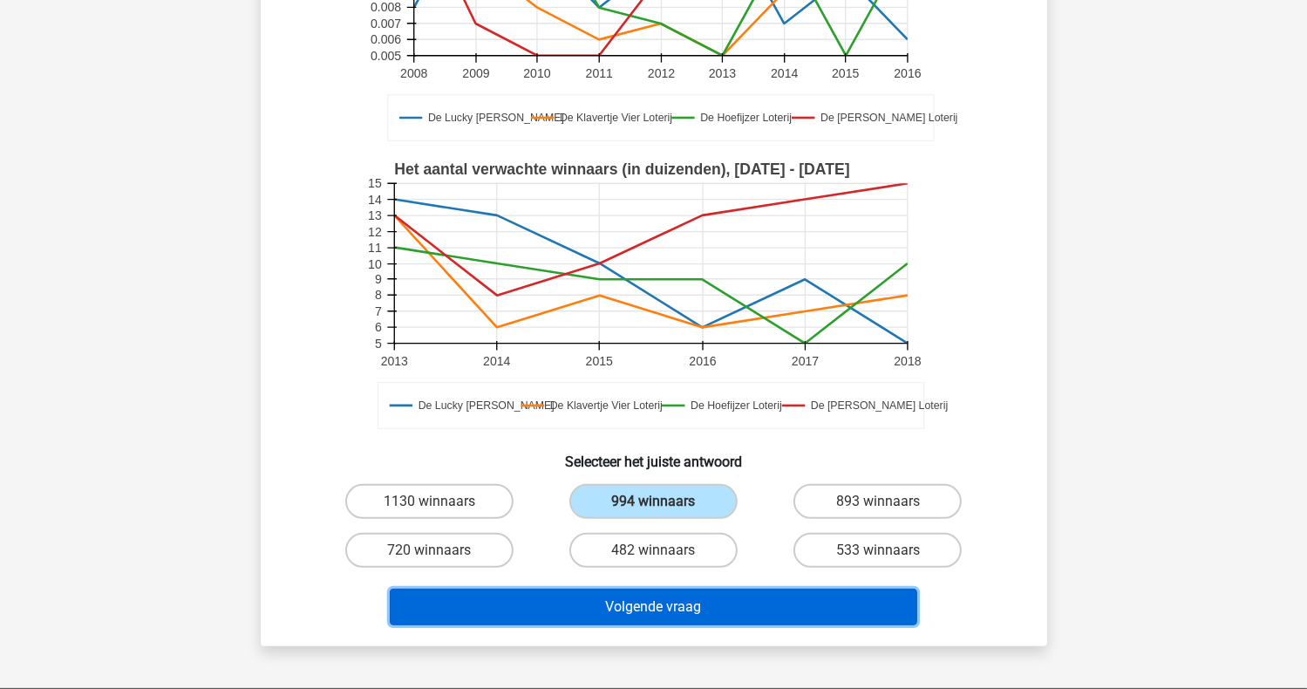
click at [646, 601] on button "Volgende vraag" at bounding box center [654, 607] width 528 height 37
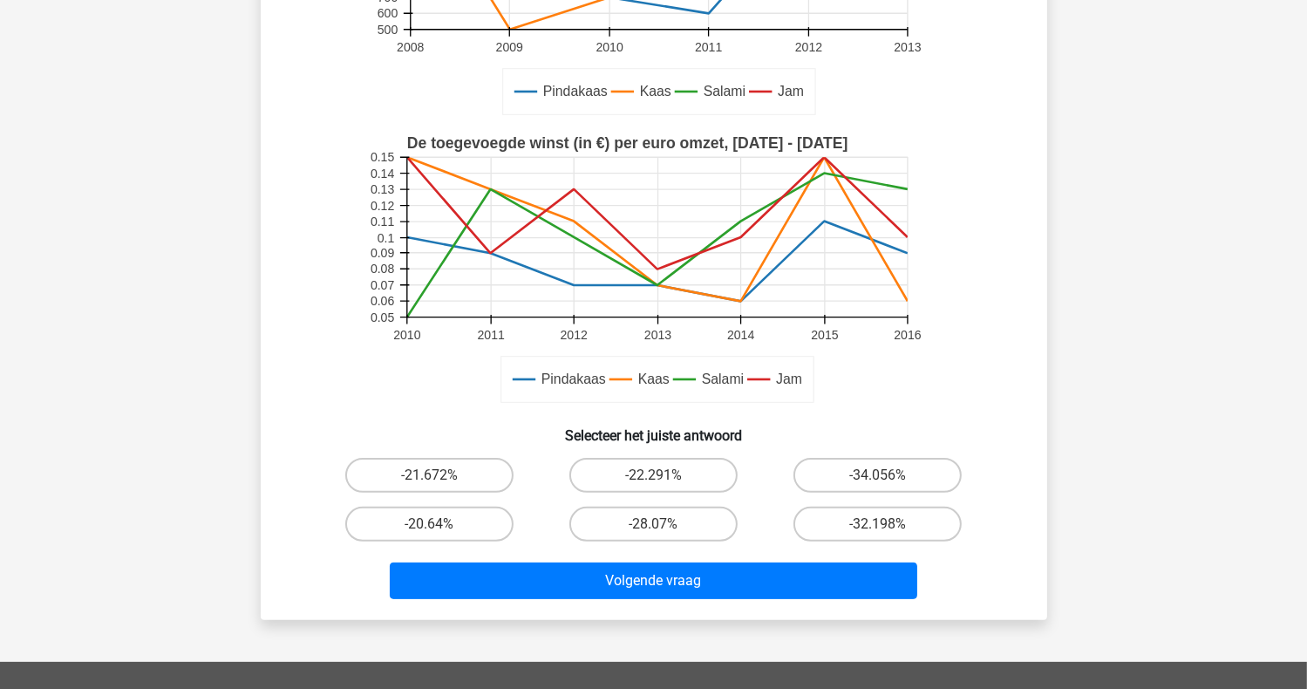
click at [654, 476] on input "-22.291%" at bounding box center [658, 480] width 11 height 11
radio input "true"
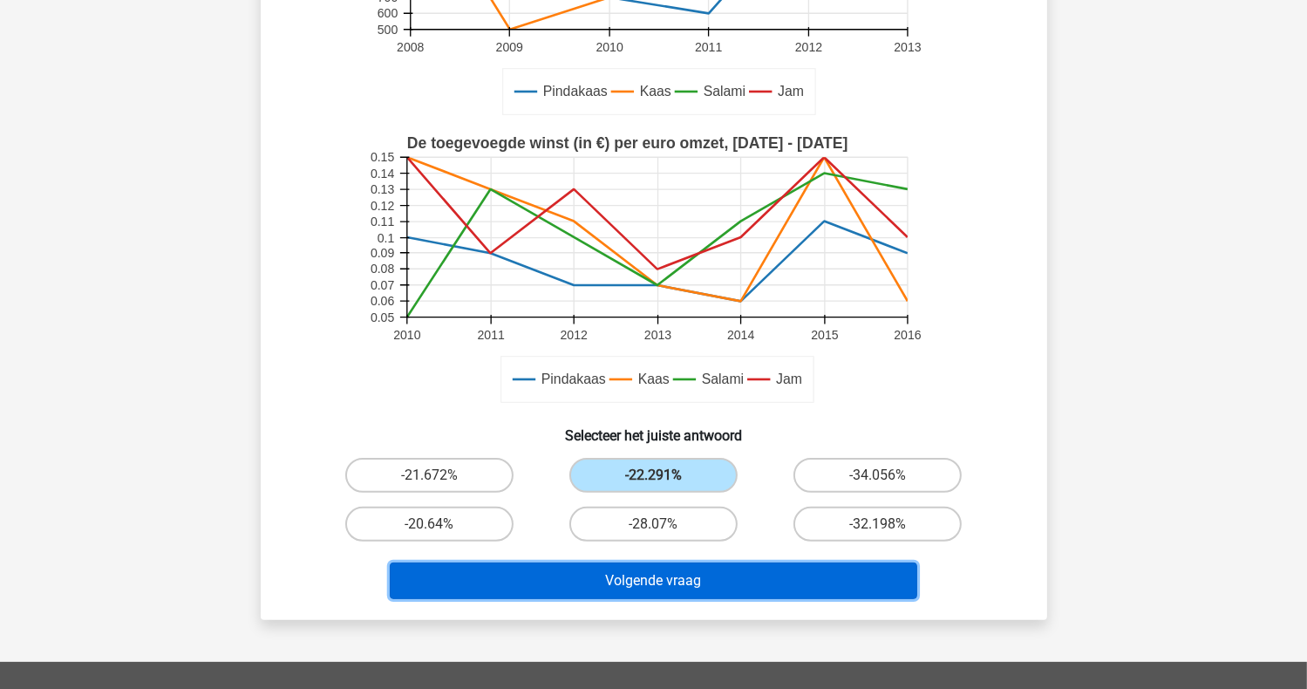
click at [664, 589] on button "Volgende vraag" at bounding box center [654, 580] width 528 height 37
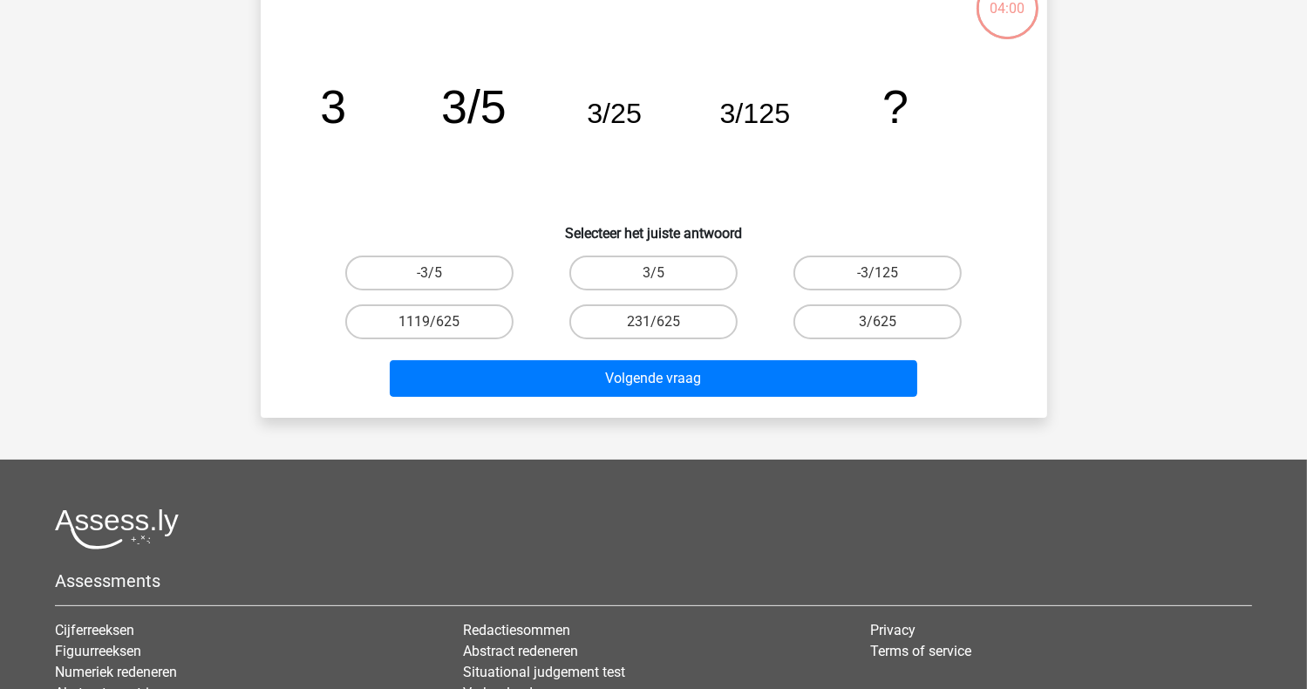
scroll to position [80, 0]
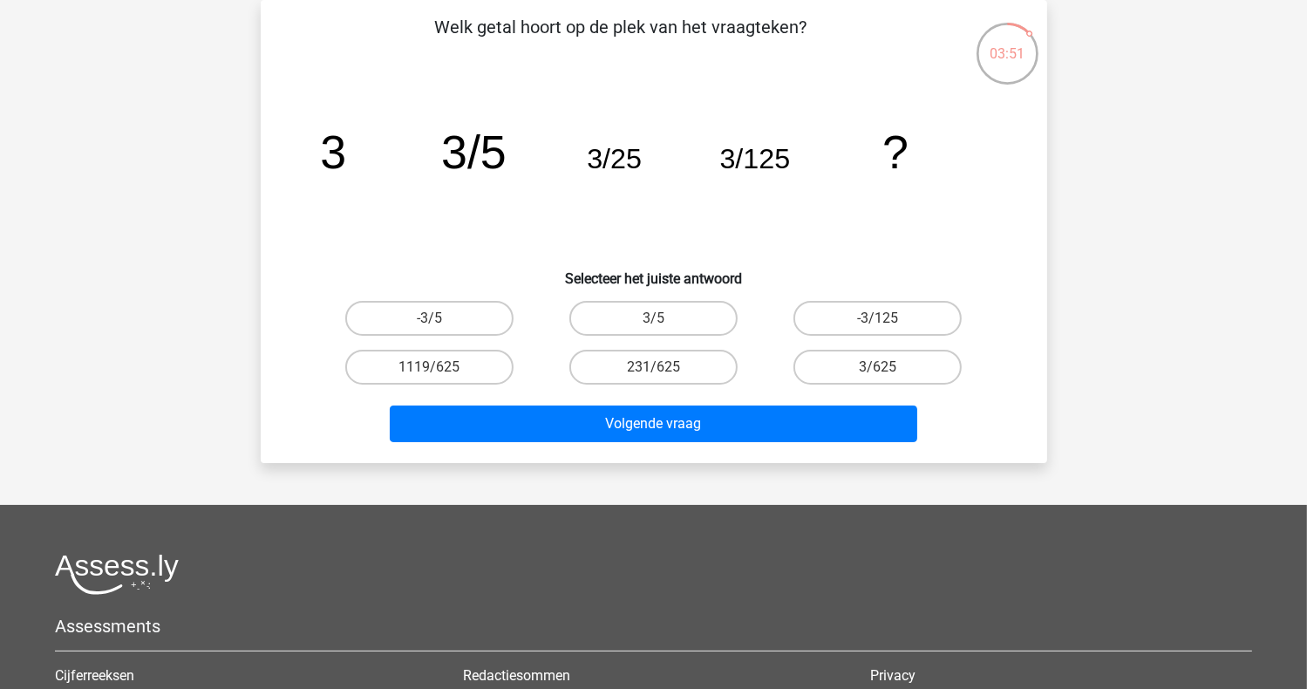
click at [886, 370] on input "3/625" at bounding box center [883, 372] width 11 height 11
radio input "true"
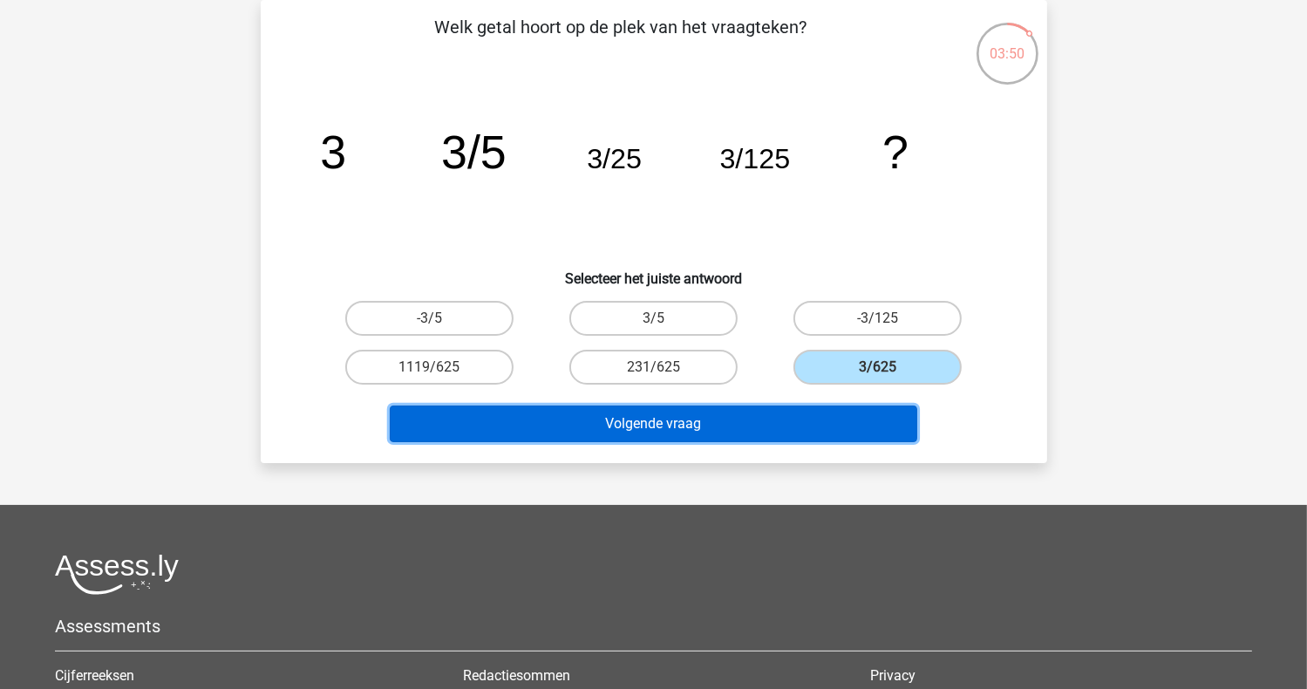
click at [709, 423] on button "Volgende vraag" at bounding box center [654, 423] width 528 height 37
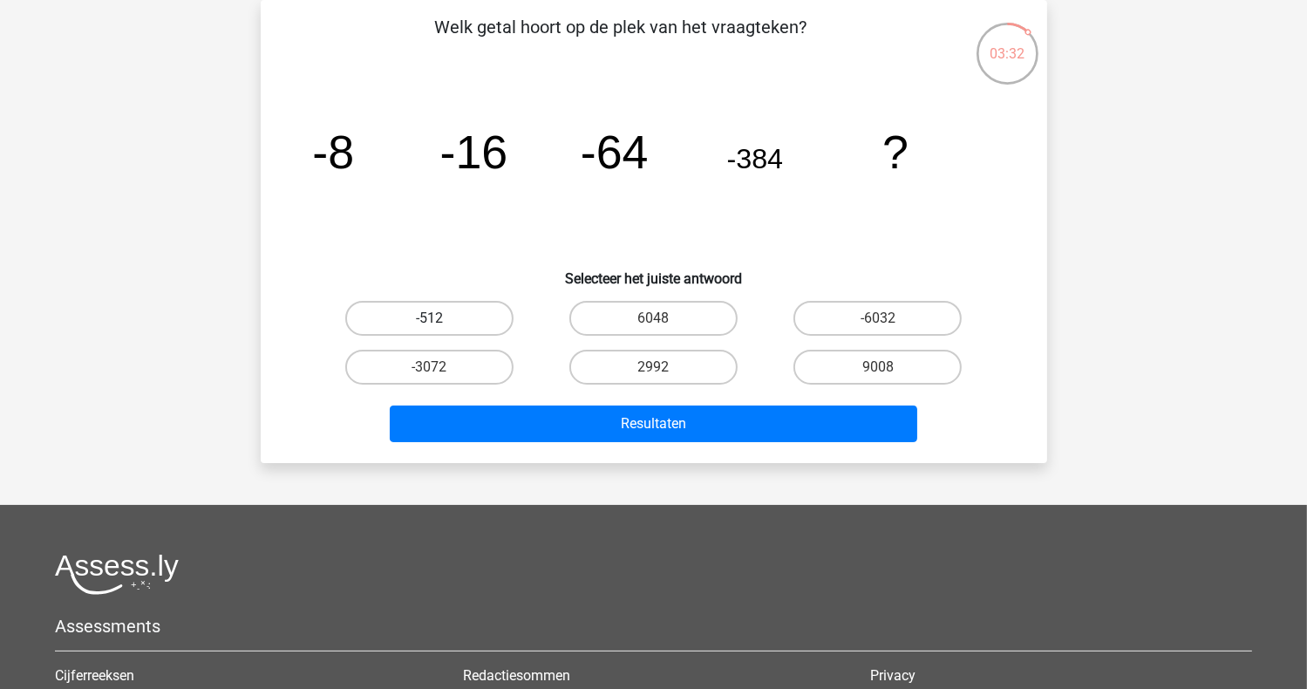
click at [450, 304] on label "-512" at bounding box center [429, 318] width 168 height 35
click at [440, 318] on input "-512" at bounding box center [434, 323] width 11 height 11
radio input "true"
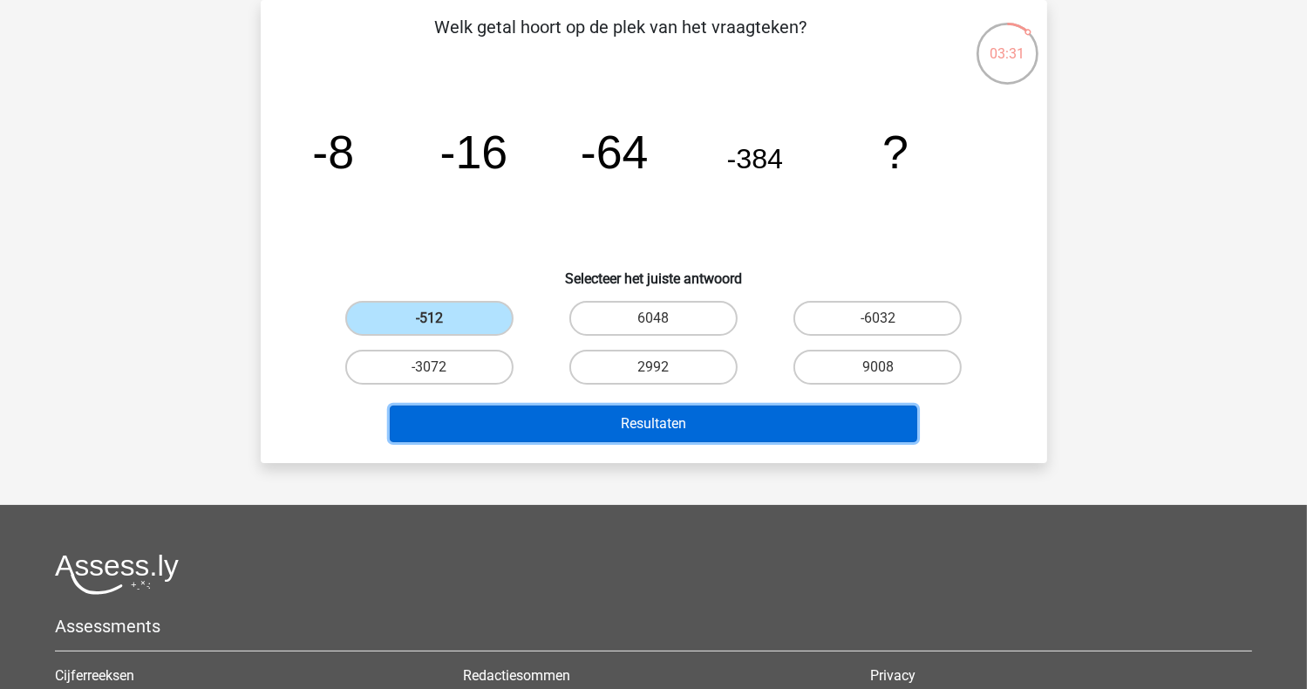
click at [615, 420] on button "Resultaten" at bounding box center [654, 423] width 528 height 37
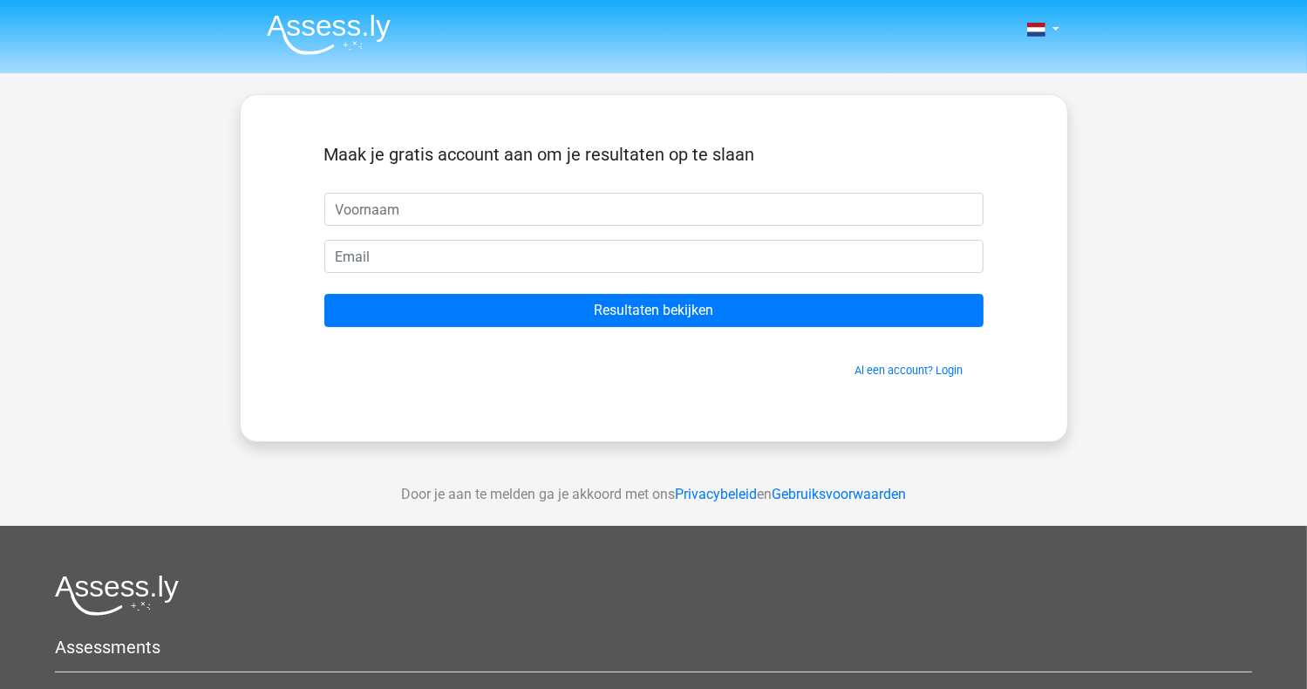
click at [387, 209] on input "text" at bounding box center [653, 209] width 659 height 33
type input "[PERSON_NAME]"
type input "mijn@mboamersfoort.nl"
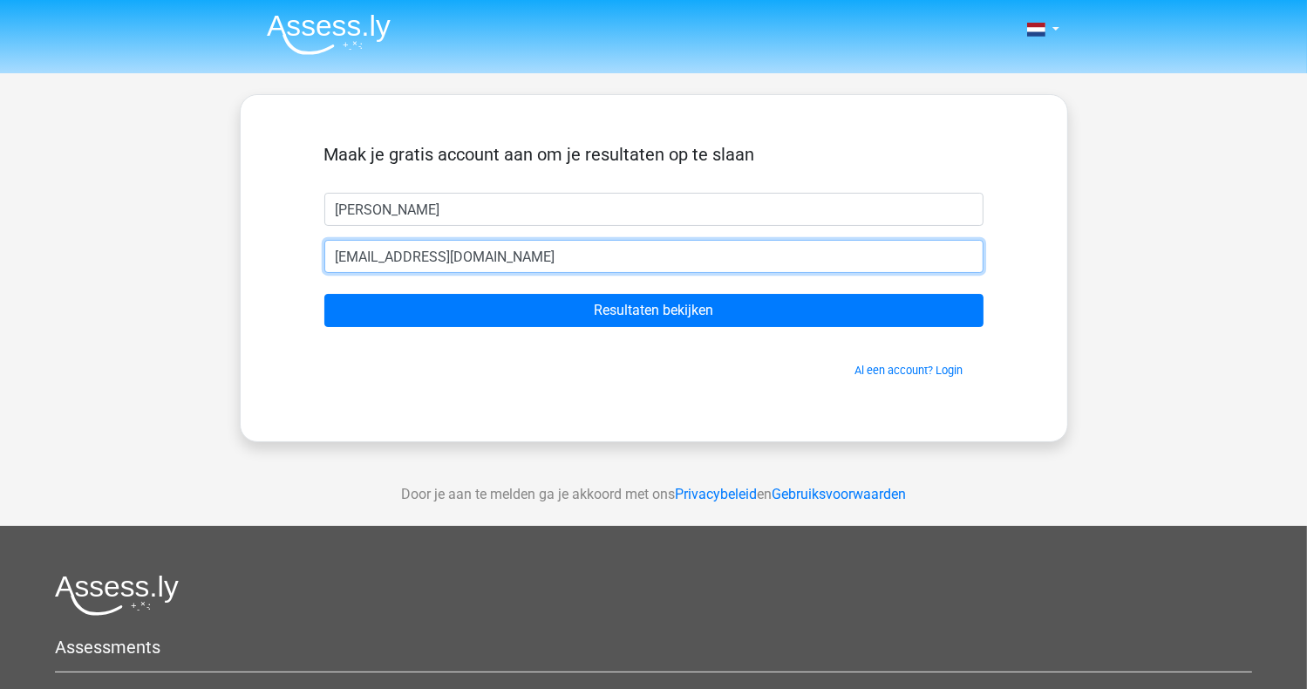
drag, startPoint x: 503, startPoint y: 251, endPoint x: 314, endPoint y: 243, distance: 189.4
click at [305, 237] on div "Maak je gratis account aan om je resultaten op te slaan Melanie mijn@mboamersfo…" at bounding box center [654, 268] width 743 height 262
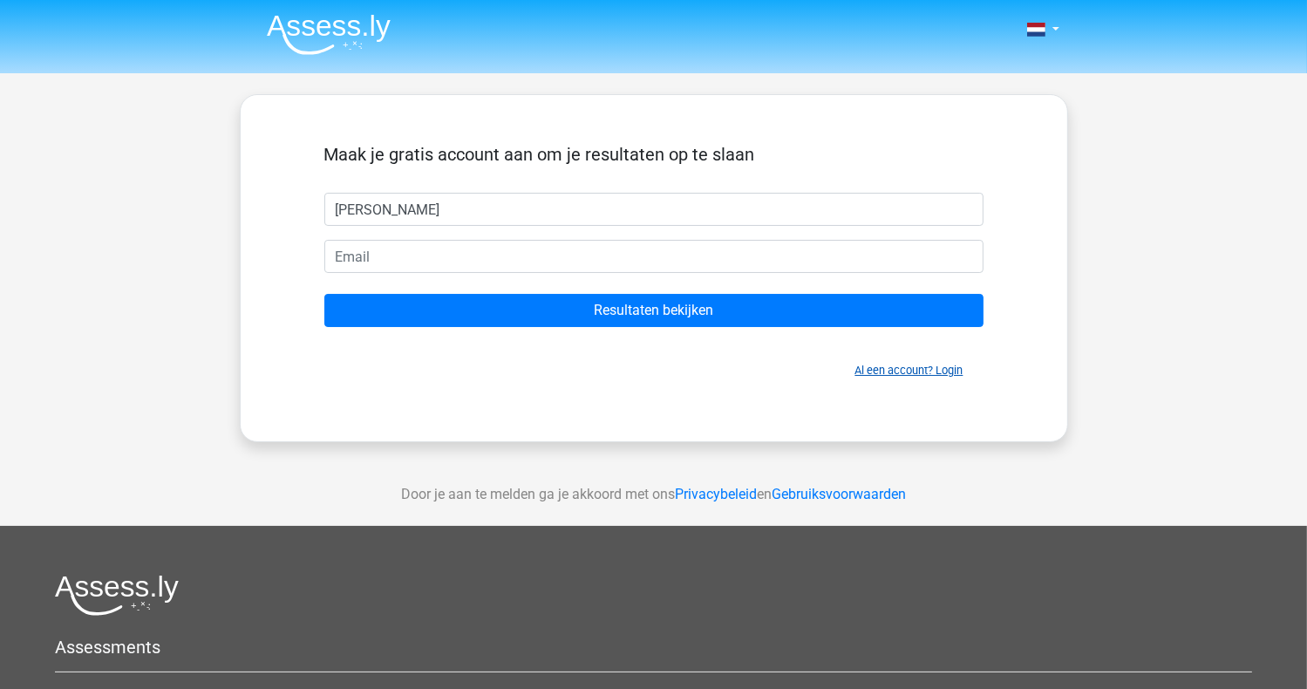
click at [877, 368] on link "Al een account? Login" at bounding box center [909, 370] width 108 height 13
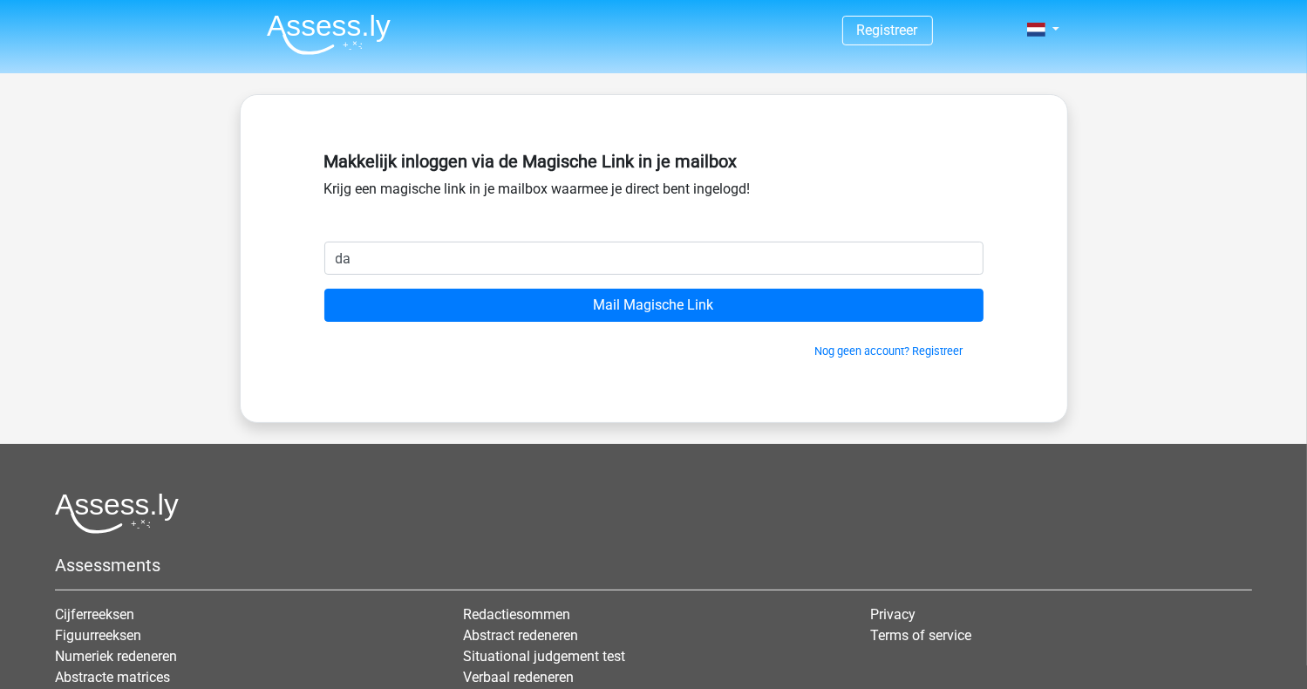
type input "[EMAIL_ADDRESS][DOMAIN_NAME]"
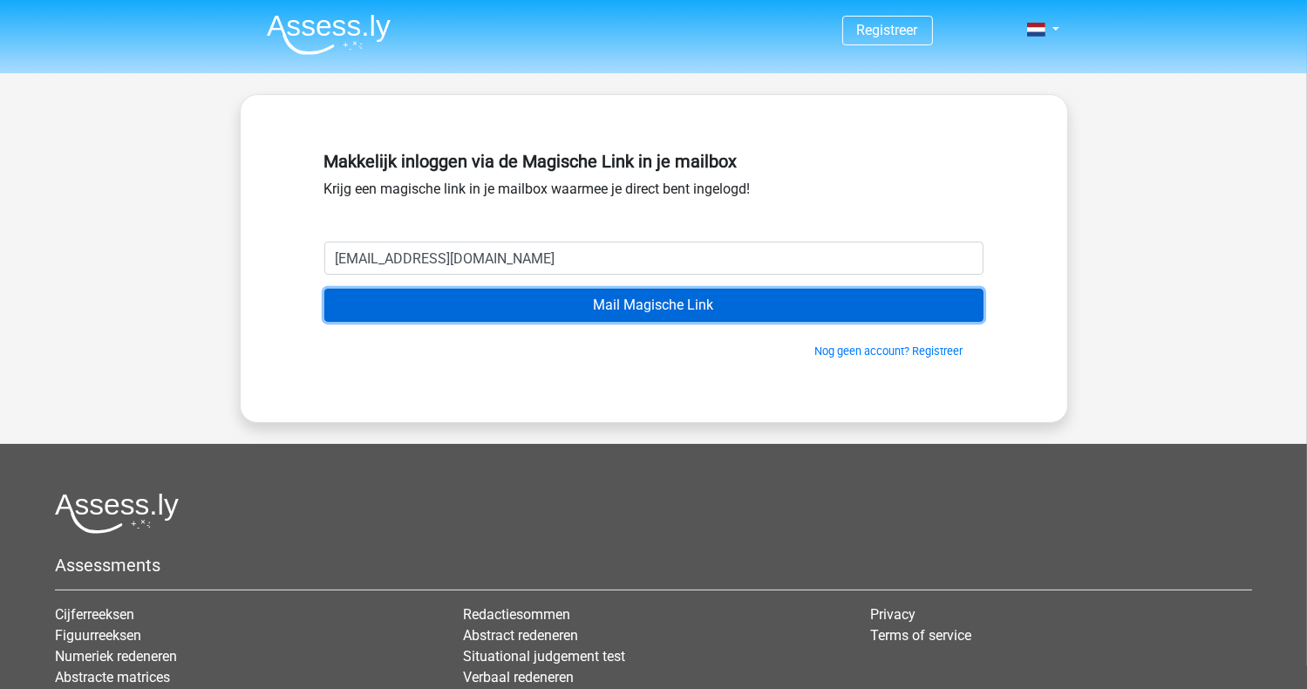
click at [557, 295] on input "Mail Magische Link" at bounding box center [653, 305] width 659 height 33
